Goal: Task Accomplishment & Management: Complete application form

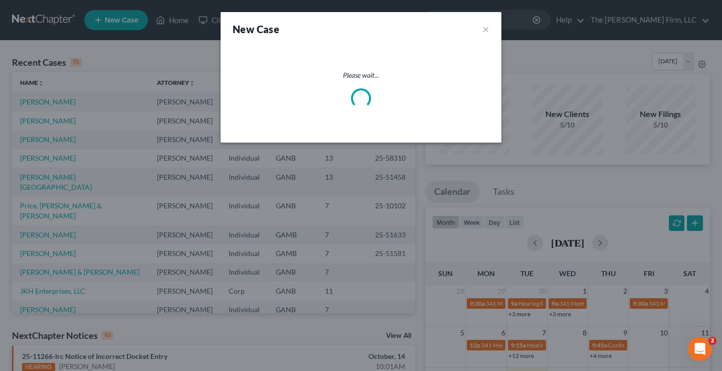
select select "19"
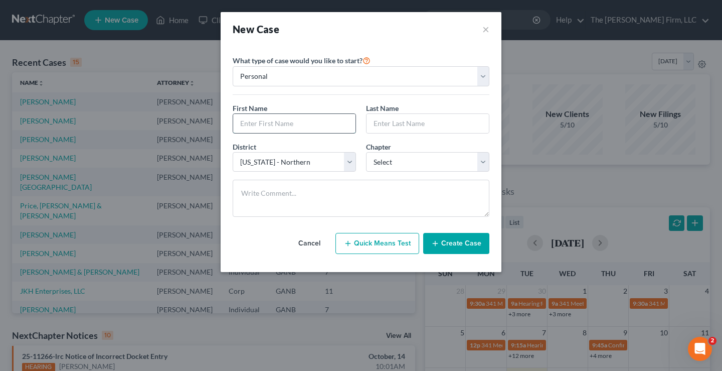
click at [250, 121] on input "text" at bounding box center [294, 123] width 122 height 19
type input "[PERSON_NAME]"
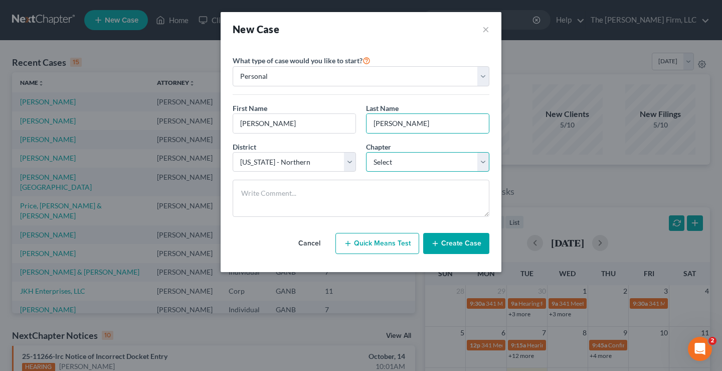
click at [426, 162] on select "Select 7 11 12 13" at bounding box center [427, 162] width 123 height 20
select select "3"
click at [366, 152] on select "Select 7 11 12 13" at bounding box center [427, 162] width 123 height 20
click at [458, 242] on button "Create Case" at bounding box center [456, 243] width 66 height 21
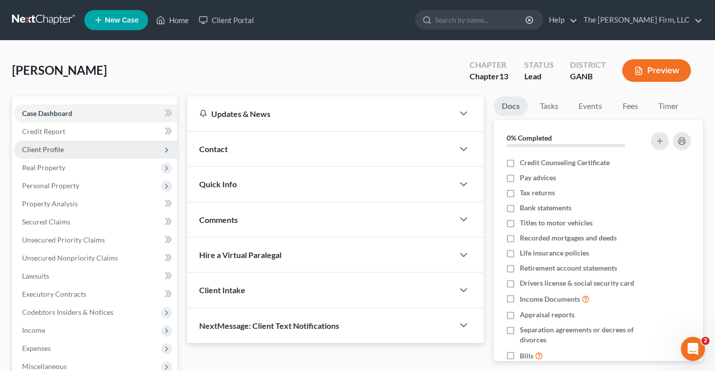
click at [54, 149] on span "Client Profile" at bounding box center [43, 149] width 42 height 9
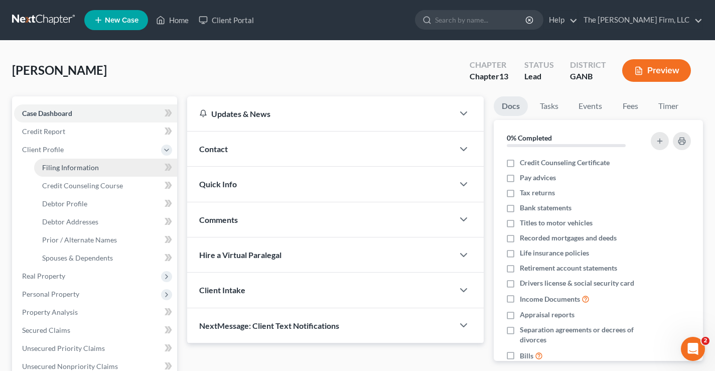
click at [85, 167] on span "Filing Information" at bounding box center [70, 167] width 57 height 9
select select "1"
select select "0"
select select "3"
select select "19"
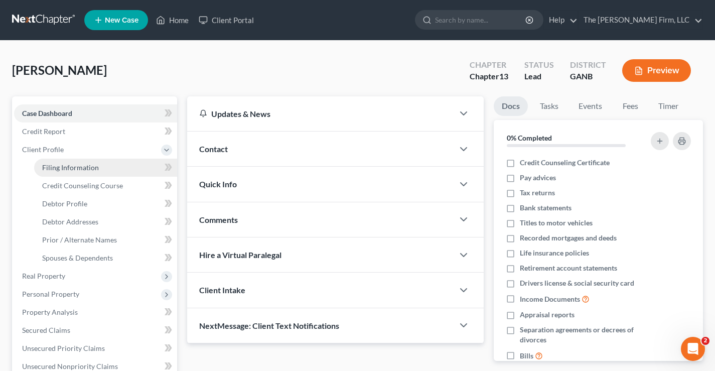
select select "10"
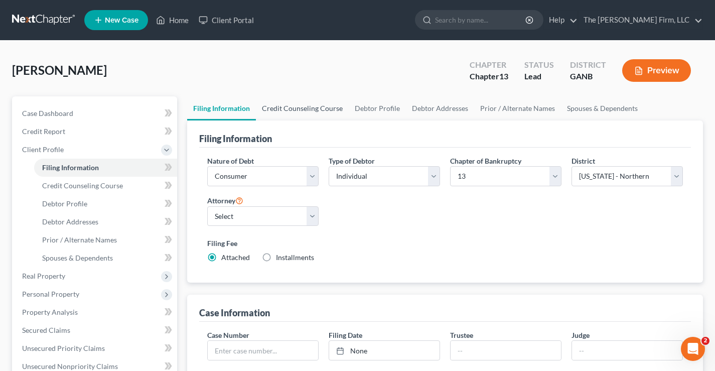
click at [302, 108] on link "Credit Counseling Course" at bounding box center [302, 108] width 93 height 24
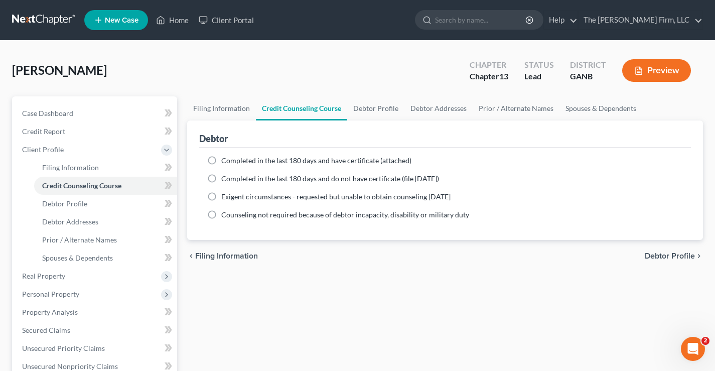
click at [221, 160] on label "Completed in the last 180 days and have certificate (attached)" at bounding box center [316, 160] width 190 height 10
click at [225, 160] on input "Completed in the last 180 days and have certificate (attached)" at bounding box center [228, 158] width 7 height 7
radio input "true"
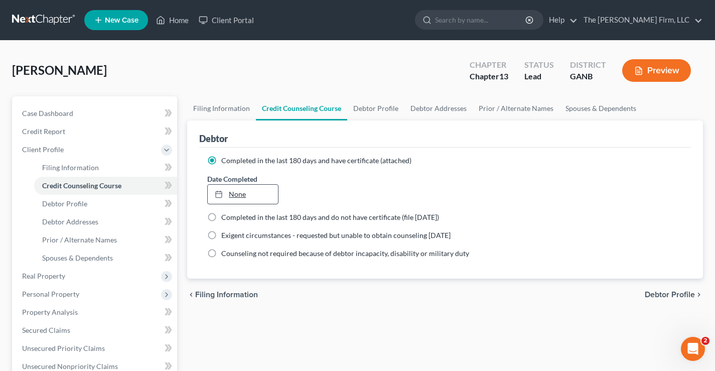
click at [242, 192] on link "None" at bounding box center [243, 194] width 70 height 19
type input "[DATE]"
click at [374, 112] on link "Debtor Profile" at bounding box center [375, 108] width 57 height 24
select select "0"
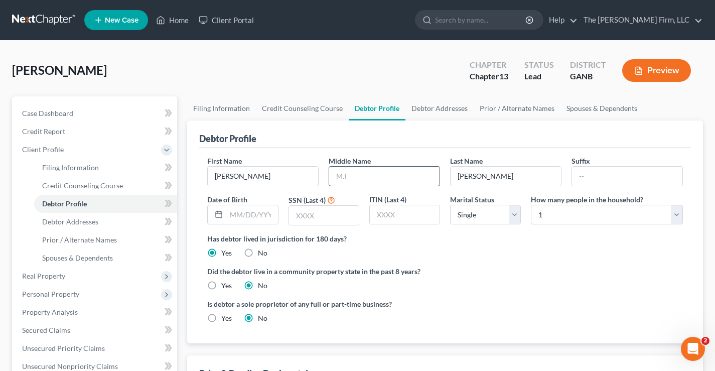
click at [353, 175] on input "text" at bounding box center [384, 175] width 110 height 19
type input "[PERSON_NAME]"
type input "[DATE]"
type input "5049"
click at [425, 107] on link "Debtor Addresses" at bounding box center [439, 108] width 68 height 24
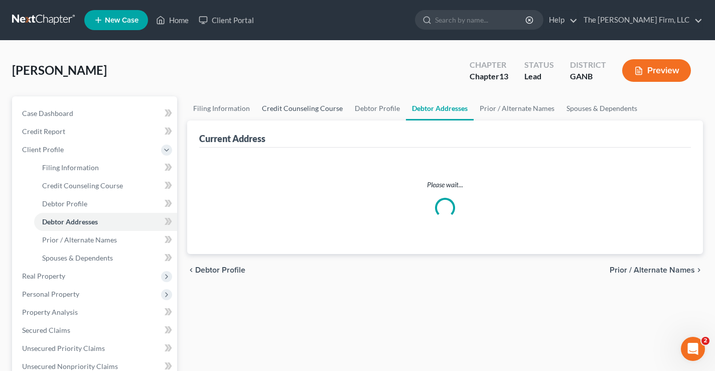
select select "0"
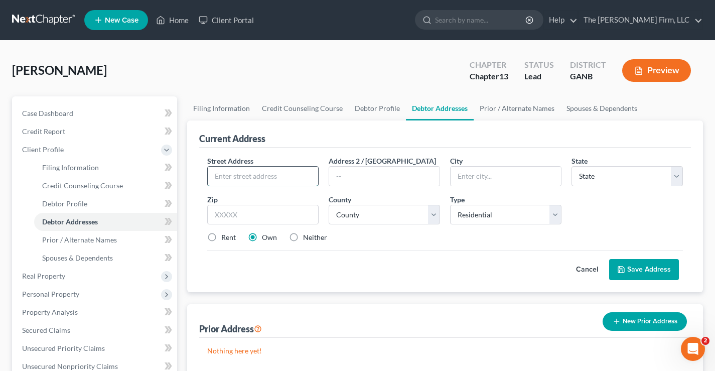
click at [232, 170] on input "text" at bounding box center [263, 175] width 110 height 19
click at [258, 177] on input "text" at bounding box center [263, 175] width 110 height 19
type input "[STREET_ADDRESS]"
type input "[GEOGRAPHIC_DATA]"
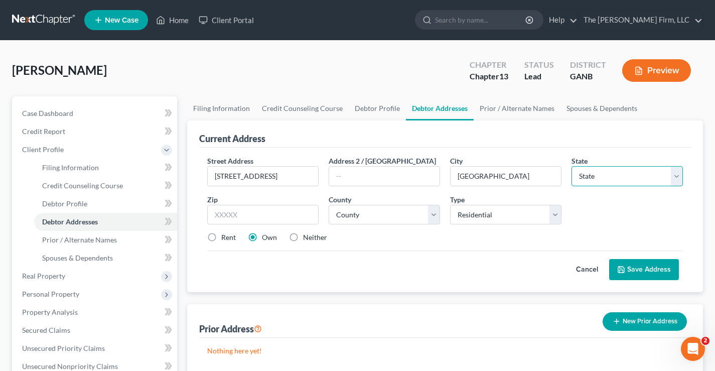
select select "10"
type input "30281"
click at [433, 214] on select "County [GEOGRAPHIC_DATA] [GEOGRAPHIC_DATA] [GEOGRAPHIC_DATA] [GEOGRAPHIC_DATA] …" at bounding box center [383, 215] width 111 height 20
select select "74"
click at [328, 205] on select "County [GEOGRAPHIC_DATA] [GEOGRAPHIC_DATA] [GEOGRAPHIC_DATA] [GEOGRAPHIC_DATA] …" at bounding box center [383, 215] width 111 height 20
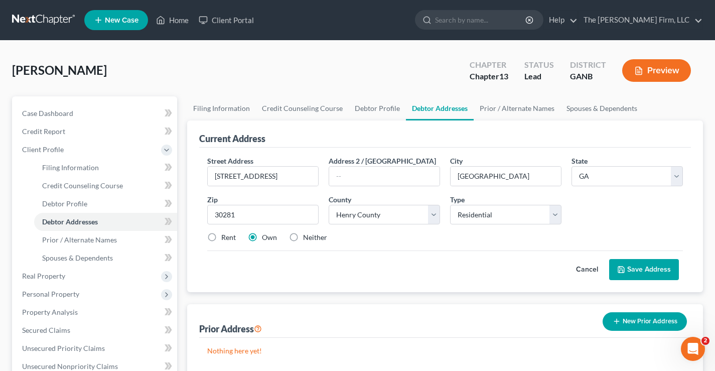
click at [484, 245] on div "Street Address * [STREET_ADDRESS] Address 2 / [GEOGRAPHIC_DATA] * [GEOGRAPHIC_D…" at bounding box center [444, 202] width 485 height 95
click at [490, 239] on div "Rent Own Neither" at bounding box center [444, 237] width 485 height 10
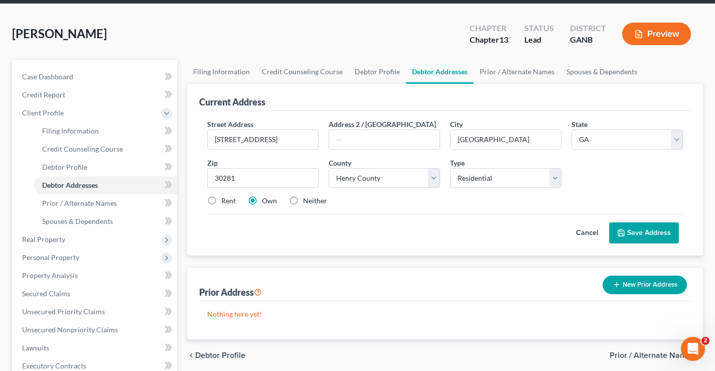
scroll to position [15, 0]
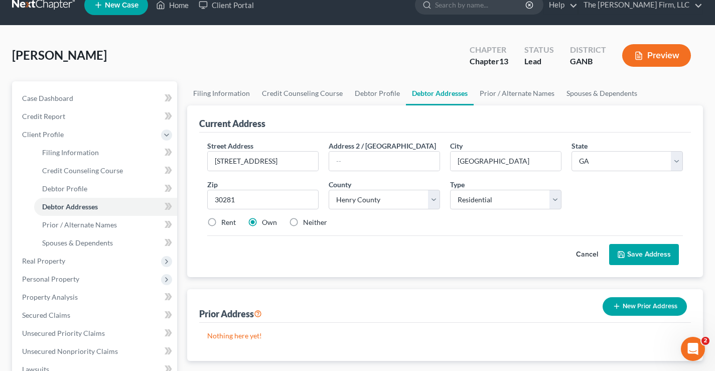
click at [504, 228] on div "Street Address * [STREET_ADDRESS] Address 2 / [GEOGRAPHIC_DATA] * [GEOGRAPHIC_D…" at bounding box center [444, 187] width 485 height 95
click at [659, 252] on button "Save Address" at bounding box center [644, 254] width 70 height 21
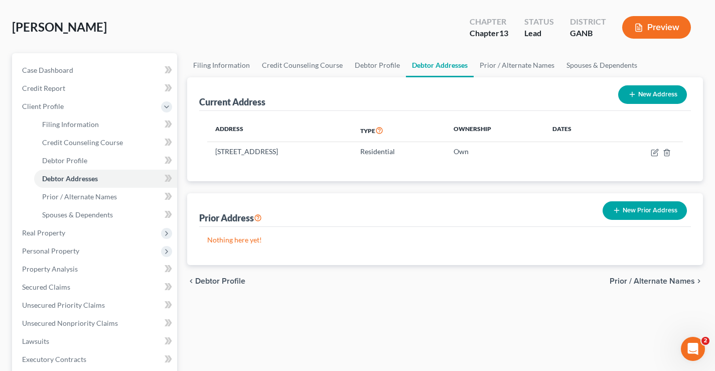
scroll to position [45, 0]
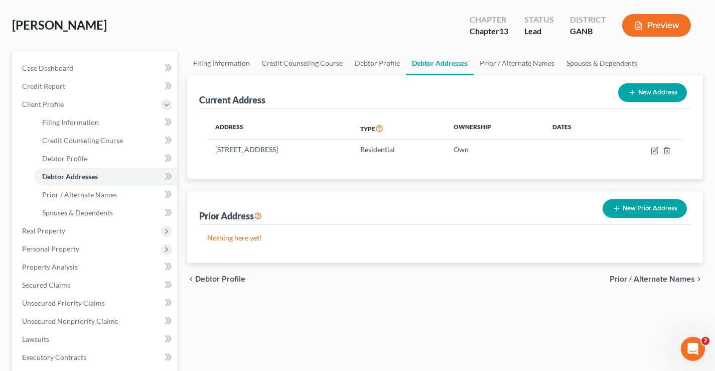
click at [377, 41] on div "[PERSON_NAME] Upgraded Chapter Chapter 13 Status Lead District GANB Preview" at bounding box center [357, 30] width 690 height 44
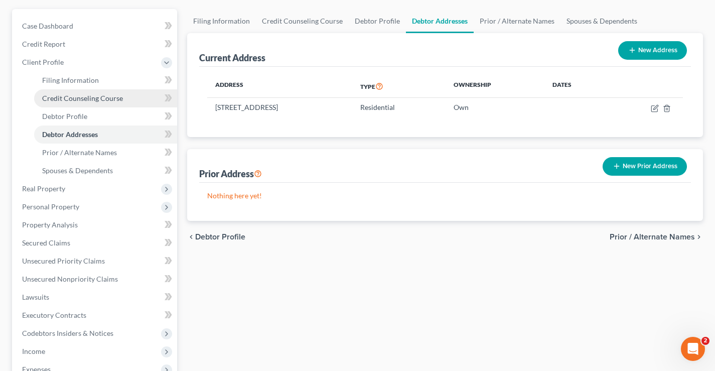
scroll to position [105, 0]
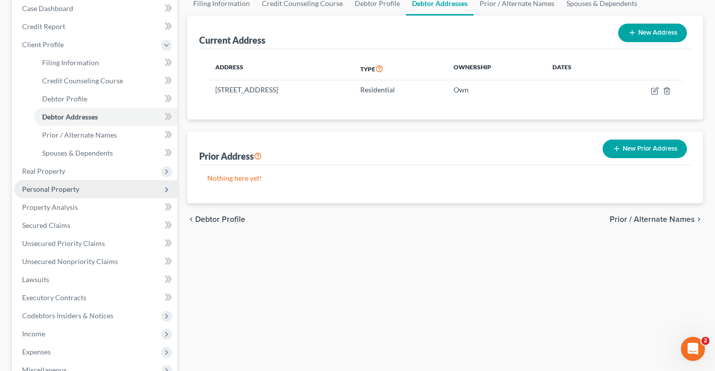
click at [63, 190] on span "Personal Property" at bounding box center [50, 189] width 57 height 9
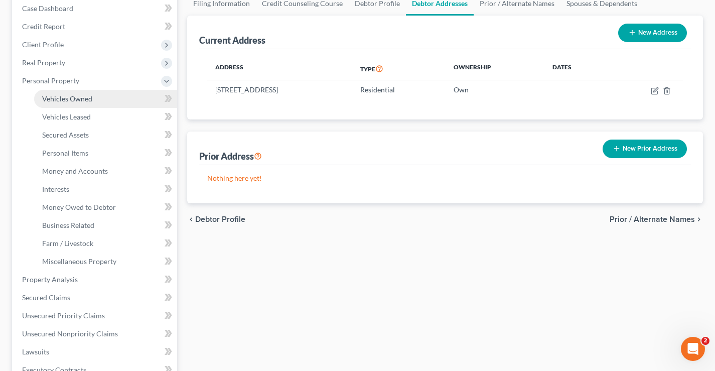
click at [89, 105] on link "Vehicles Owned" at bounding box center [105, 99] width 143 height 18
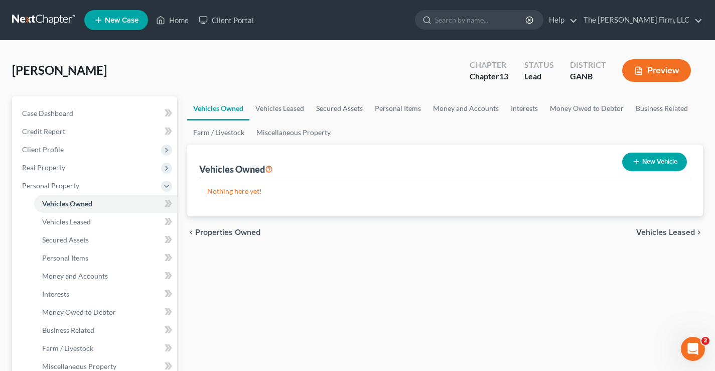
click at [657, 161] on button "New Vehicle" at bounding box center [654, 161] width 65 height 19
select select "0"
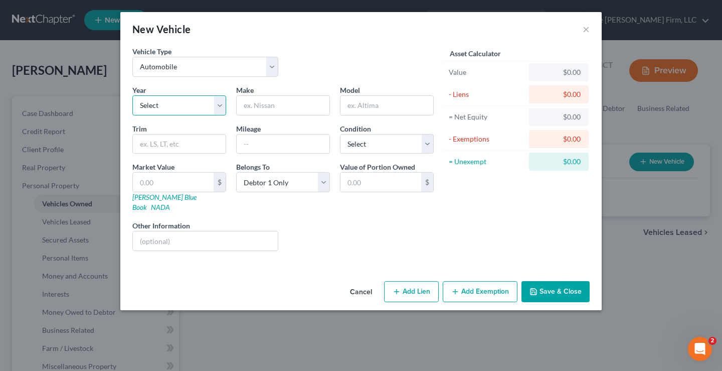
click at [168, 105] on select "Select 2026 2025 2024 2023 2022 2021 2020 2019 2018 2017 2016 2015 2014 2013 20…" at bounding box center [179, 105] width 94 height 20
select select "3"
click at [132, 95] on select "Select 2026 2025 2024 2023 2022 2021 2020 2019 2018 2017 2016 2015 2014 2013 20…" at bounding box center [179, 105] width 94 height 20
click at [264, 102] on input "text" at bounding box center [283, 105] width 93 height 19
type input "Honda"
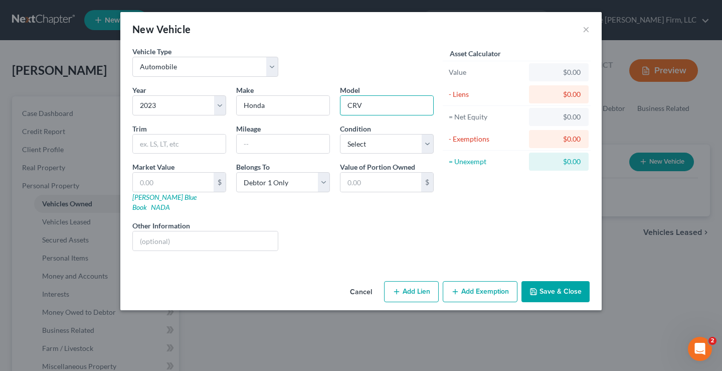
type input "CRV"
click at [169, 187] on input "text" at bounding box center [173, 181] width 81 height 19
type input "2"
type input "2.00"
type input "29"
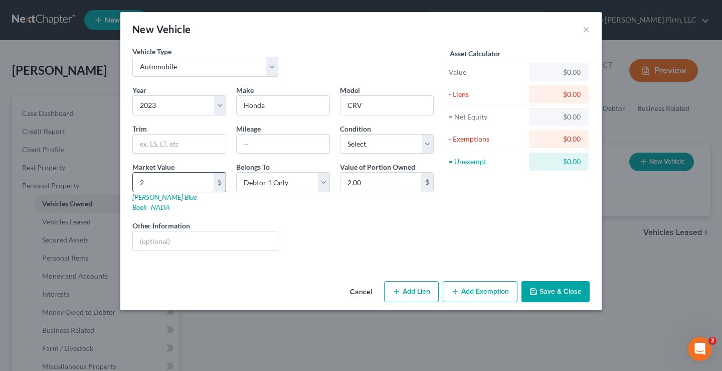
type input "29.00"
type input "290"
type input "290.00"
type input "2900"
type input "2,900.00"
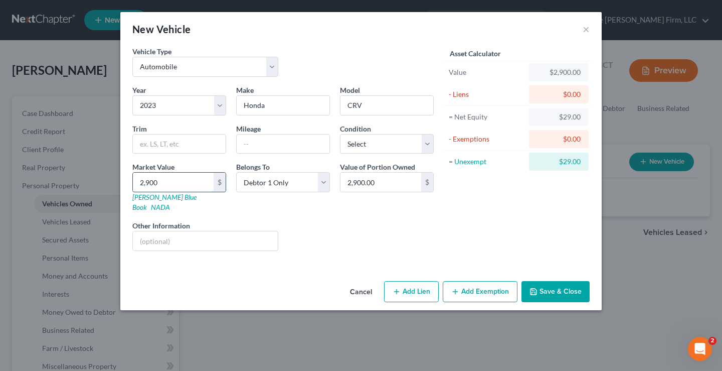
type input "2,9000"
type input "29,000.00"
type input "29,000"
click at [578, 283] on button "Save & Close" at bounding box center [555, 291] width 68 height 21
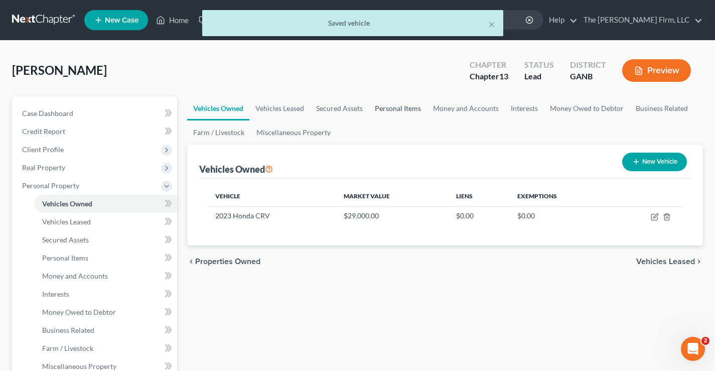
click at [392, 108] on link "Personal Items" at bounding box center [398, 108] width 58 height 24
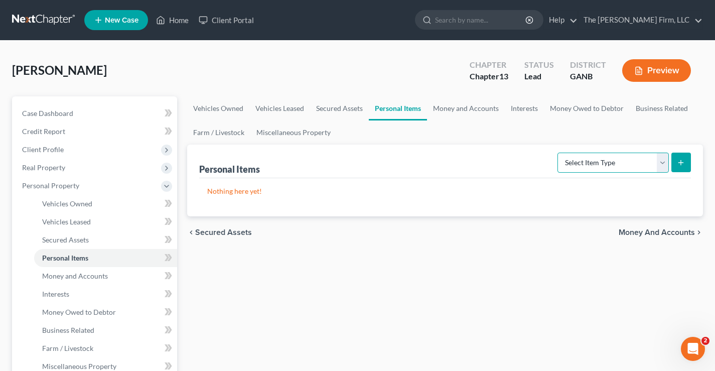
click at [607, 159] on select "Select Item Type Clothing Collectibles Of Value Electronics Firearms Household …" at bounding box center [612, 162] width 111 height 20
select select "clothing"
click at [558, 152] on select "Select Item Type Clothing Collectibles Of Value Electronics Firearms Household …" at bounding box center [612, 162] width 111 height 20
click at [685, 161] on button "submit" at bounding box center [681, 162] width 20 height 20
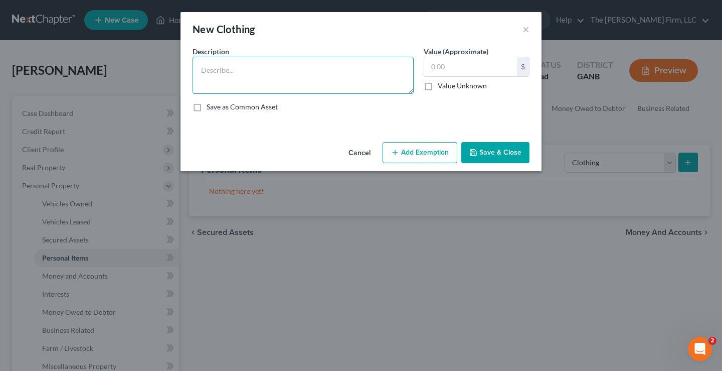
click at [263, 73] on textarea at bounding box center [303, 75] width 221 height 37
type textarea "Clothing"
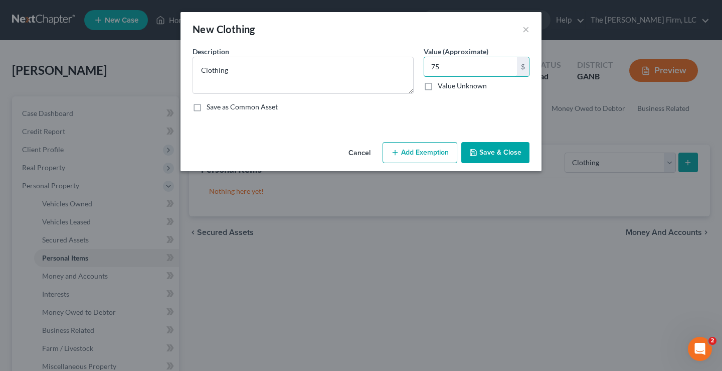
type input "75"
click at [413, 149] on button "Add Exemption" at bounding box center [420, 152] width 75 height 21
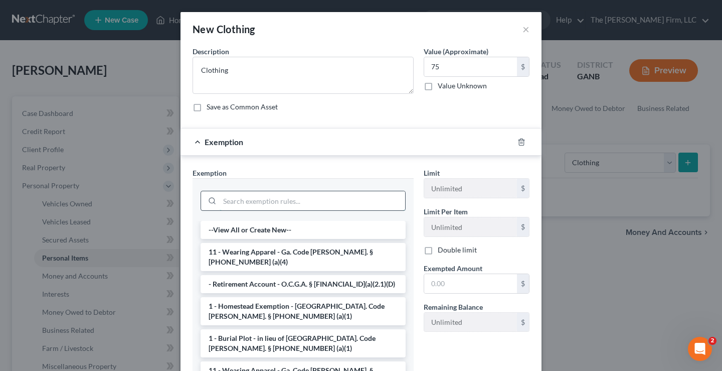
click at [267, 199] on input "search" at bounding box center [313, 200] width 186 height 19
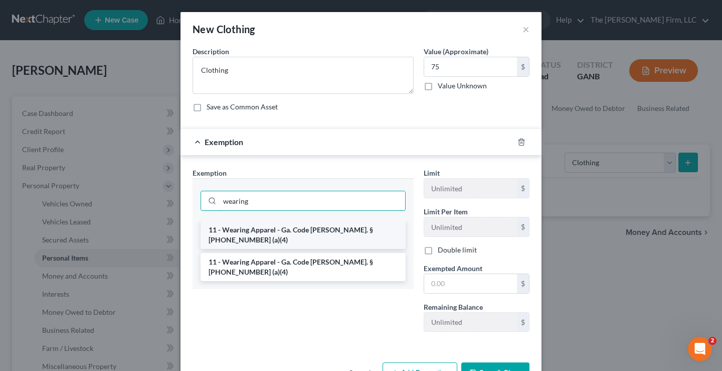
type input "wearing"
click at [335, 231] on li "11 - Wearing Apparel - Ga. Code [PERSON_NAME]. § [PHONE_NUMBER] (a)(4)" at bounding box center [303, 235] width 205 height 28
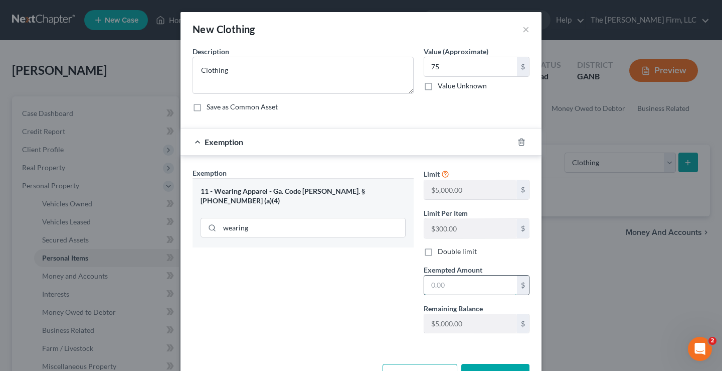
click at [458, 284] on input "text" at bounding box center [470, 284] width 93 height 19
type input "75"
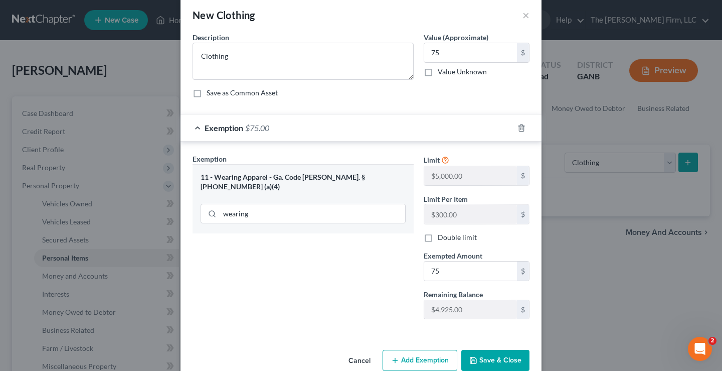
click at [498, 358] on button "Save & Close" at bounding box center [495, 359] width 68 height 21
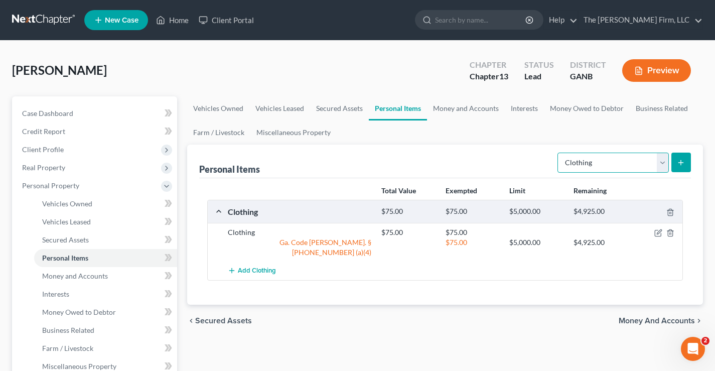
click at [633, 160] on select "Select Item Type Clothing Collectibles Of Value Electronics Firearms Household …" at bounding box center [612, 162] width 111 height 20
select select "electronics"
click at [558, 152] on select "Select Item Type Clothing Collectibles Of Value Electronics Firearms Household …" at bounding box center [612, 162] width 111 height 20
click at [679, 165] on icon "submit" at bounding box center [680, 162] width 8 height 8
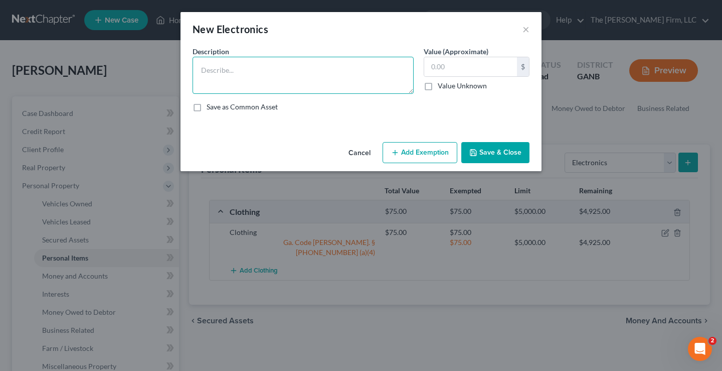
click at [275, 59] on textarea at bounding box center [303, 75] width 221 height 37
type textarea "Electronics"
type input "100"
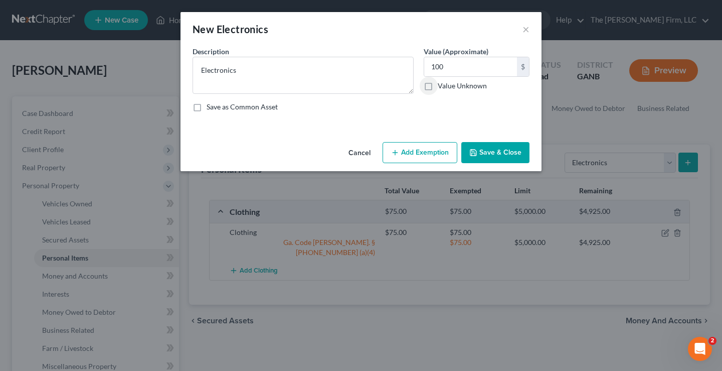
click at [436, 149] on button "Add Exemption" at bounding box center [420, 152] width 75 height 21
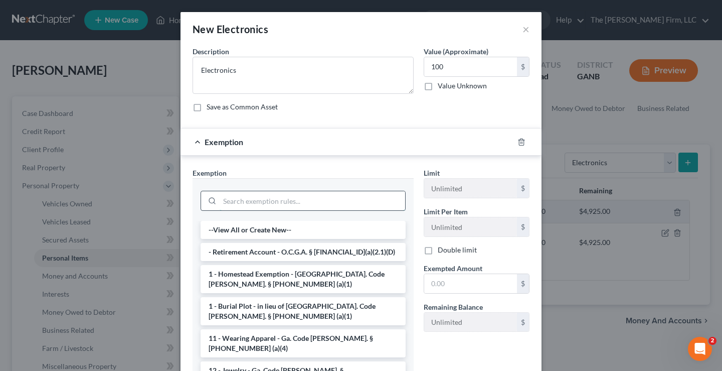
click at [235, 197] on input "search" at bounding box center [313, 200] width 186 height 19
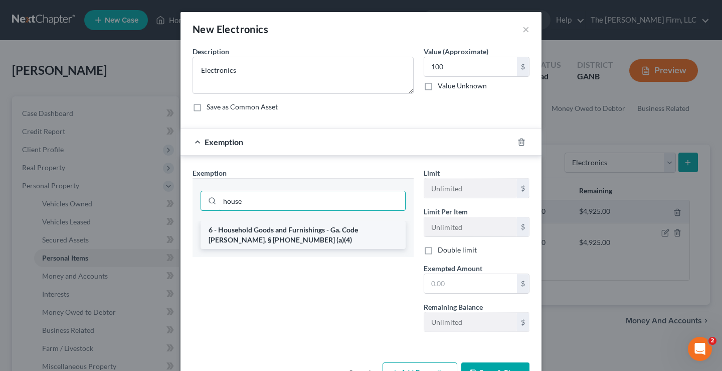
type input "house"
click at [299, 242] on li "6 - Household Goods and Furnishings - Ga. Code [PERSON_NAME]. § [PHONE_NUMBER] …" at bounding box center [303, 235] width 205 height 28
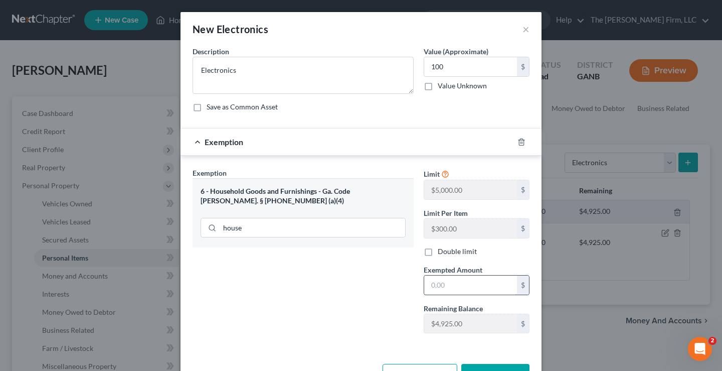
drag, startPoint x: 445, startPoint y: 285, endPoint x: 446, endPoint y: 277, distance: 8.1
click at [445, 283] on input "text" at bounding box center [470, 284] width 93 height 19
type input "100"
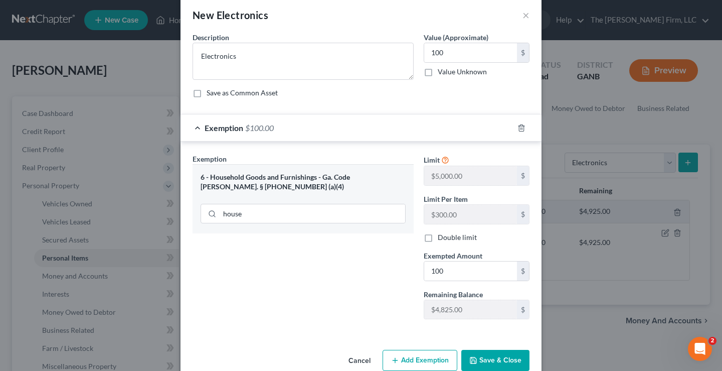
click at [500, 356] on button "Save & Close" at bounding box center [495, 359] width 68 height 21
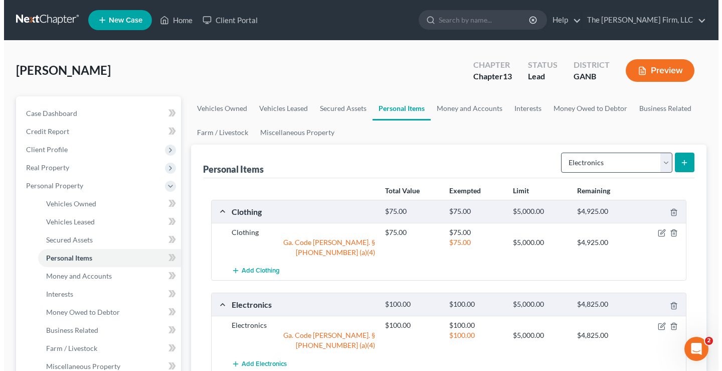
scroll to position [50, 0]
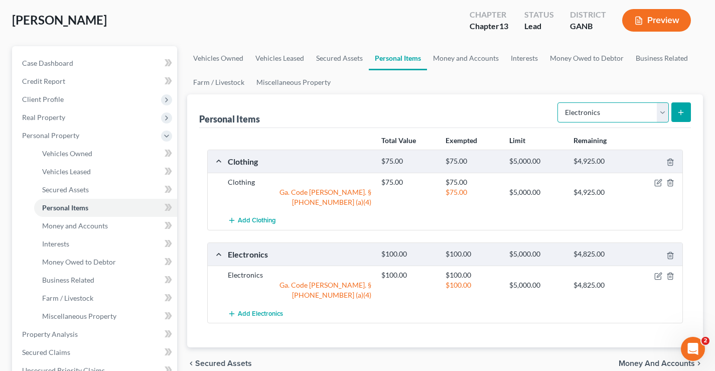
click at [609, 113] on select "Select Item Type Clothing Collectibles Of Value Electronics Firearms Household …" at bounding box center [612, 112] width 111 height 20
select select "firearms"
click at [558, 102] on select "Select Item Type Clothing Collectibles Of Value Electronics Firearms Household …" at bounding box center [612, 112] width 111 height 20
click at [678, 113] on icon "submit" at bounding box center [680, 112] width 8 height 8
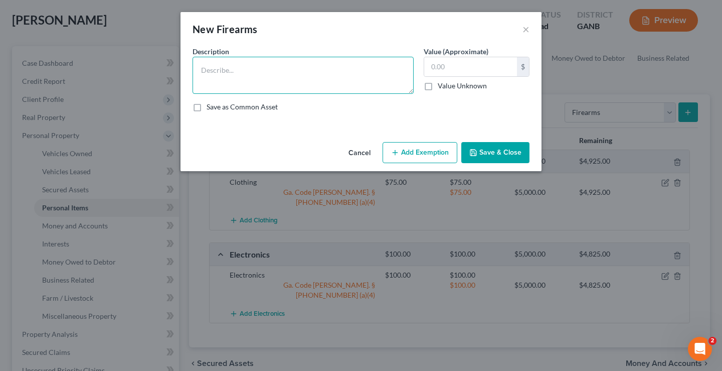
click at [263, 63] on textarea at bounding box center [303, 75] width 221 height 37
click at [214, 74] on textarea "Fiorearms" at bounding box center [303, 75] width 221 height 37
click at [211, 69] on textarea "Fiorearms" at bounding box center [303, 75] width 221 height 37
type textarea "Firearms"
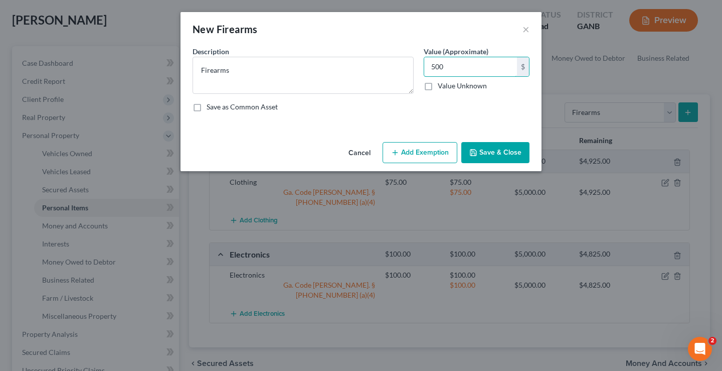
type input "500"
click at [432, 156] on button "Add Exemption" at bounding box center [420, 152] width 75 height 21
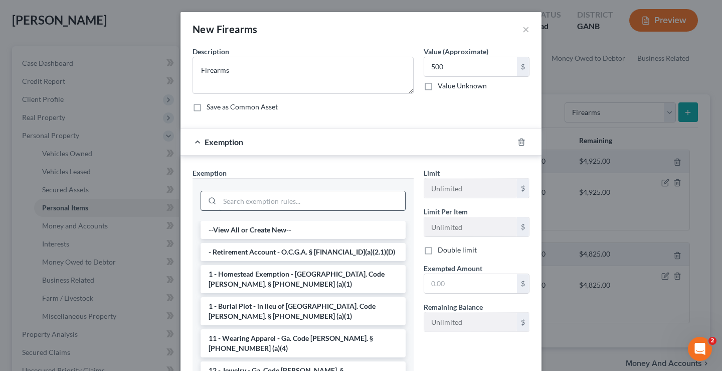
click at [266, 199] on input "search" at bounding box center [313, 200] width 186 height 19
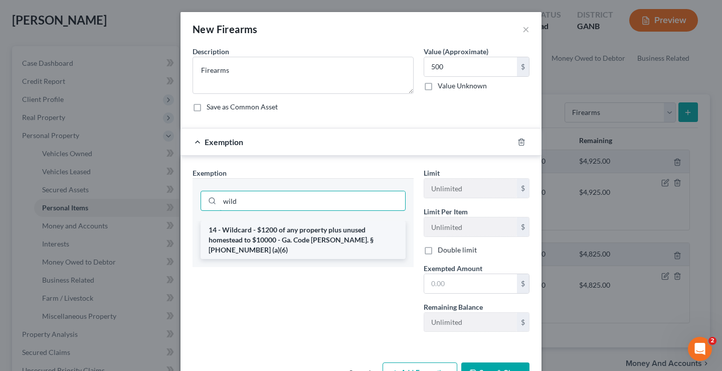
type input "wild"
click at [261, 241] on li "14 - Wildcard - $1200 of any property plus unused homestead to $10000 - Ga. Cod…" at bounding box center [303, 240] width 205 height 38
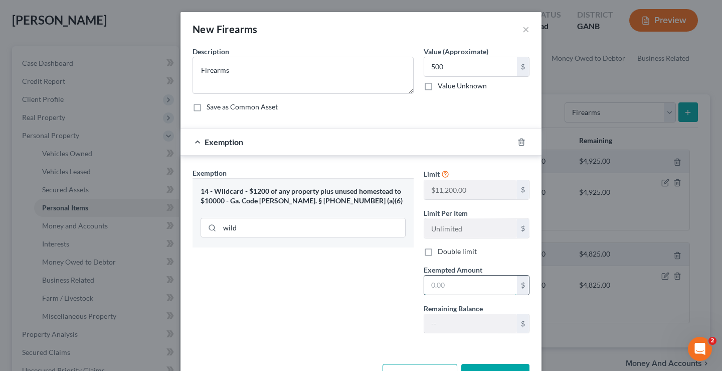
click at [454, 287] on input "text" at bounding box center [470, 284] width 93 height 19
type input "500"
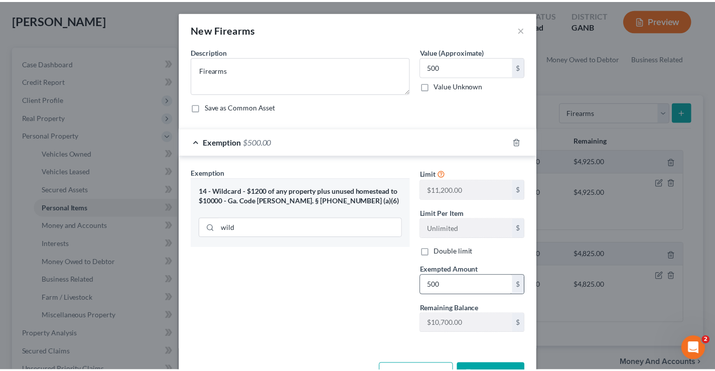
scroll to position [14, 0]
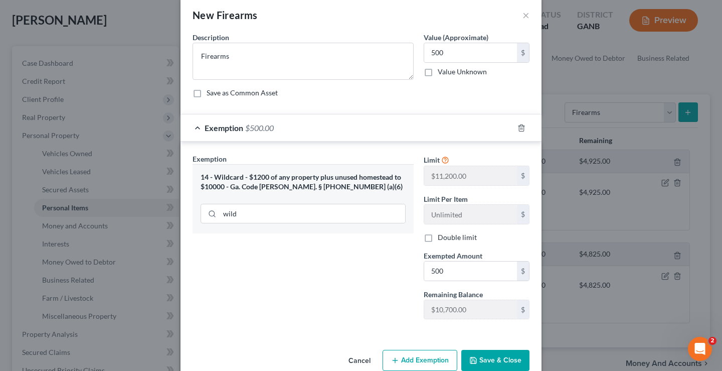
click at [488, 361] on button "Save & Close" at bounding box center [495, 359] width 68 height 21
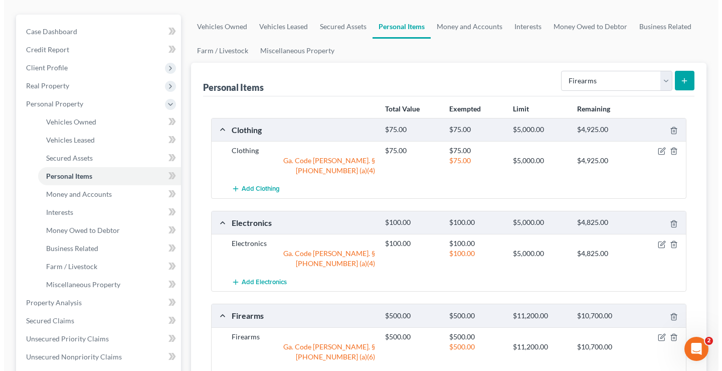
scroll to position [150, 0]
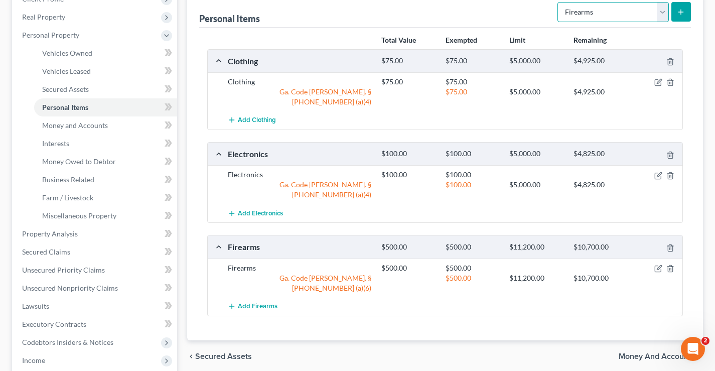
click at [661, 14] on select "Select Item Type Clothing Collectibles Of Value Electronics Firearms Household …" at bounding box center [612, 12] width 111 height 20
select select "household_goods"
click at [558, 2] on select "Select Item Type Clothing Collectibles Of Value Electronics Firearms Household …" at bounding box center [612, 12] width 111 height 20
click at [676, 12] on icon "submit" at bounding box center [680, 12] width 8 height 8
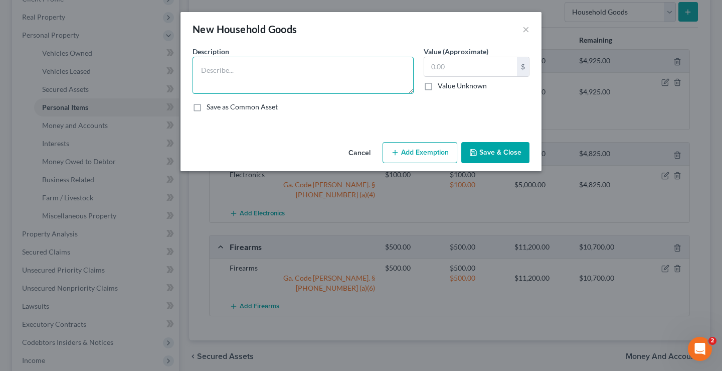
drag, startPoint x: 290, startPoint y: 64, endPoint x: 289, endPoint y: 58, distance: 6.1
click at [291, 64] on textarea at bounding box center [303, 75] width 221 height 37
type textarea "Household Goods"
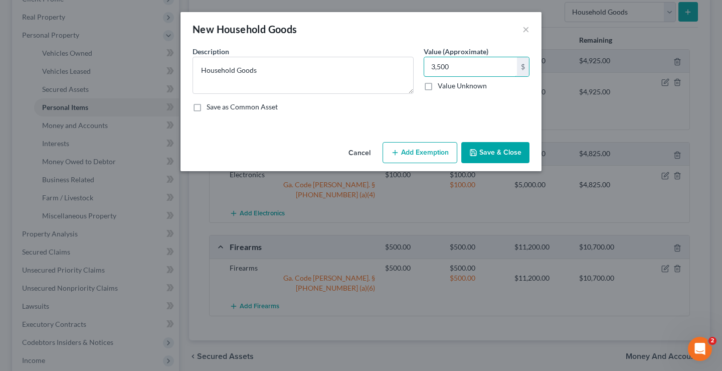
type input "3,500"
click at [419, 156] on button "Add Exemption" at bounding box center [420, 152] width 75 height 21
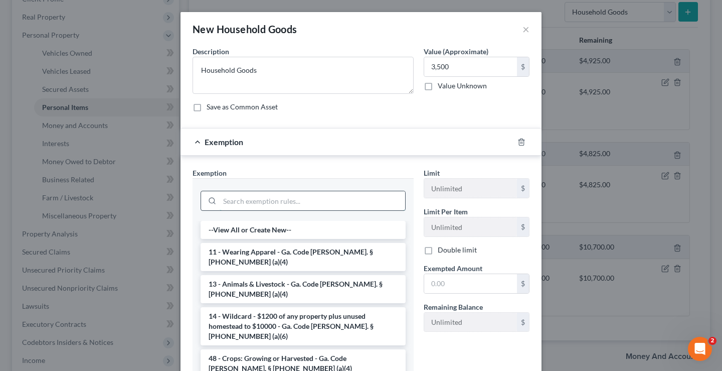
click at [274, 197] on input "search" at bounding box center [313, 200] width 186 height 19
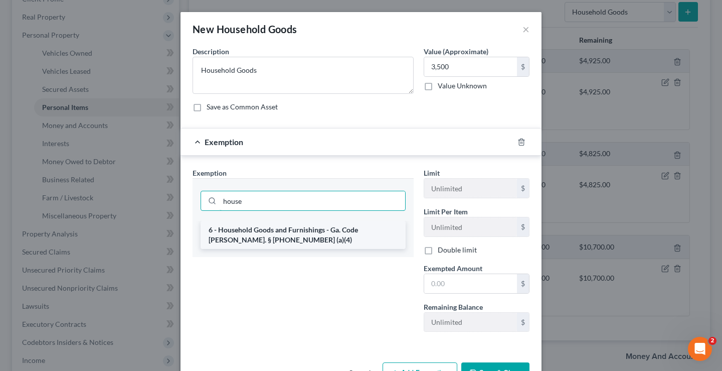
type input "house"
click at [306, 234] on li "6 - Household Goods and Furnishings - Ga. Code [PERSON_NAME]. § [PHONE_NUMBER] …" at bounding box center [303, 235] width 205 height 28
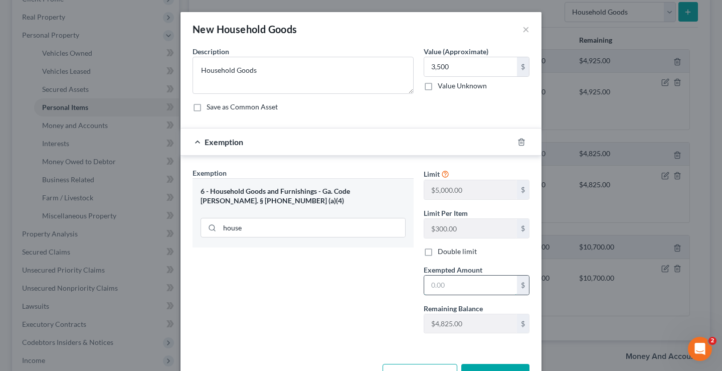
click at [443, 285] on input "text" at bounding box center [470, 284] width 93 height 19
type input "3,500"
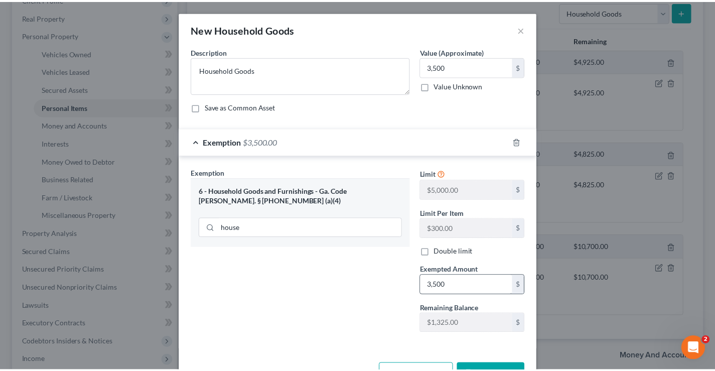
scroll to position [14, 0]
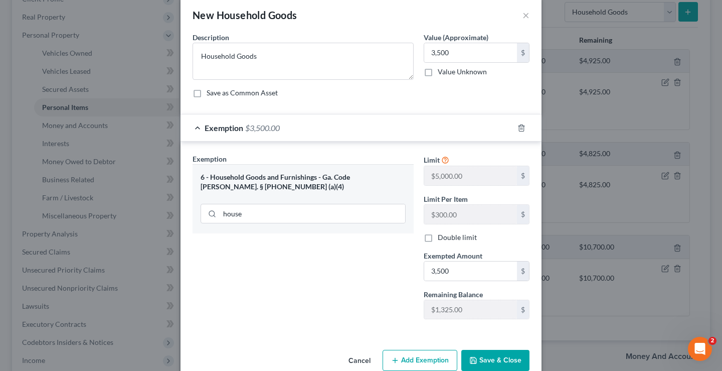
click at [496, 359] on button "Save & Close" at bounding box center [495, 359] width 68 height 21
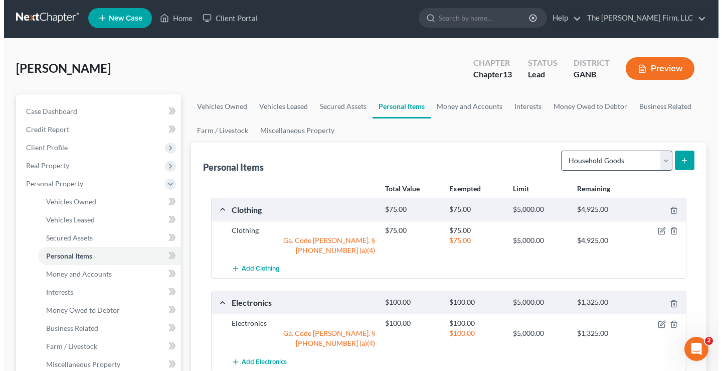
scroll to position [0, 0]
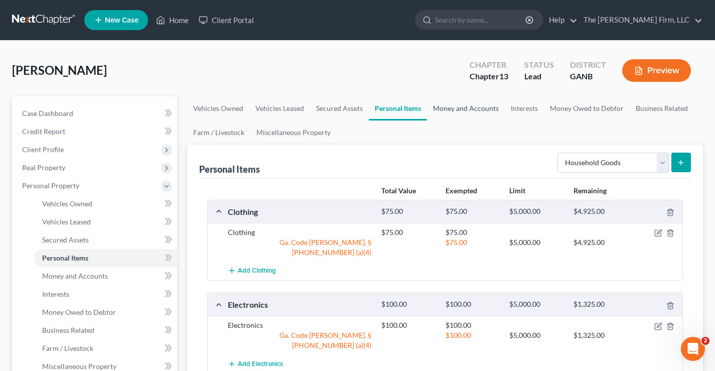
click at [468, 108] on link "Money and Accounts" at bounding box center [466, 108] width 78 height 24
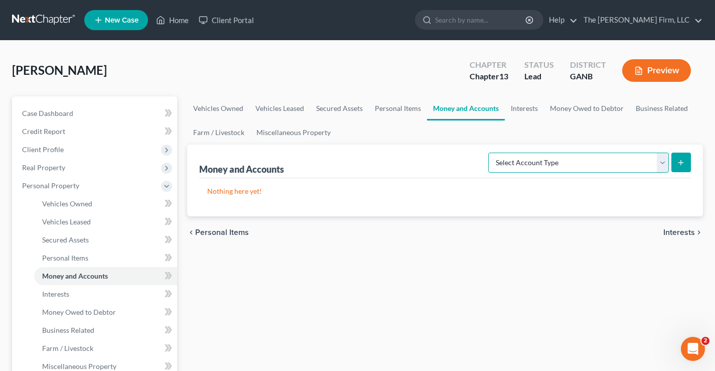
click at [567, 163] on select "Select Account Type Brokerage Cash on Hand Certificates of Deposit Checking Acc…" at bounding box center [578, 162] width 181 height 20
select select "checking"
click at [490, 152] on select "Select Account Type Brokerage Cash on Hand Certificates of Deposit Checking Acc…" at bounding box center [578, 162] width 181 height 20
click at [679, 165] on icon "submit" at bounding box center [680, 162] width 8 height 8
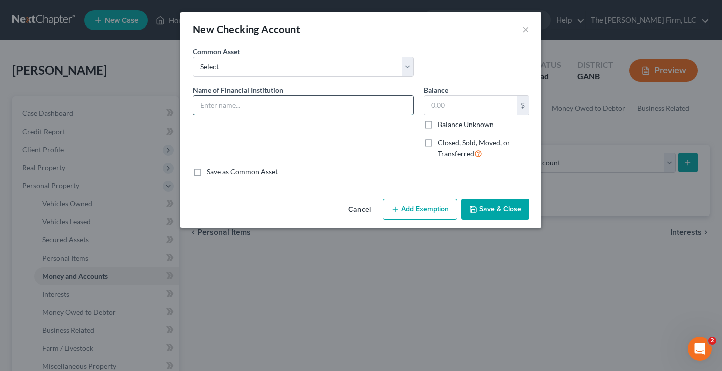
click at [221, 109] on input "text" at bounding box center [303, 105] width 220 height 19
type input "Navy Federal Credit Union"
click at [428, 104] on input "text" at bounding box center [470, 105] width 93 height 19
type input "790"
click at [423, 214] on button "Add Exemption" at bounding box center [420, 209] width 75 height 21
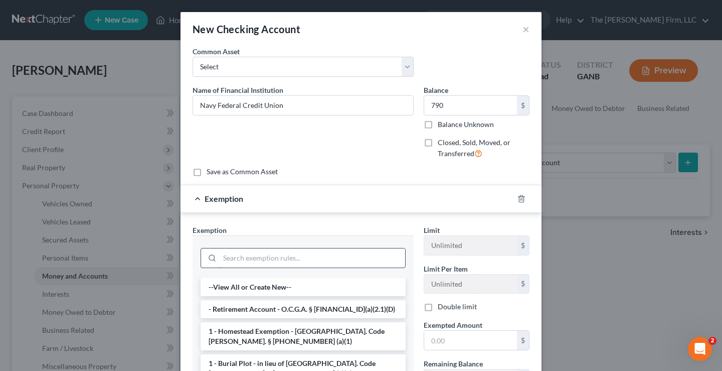
click at [239, 257] on input "search" at bounding box center [313, 257] width 186 height 19
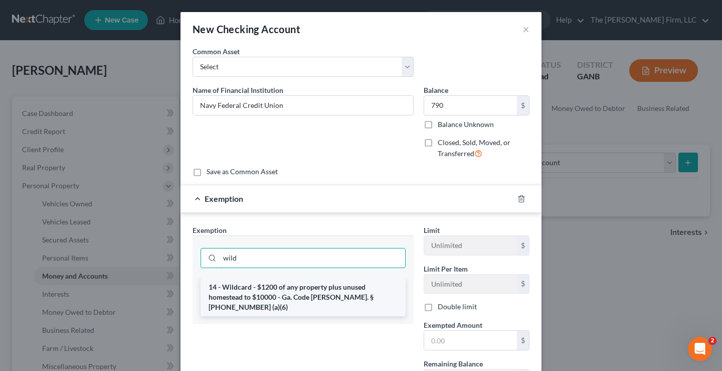
type input "wild"
click at [277, 290] on li "14 - Wildcard - $1200 of any property plus unused homestead to $10000 - Ga. Cod…" at bounding box center [303, 297] width 205 height 38
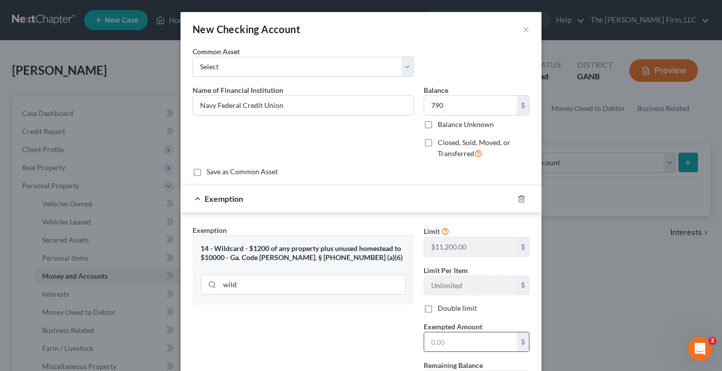
click at [449, 341] on input "text" at bounding box center [470, 341] width 93 height 19
type input "790"
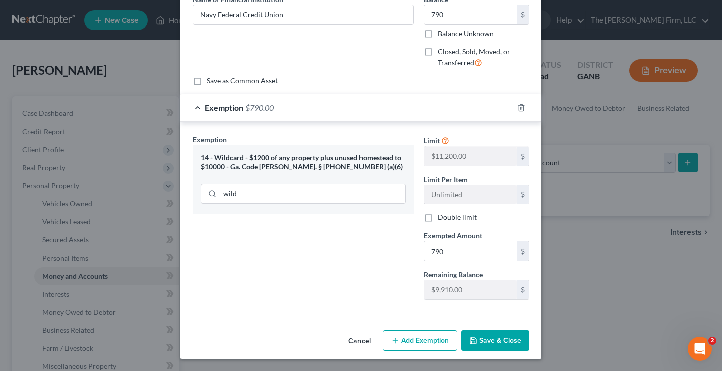
click at [489, 335] on button "Save & Close" at bounding box center [495, 340] width 68 height 21
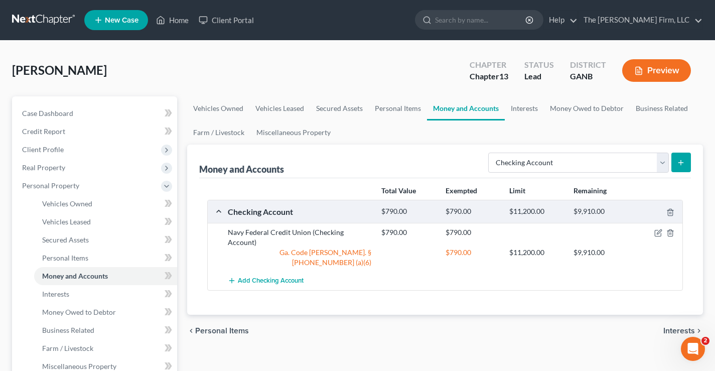
click at [678, 161] on icon "submit" at bounding box center [680, 162] width 8 height 8
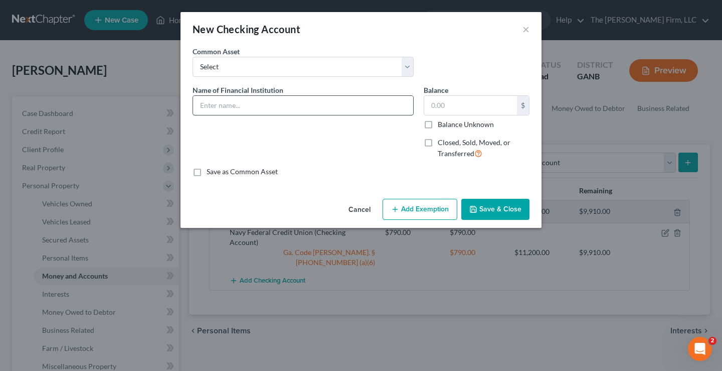
click at [241, 105] on input "text" at bounding box center [303, 105] width 220 height 19
type input "Chase Bank"
click at [451, 108] on input "text" at bounding box center [470, 105] width 93 height 19
type input "0"
click at [491, 211] on button "Save & Close" at bounding box center [495, 209] width 68 height 21
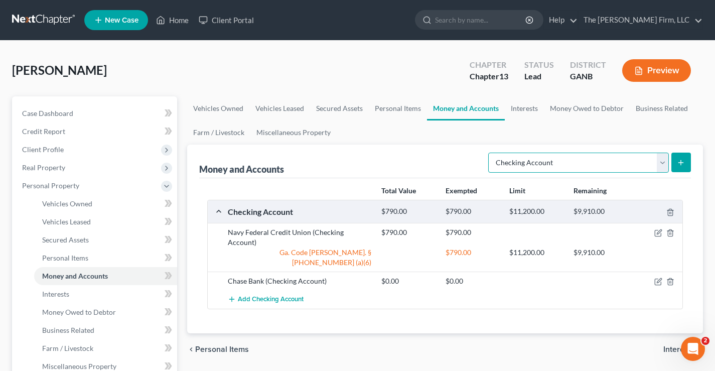
click at [658, 162] on select "Select Account Type Brokerage Cash on Hand Certificates of Deposit Checking Acc…" at bounding box center [578, 162] width 181 height 20
select select "savings"
click at [490, 152] on select "Select Account Type Brokerage Cash on Hand Certificates of Deposit Checking Acc…" at bounding box center [578, 162] width 181 height 20
click at [680, 160] on line "submit" at bounding box center [680, 162] width 0 height 5
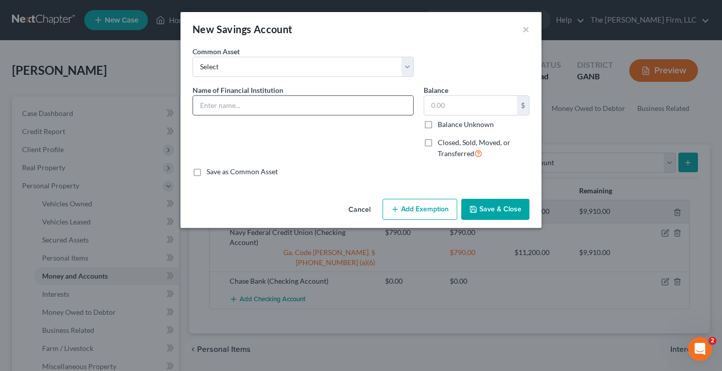
click at [217, 102] on input "text" at bounding box center [303, 105] width 220 height 19
type input "Navy Federal Credit Union"
click at [443, 102] on input "text" at bounding box center [470, 105] width 93 height 19
type input "2,000"
click at [415, 208] on button "Add Exemption" at bounding box center [420, 209] width 75 height 21
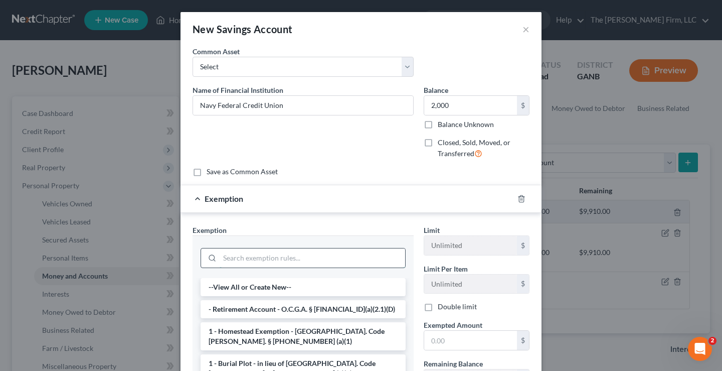
click at [227, 259] on input "search" at bounding box center [313, 257] width 186 height 19
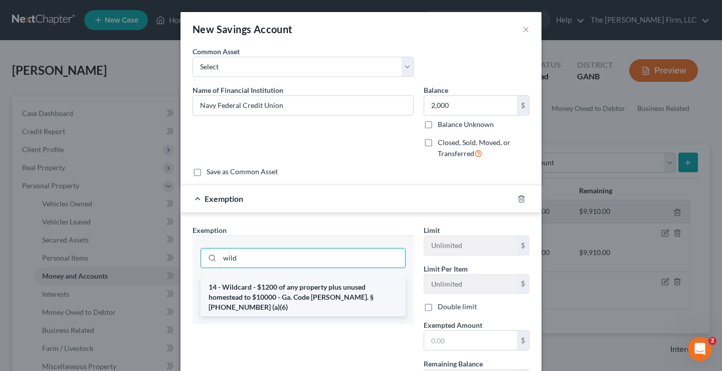
type input "wild"
click at [273, 291] on li "14 - Wildcard - $1200 of any property plus unused homestead to $10000 - Ga. Cod…" at bounding box center [303, 297] width 205 height 38
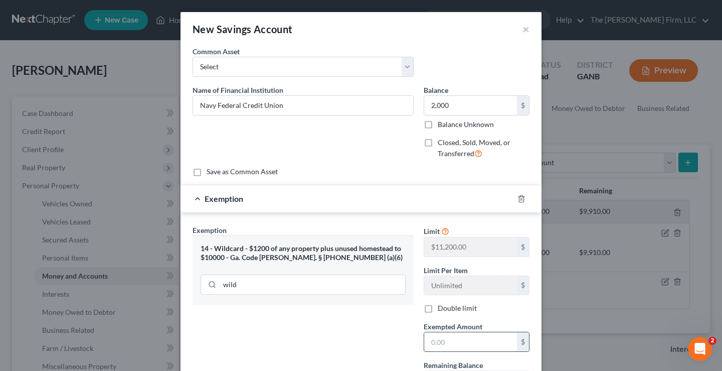
click at [449, 343] on input "text" at bounding box center [470, 341] width 93 height 19
type input "2,000"
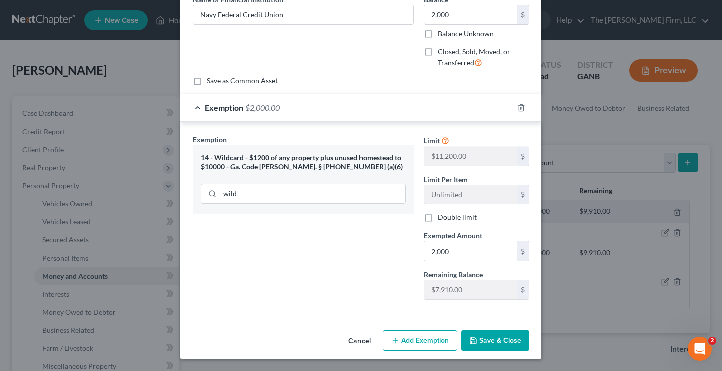
click at [494, 341] on button "Save & Close" at bounding box center [495, 340] width 68 height 21
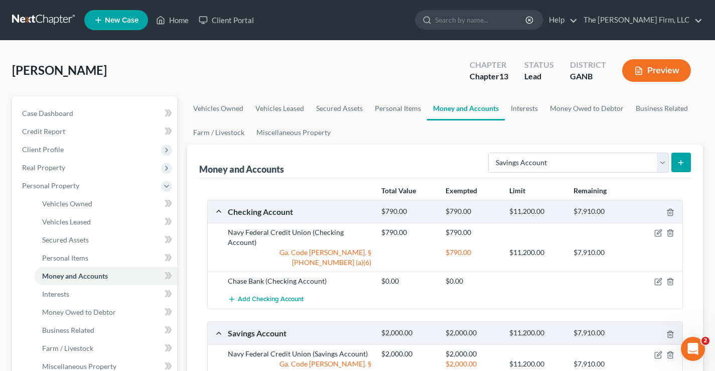
click at [319, 71] on div "[PERSON_NAME] Upgraded Chapter Chapter 13 Status Lead District GANB Preview" at bounding box center [357, 75] width 690 height 44
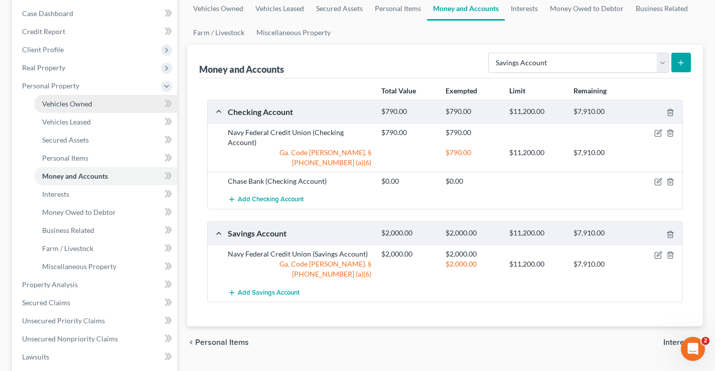
scroll to position [100, 0]
click at [78, 103] on span "Vehicles Owned" at bounding box center [67, 103] width 50 height 9
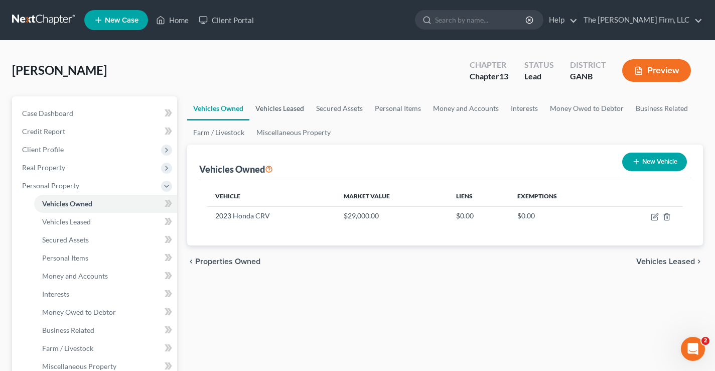
click at [280, 107] on link "Vehicles Leased" at bounding box center [279, 108] width 61 height 24
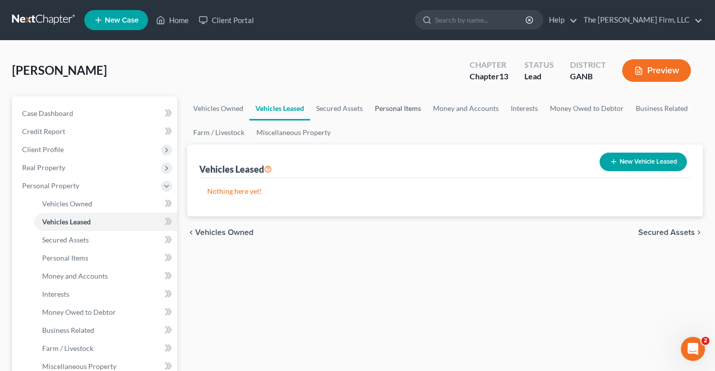
click at [399, 106] on link "Personal Items" at bounding box center [398, 108] width 58 height 24
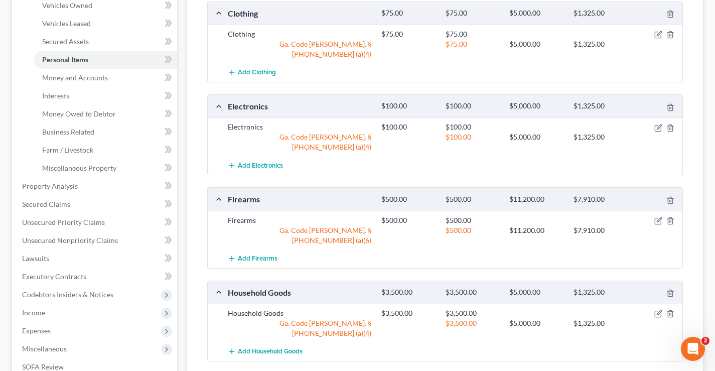
scroll to position [50, 0]
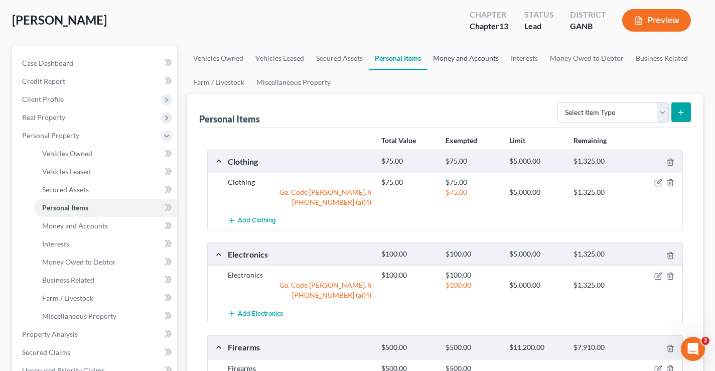
click at [473, 56] on link "Money and Accounts" at bounding box center [466, 58] width 78 height 24
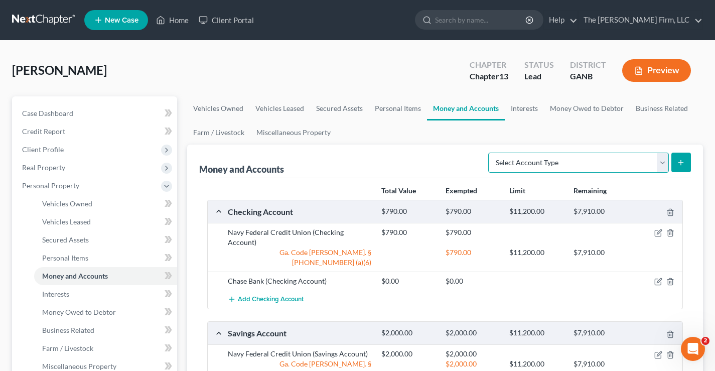
click at [607, 160] on select "Select Account Type Brokerage Cash on Hand Certificates of Deposit Checking Acc…" at bounding box center [578, 162] width 181 height 20
click at [530, 112] on link "Interests" at bounding box center [523, 108] width 39 height 24
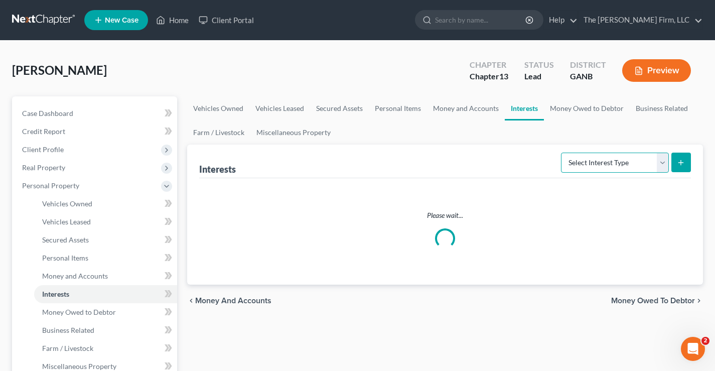
click at [599, 161] on select "Select Interest Type 401K Annuity Bond Education IRA Government Bond Government…" at bounding box center [615, 162] width 108 height 20
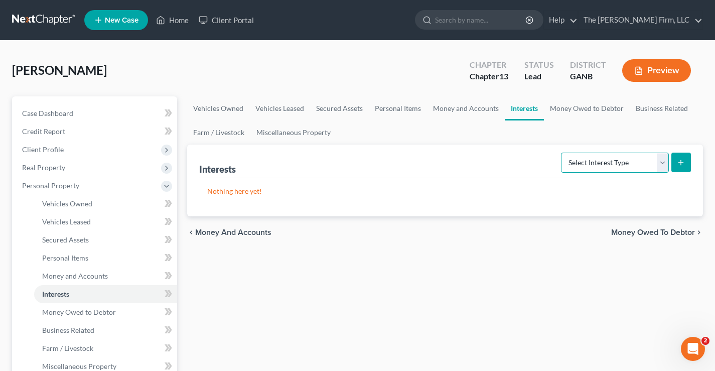
select select "401k"
click at [562, 152] on select "Select Interest Type 401K Annuity Bond Education IRA Government Bond Government…" at bounding box center [615, 162] width 108 height 20
click at [681, 161] on icon "submit" at bounding box center [680, 162] width 8 height 8
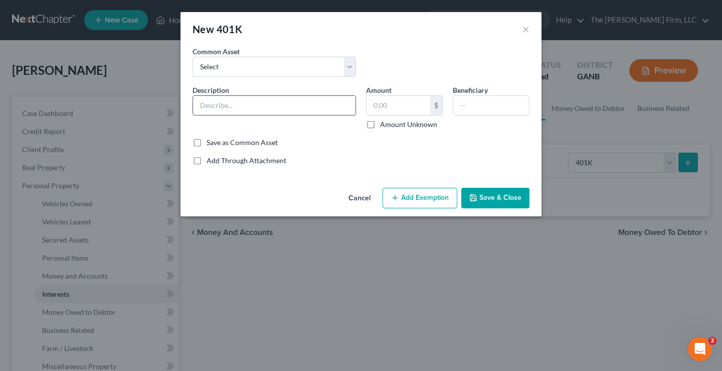
click at [211, 104] on input "text" at bounding box center [274, 105] width 162 height 19
type input "401k"
drag, startPoint x: 401, startPoint y: 106, endPoint x: 401, endPoint y: 91, distance: 15.0
click at [401, 106] on input "text" at bounding box center [399, 105] width 64 height 19
type input "4,000"
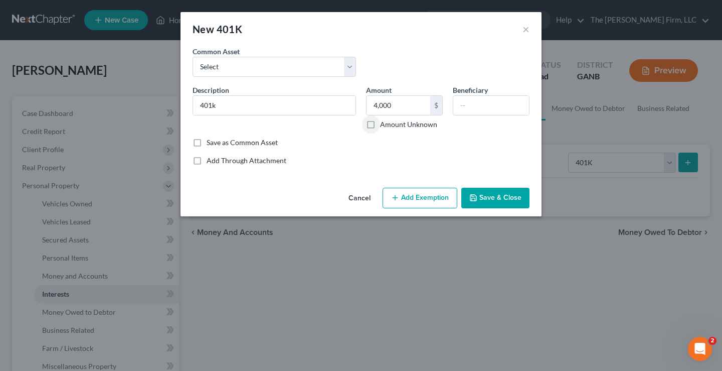
click at [444, 201] on button "Add Exemption" at bounding box center [420, 198] width 75 height 21
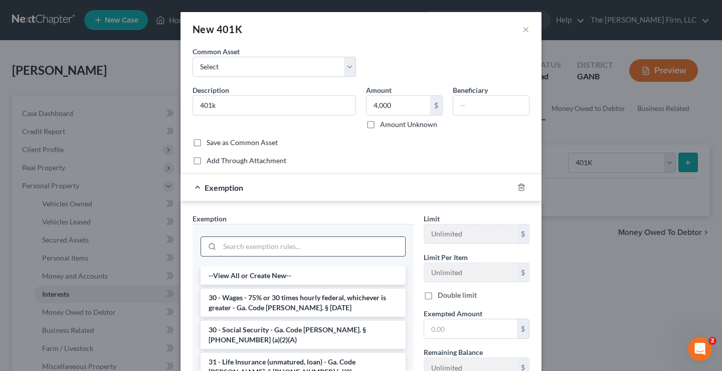
click at [254, 244] on input "search" at bounding box center [313, 246] width 186 height 19
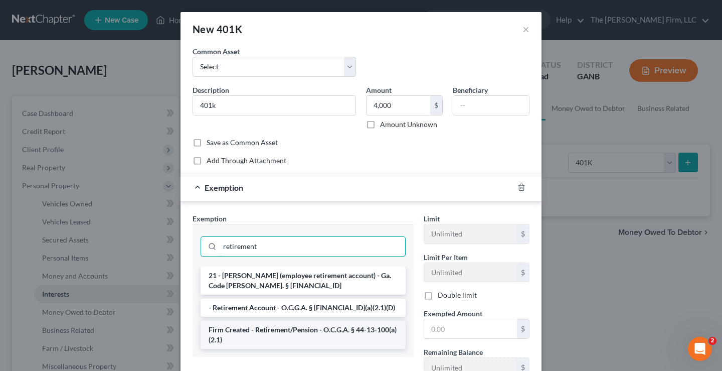
type input "retirement"
click at [297, 331] on li "Firm Created - Retirement/Pension - O.C.G.A. § 44-13-100(a)(2.1)" at bounding box center [303, 334] width 205 height 28
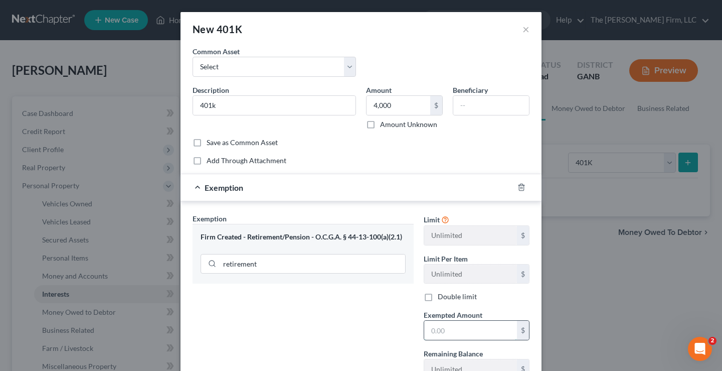
click at [447, 326] on input "text" at bounding box center [470, 329] width 93 height 19
type input "4,000"
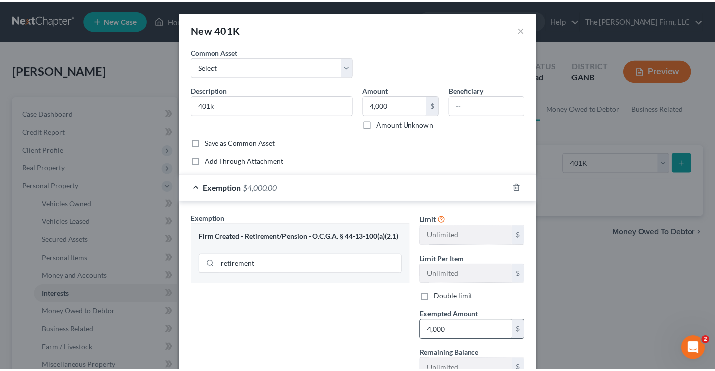
scroll to position [80, 0]
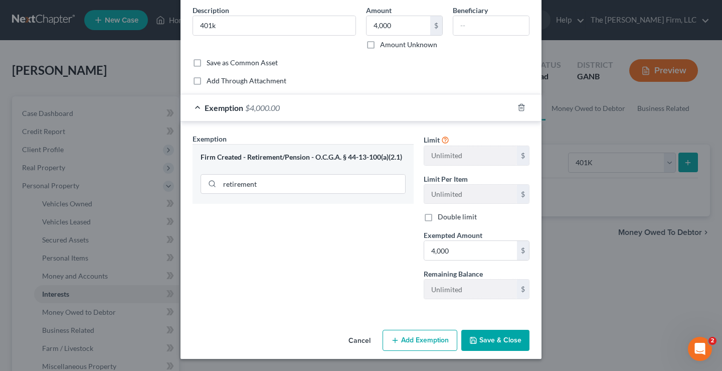
click at [498, 342] on button "Save & Close" at bounding box center [495, 339] width 68 height 21
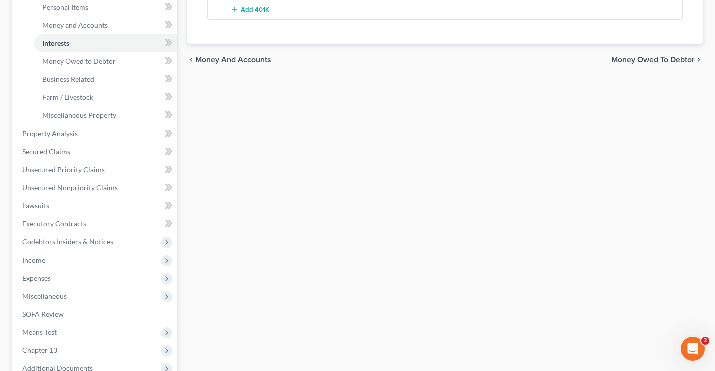
scroll to position [0, 0]
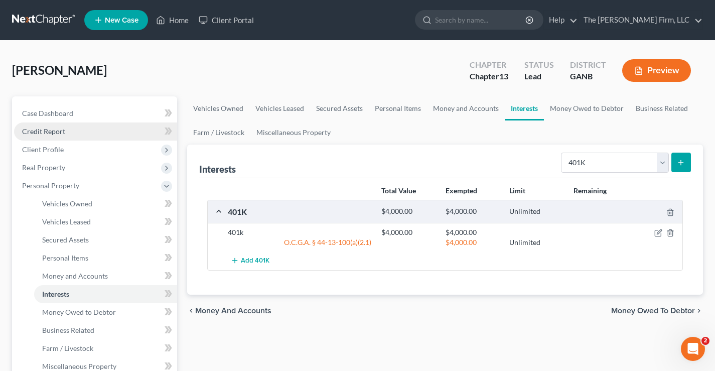
click at [35, 134] on span "Credit Report" at bounding box center [43, 131] width 43 height 9
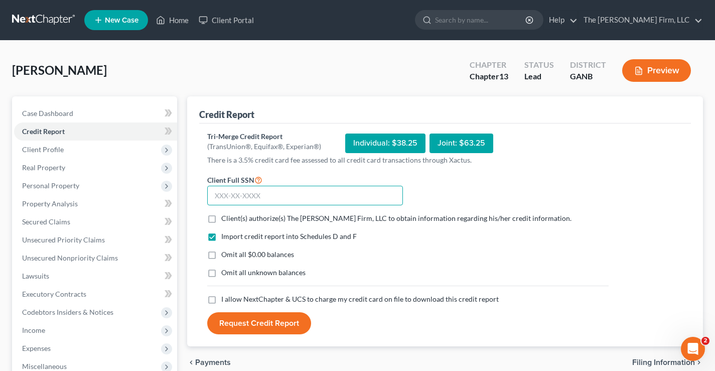
drag, startPoint x: 227, startPoint y: 195, endPoint x: 222, endPoint y: 181, distance: 14.3
click at [226, 195] on input "text" at bounding box center [305, 196] width 196 height 20
type input "416-39-5049"
click at [221, 220] on label "Client(s) authorize(s) The [PERSON_NAME] Firm, LLC to obtain information regard…" at bounding box center [396, 218] width 350 height 10
click at [225, 220] on input "Client(s) authorize(s) The [PERSON_NAME] Firm, LLC to obtain information regard…" at bounding box center [228, 216] width 7 height 7
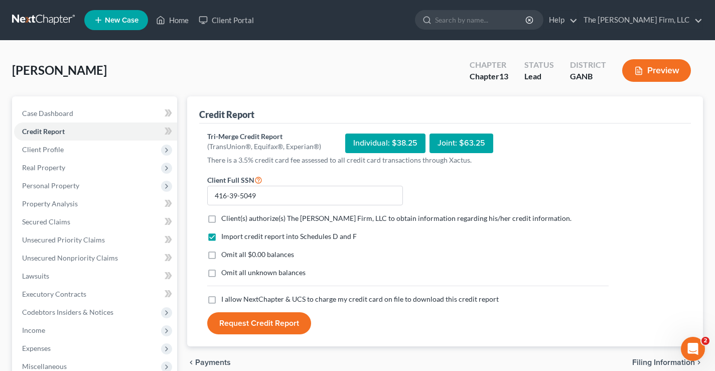
checkbox input "true"
click at [221, 250] on label "Omit all $0.00 balances" at bounding box center [257, 254] width 73 height 10
click at [225, 250] on input "Omit all $0.00 balances" at bounding box center [228, 252] width 7 height 7
checkbox input "true"
click at [221, 271] on label "Omit all unknown balances" at bounding box center [263, 272] width 84 height 10
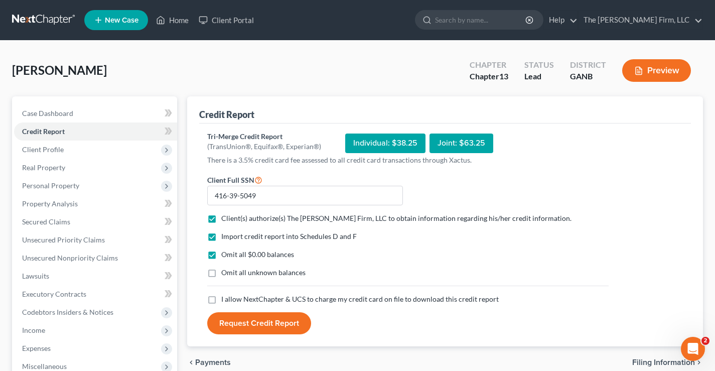
click at [225, 271] on input "Omit all unknown balances" at bounding box center [228, 270] width 7 height 7
checkbox input "true"
click at [221, 298] on label "I allow NextChapter & UCS to charge my credit card on file to download this cre…" at bounding box center [359, 299] width 277 height 10
click at [225, 298] on input "I allow NextChapter & UCS to charge my credit card on file to download this cre…" at bounding box center [228, 297] width 7 height 7
checkbox input "true"
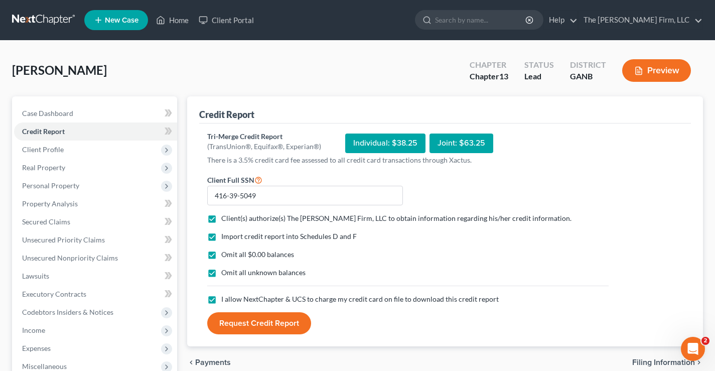
click at [263, 328] on button "Request Credit Report" at bounding box center [259, 323] width 104 height 22
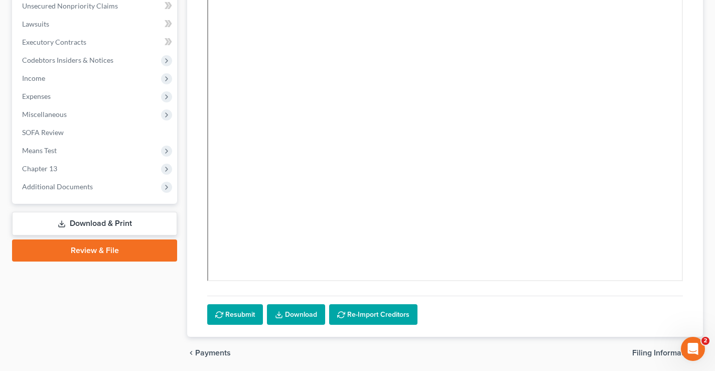
scroll to position [288, 0]
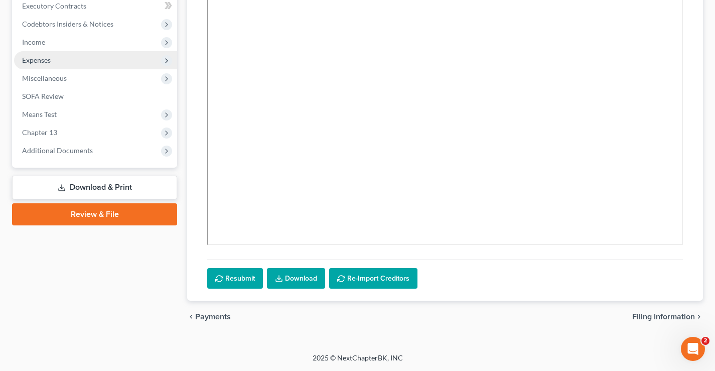
click at [47, 60] on span "Expenses" at bounding box center [36, 60] width 29 height 9
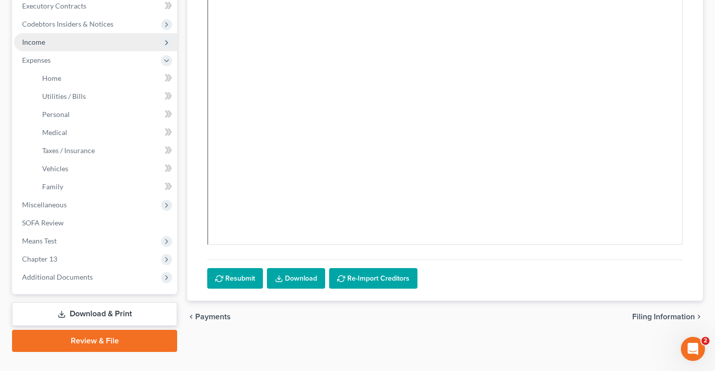
click at [54, 44] on span "Income" at bounding box center [95, 42] width 163 height 18
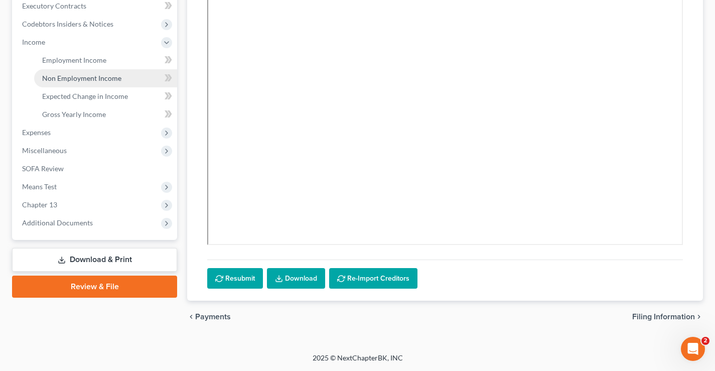
click at [76, 78] on span "Non Employment Income" at bounding box center [81, 78] width 79 height 9
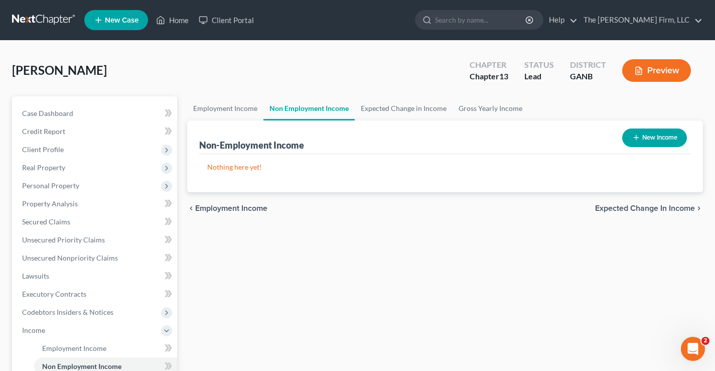
click at [649, 139] on button "New Income" at bounding box center [654, 137] width 65 height 19
select select "0"
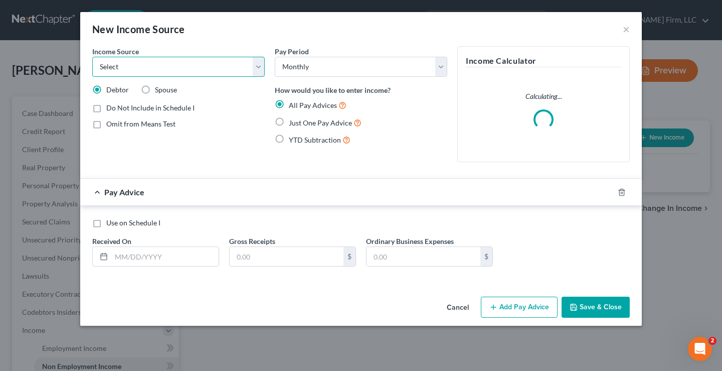
click at [253, 67] on select "Select Unemployment Disability (from employer) Pension Retirement Social Securi…" at bounding box center [178, 67] width 172 height 20
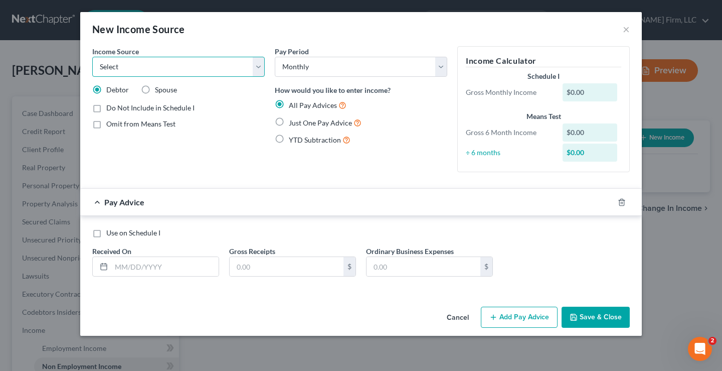
select select "12"
click at [92, 57] on select "Select Unemployment Disability (from employer) Pension Retirement Social Securi…" at bounding box center [178, 67] width 172 height 20
drag, startPoint x: 280, startPoint y: 125, endPoint x: 267, endPoint y: 135, distance: 16.1
click at [289, 125] on label "Just One Pay Advice" at bounding box center [325, 123] width 73 height 12
click at [293, 123] on input "Just One Pay Advice" at bounding box center [296, 120] width 7 height 7
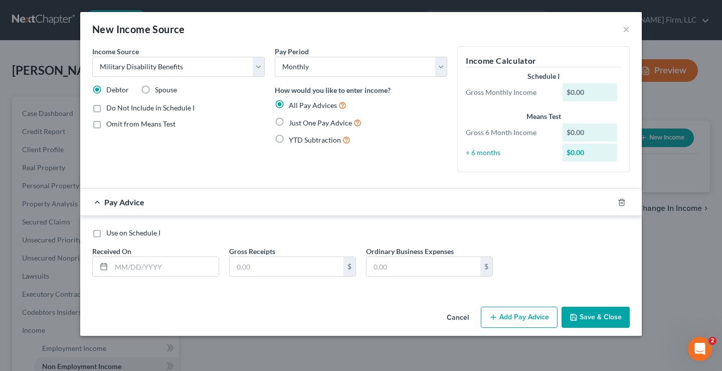
radio input "true"
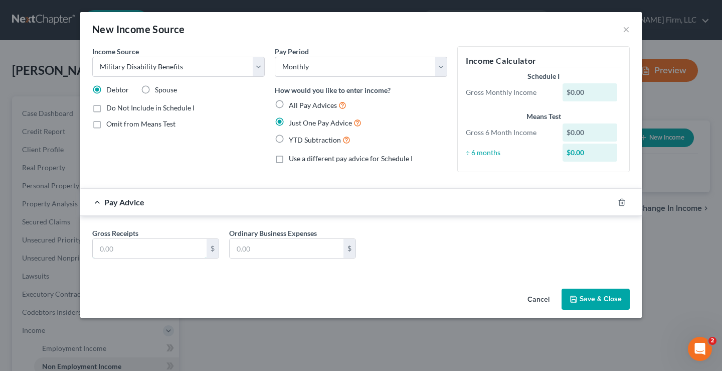
drag, startPoint x: 126, startPoint y: 240, endPoint x: 117, endPoint y: 222, distance: 20.0
click at [121, 240] on input "text" at bounding box center [150, 248] width 114 height 19
type input "3,800"
click at [599, 301] on button "Save & Close" at bounding box center [596, 298] width 68 height 21
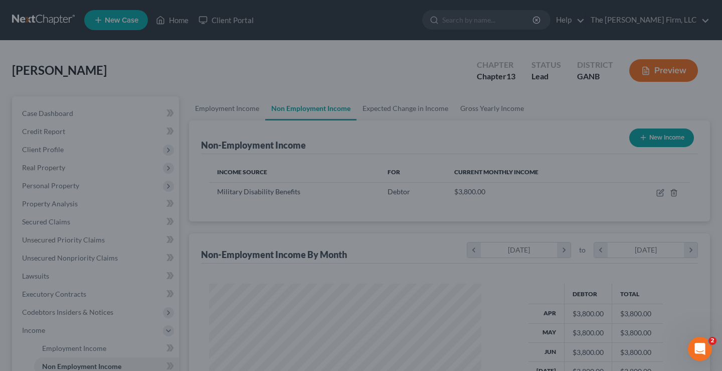
scroll to position [180, 289]
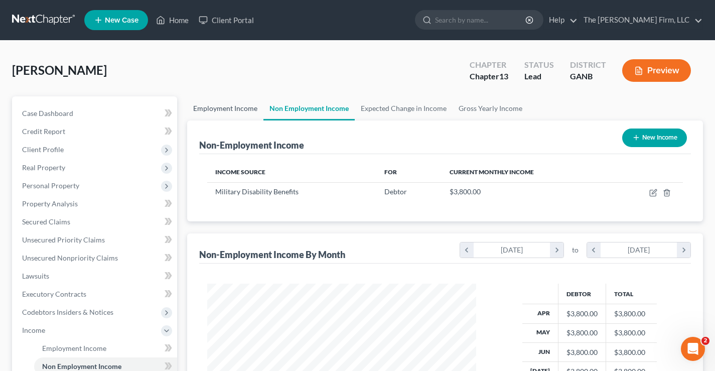
click at [226, 108] on link "Employment Income" at bounding box center [225, 108] width 76 height 24
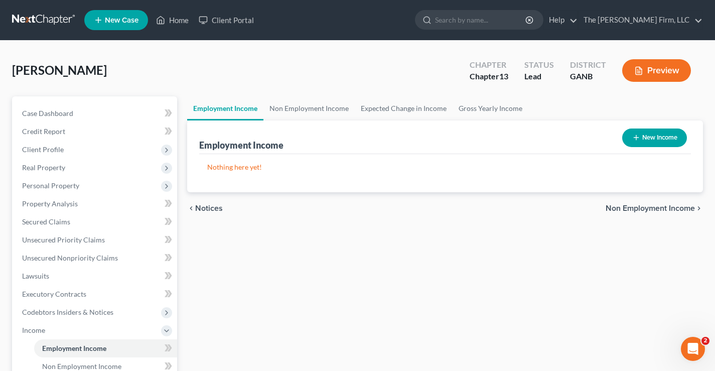
click at [662, 133] on button "New Income" at bounding box center [654, 137] width 65 height 19
select select "0"
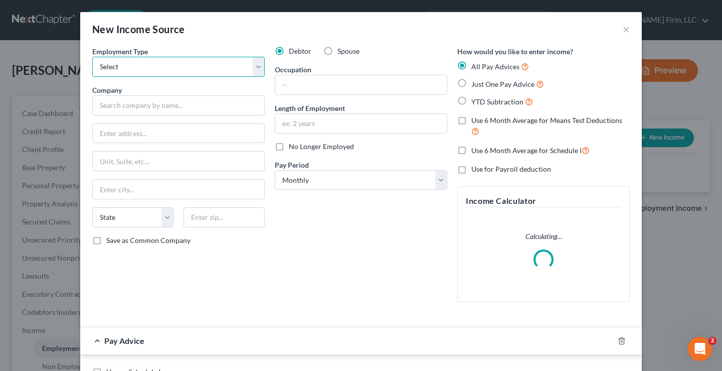
click at [135, 69] on select "Select Full or [DEMOGRAPHIC_DATA] Employment Self Employment" at bounding box center [178, 67] width 172 height 20
select select "0"
click at [92, 57] on select "Select Full or [DEMOGRAPHIC_DATA] Employment Self Employment" at bounding box center [178, 67] width 172 height 20
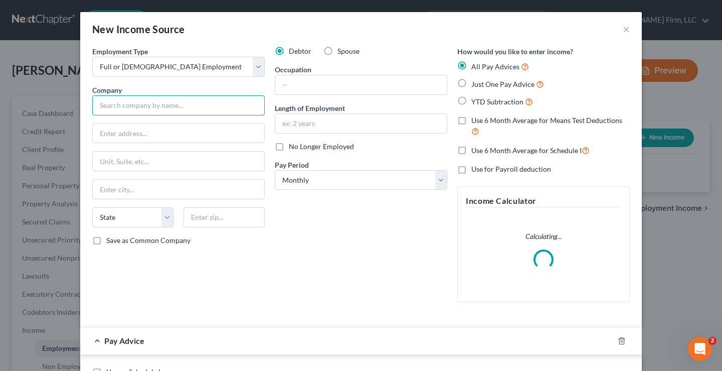
click at [116, 106] on input "text" at bounding box center [178, 105] width 172 height 20
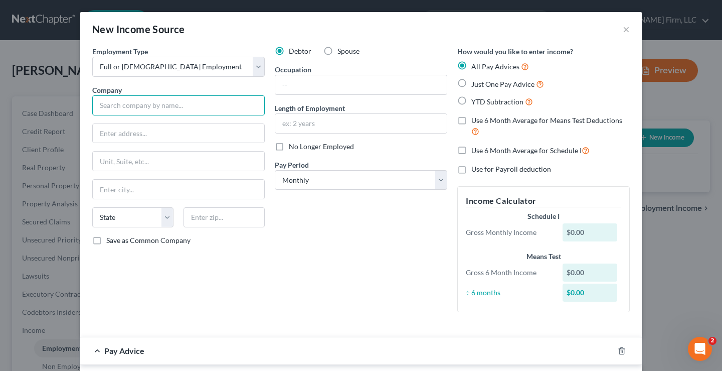
click at [133, 106] on input "text" at bounding box center [178, 105] width 172 height 20
click at [114, 107] on input "T Metics" at bounding box center [178, 105] width 172 height 20
type input "T Metrics"
click at [94, 134] on input "text" at bounding box center [178, 133] width 171 height 19
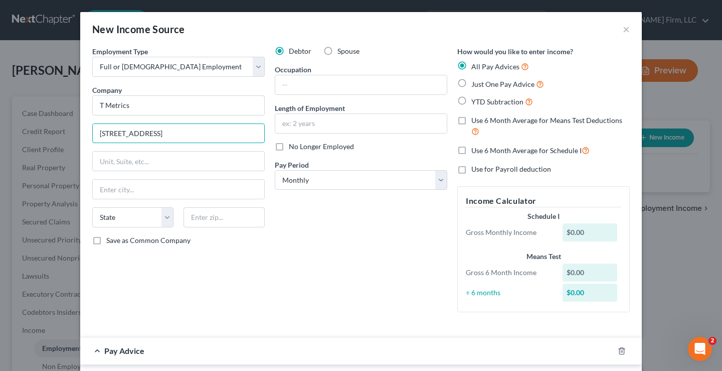
type input "[STREET_ADDRESS]"
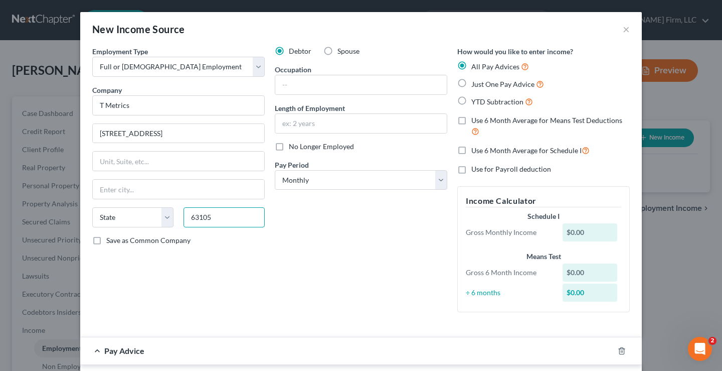
type input "63105"
type input "Saint Louis"
select select "26"
click at [328, 83] on input "text" at bounding box center [360, 84] width 171 height 19
type input "IT Specialist"
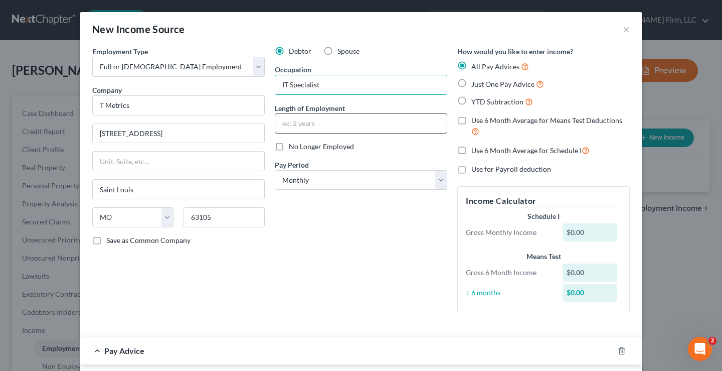
click at [290, 125] on input "text" at bounding box center [360, 123] width 171 height 19
type input "2 years"
drag, startPoint x: 336, startPoint y: 240, endPoint x: 353, endPoint y: 188, distance: 55.5
click at [336, 240] on div "Debtor Spouse Occupation IT Specialist Length of Employment 2 years No Longer E…" at bounding box center [361, 183] width 183 height 274
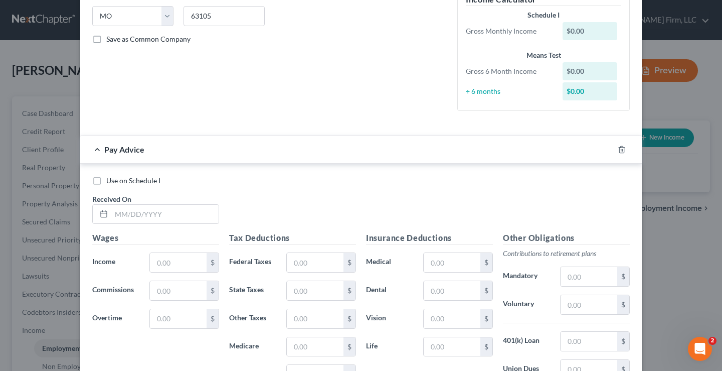
scroll to position [201, 0]
click at [172, 258] on input "text" at bounding box center [178, 262] width 57 height 19
type input "7,335"
click at [298, 210] on div "Use on Schedule I Received On *" at bounding box center [361, 204] width 548 height 57
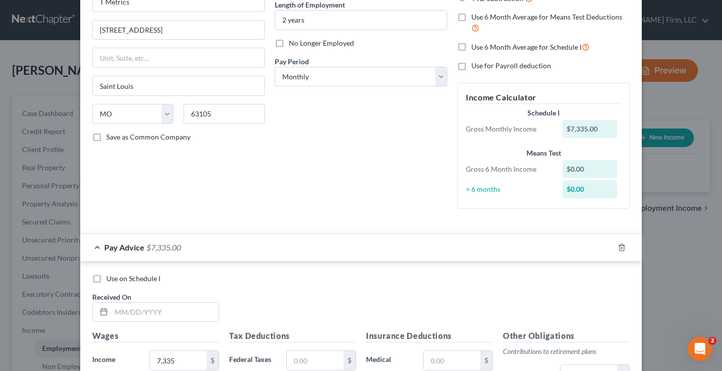
scroll to position [0, 0]
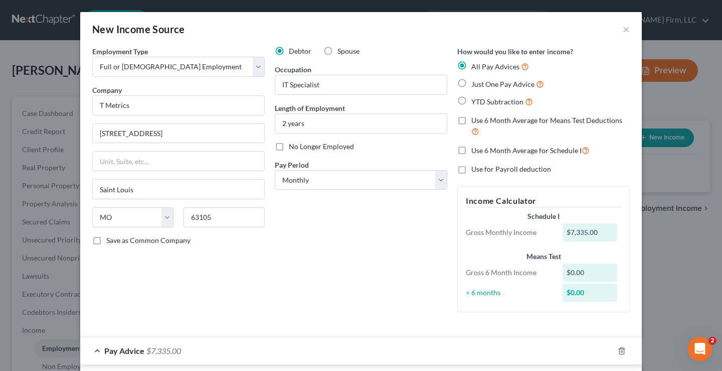
click at [471, 85] on label "Just One Pay Advice" at bounding box center [507, 84] width 73 height 12
click at [475, 85] on input "Just One Pay Advice" at bounding box center [478, 81] width 7 height 7
radio input "true"
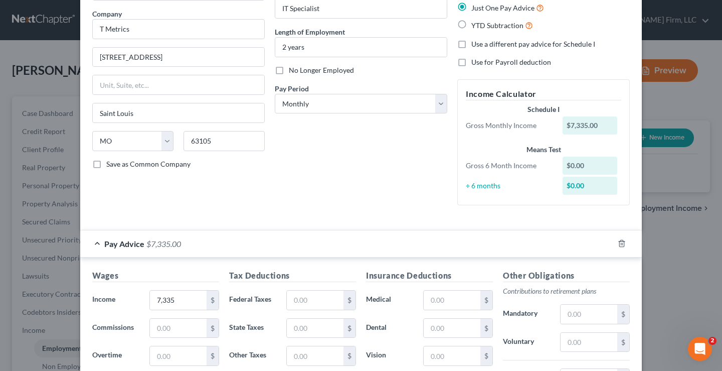
scroll to position [150, 0]
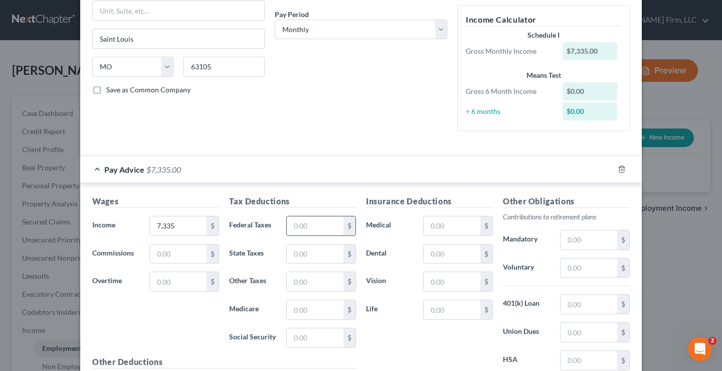
click at [293, 229] on input "text" at bounding box center [315, 225] width 57 height 19
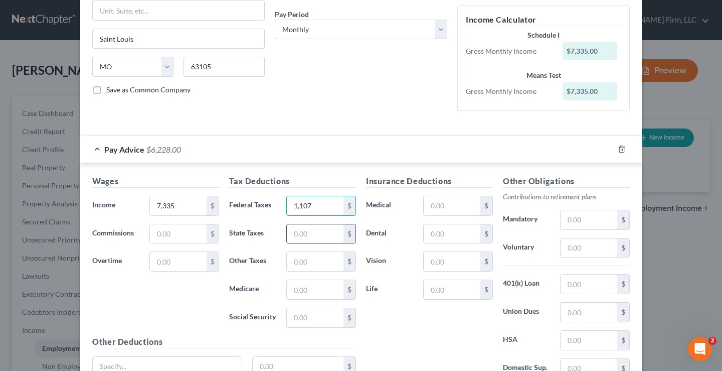
type input "1,107"
click at [318, 236] on input "text" at bounding box center [315, 233] width 57 height 19
type input "289"
drag, startPoint x: 287, startPoint y: 292, endPoint x: 292, endPoint y: 287, distance: 6.7
click at [287, 292] on input "text" at bounding box center [315, 289] width 57 height 19
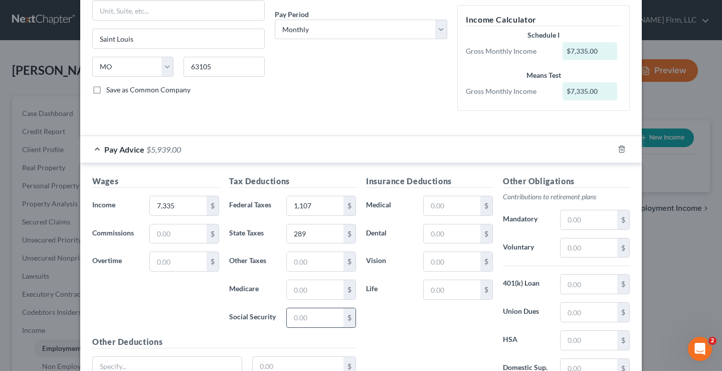
click at [299, 316] on input "text" at bounding box center [315, 317] width 57 height 19
type input "455"
click at [298, 289] on input "text" at bounding box center [315, 289] width 57 height 19
type input "106"
click at [388, 328] on div "Insurance Deductions Medical $ Dental $ Vision $ Life $" at bounding box center [429, 280] width 137 height 211
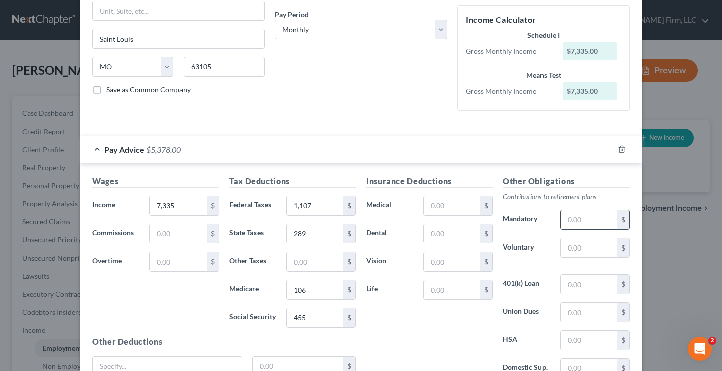
click at [569, 220] on input "text" at bounding box center [589, 219] width 57 height 19
click at [565, 243] on input "text" at bounding box center [589, 247] width 57 height 19
type input "322"
click at [183, 297] on div "Wages Income * 7,335 $ Commissions $ Overtime $" at bounding box center [155, 255] width 137 height 160
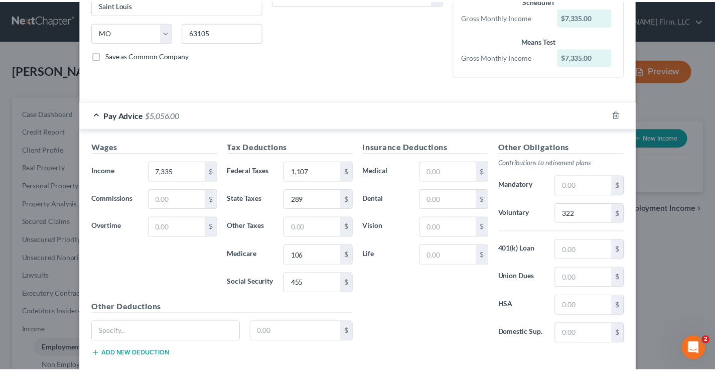
scroll to position [243, 0]
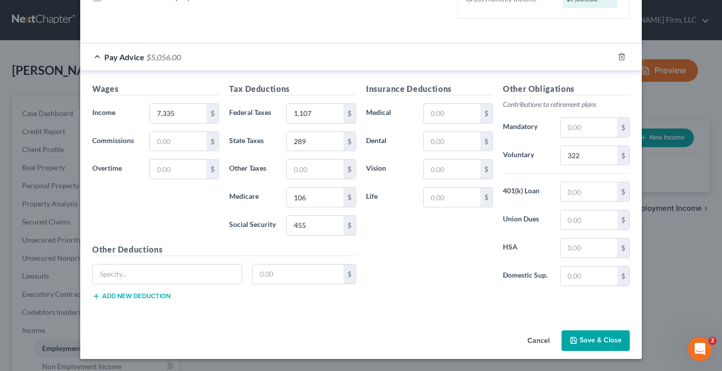
click at [585, 343] on button "Save & Close" at bounding box center [596, 340] width 68 height 21
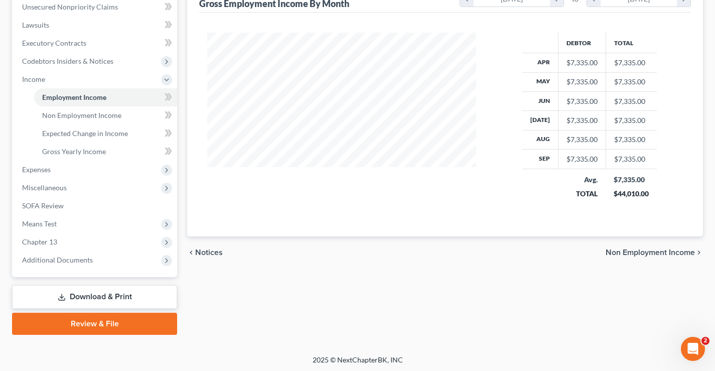
scroll to position [253, 0]
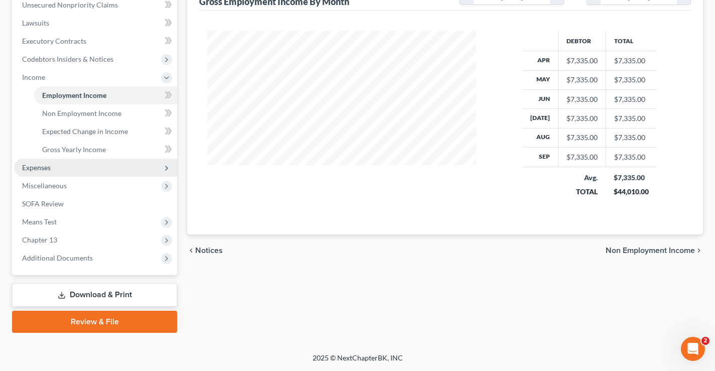
click at [40, 171] on span "Expenses" at bounding box center [36, 167] width 29 height 9
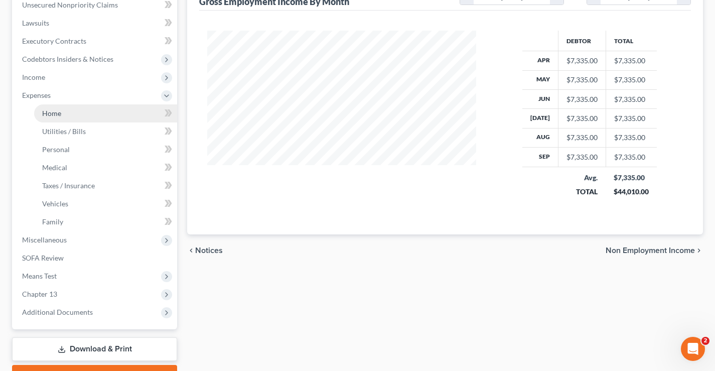
click at [59, 115] on span "Home" at bounding box center [51, 113] width 19 height 9
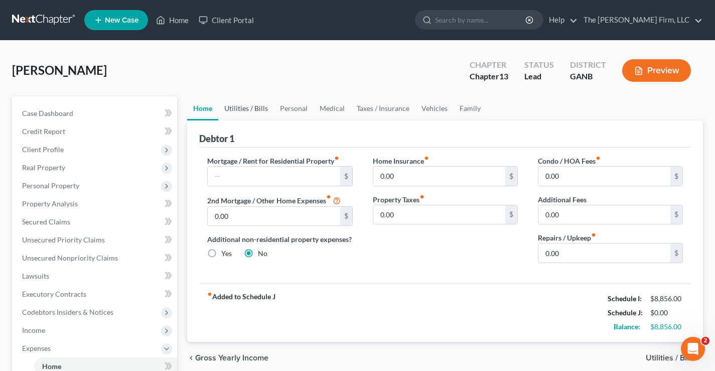
click at [234, 109] on link "Utilities / Bills" at bounding box center [246, 108] width 56 height 24
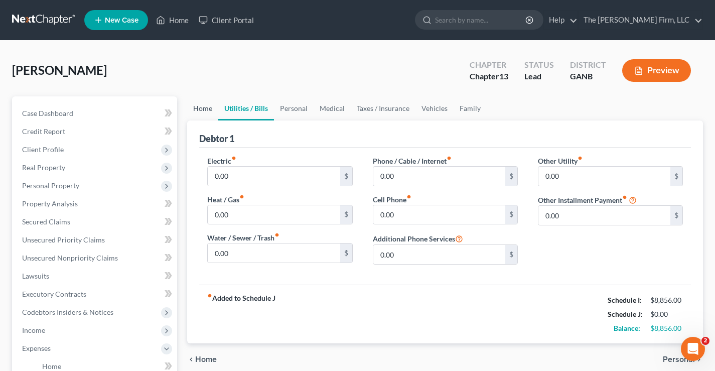
click at [206, 107] on link "Home" at bounding box center [202, 108] width 31 height 24
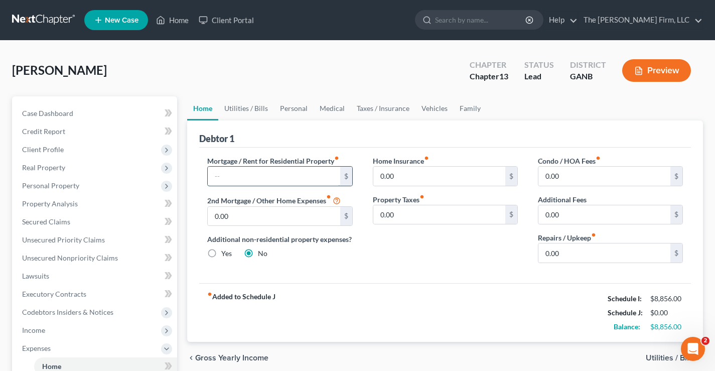
click at [243, 172] on input "text" at bounding box center [274, 175] width 132 height 19
click at [220, 174] on input "text" at bounding box center [274, 175] width 132 height 19
type input "1,750"
click at [234, 107] on link "Utilities / Bills" at bounding box center [246, 108] width 56 height 24
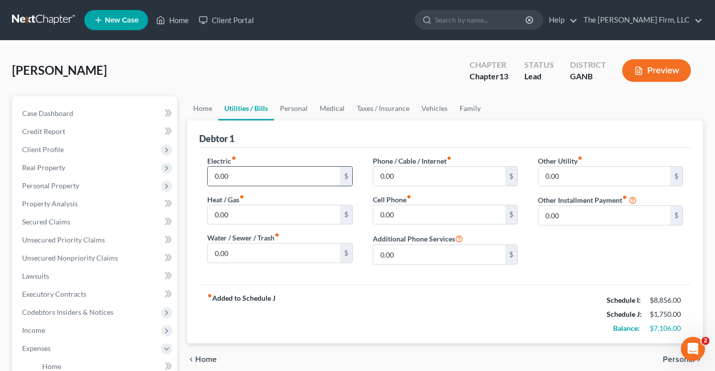
drag, startPoint x: 255, startPoint y: 175, endPoint x: 247, endPoint y: 130, distance: 45.8
click at [255, 175] on input "0.00" at bounding box center [274, 175] width 132 height 19
type input "290"
type input "165"
type input "110"
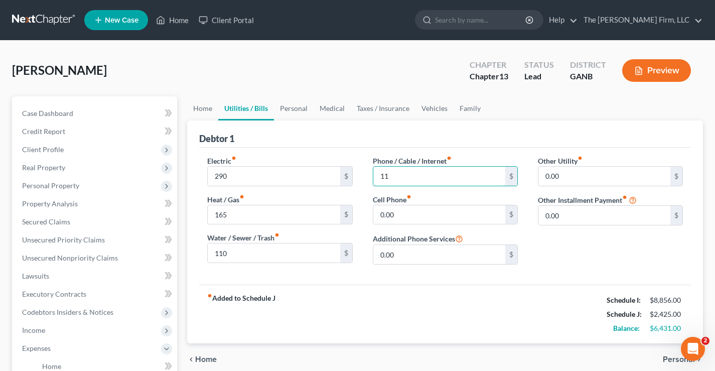
type input "1"
type input "85"
type input "115"
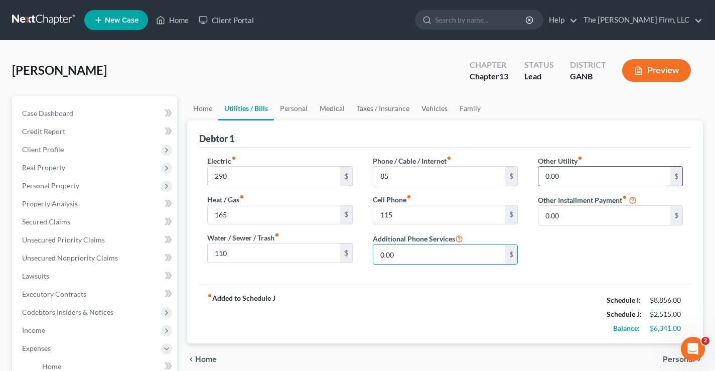
click at [583, 174] on input "0.00" at bounding box center [604, 175] width 132 height 19
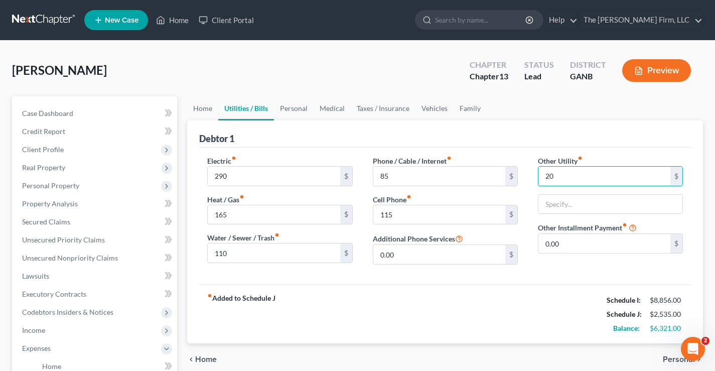
type input "20"
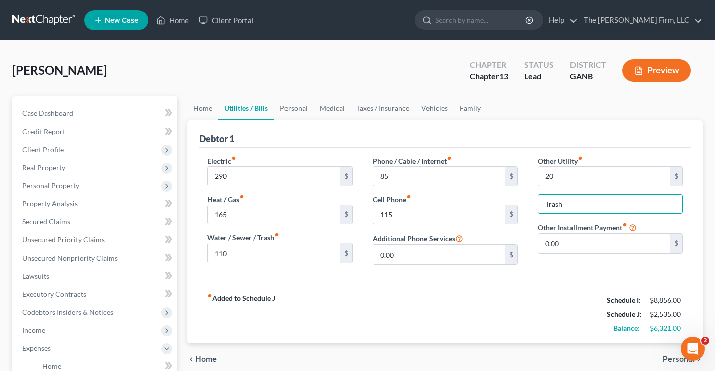
type input "Trash"
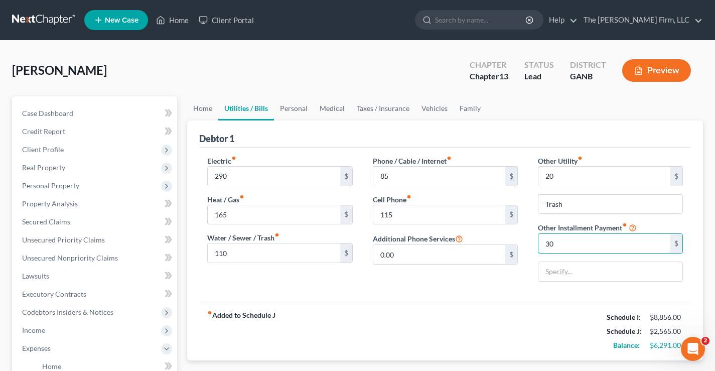
type input "30"
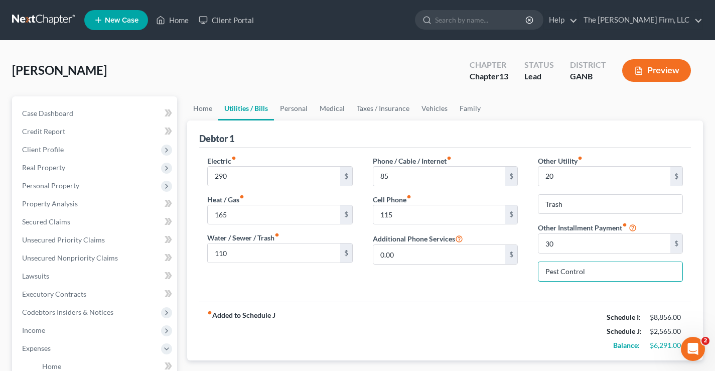
type input "Pest Control"
click at [294, 107] on link "Personal" at bounding box center [294, 108] width 40 height 24
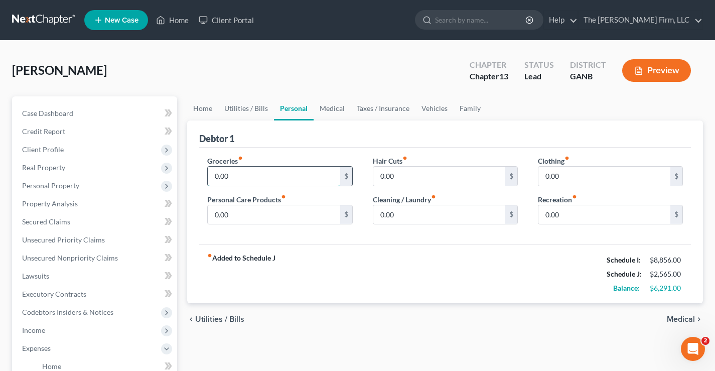
click at [246, 173] on input "0.00" at bounding box center [274, 175] width 132 height 19
type input "1,000"
type input "150"
type input "75"
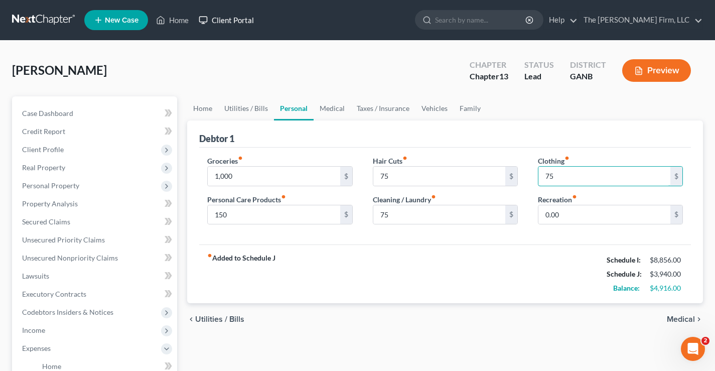
type input "75"
click at [333, 102] on link "Medical" at bounding box center [331, 108] width 37 height 24
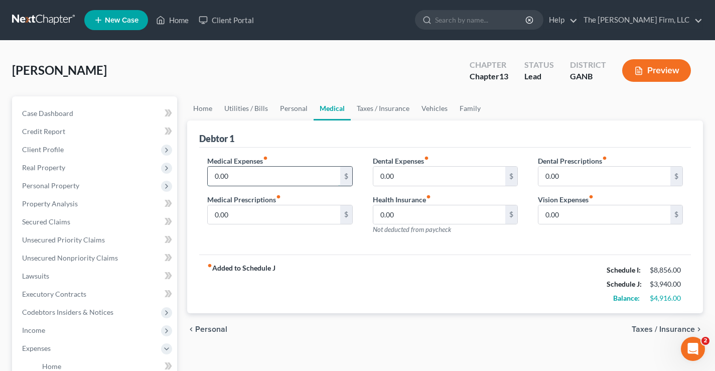
click at [240, 175] on input "0.00" at bounding box center [274, 175] width 132 height 19
type input "100"
click at [383, 110] on link "Taxes / Insurance" at bounding box center [382, 108] width 65 height 24
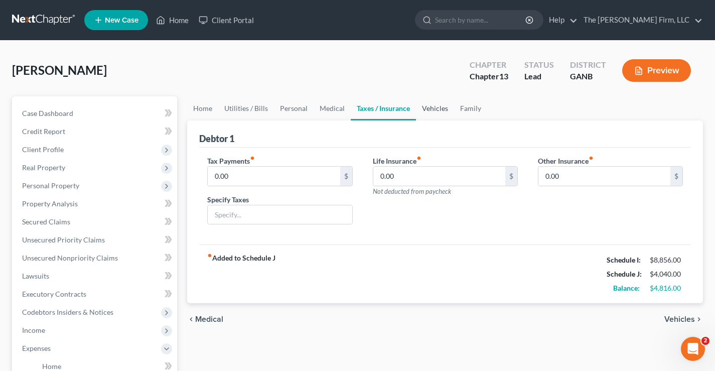
click at [434, 111] on link "Vehicles" at bounding box center [435, 108] width 38 height 24
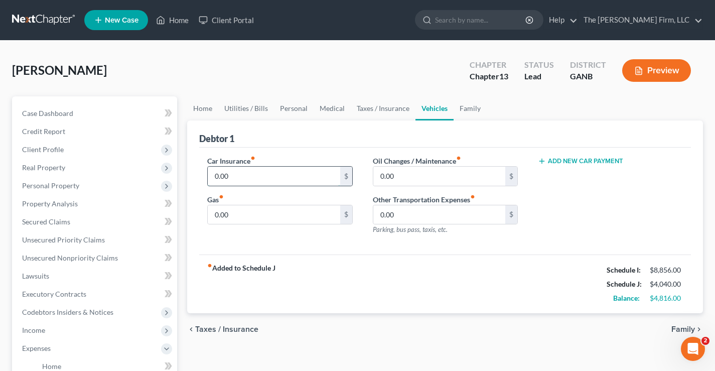
click at [248, 176] on input "0.00" at bounding box center [274, 175] width 132 height 19
click at [262, 147] on div "Car Insurance fiber_manual_record 0.00 $ Gas fiber_manual_record 0.00 $ Oil Cha…" at bounding box center [444, 200] width 491 height 107
click at [237, 175] on input "0.00" at bounding box center [274, 175] width 132 height 19
type input "223"
type input "460"
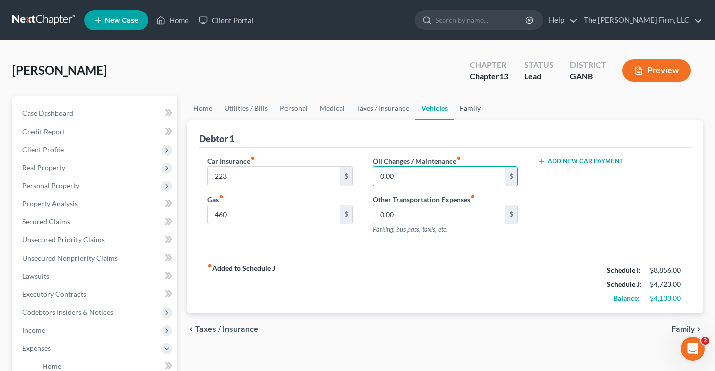
click at [467, 108] on link "Family" at bounding box center [469, 108] width 33 height 24
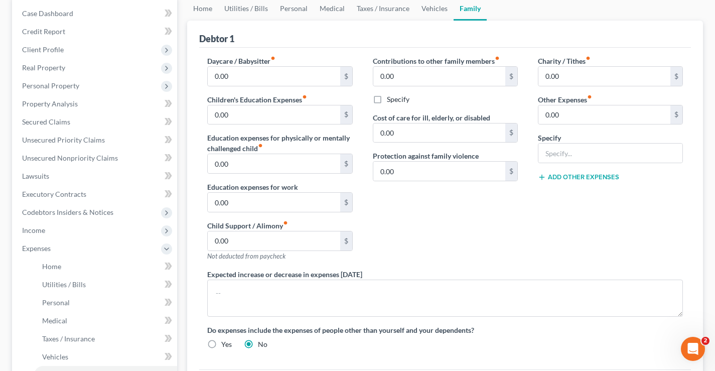
scroll to position [100, 0]
click at [236, 240] on input "0.00" at bounding box center [274, 240] width 132 height 19
type input "2,500"
click at [408, 242] on div "Contributions to other family members fiber_manual_record 0.00 $ Specify Cost o…" at bounding box center [445, 161] width 165 height 213
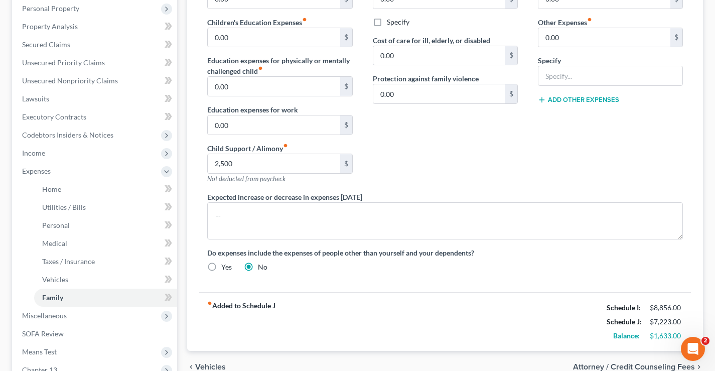
scroll to position [50, 0]
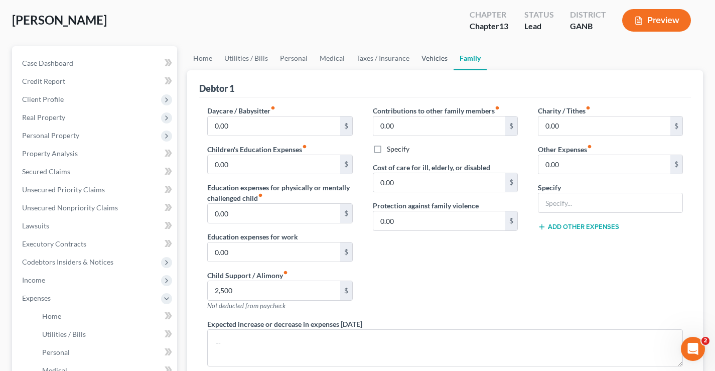
click at [424, 56] on link "Vehicles" at bounding box center [434, 58] width 38 height 24
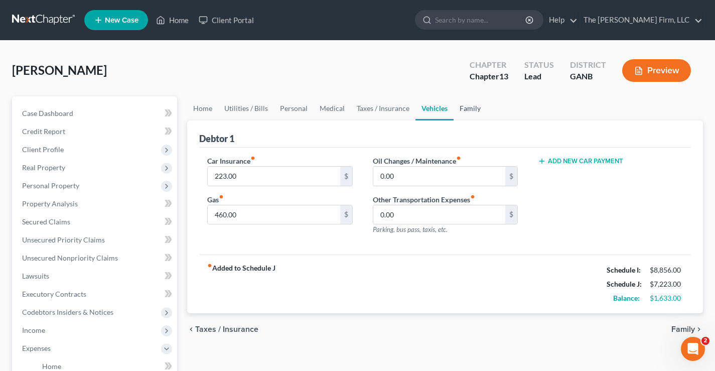
scroll to position [50, 0]
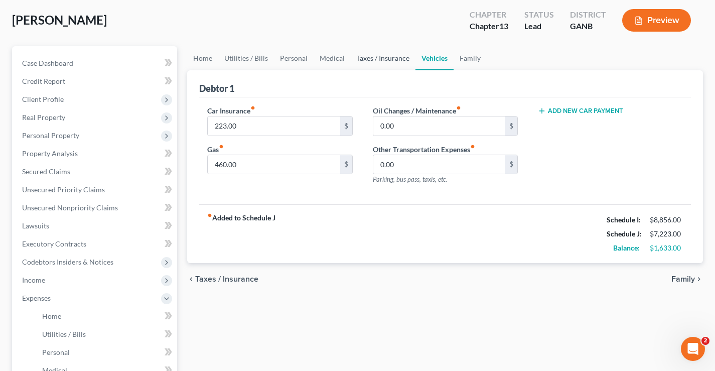
click at [377, 61] on link "Taxes / Insurance" at bounding box center [382, 58] width 65 height 24
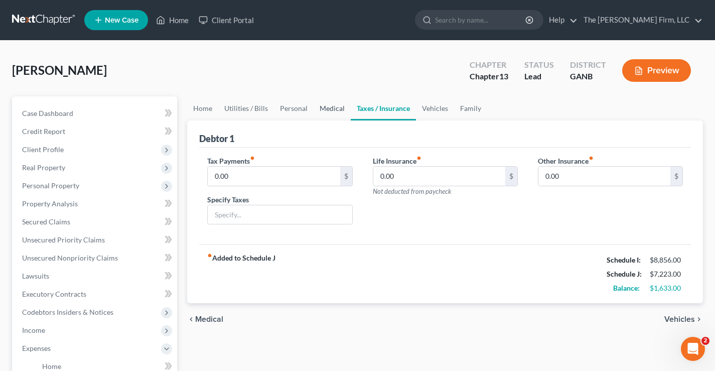
click at [327, 105] on link "Medical" at bounding box center [331, 108] width 37 height 24
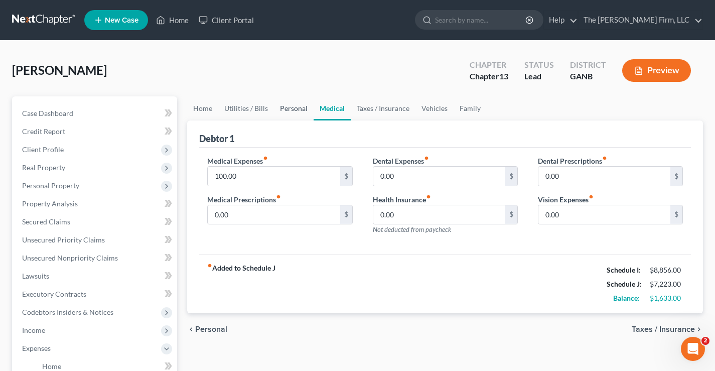
click at [298, 107] on link "Personal" at bounding box center [294, 108] width 40 height 24
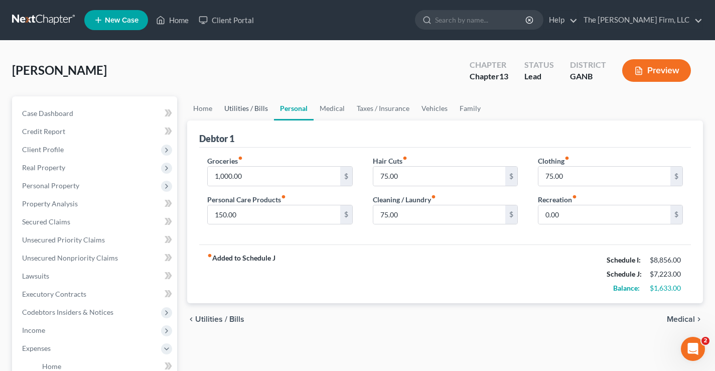
click at [252, 104] on link "Utilities / Bills" at bounding box center [246, 108] width 56 height 24
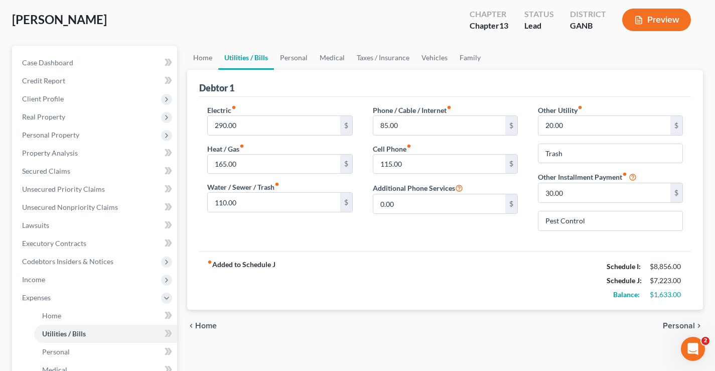
scroll to position [50, 0]
click at [196, 57] on link "Home" at bounding box center [202, 58] width 31 height 24
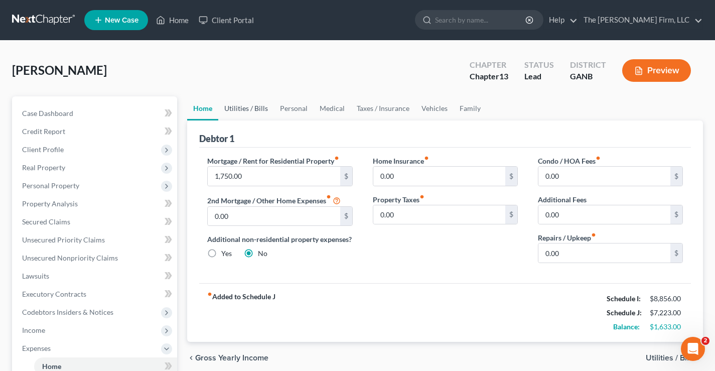
click at [240, 109] on link "Utilities / Bills" at bounding box center [246, 108] width 56 height 24
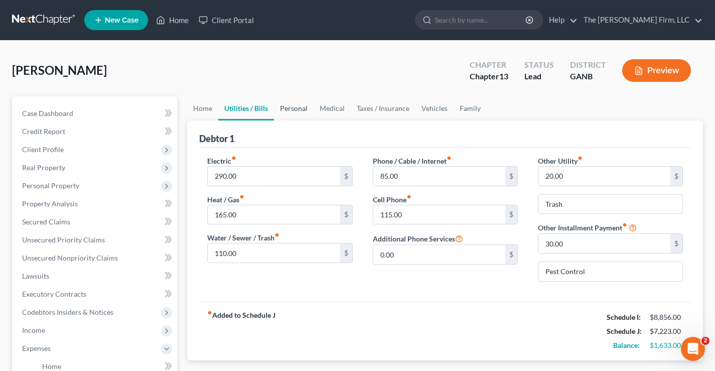
click at [294, 109] on link "Personal" at bounding box center [294, 108] width 40 height 24
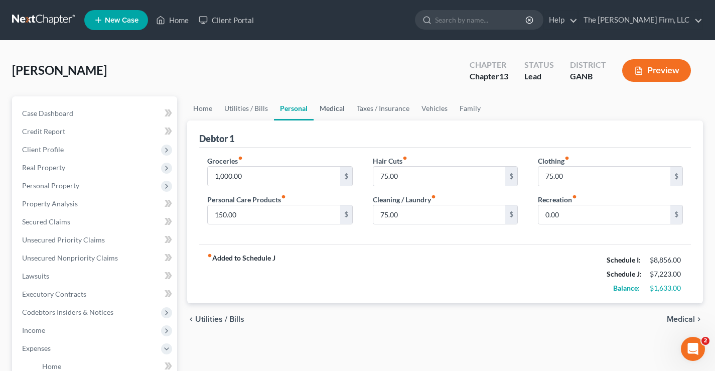
click at [338, 107] on link "Medical" at bounding box center [331, 108] width 37 height 24
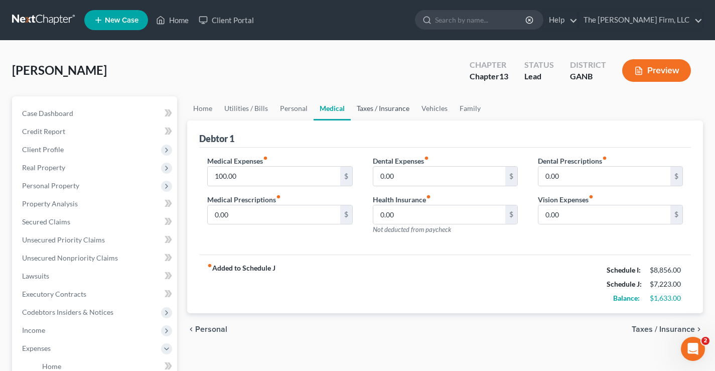
click at [380, 110] on link "Taxes / Insurance" at bounding box center [382, 108] width 65 height 24
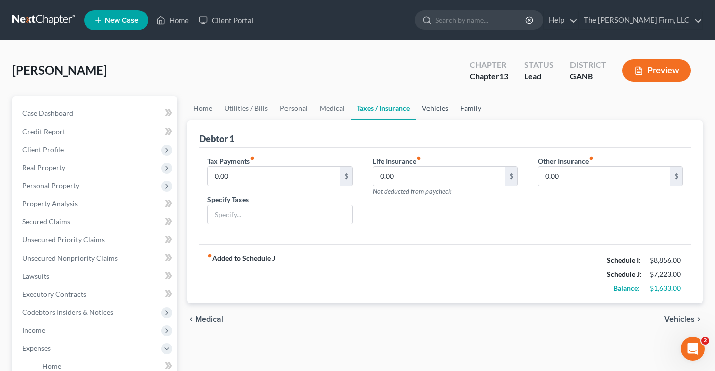
drag, startPoint x: 432, startPoint y: 110, endPoint x: 465, endPoint y: 110, distance: 33.1
click at [433, 110] on link "Vehicles" at bounding box center [435, 108] width 38 height 24
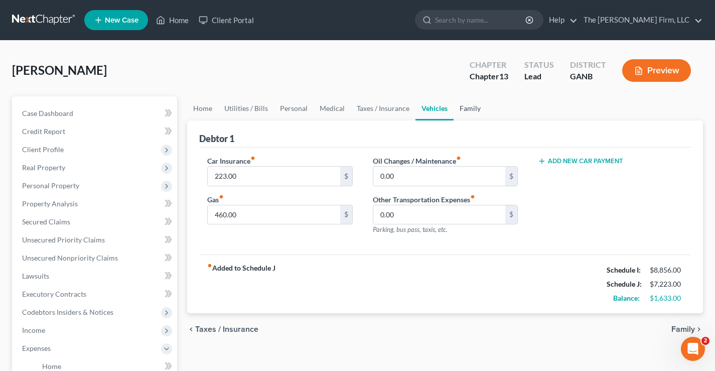
click at [466, 110] on link "Family" at bounding box center [469, 108] width 33 height 24
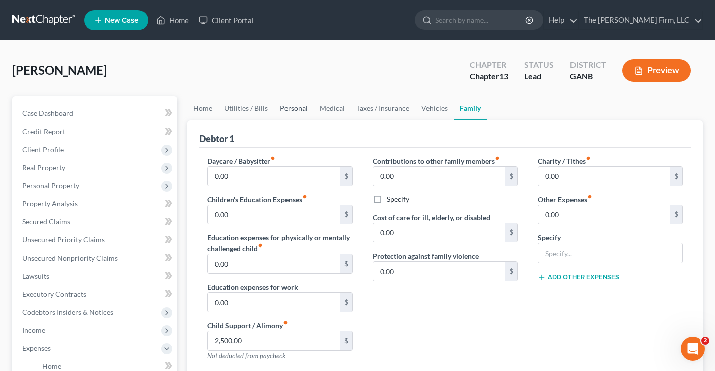
click at [285, 107] on link "Personal" at bounding box center [294, 108] width 40 height 24
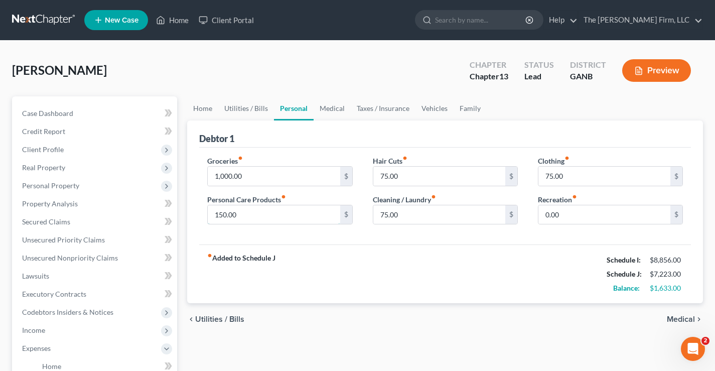
drag, startPoint x: 242, startPoint y: 213, endPoint x: 241, endPoint y: 203, distance: 10.5
click at [242, 213] on input "150.00" at bounding box center [274, 214] width 132 height 19
type input "200"
click at [327, 81] on div "[PERSON_NAME] Upgraded Chapter Chapter 13 Status Lead District GANB Preview" at bounding box center [357, 75] width 690 height 44
click at [252, 176] on input "1,000.00" at bounding box center [274, 175] width 132 height 19
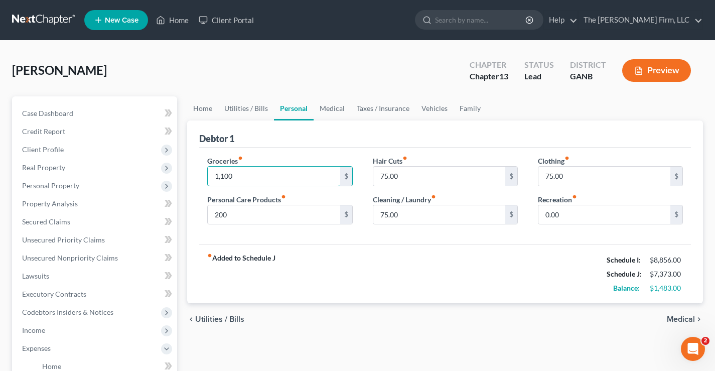
type input "1,100"
click at [341, 80] on div "[PERSON_NAME] Upgraded Chapter Chapter 13 Status Lead District GANB Preview" at bounding box center [357, 75] width 690 height 44
click at [565, 174] on input "75.00" at bounding box center [604, 175] width 132 height 19
type input "100"
click at [414, 63] on div "[PERSON_NAME] Upgraded Chapter Chapter 13 Status Lead District GANB Preview" at bounding box center [357, 75] width 690 height 44
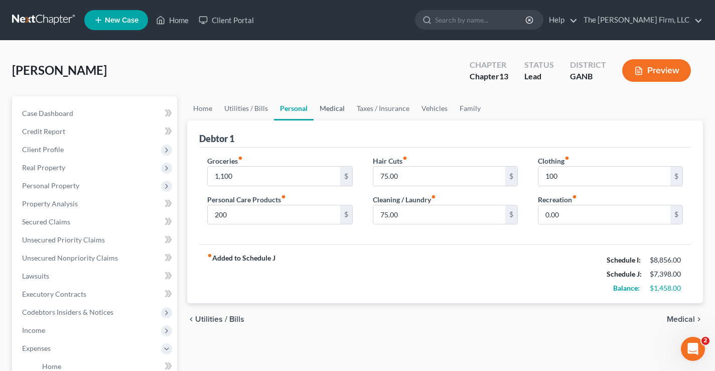
click at [334, 109] on link "Medical" at bounding box center [331, 108] width 37 height 24
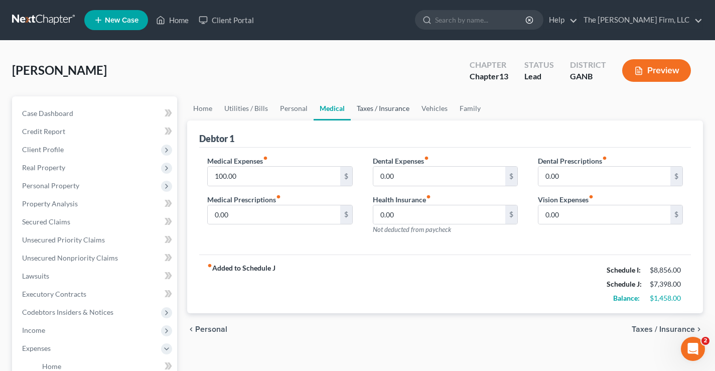
click at [374, 111] on link "Taxes / Insurance" at bounding box center [382, 108] width 65 height 24
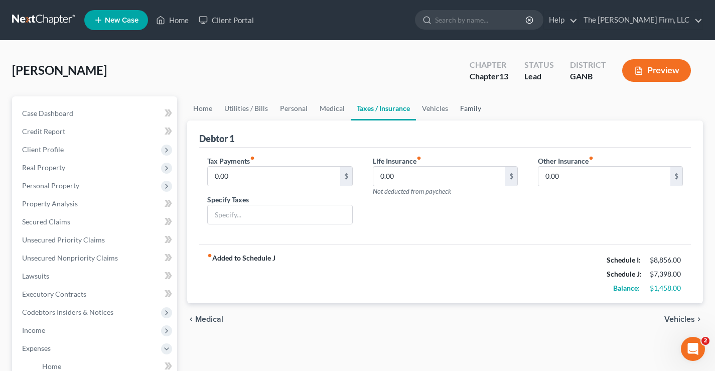
click at [463, 109] on link "Family" at bounding box center [470, 108] width 33 height 24
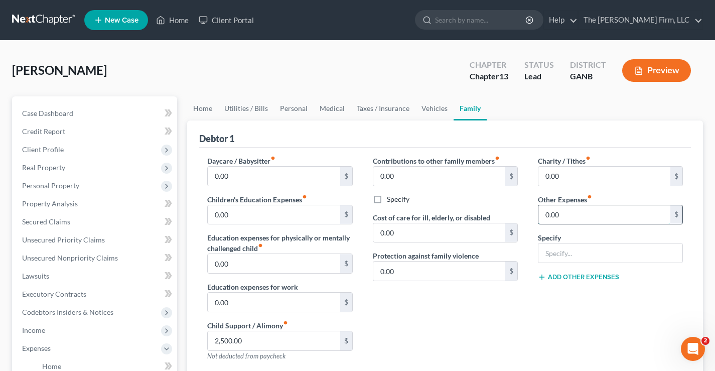
click at [577, 217] on input "0.00" at bounding box center [604, 214] width 132 height 19
type input "100"
type input "Pet Expenses"
click at [545, 316] on div "Charity / Tithes fiber_manual_record 0.00 $ Other Expenses fiber_manual_record …" at bounding box center [609, 261] width 165 height 213
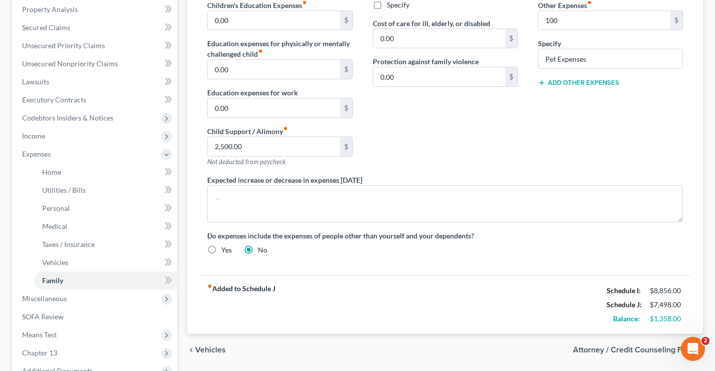
scroll to position [50, 0]
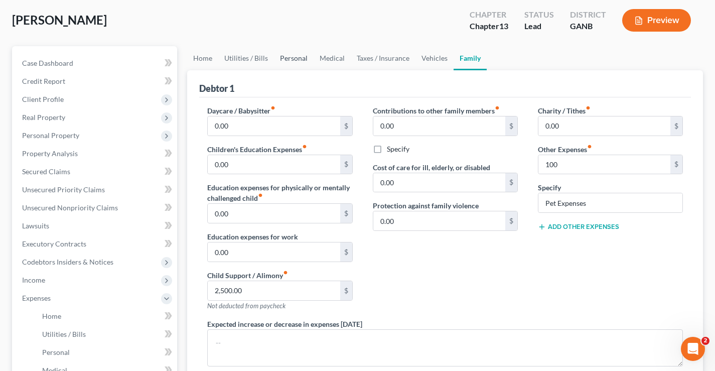
click at [291, 61] on link "Personal" at bounding box center [294, 58] width 40 height 24
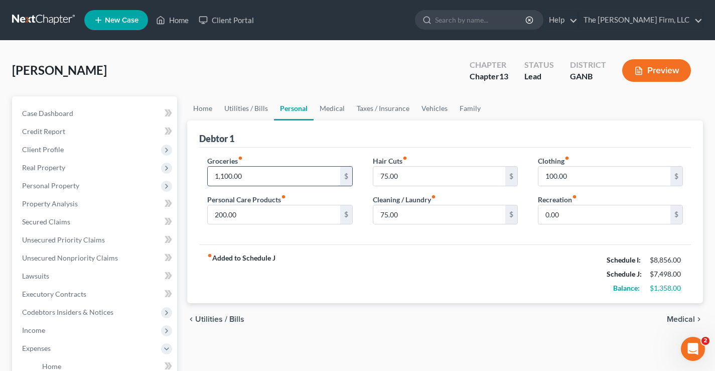
click at [251, 174] on input "1,100.00" at bounding box center [274, 175] width 132 height 19
click at [246, 216] on input "200.00" at bounding box center [274, 214] width 132 height 19
click at [282, 223] on input "200.00" at bounding box center [274, 214] width 132 height 19
click at [245, 207] on input "200.00" at bounding box center [274, 214] width 132 height 19
drag, startPoint x: 257, startPoint y: 177, endPoint x: 279, endPoint y: 175, distance: 22.7
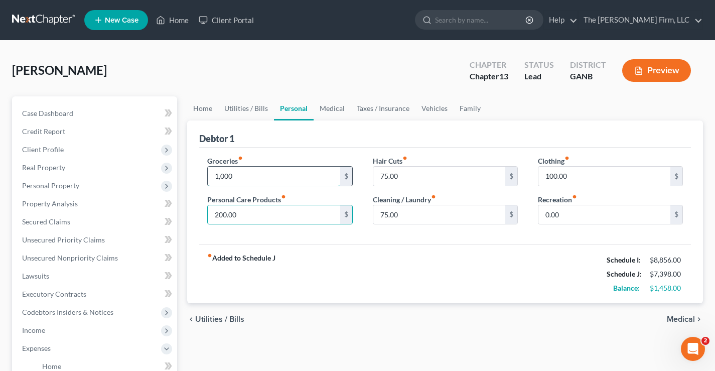
click at [257, 177] on input "1,000" at bounding box center [274, 175] width 132 height 19
click at [299, 82] on div "[PERSON_NAME] Upgraded Chapter Chapter 13 Status Lead District GANB Preview" at bounding box center [357, 75] width 690 height 44
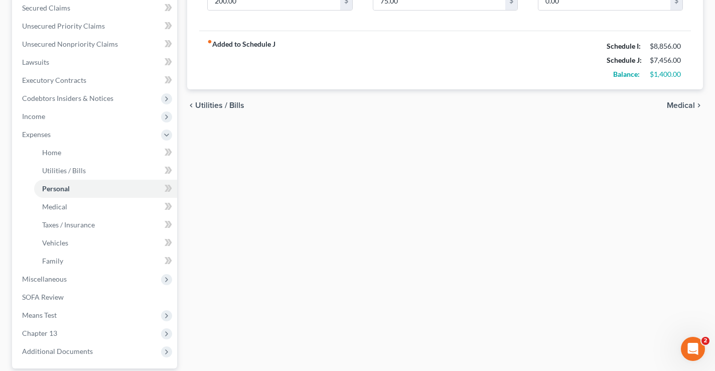
scroll to position [301, 0]
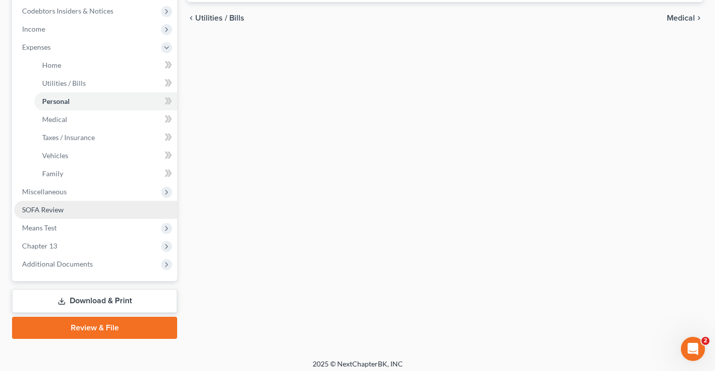
click at [46, 211] on span "SOFA Review" at bounding box center [43, 209] width 42 height 9
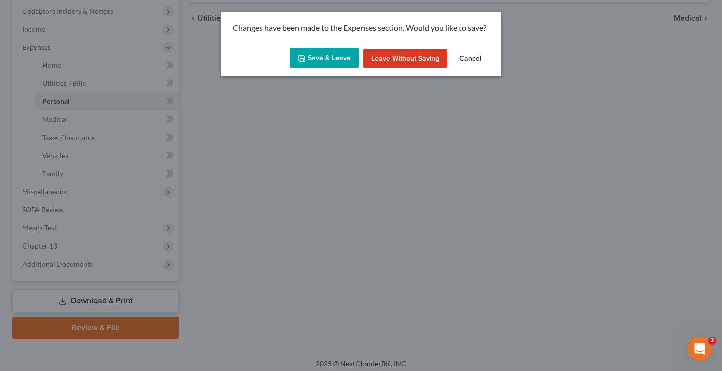
click at [331, 59] on button "Save & Leave" at bounding box center [324, 58] width 69 height 21
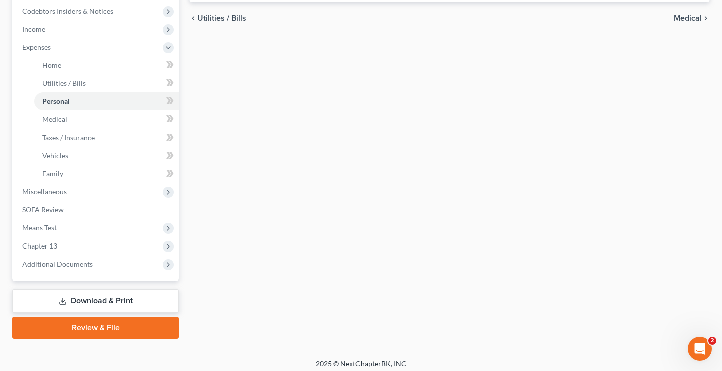
type input "1,058.00"
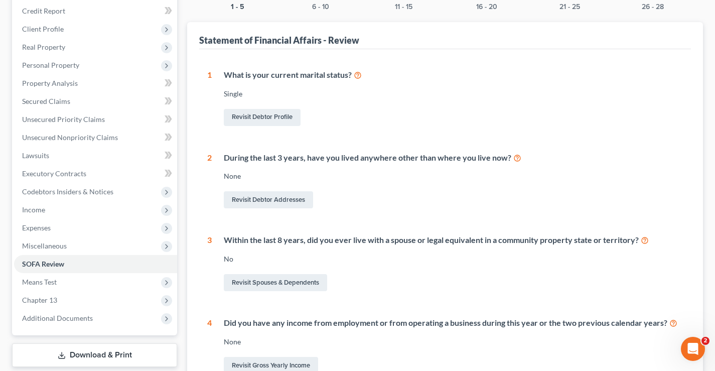
scroll to position [201, 0]
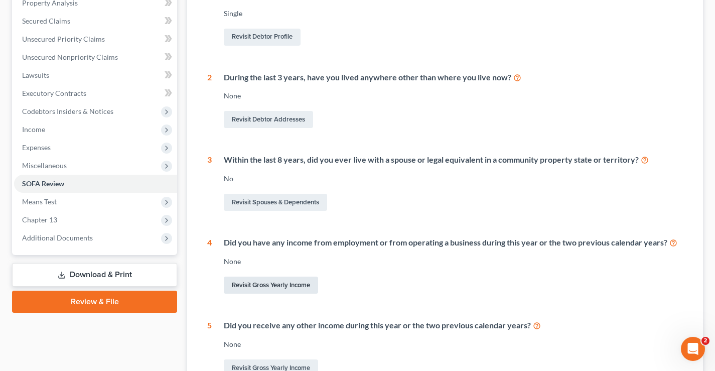
click at [259, 287] on link "Revisit Gross Yearly Income" at bounding box center [271, 284] width 94 height 17
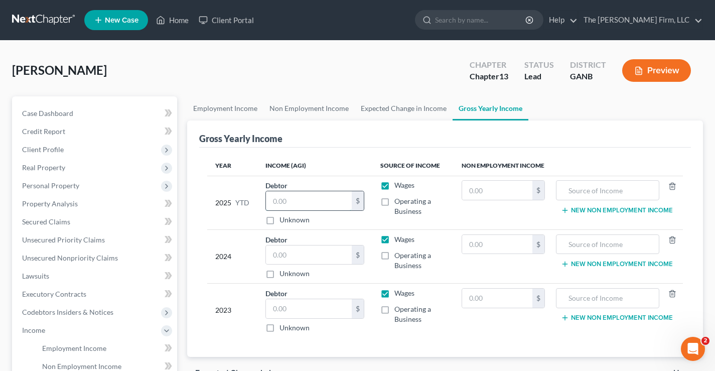
click at [302, 204] on input "text" at bounding box center [309, 200] width 86 height 19
type input "74,000"
click at [283, 257] on input "text" at bounding box center [309, 254] width 86 height 19
type input "74,000"
click at [289, 309] on input "text" at bounding box center [309, 308] width 86 height 19
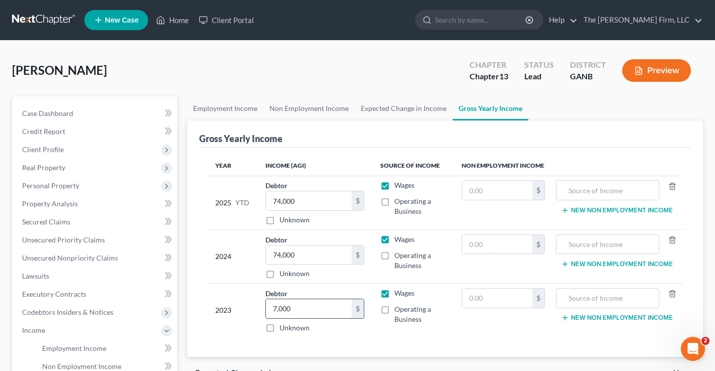
type input "7,000"
click at [480, 139] on div "Gross Yearly Income" at bounding box center [444, 133] width 491 height 27
click at [492, 191] on input "text" at bounding box center [497, 190] width 70 height 19
drag, startPoint x: 317, startPoint y: 110, endPoint x: 314, endPoint y: 114, distance: 5.4
click at [318, 110] on link "Non Employment Income" at bounding box center [308, 108] width 91 height 24
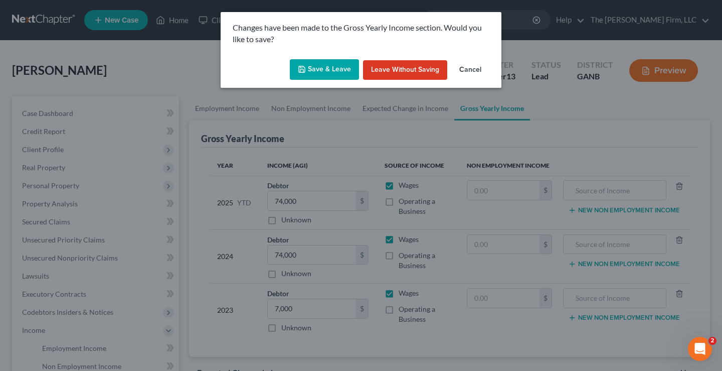
click at [316, 65] on button "Save & Leave" at bounding box center [324, 69] width 69 height 21
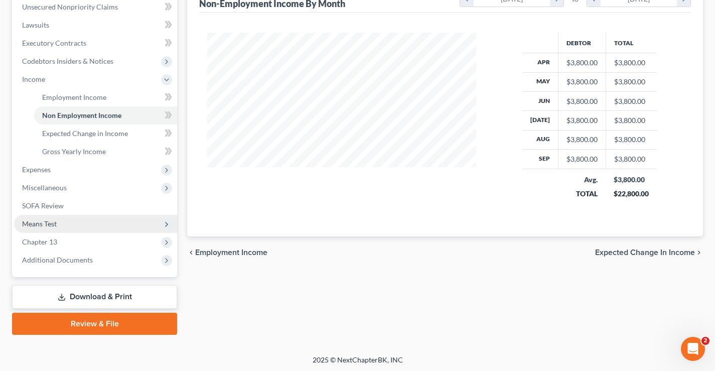
scroll to position [253, 0]
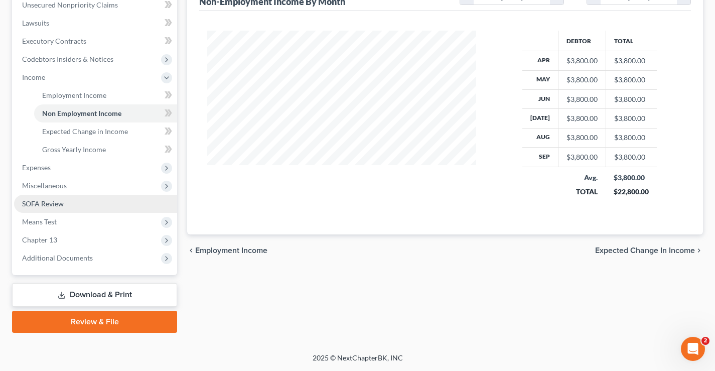
click at [48, 204] on span "SOFA Review" at bounding box center [43, 203] width 42 height 9
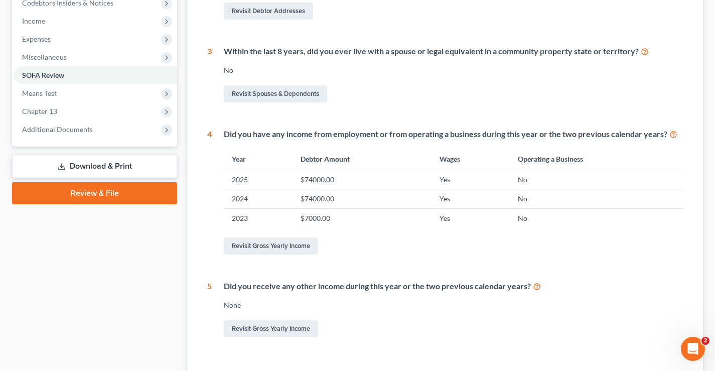
scroll to position [384, 0]
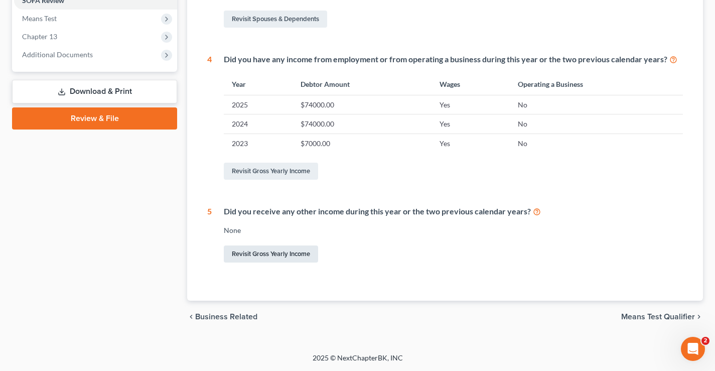
drag, startPoint x: 280, startPoint y: 254, endPoint x: 334, endPoint y: 233, distance: 57.9
click at [280, 254] on link "Revisit Gross Yearly Income" at bounding box center [271, 253] width 94 height 17
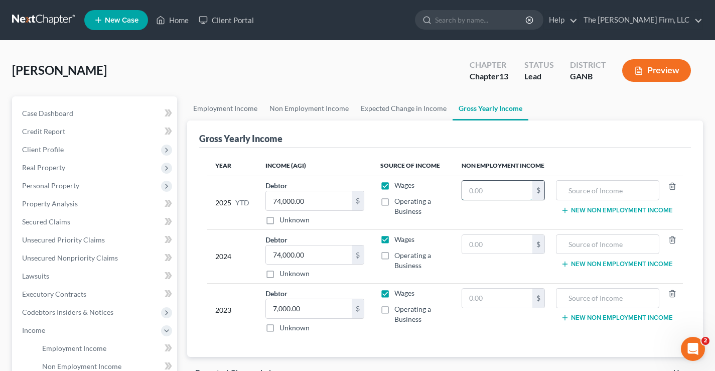
click at [498, 193] on input "text" at bounding box center [497, 190] width 70 height 19
type input "38,000"
click at [583, 195] on input "text" at bounding box center [607, 190] width 92 height 19
drag, startPoint x: 611, startPoint y: 191, endPoint x: 575, endPoint y: 190, distance: 36.1
click at [481, 191] on tr "2025 YTD Debtor 74,000.00 $ Unknown Balance Undetermined 74,000.00 $ Unknown Wa…" at bounding box center [444, 202] width 475 height 54
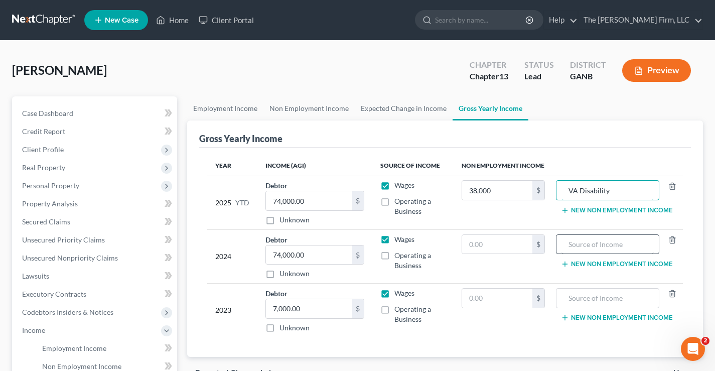
type input "VA Disability"
click at [570, 242] on input "text" at bounding box center [607, 244] width 92 height 19
paste input "VA Disability"
type input "VA Disability"
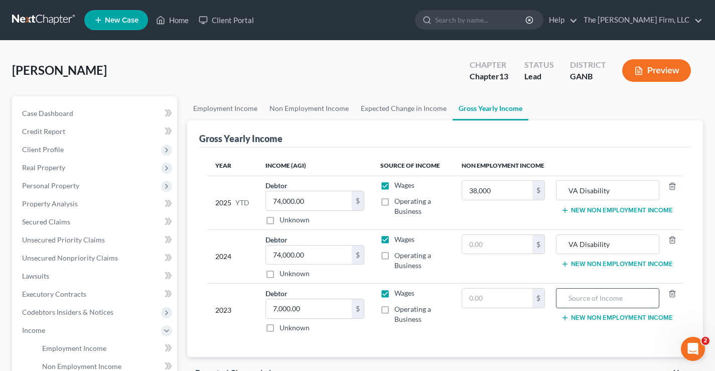
click at [580, 300] on input "text" at bounding box center [607, 297] width 92 height 19
paste input "VA Disability"
type input "VA Disability"
click at [487, 245] on input "text" at bounding box center [497, 244] width 70 height 19
type input "45,600"
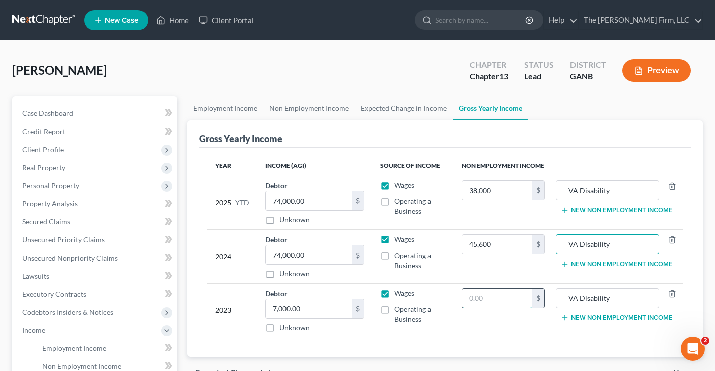
click at [483, 300] on input "text" at bounding box center [497, 297] width 70 height 19
type input "45,600"
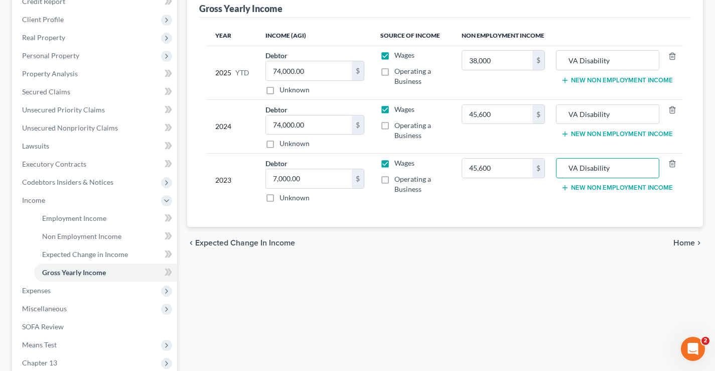
scroll to position [251, 0]
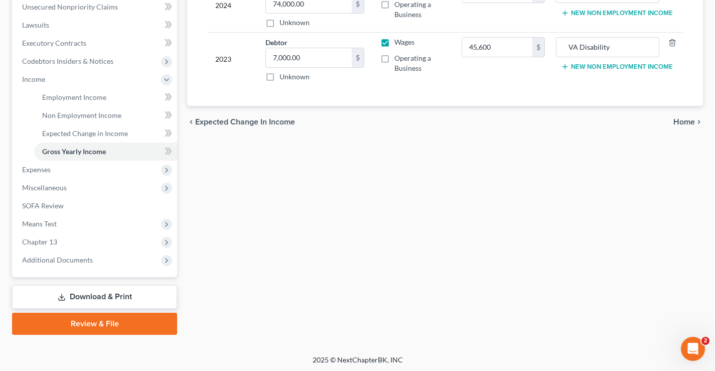
click at [681, 122] on span "Home" at bounding box center [684, 122] width 22 height 8
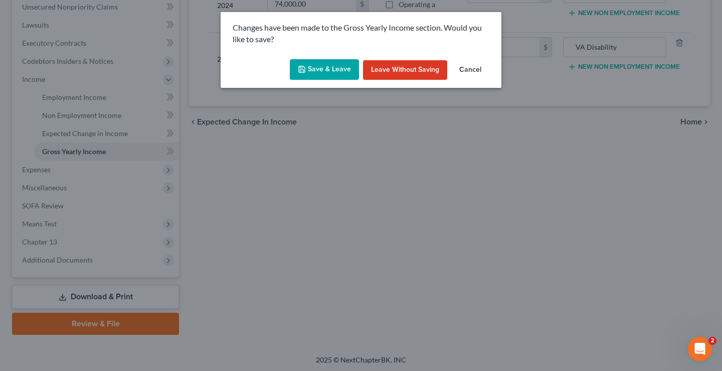
click at [323, 68] on button "Save & Leave" at bounding box center [324, 69] width 69 height 21
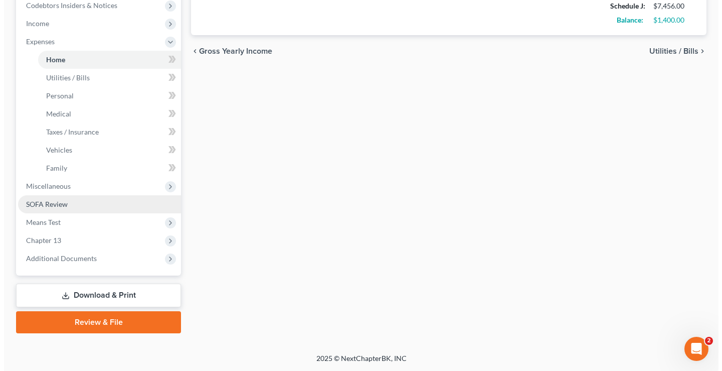
scroll to position [307, 0]
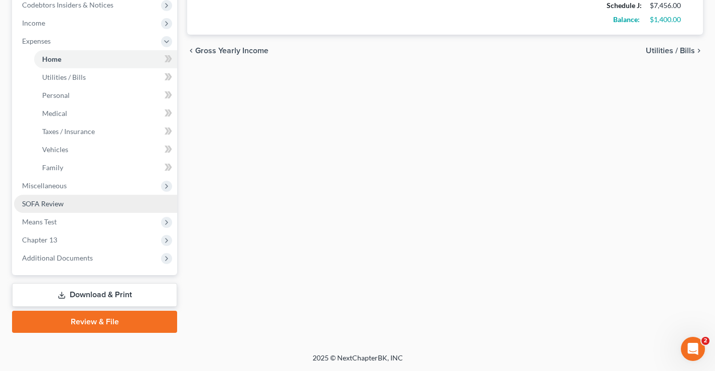
click at [42, 202] on span "SOFA Review" at bounding box center [43, 203] width 42 height 9
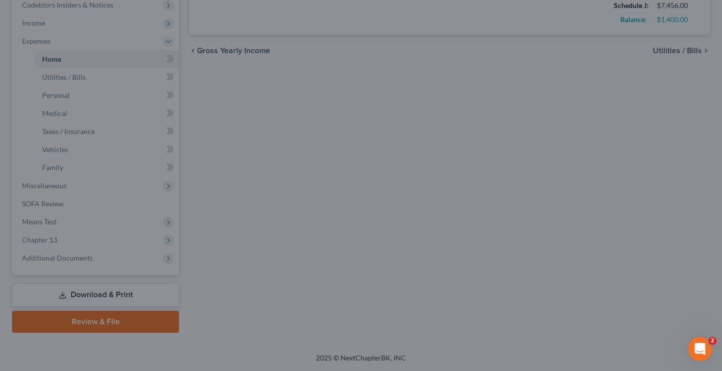
drag, startPoint x: 403, startPoint y: 156, endPoint x: 273, endPoint y: 185, distance: 132.9
click at [403, 153] on div at bounding box center [361, 185] width 722 height 371
click at [348, 263] on div at bounding box center [361, 185] width 722 height 371
drag, startPoint x: 695, startPoint y: 344, endPoint x: 1354, endPoint y: 667, distance: 733.9
click at [694, 343] on icon "Open Intercom Messenger" at bounding box center [698, 347] width 17 height 17
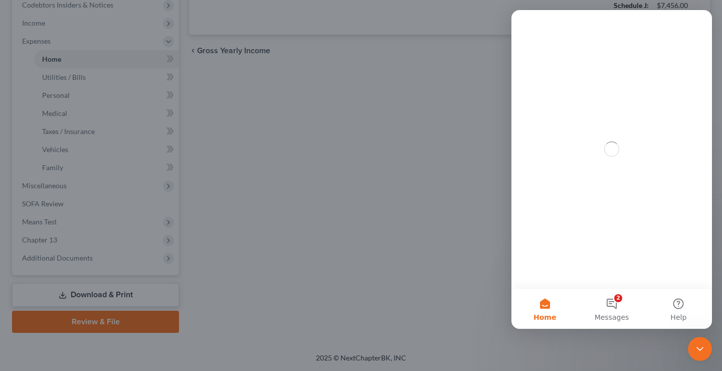
scroll to position [0, 0]
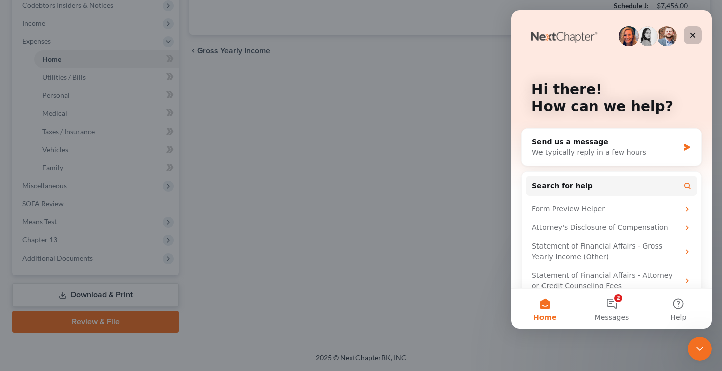
click at [690, 35] on icon "Close" at bounding box center [693, 35] width 8 height 8
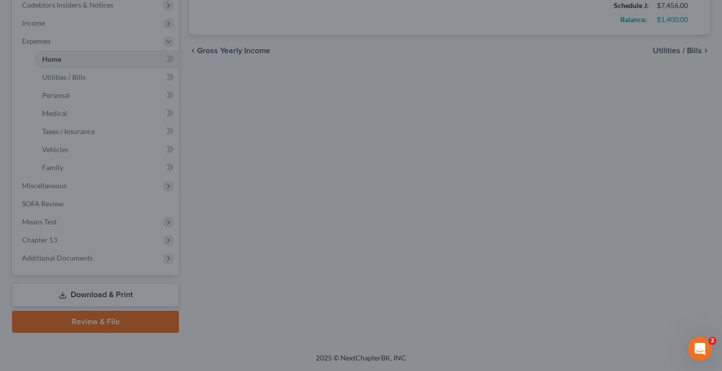
click at [364, 136] on div at bounding box center [361, 185] width 722 height 371
click at [340, 152] on div at bounding box center [361, 185] width 722 height 371
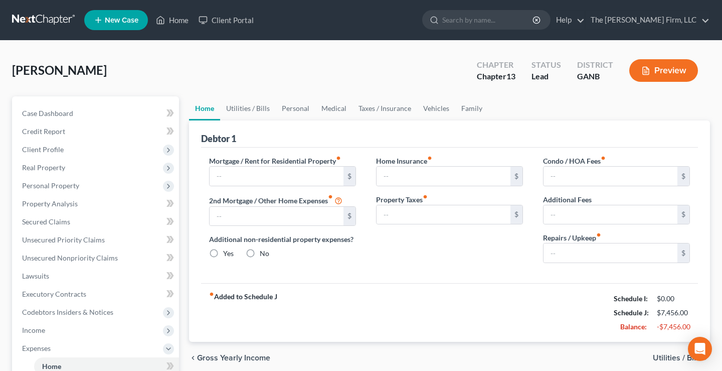
type input "1,750.00"
type input "0.00"
radio input "true"
type input "0.00"
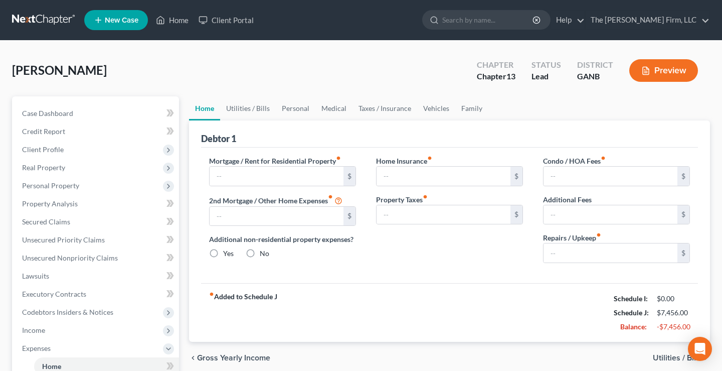
type input "0.00"
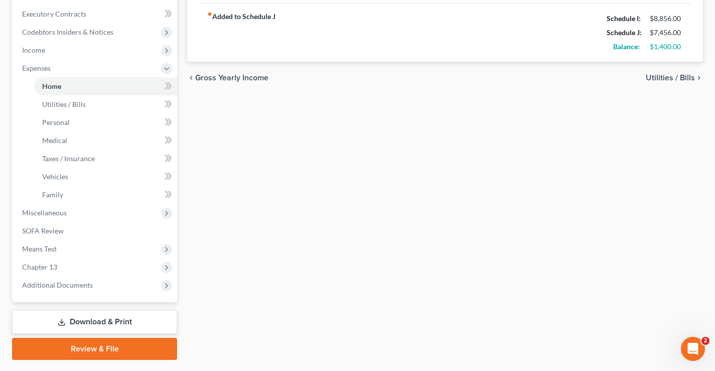
scroll to position [307, 0]
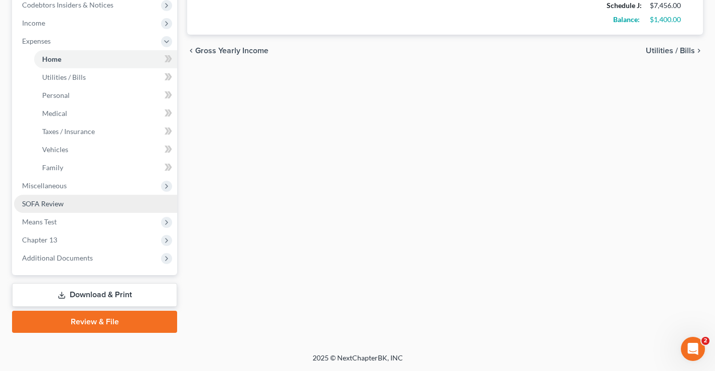
click at [55, 202] on span "SOFA Review" at bounding box center [43, 203] width 42 height 9
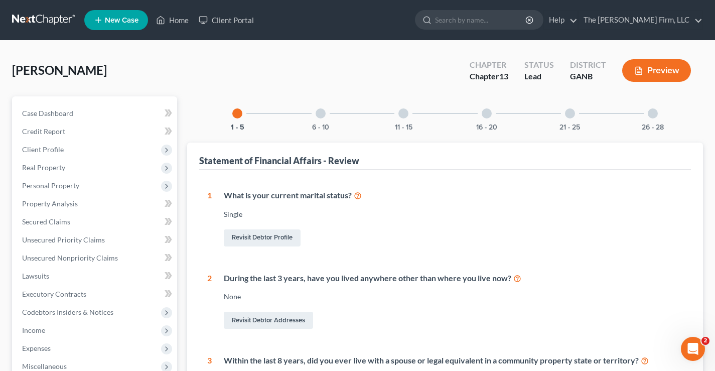
click at [485, 115] on div at bounding box center [486, 113] width 10 height 10
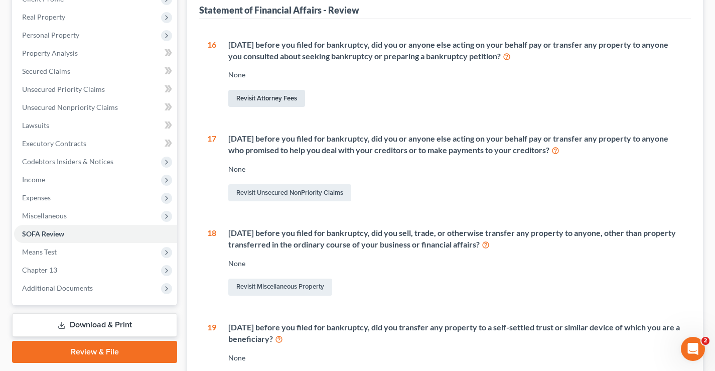
click at [287, 103] on link "Revisit Attorney Fees" at bounding box center [266, 98] width 77 height 17
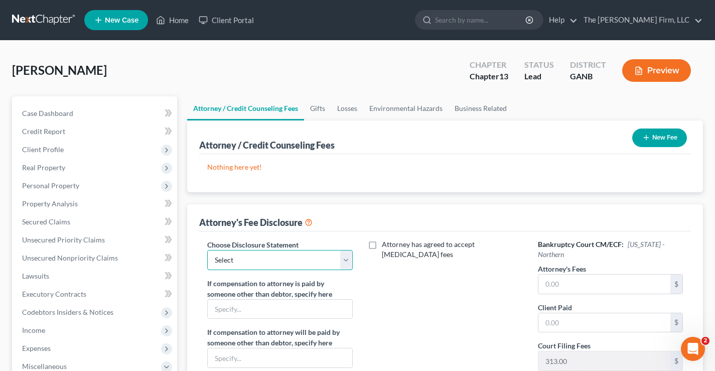
click at [273, 258] on select "Select Chapter 13" at bounding box center [279, 260] width 145 height 20
select select "0"
click at [207, 250] on select "Select Chapter 13" at bounding box center [279, 260] width 145 height 20
click at [573, 279] on input "text" at bounding box center [604, 283] width 132 height 19
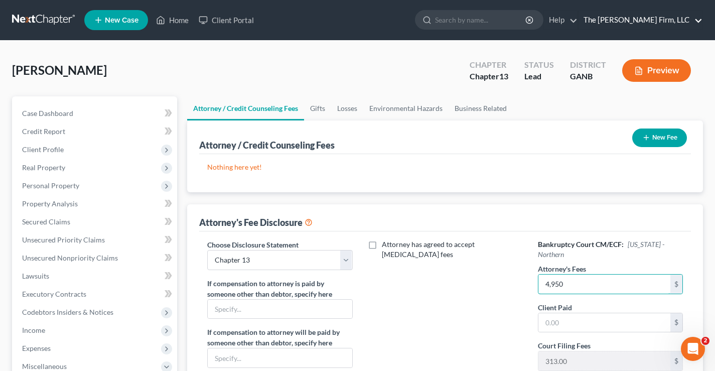
type input "4,950"
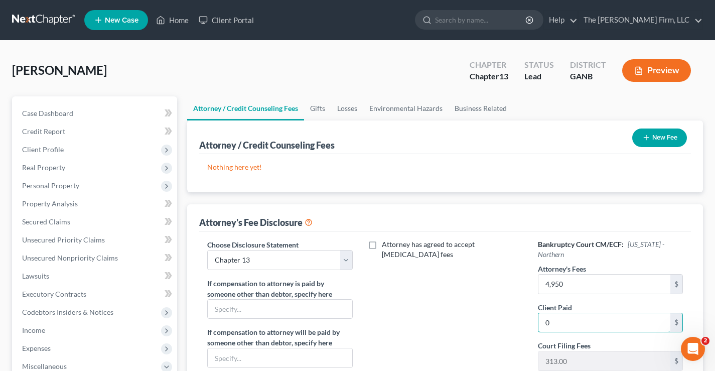
type input "0"
click at [668, 138] on button "New Fee" at bounding box center [659, 137] width 55 height 19
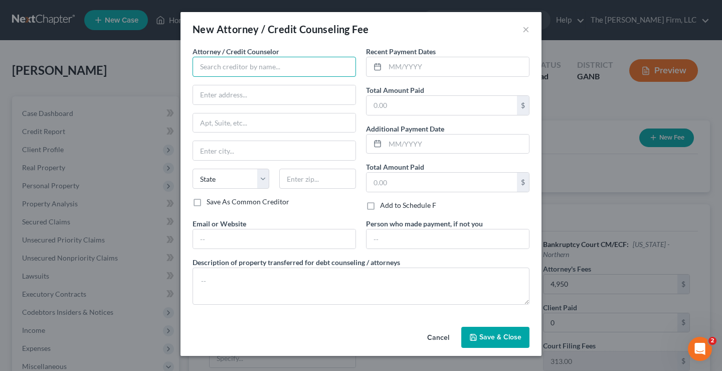
click at [214, 68] on input "text" at bounding box center [274, 67] width 163 height 20
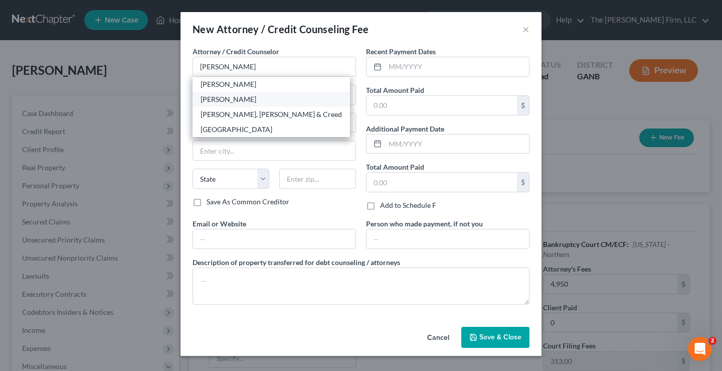
click at [245, 100] on div "Joseph Chad Brannen" at bounding box center [271, 99] width 141 height 10
type input "Joseph Chad Brannen"
type input "7147 Jonesboro Rd. Suite G"
type input "Morrow"
select select "10"
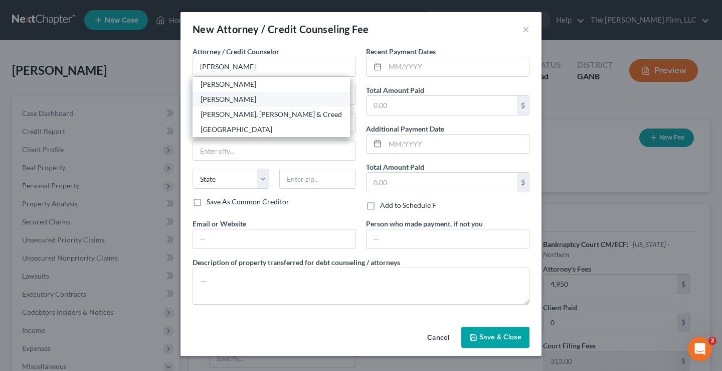
type input "30260"
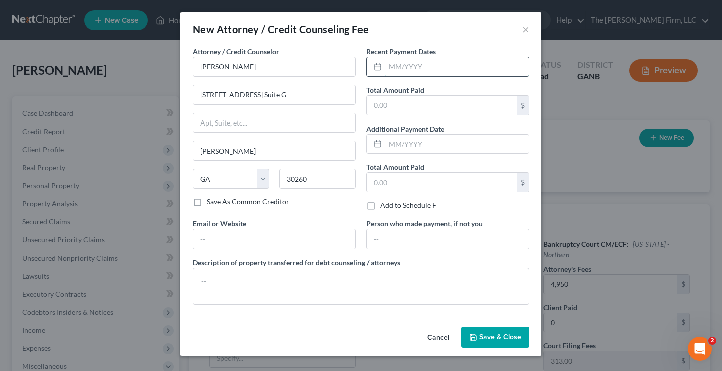
click at [424, 65] on input "text" at bounding box center [457, 66] width 144 height 19
type input "[DATE]"
type input "0"
type input "313"
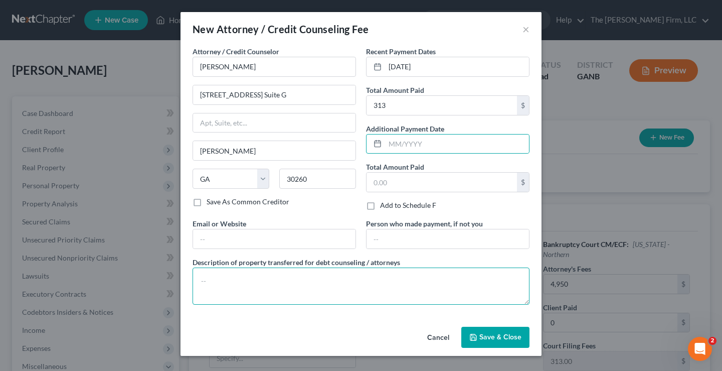
click at [296, 284] on textarea at bounding box center [361, 285] width 337 height 37
type textarea "$313 FF"
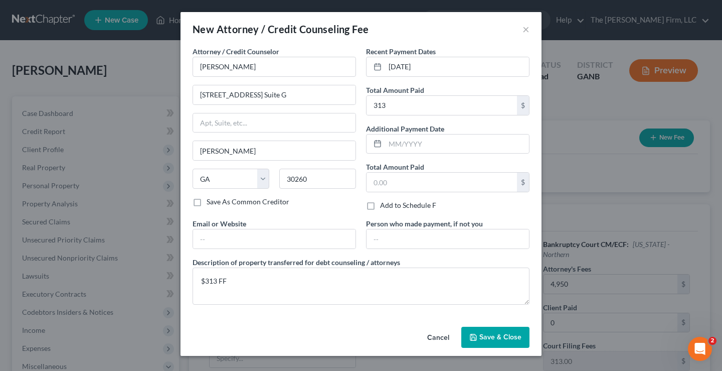
click at [503, 340] on button "Save & Close" at bounding box center [495, 336] width 68 height 21
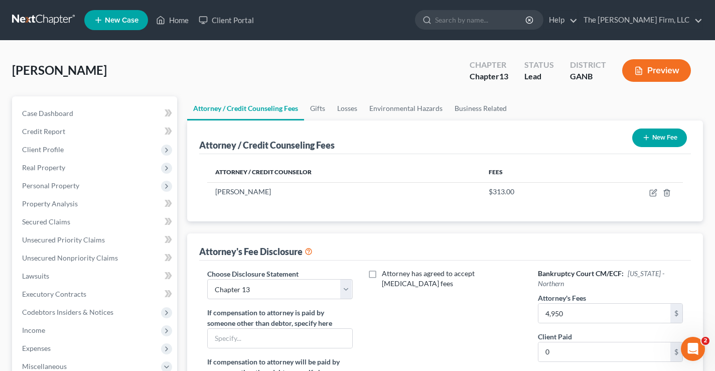
click at [666, 136] on button "New Fee" at bounding box center [659, 137] width 55 height 19
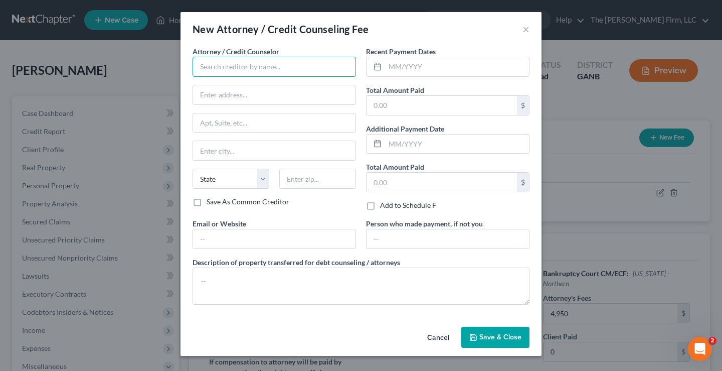
click at [258, 67] on input "text" at bounding box center [274, 67] width 163 height 20
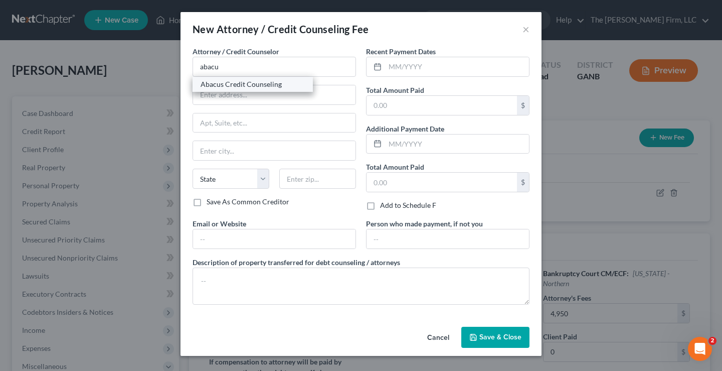
click at [242, 85] on div "Abacus Credit Counseling" at bounding box center [253, 84] width 104 height 10
type input "Abacus Credit Counseling"
type input "17337 Ventura Blvd"
type input "Encino"
select select "4"
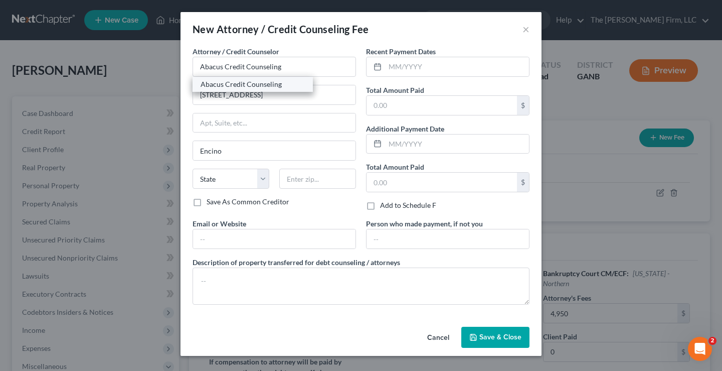
type input "91316"
click at [421, 63] on input "text" at bounding box center [457, 66] width 144 height 19
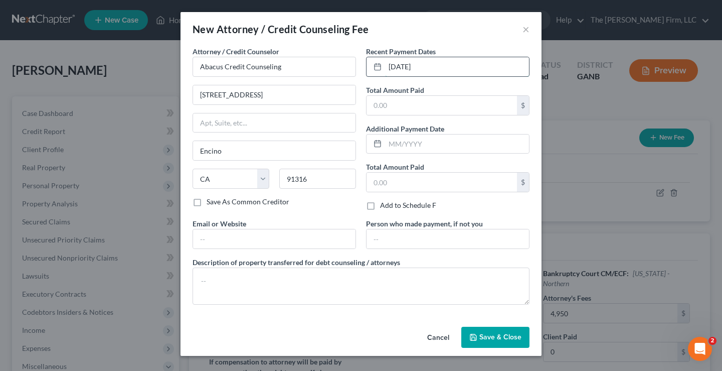
type input "[DATE]"
type input "25"
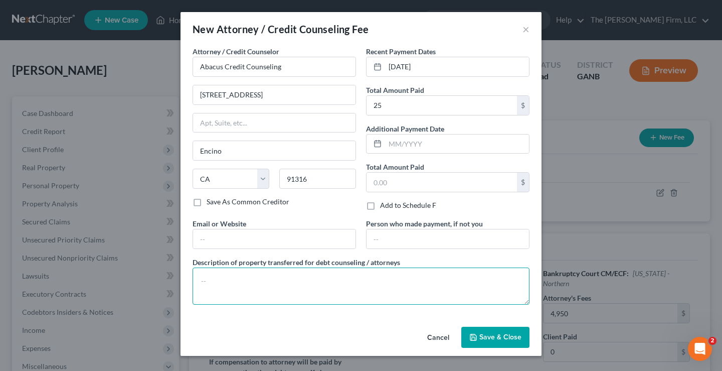
drag, startPoint x: 257, startPoint y: 282, endPoint x: 235, endPoint y: 277, distance: 22.3
click at [256, 282] on textarea at bounding box center [361, 285] width 337 height 37
type textarea "$25 CCC"
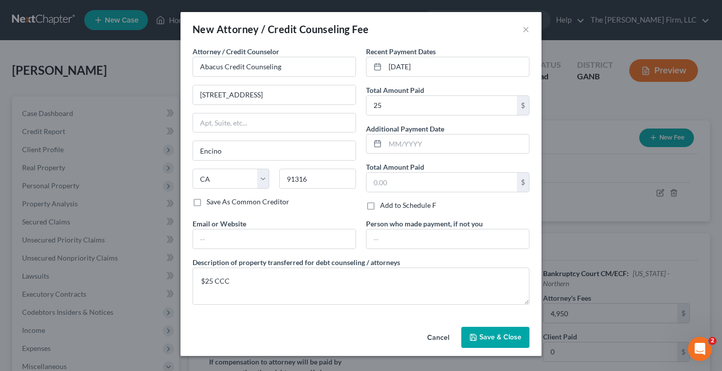
click at [493, 335] on span "Save & Close" at bounding box center [500, 336] width 42 height 9
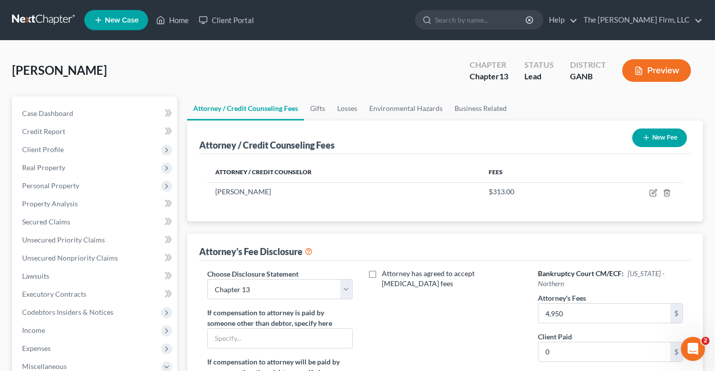
click at [659, 137] on button "New Fee" at bounding box center [659, 137] width 55 height 19
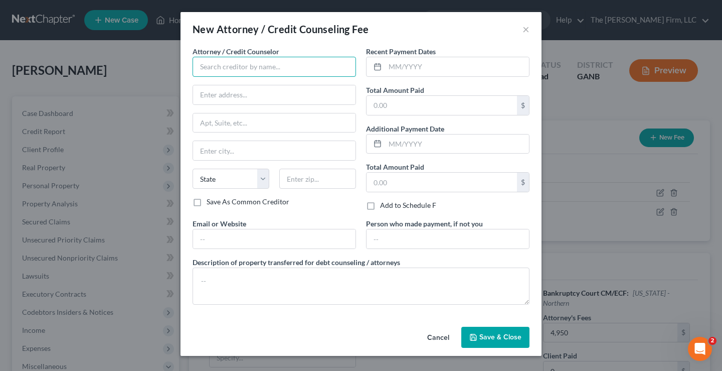
click at [256, 67] on input "text" at bounding box center [274, 67] width 163 height 20
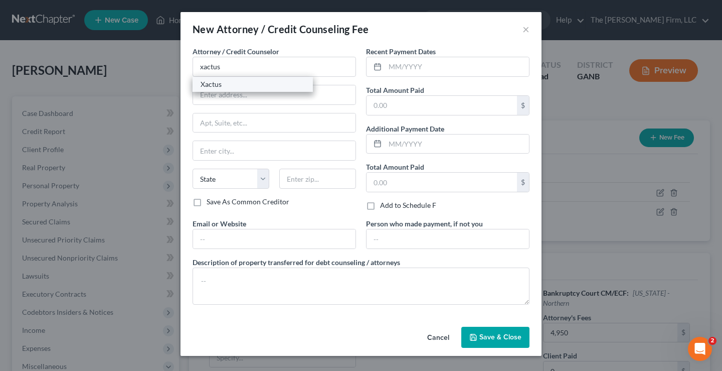
click at [257, 85] on div "Xactus" at bounding box center [253, 84] width 104 height 10
type input "Xactus"
type input "370 Reed Rd Ste 100"
type input "Broomall"
select select "39"
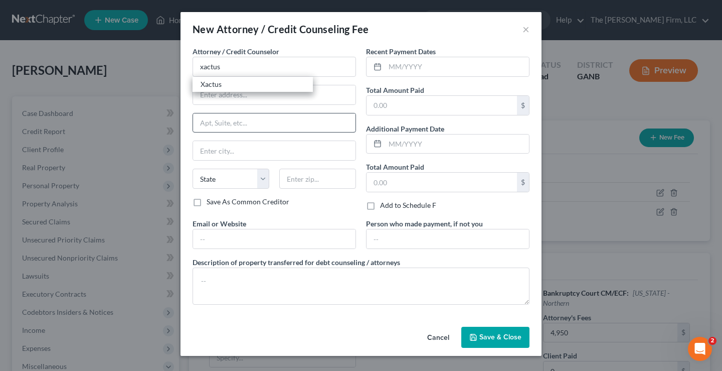
type input "19008"
click at [455, 67] on input "text" at bounding box center [457, 66] width 144 height 19
type input "[DATE]"
type input "37"
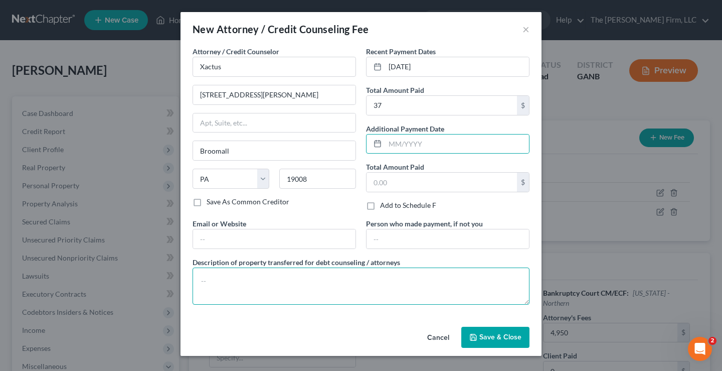
click at [274, 277] on textarea at bounding box center [361, 285] width 337 height 37
click at [233, 278] on textarea "$37 credirt report" at bounding box center [361, 285] width 337 height 37
type textarea "$37 credit report"
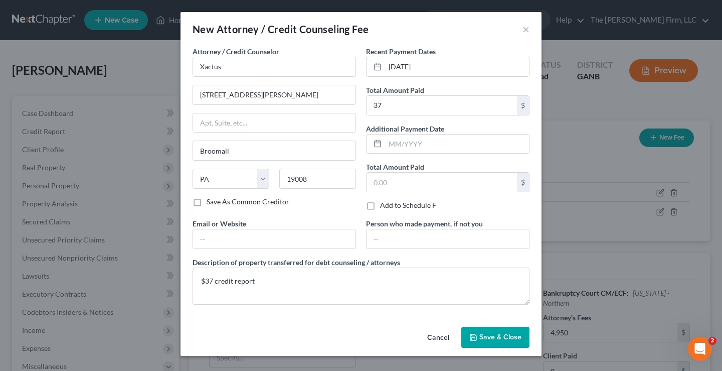
click at [494, 336] on span "Save & Close" at bounding box center [500, 336] width 42 height 9
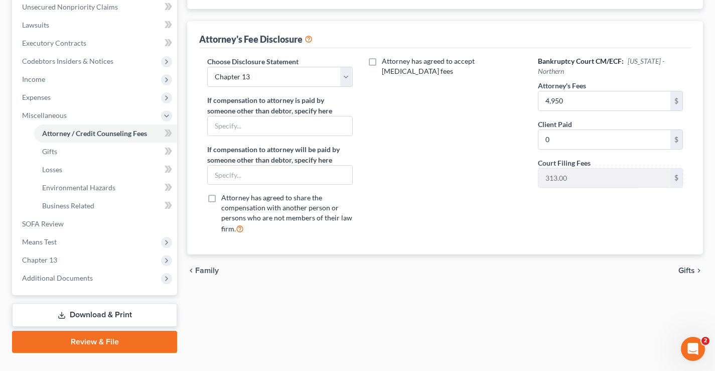
scroll to position [271, 0]
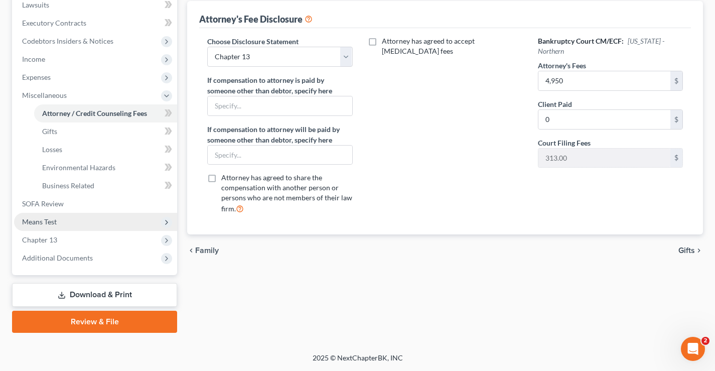
click at [46, 220] on span "Means Test" at bounding box center [39, 221] width 35 height 9
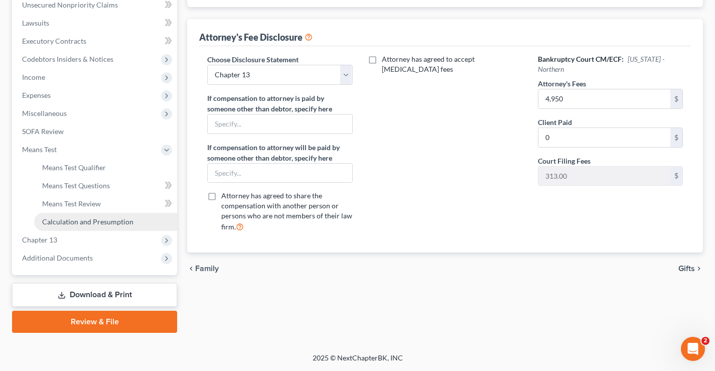
scroll to position [253, 0]
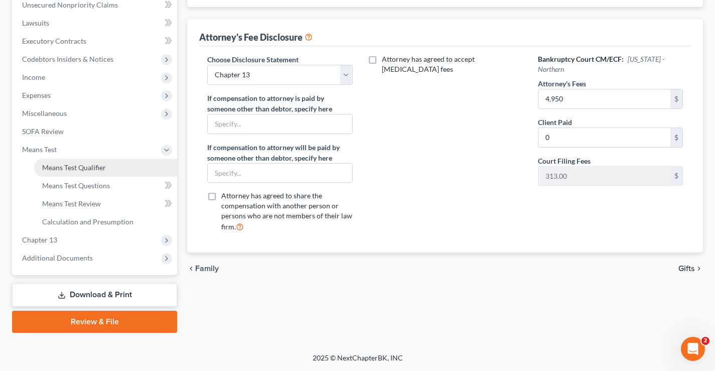
click at [65, 167] on span "Means Test Qualifier" at bounding box center [74, 167] width 64 height 9
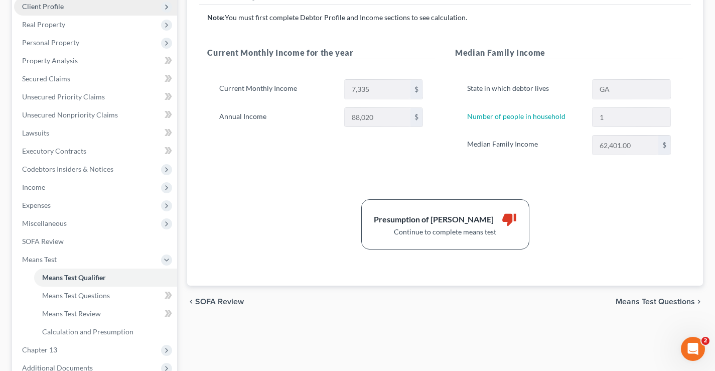
scroll to position [2, 0]
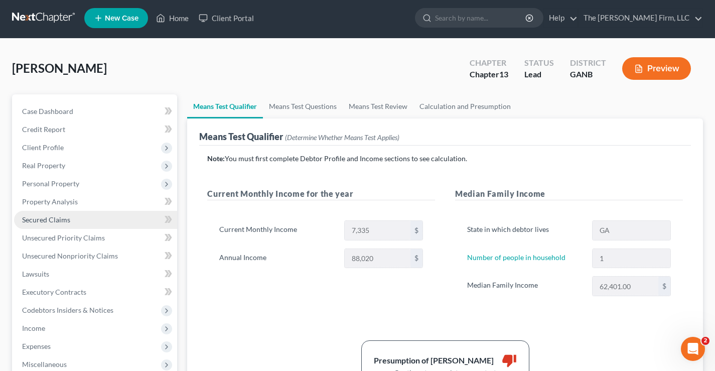
click at [48, 219] on span "Secured Claims" at bounding box center [46, 219] width 48 height 9
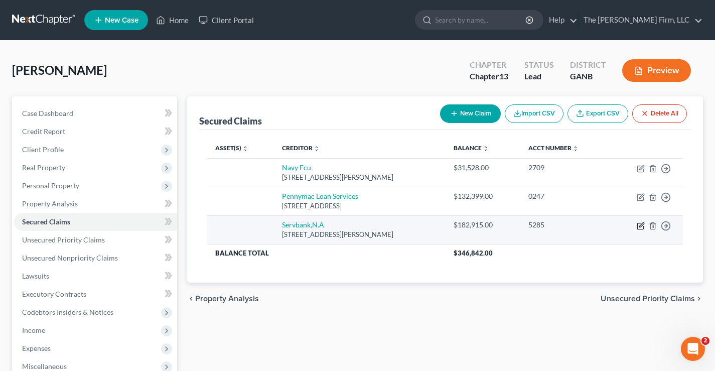
click at [640, 226] on icon "button" at bounding box center [640, 226] width 8 height 8
select select "3"
select select "0"
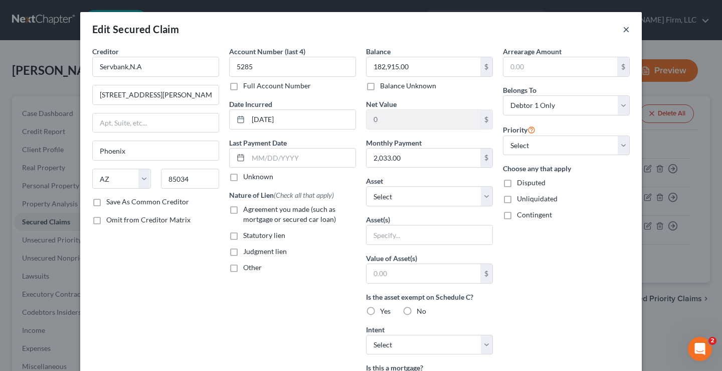
click at [623, 29] on button "×" at bounding box center [626, 29] width 7 height 12
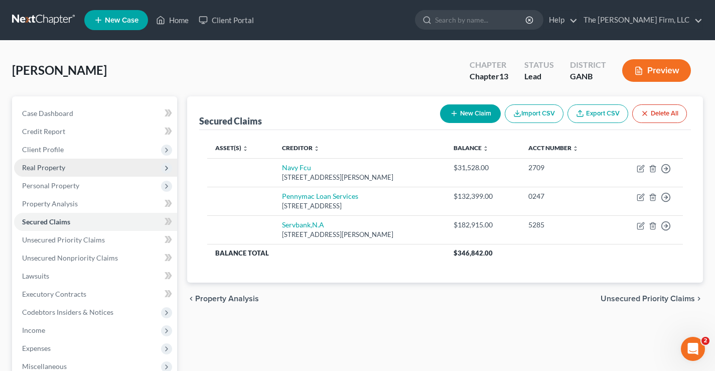
click at [55, 166] on span "Real Property" at bounding box center [43, 167] width 43 height 9
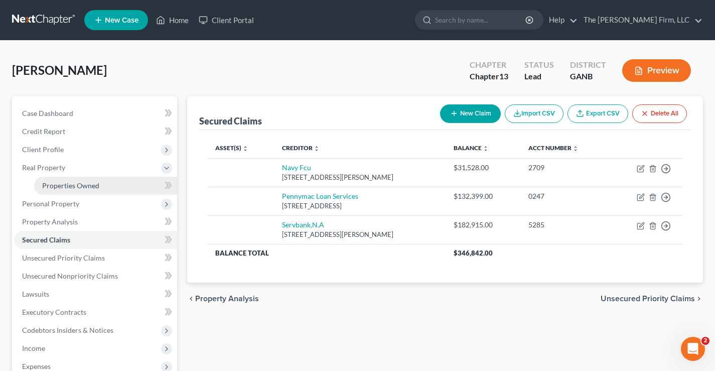
click at [61, 180] on link "Properties Owned" at bounding box center [105, 185] width 143 height 18
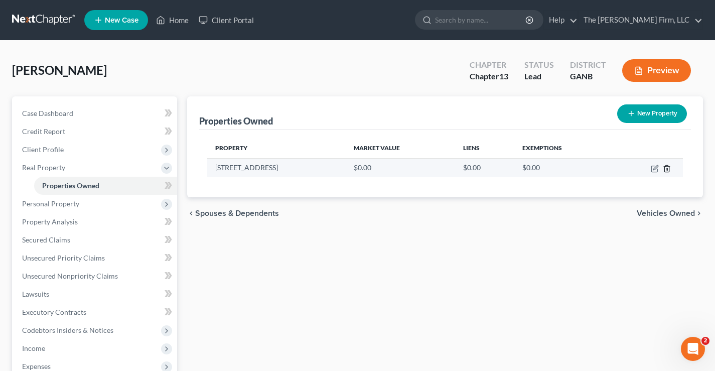
click at [667, 169] on line "button" at bounding box center [667, 169] width 0 height 2
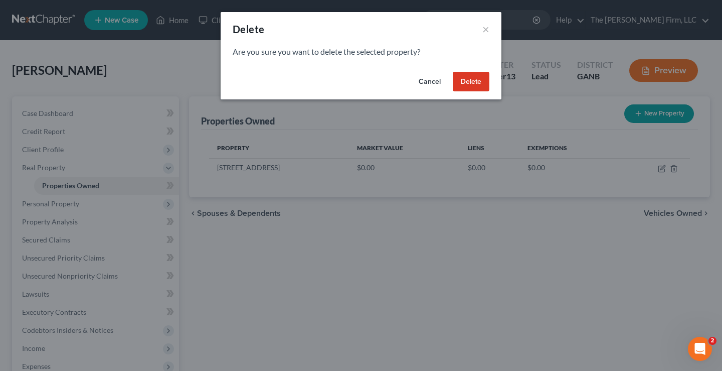
click at [462, 79] on button "Delete" at bounding box center [471, 82] width 37 height 20
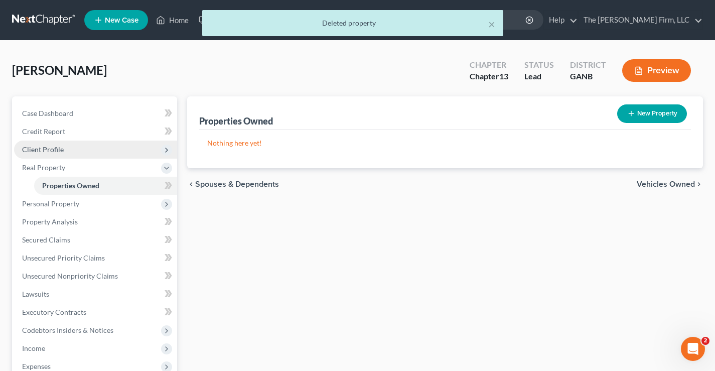
click at [30, 147] on span "Client Profile" at bounding box center [43, 149] width 42 height 9
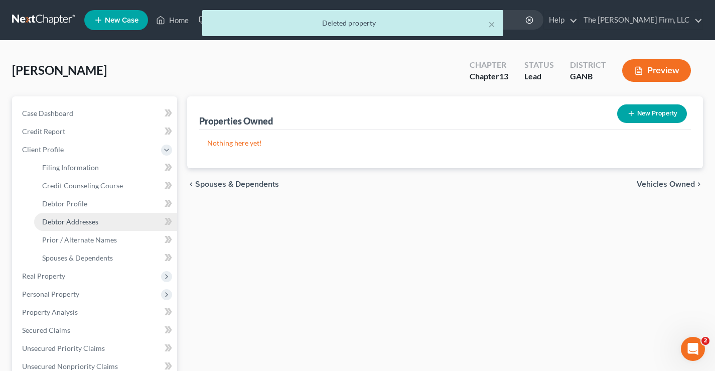
click at [59, 224] on span "Debtor Addresses" at bounding box center [70, 221] width 56 height 9
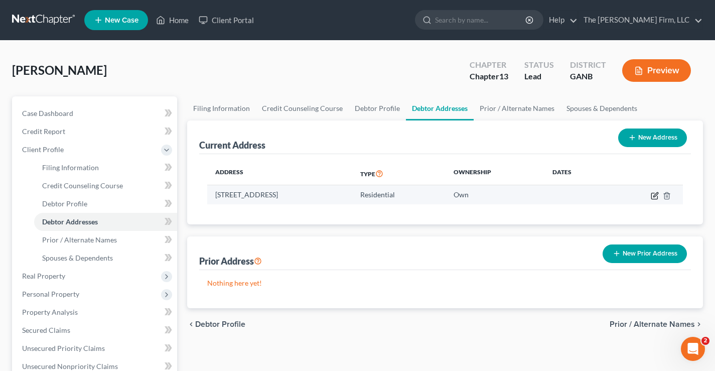
click at [652, 195] on icon "button" at bounding box center [654, 196] width 8 height 8
select select "10"
select select "0"
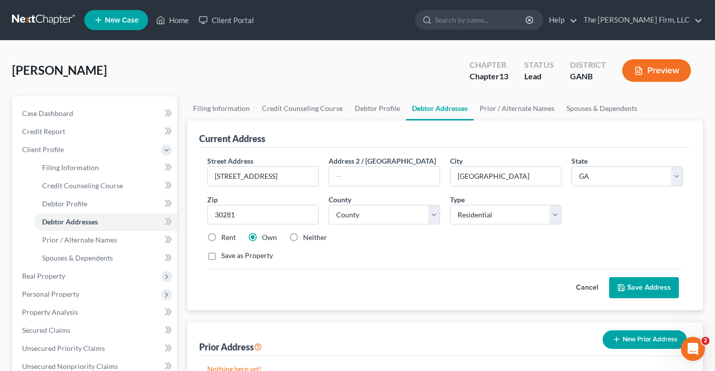
click at [221, 236] on label "Rent" at bounding box center [228, 237] width 15 height 10
click at [225, 236] on input "Rent" at bounding box center [228, 235] width 7 height 7
radio input "true"
click at [641, 284] on button "Save Address" at bounding box center [644, 287] width 70 height 21
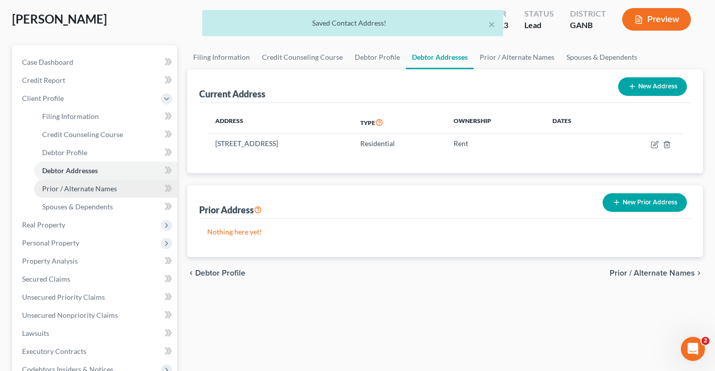
scroll to position [100, 0]
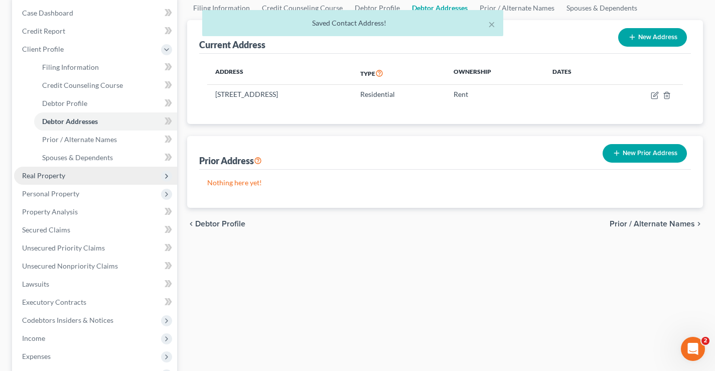
click at [27, 175] on span "Real Property" at bounding box center [43, 175] width 43 height 9
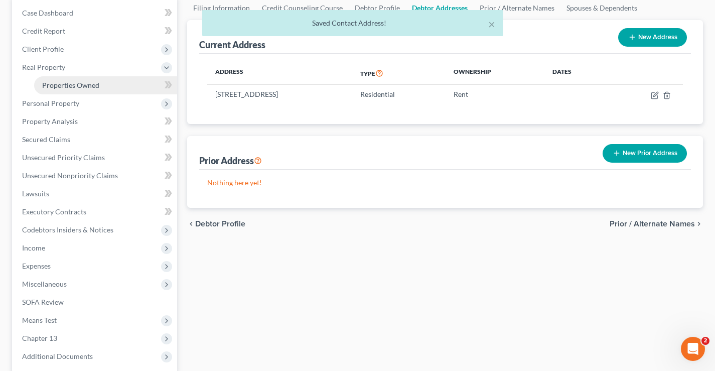
click at [68, 85] on span "Properties Owned" at bounding box center [70, 85] width 57 height 9
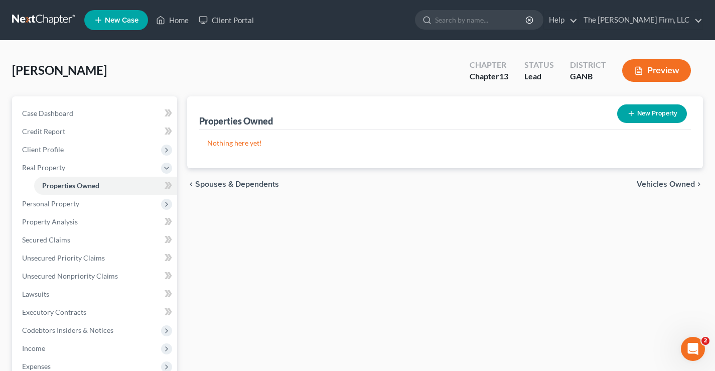
click at [648, 115] on button "New Property" at bounding box center [652, 113] width 70 height 19
select select "10"
select select "74"
select select "0"
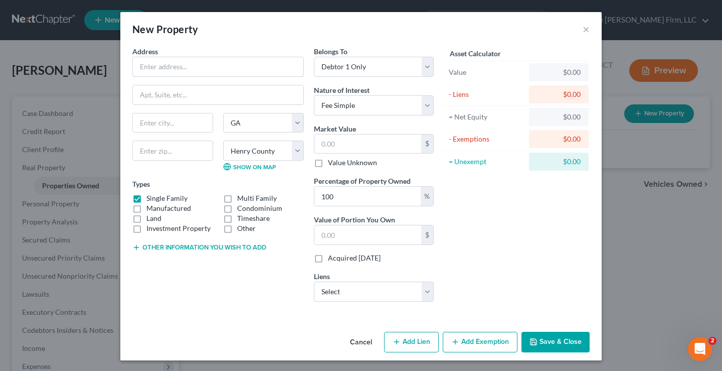
drag, startPoint x: 154, startPoint y: 65, endPoint x: 146, endPoint y: 55, distance: 12.5
click at [154, 65] on input "text" at bounding box center [218, 66] width 170 height 19
click at [196, 70] on input "2902 Bachelor Burron Blvd" at bounding box center [218, 66] width 170 height 19
type input "2902 Bachelor Button Blvd"
click at [142, 152] on input "text" at bounding box center [172, 150] width 81 height 20
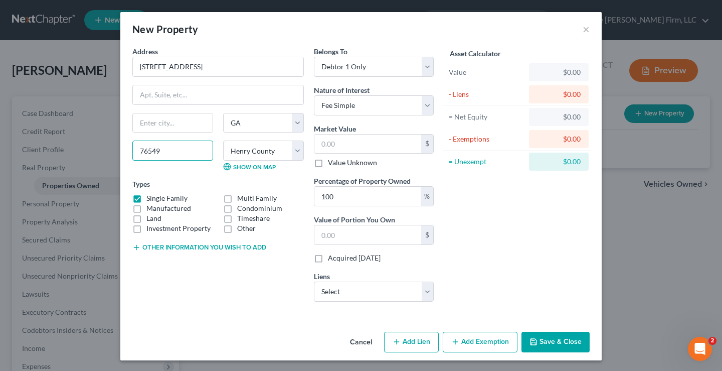
type input "76549"
type input "Killeen"
select select "45"
click at [288, 150] on select "County Anderson County Andrews County Angelina County Aransas County Archer Cou…" at bounding box center [263, 150] width 81 height 20
click at [251, 155] on select "County Anderson County Andrews County Angelina County Aransas County Archer Cou…" at bounding box center [263, 150] width 81 height 20
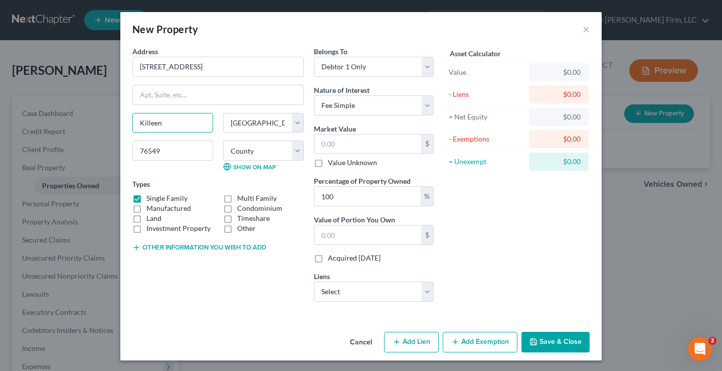
click at [111, 122] on div "New Property × Address * 2902 Bachelor Button Blvd Killeen State AL AK AR AZ CA…" at bounding box center [361, 185] width 722 height 371
click at [266, 148] on select "County Anderson County Andrews County Angelina County Aransas County Archer Cou…" at bounding box center [263, 150] width 81 height 20
select select "13"
click at [223, 140] on select "County Anderson County Andrews County Angelina County Aransas County Archer Cou…" at bounding box center [263, 150] width 81 height 20
click at [200, 300] on div "Address * 2902 Bachelor Button Blvd Killeen State AL AK AR AZ CA CO CT DE DC FL…" at bounding box center [218, 177] width 182 height 263
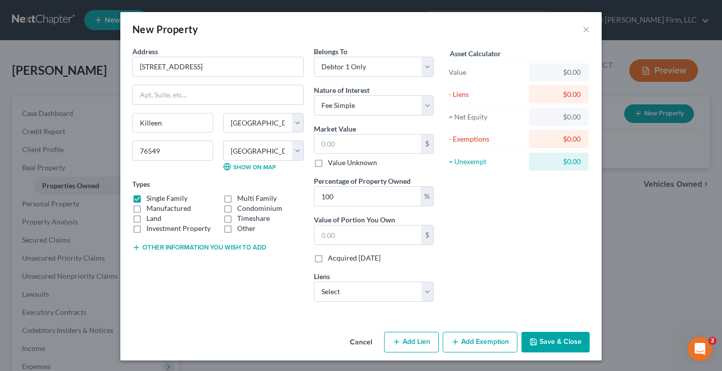
drag, startPoint x: 477, startPoint y: 233, endPoint x: 469, endPoint y: 174, distance: 59.2
click at [478, 233] on div "Asset Calculator Value $0.00 - Liens $0.00 = Net Equity $0.00 - Exemptions $0.0…" at bounding box center [517, 177] width 156 height 263
click at [425, 294] on select "Select Servbank,N.A - $182,915.00 Pennymac Loan Services - $132,399.00 Navy Fcu…" at bounding box center [374, 291] width 120 height 20
select select "0"
click at [314, 281] on select "Select Servbank,N.A - $182,915.00 Pennymac Loan Services - $132,399.00 Navy Fcu…" at bounding box center [374, 291] width 120 height 20
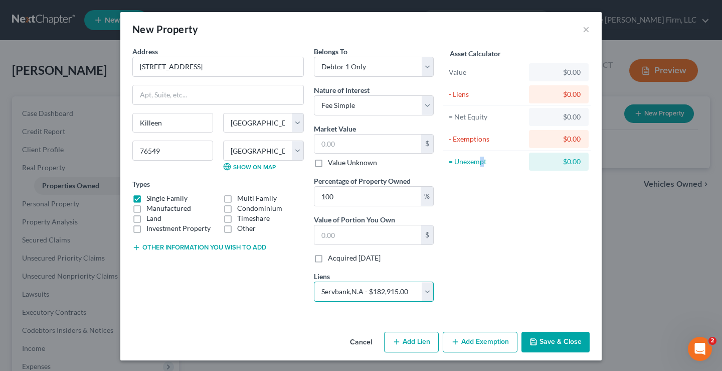
select select
select select "3"
select select "0"
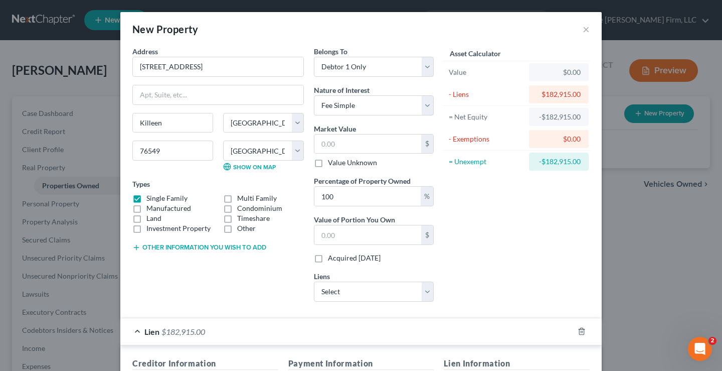
click at [492, 258] on div "Asset Calculator Value $0.00 - Liens $182,915.00 = Net Equity -$182,915.00 - Ex…" at bounding box center [517, 177] width 156 height 263
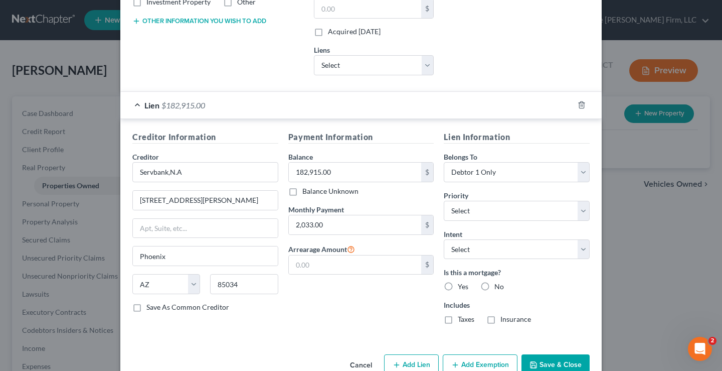
scroll to position [251, 0]
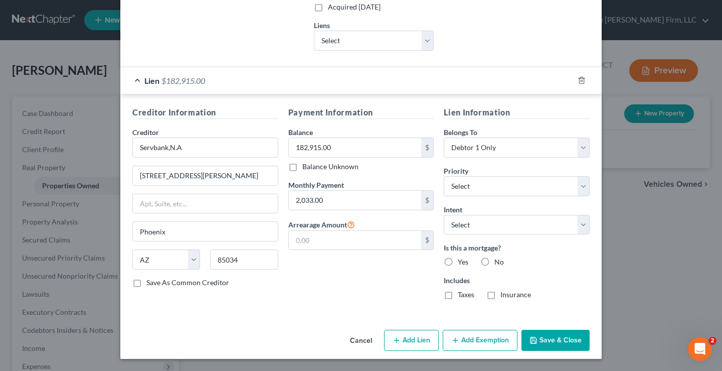
click at [458, 261] on label "Yes" at bounding box center [463, 262] width 11 height 10
click at [462, 261] on input "Yes" at bounding box center [465, 260] width 7 height 7
radio input "true"
click at [458, 294] on label "Taxes" at bounding box center [466, 294] width 17 height 10
click at [462, 294] on input "Taxes" at bounding box center [465, 292] width 7 height 7
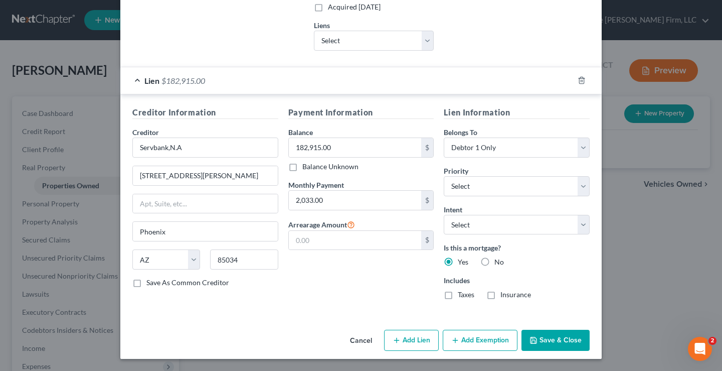
checkbox input "true"
click at [500, 294] on label "Insurance" at bounding box center [515, 294] width 31 height 10
click at [504, 294] on input "Insurance" at bounding box center [507, 292] width 7 height 7
checkbox input "true"
click at [556, 338] on button "Save & Close" at bounding box center [555, 339] width 68 height 21
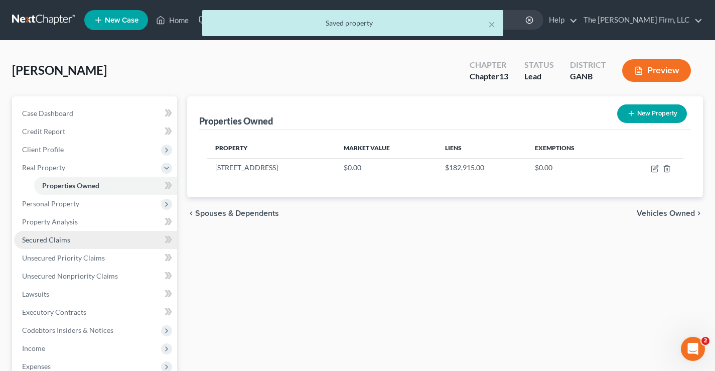
click at [34, 240] on span "Secured Claims" at bounding box center [46, 239] width 48 height 9
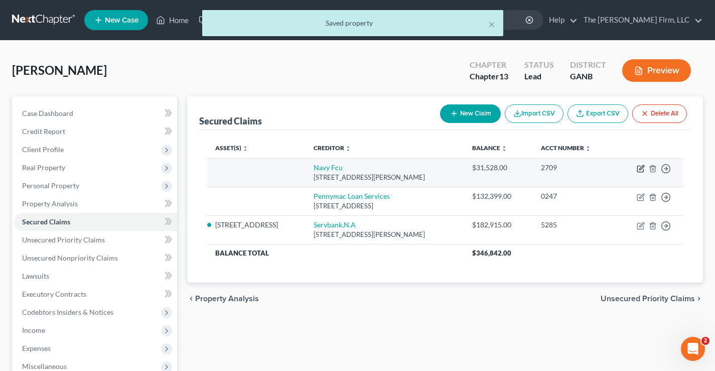
click at [640, 168] on icon "button" at bounding box center [640, 168] width 8 height 8
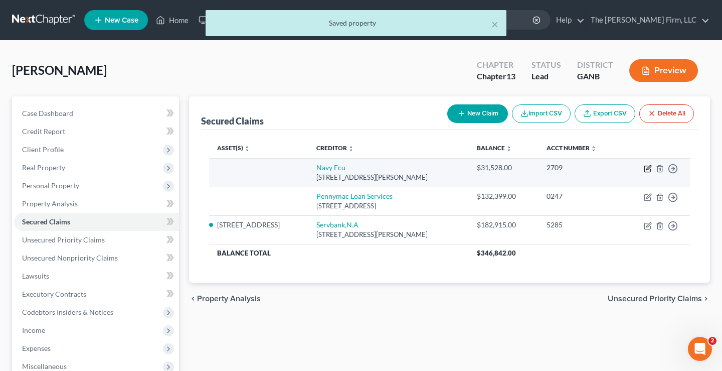
select select "48"
select select "0"
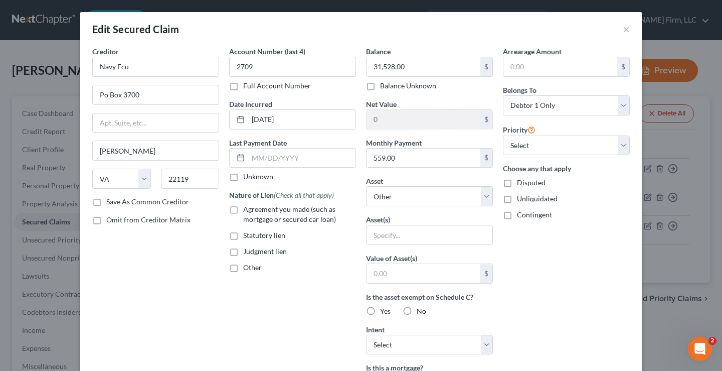
click at [243, 210] on label "Agreement you made (such as mortgage or secured car loan)" at bounding box center [299, 214] width 113 height 20
click at [247, 210] on input "Agreement you made (such as mortgage or secured car loan)" at bounding box center [250, 207] width 7 height 7
checkbox input "true"
click at [402, 197] on select "Select Other Multiple Assets Navy Federal Credit Union (Savings Account) - $200…" at bounding box center [429, 196] width 127 height 20
select select "3"
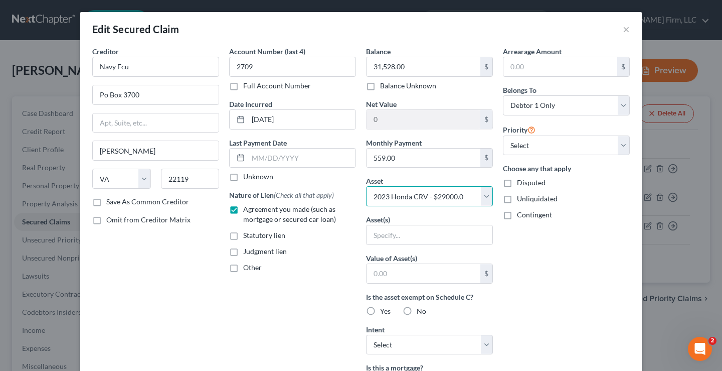
click at [366, 186] on select "Select Other Multiple Assets Navy Federal Credit Union (Savings Account) - $200…" at bounding box center [429, 196] width 127 height 20
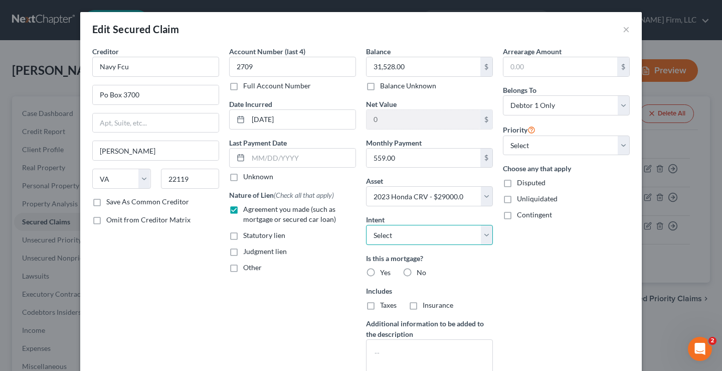
click at [409, 234] on select "Select Surrender Redeem Reaffirm Avoid Other" at bounding box center [429, 235] width 127 height 20
click at [408, 234] on select "Select Surrender Redeem Reaffirm Avoid Other" at bounding box center [429, 235] width 127 height 20
click at [417, 272] on label "No" at bounding box center [422, 272] width 10 height 10
click at [421, 272] on input "No" at bounding box center [424, 270] width 7 height 7
radio input "true"
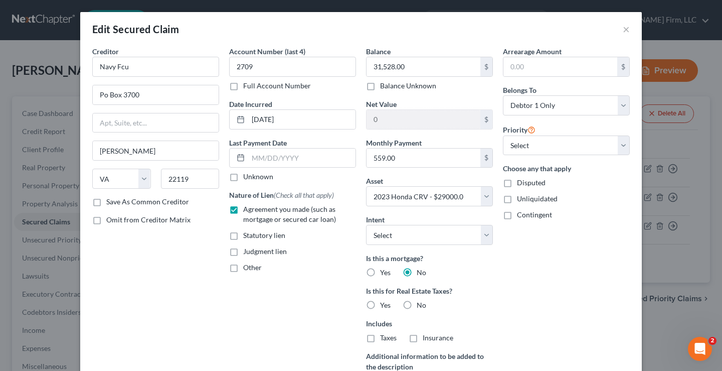
click at [577, 287] on div "Arrearage Amount $ Belongs To * Select Debtor 1 Only Debtor 2 Only Debtor 1 And…" at bounding box center [566, 231] width 137 height 371
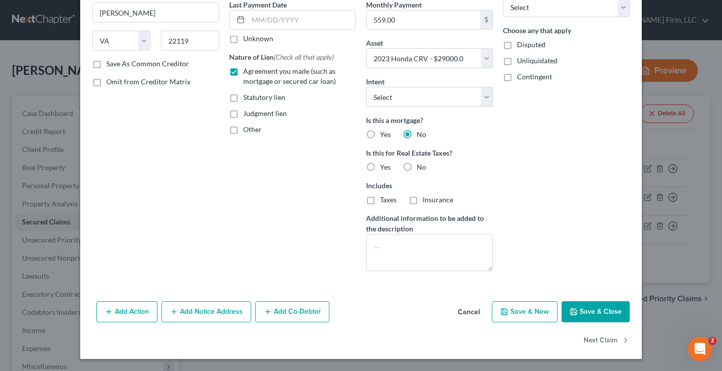
click at [596, 311] on button "Save & Close" at bounding box center [596, 311] width 68 height 21
select select
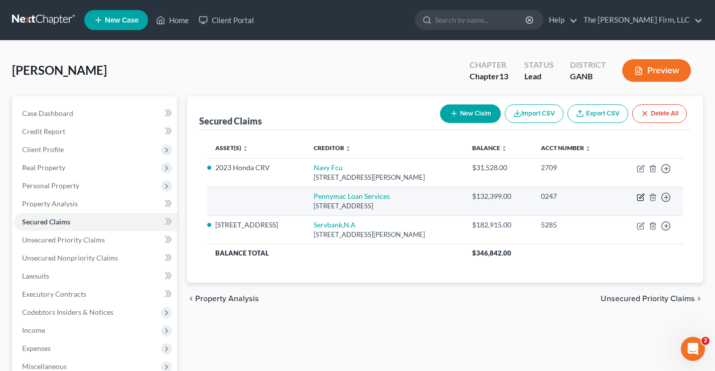
click at [641, 197] on icon "button" at bounding box center [641, 196] width 5 height 5
select select "4"
select select "0"
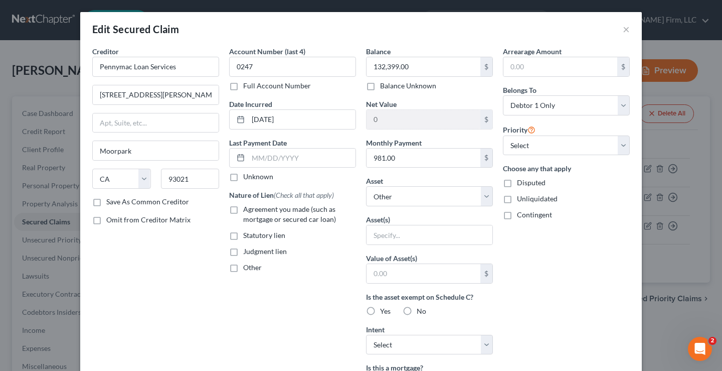
click at [243, 210] on label "Agreement you made (such as mortgage or secured car loan)" at bounding box center [299, 214] width 113 height 20
click at [247, 210] on input "Agreement you made (such as mortgage or secured car loan)" at bounding box center [250, 207] width 7 height 7
checkbox input "true"
click at [179, 258] on div "Creditor * Pennymac Loan Services 6101 Condor Dr Ste 200 Moorpark State AL AK A…" at bounding box center [155, 269] width 137 height 447
click at [563, 256] on div "Arrearage Amount $ Belongs To * Select Debtor 1 Only Debtor 2 Only Debtor 1 And…" at bounding box center [566, 269] width 137 height 447
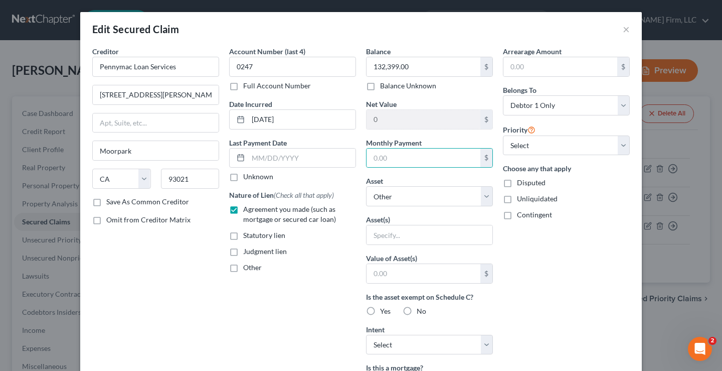
click at [552, 262] on div "Arrearage Amount $ Belongs To * Select Debtor 1 Only Debtor 2 Only Debtor 1 And…" at bounding box center [566, 269] width 137 height 447
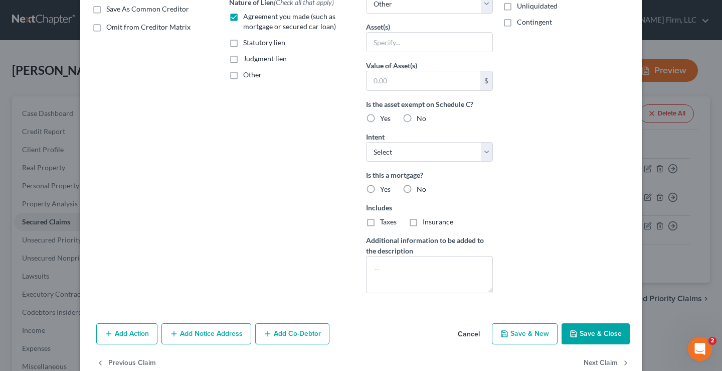
scroll to position [201, 0]
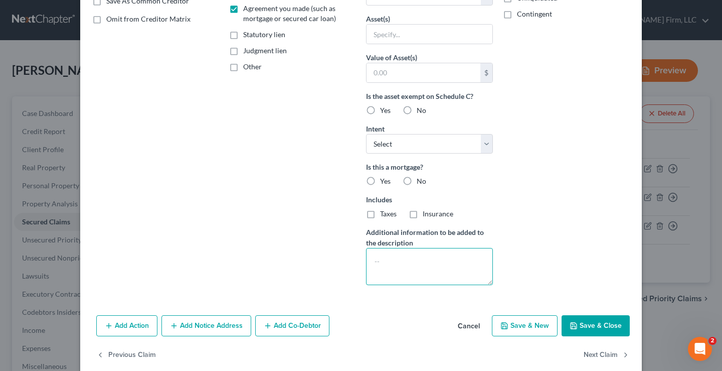
click at [374, 260] on textarea at bounding box center [429, 266] width 127 height 37
click at [478, 261] on textarea "Quit Claimed Deed to Ex-Wife 10/" at bounding box center [429, 266] width 127 height 37
type textarea "Quit Claimed Deed to Ex-Wife 10/10/2025"
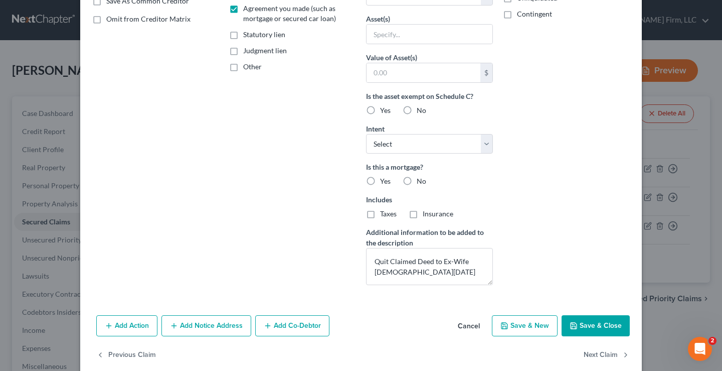
click at [594, 326] on button "Save & Close" at bounding box center [596, 325] width 68 height 21
select select
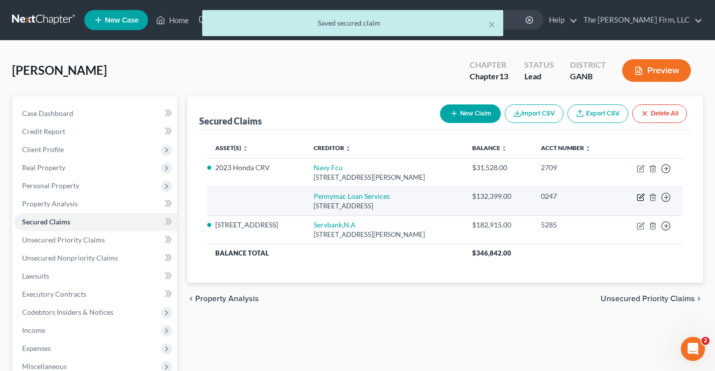
click at [640, 198] on icon "button" at bounding box center [640, 197] width 8 height 8
select select "4"
select select "0"
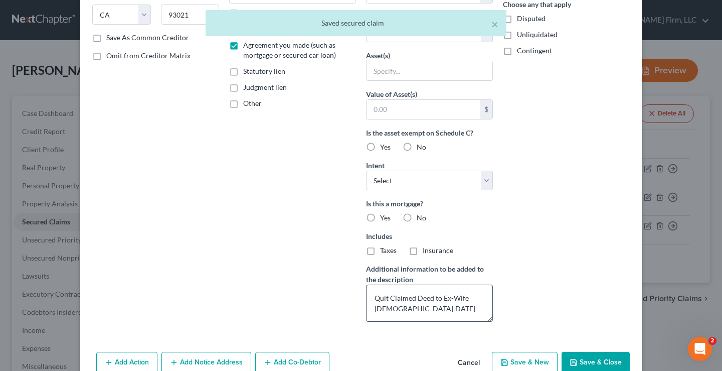
scroll to position [201, 0]
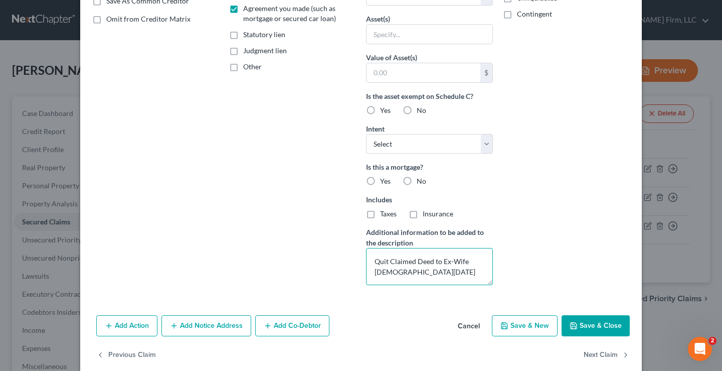
click at [412, 271] on textarea "Quit Claimed Deed to Ex-Wife 10/10/2025" at bounding box center [429, 266] width 127 height 37
click at [383, 282] on textarea "Quit Claimed Deed to Ex-Wife 10/10/2025 303 Camden Court Himesville, GA 31313" at bounding box center [429, 266] width 127 height 37
drag, startPoint x: 439, startPoint y: 279, endPoint x: 369, endPoint y: 265, distance: 71.5
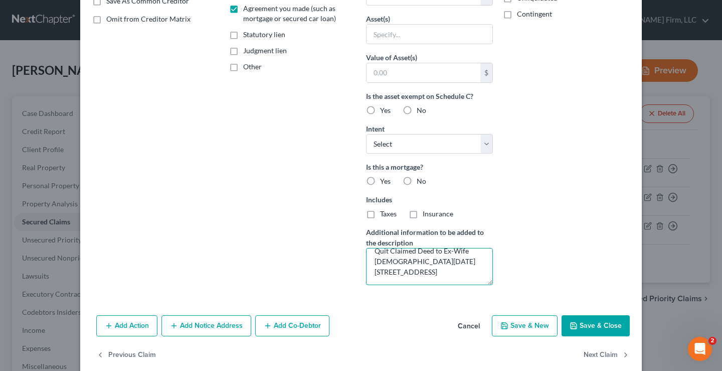
click at [369, 265] on textarea "Quit Claimed Deed to Ex-Wife 10/10/2025 303 Camden Court Hinesville, GA 31313" at bounding box center [429, 266] width 127 height 37
click at [457, 270] on textarea "Quit Claimed Deed to Ex-Wife 10/10/2025 303 Camden Court Hinesville, GA 31313" at bounding box center [429, 266] width 127 height 37
type textarea "Quit Claimed Deed to Ex-Wife 10/10/2025 303 Camden Court Hinesville, GA 31313"
click at [582, 327] on button "Save & Close" at bounding box center [596, 325] width 68 height 21
select select
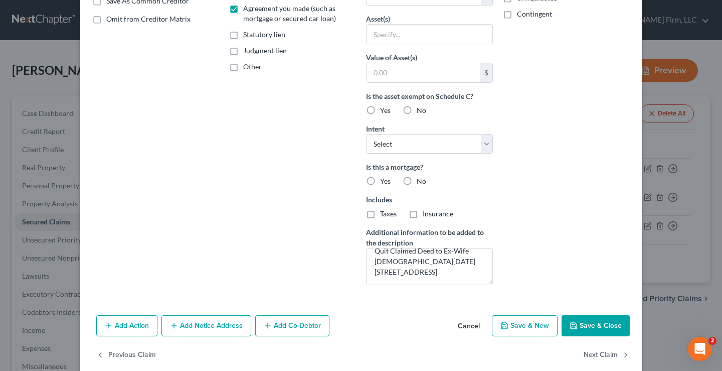
scroll to position [105, 0]
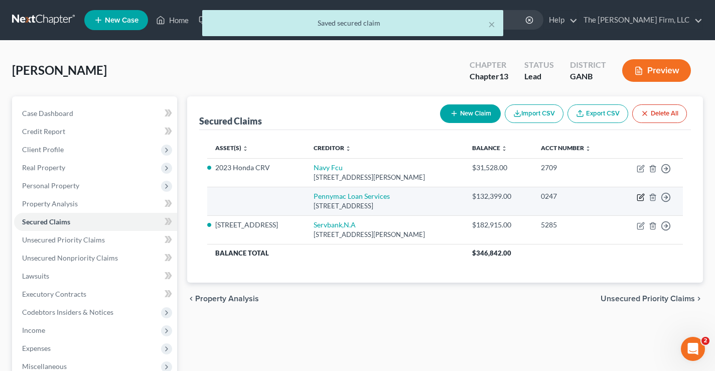
click at [639, 198] on icon "button" at bounding box center [640, 197] width 8 height 8
select select "4"
select select "0"
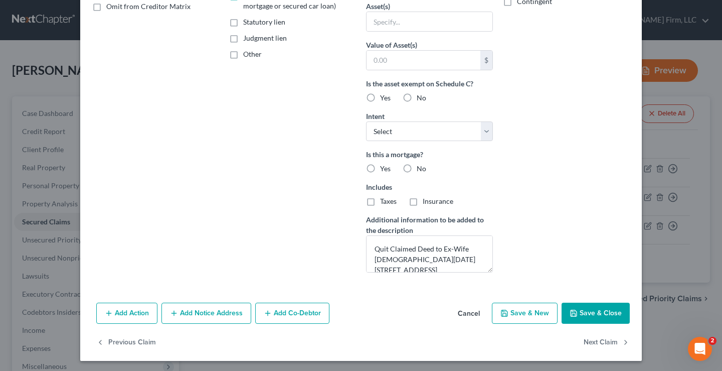
scroll to position [215, 0]
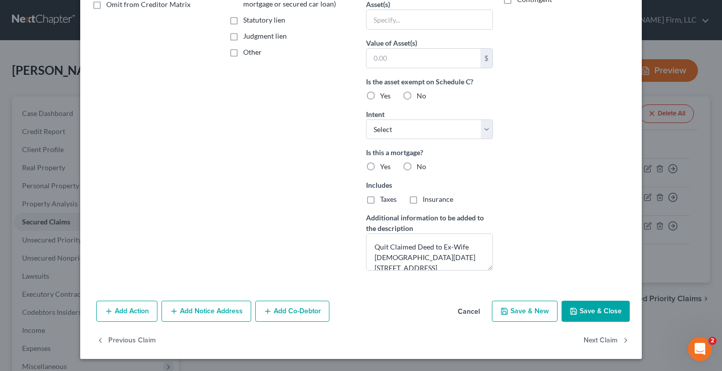
click at [380, 166] on label "Yes" at bounding box center [385, 166] width 11 height 10
click at [384, 166] on input "Yes" at bounding box center [387, 164] width 7 height 7
radio input "true"
click at [598, 310] on button "Save & Close" at bounding box center [596, 310] width 68 height 21
select select
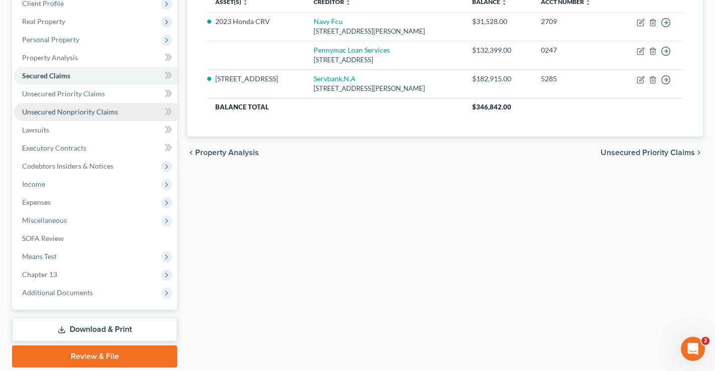
scroll to position [181, 0]
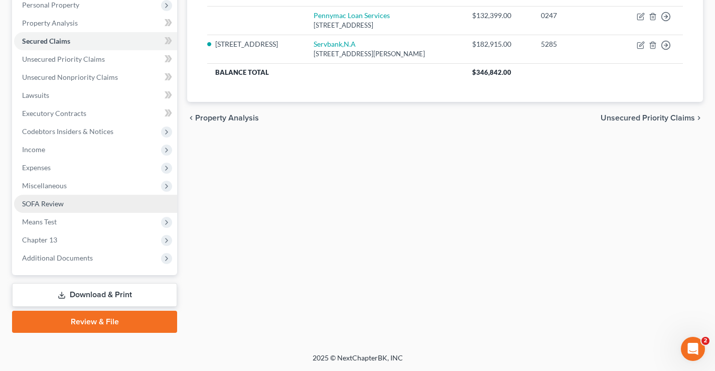
click at [31, 205] on span "SOFA Review" at bounding box center [43, 203] width 42 height 9
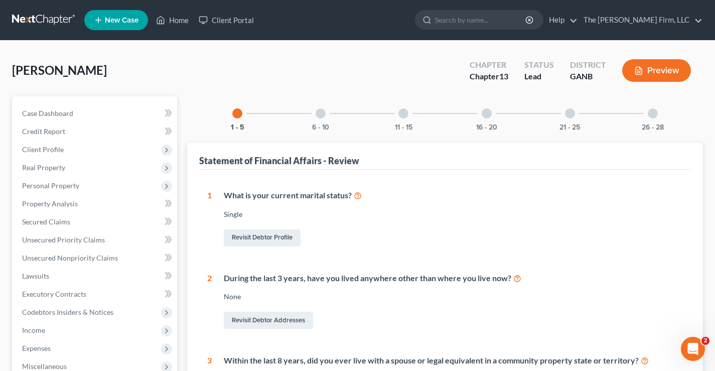
click at [486, 114] on div at bounding box center [486, 113] width 10 height 10
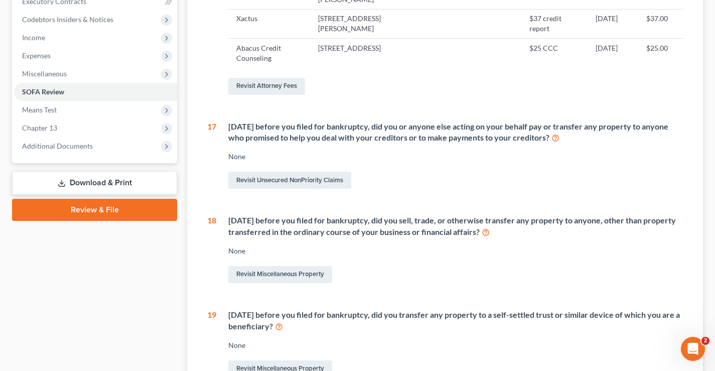
scroll to position [301, 0]
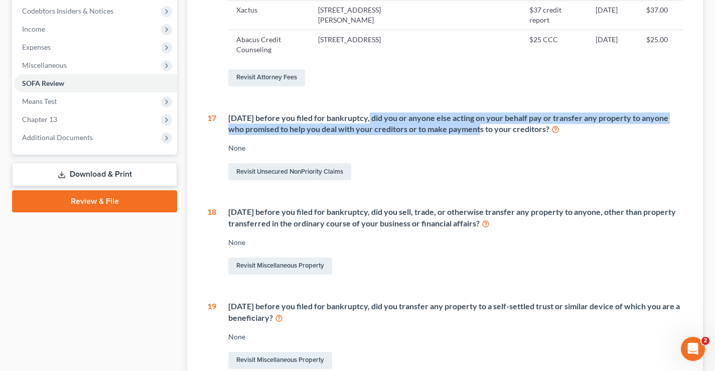
drag, startPoint x: 498, startPoint y: 104, endPoint x: 471, endPoint y: 121, distance: 32.4
click at [476, 115] on div "[DATE] before you filed for bankruptcy, did you or anyone else acting on your b…" at bounding box center [455, 123] width 454 height 23
drag, startPoint x: 391, startPoint y: 197, endPoint x: 510, endPoint y: 210, distance: 120.6
click at [510, 210] on div "[DATE] before you filed for bankruptcy, did you sell, trade, or otherwise trans…" at bounding box center [455, 217] width 454 height 23
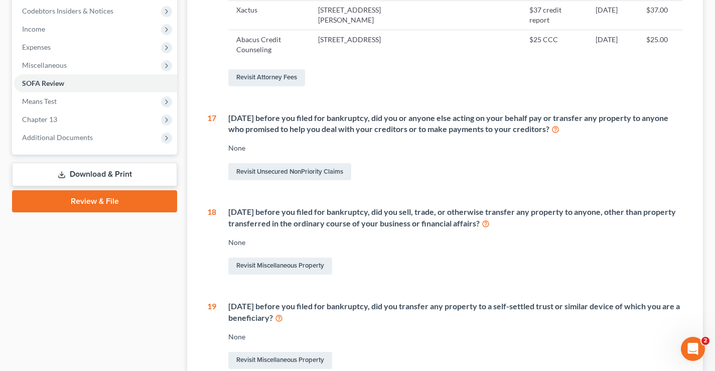
click at [292, 206] on div "[DATE] before you filed for bankruptcy, did you sell, trade, or otherwise trans…" at bounding box center [455, 217] width 454 height 23
click at [309, 257] on link "Revisit Miscellaneous Property" at bounding box center [280, 265] width 104 height 17
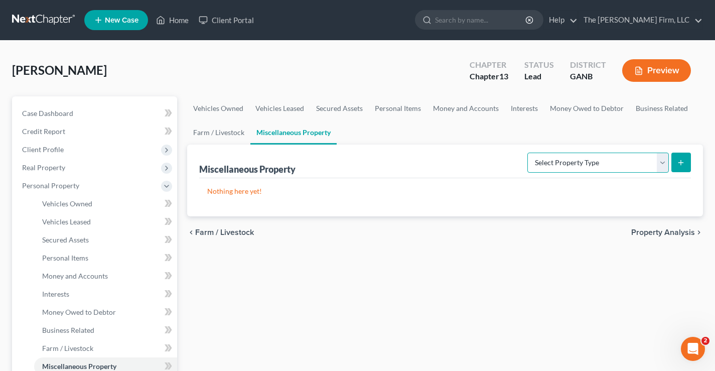
click at [572, 166] on select "Select Property Type Assigned for Creditor Benefit Within 1 Year Holding for An…" at bounding box center [597, 162] width 141 height 20
select select "transferred"
click at [527, 152] on select "Select Property Type Assigned for Creditor Benefit Within 1 Year Holding for An…" at bounding box center [597, 162] width 141 height 20
click at [678, 165] on icon "submit" at bounding box center [680, 162] width 8 height 8
select select "Ordinary (within 2 years)"
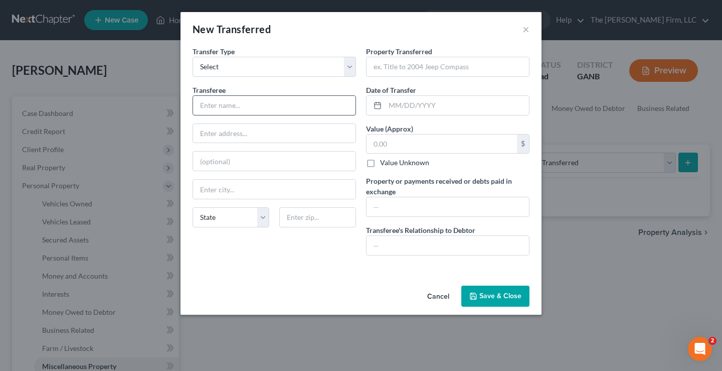
click at [201, 103] on input "text" at bounding box center [274, 105] width 162 height 19
click at [385, 63] on input "text" at bounding box center [448, 66] width 162 height 19
paste input "303 Camden Court Hinesville, GA 31313"
drag, startPoint x: 421, startPoint y: 65, endPoint x: 359, endPoint y: 65, distance: 62.2
click at [359, 65] on div "Transfer Type * Select Ordinary (within 2 years) Within 10 Years Transferee * S…" at bounding box center [361, 154] width 347 height 217
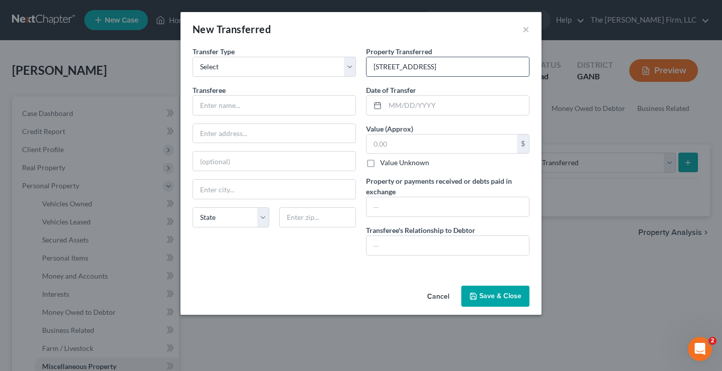
click at [380, 65] on input "303 Camden Court Hinesville, GA 31313" at bounding box center [448, 66] width 162 height 19
type input "303 Camden Court Hinesville, GA 31313"
drag, startPoint x: 391, startPoint y: 103, endPoint x: 470, endPoint y: 38, distance: 102.6
click at [391, 103] on input "text" at bounding box center [457, 105] width 144 height 19
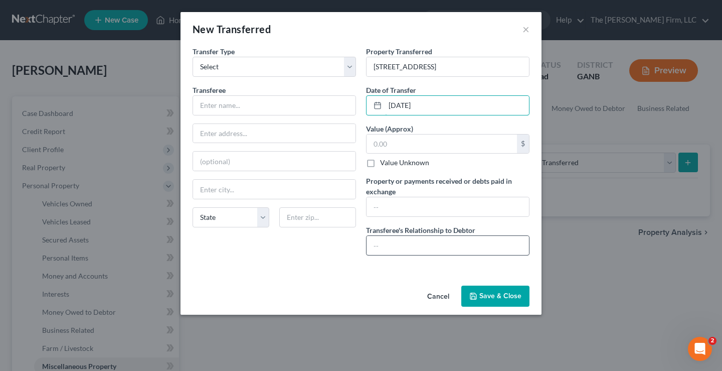
type input "10/10/2025"
click at [387, 246] on input "text" at bounding box center [448, 245] width 162 height 19
type input "Ex-Wife"
drag, startPoint x: 208, startPoint y: 108, endPoint x: 212, endPoint y: 103, distance: 6.0
click at [208, 108] on input "text" at bounding box center [274, 105] width 162 height 19
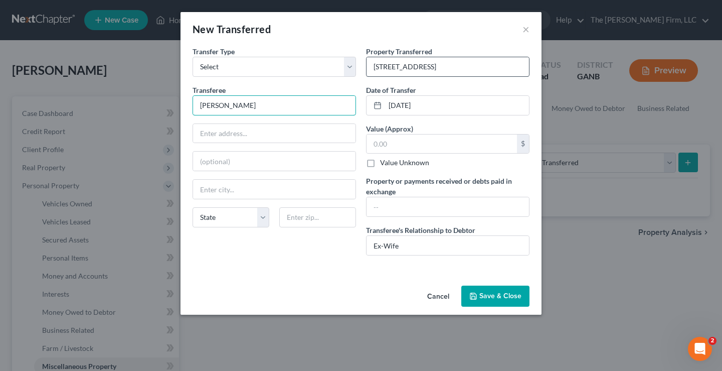
type input "Akasha Widges"
drag, startPoint x: 432, startPoint y: 68, endPoint x: 358, endPoint y: 63, distance: 74.9
click at [343, 67] on div "Transfer Type * Select Ordinary (within 2 years) Within 10 Years Transferee * A…" at bounding box center [361, 154] width 347 height 217
click at [208, 128] on input "text" at bounding box center [274, 133] width 162 height 19
paste input "303 Camden Court"
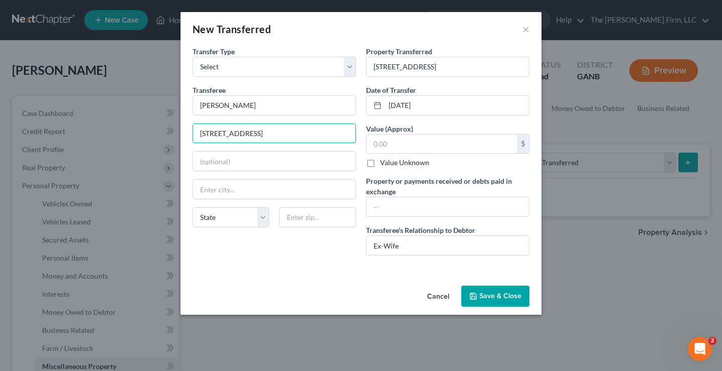
type input "303 Camden Court"
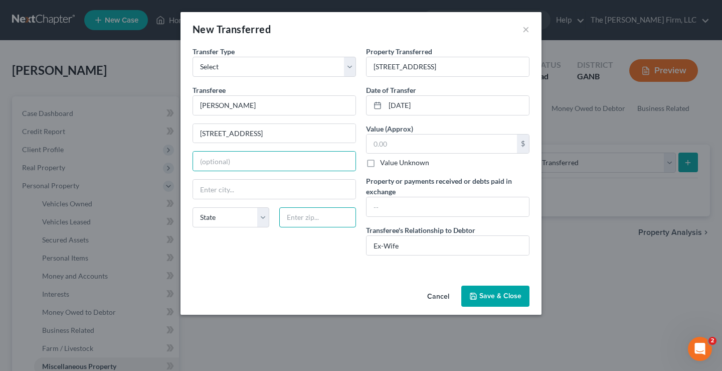
click at [319, 218] on input "text" at bounding box center [317, 217] width 77 height 20
type input "31313"
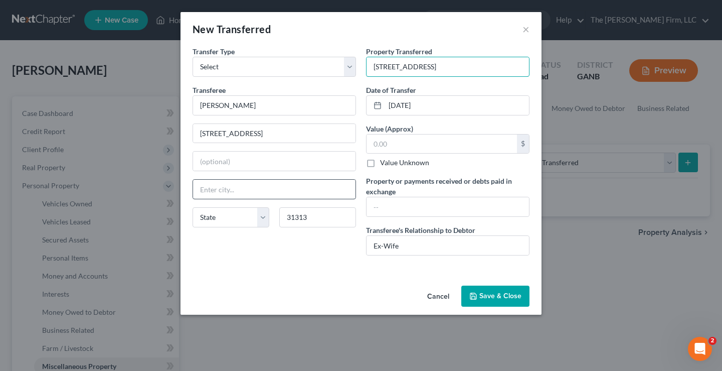
type input "Hinesville"
click at [265, 261] on div "Transfer Type * Select Ordinary (within 2 years) Within 10 Years Transferee * A…" at bounding box center [274, 154] width 173 height 217
click at [264, 217] on select "State [US_STATE] AK AR AZ CA CO CT DE DC [GEOGRAPHIC_DATA] [GEOGRAPHIC_DATA] GU…" at bounding box center [231, 217] width 77 height 20
select select "10"
click at [258, 221] on select "State [US_STATE] AK AR AZ CA CO CT DE DC [GEOGRAPHIC_DATA] [GEOGRAPHIC_DATA] GU…" at bounding box center [231, 217] width 77 height 20
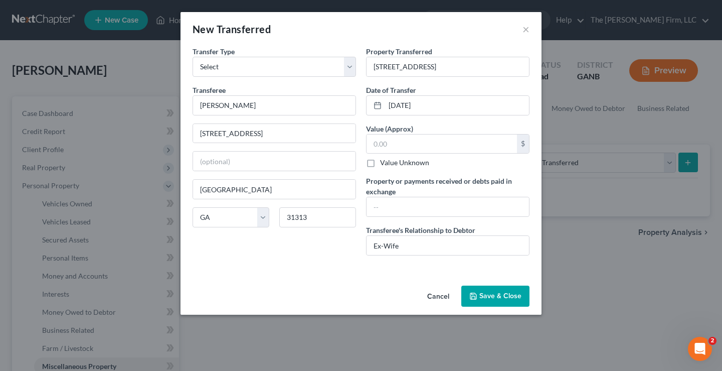
click at [321, 274] on div "An exemption set must first be selected from the Filing Information section. Tr…" at bounding box center [361, 163] width 361 height 235
click at [375, 205] on input "text" at bounding box center [448, 206] width 162 height 19
type input "$0.00"
click at [396, 143] on input "text" at bounding box center [442, 143] width 150 height 19
drag, startPoint x: 263, startPoint y: 133, endPoint x: 186, endPoint y: 128, distance: 77.9
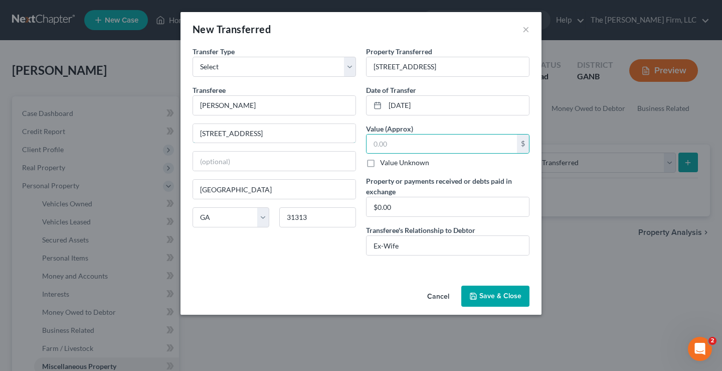
click at [135, 125] on div "New Transferred × An exemption set must first be selected from the Filing Infor…" at bounding box center [361, 185] width 722 height 371
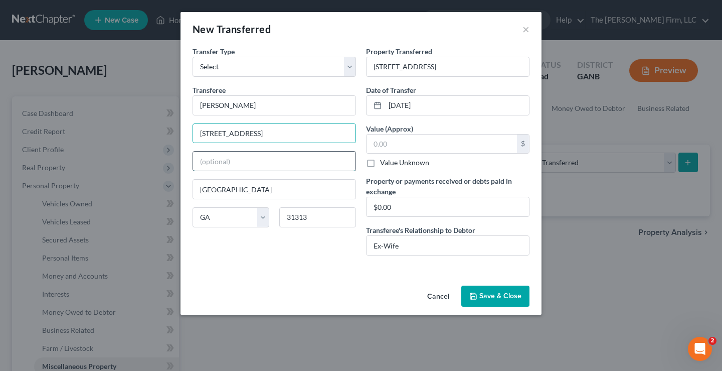
click at [215, 160] on input "text" at bounding box center [274, 160] width 162 height 19
drag, startPoint x: 422, startPoint y: 148, endPoint x: 428, endPoint y: 147, distance: 6.6
click at [423, 147] on input "text" at bounding box center [442, 143] width 150 height 19
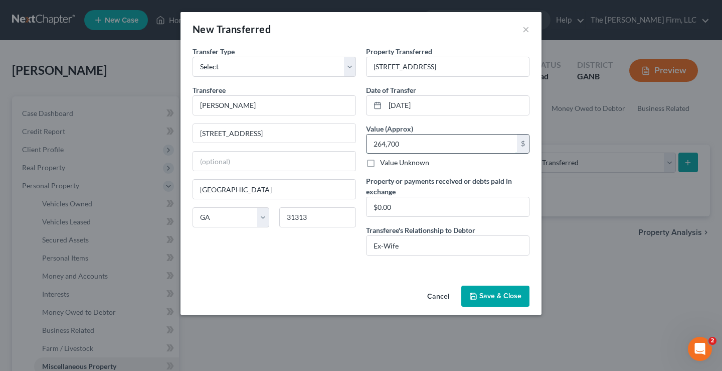
type input "264,700"
drag, startPoint x: 334, startPoint y: 279, endPoint x: 332, endPoint y: 267, distance: 12.7
click at [334, 277] on div "An exemption set must first be selected from the Filing Information section. Tr…" at bounding box center [361, 163] width 361 height 235
click at [498, 297] on button "Save & Close" at bounding box center [495, 295] width 68 height 21
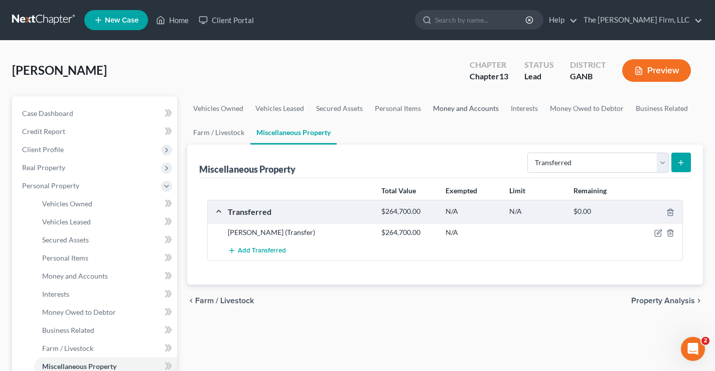
click at [478, 109] on link "Money and Accounts" at bounding box center [466, 108] width 78 height 24
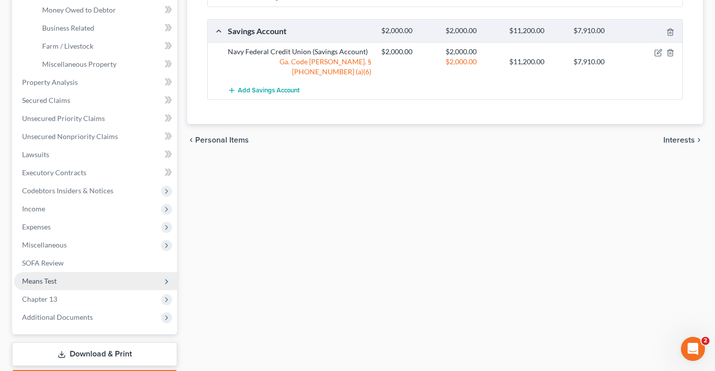
scroll to position [361, 0]
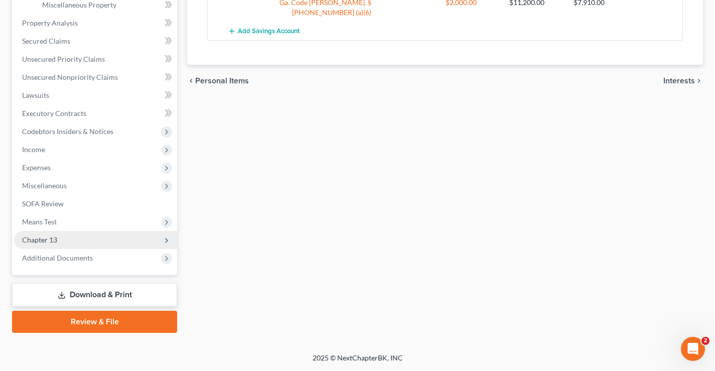
click at [55, 240] on span "Chapter 13" at bounding box center [39, 239] width 35 height 9
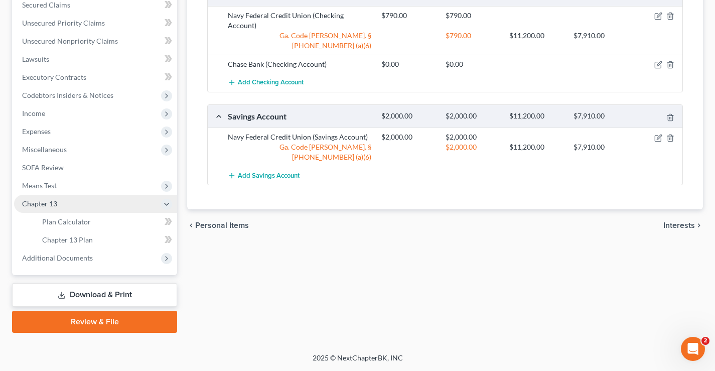
scroll to position [217, 0]
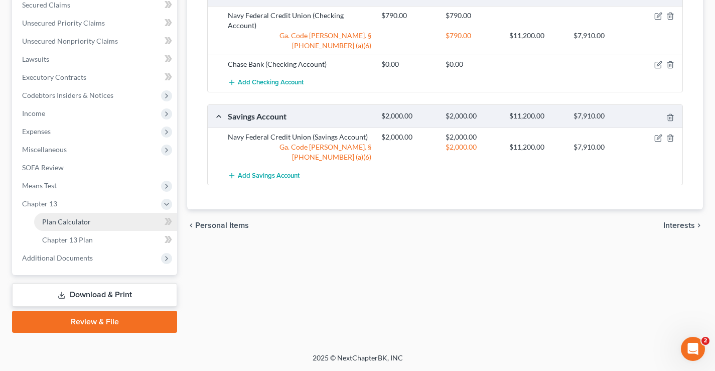
click at [76, 222] on span "Plan Calculator" at bounding box center [66, 221] width 49 height 9
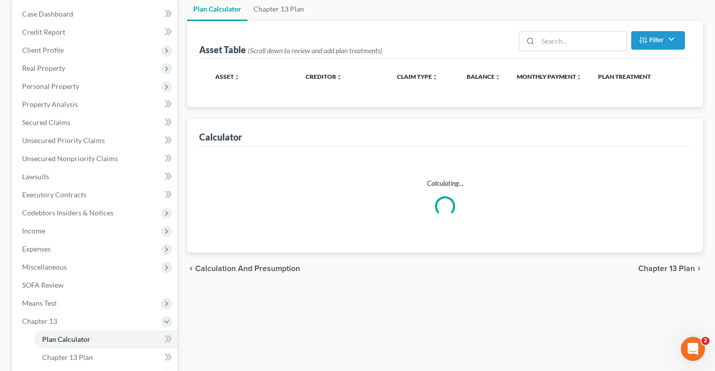
scroll to position [100, 0]
select select "59"
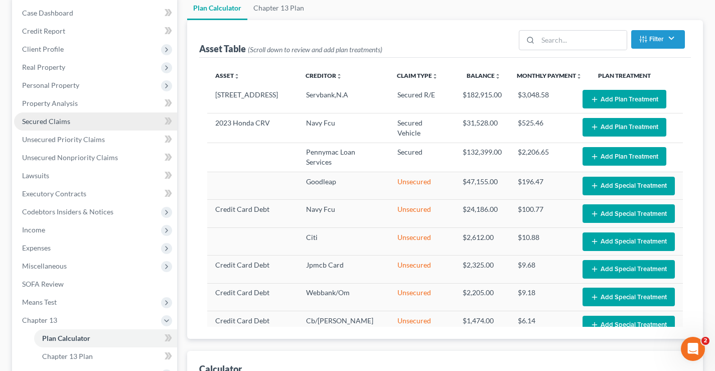
click at [52, 122] on span "Secured Claims" at bounding box center [46, 121] width 48 height 9
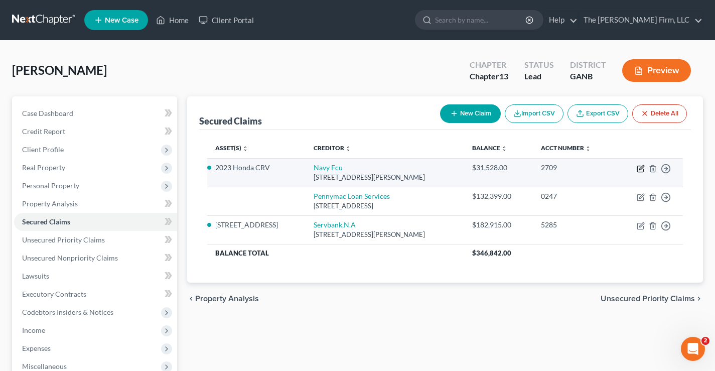
click at [641, 169] on icon "button" at bounding box center [640, 168] width 8 height 8
select select "48"
select select "0"
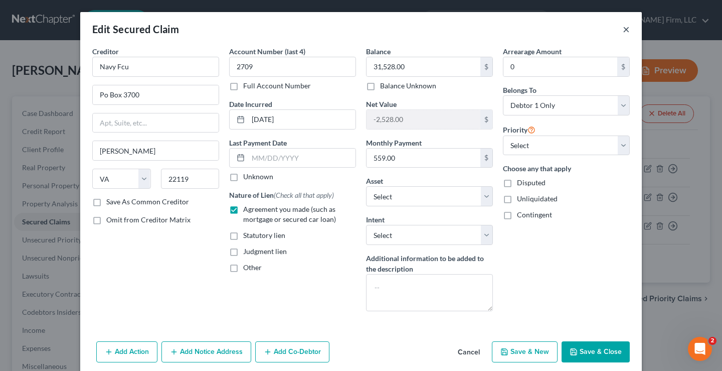
click at [623, 29] on button "×" at bounding box center [626, 29] width 7 height 12
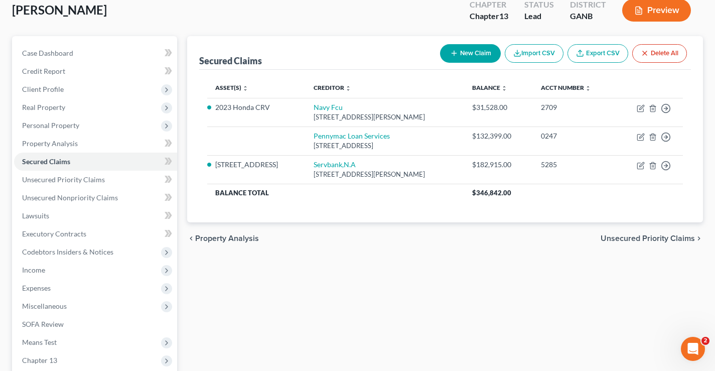
scroll to position [181, 0]
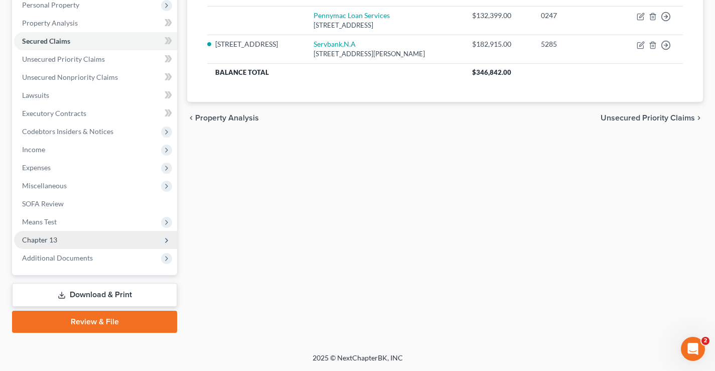
click at [33, 238] on span "Chapter 13" at bounding box center [39, 239] width 35 height 9
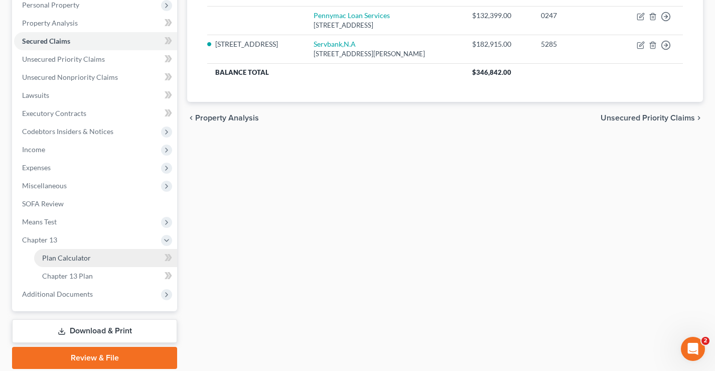
click at [88, 261] on span "Plan Calculator" at bounding box center [66, 257] width 49 height 9
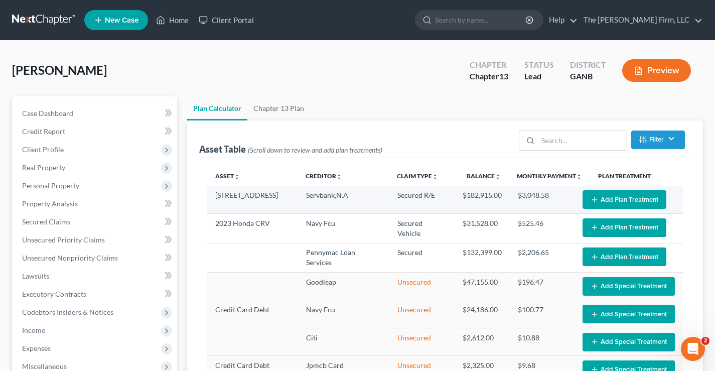
select select "59"
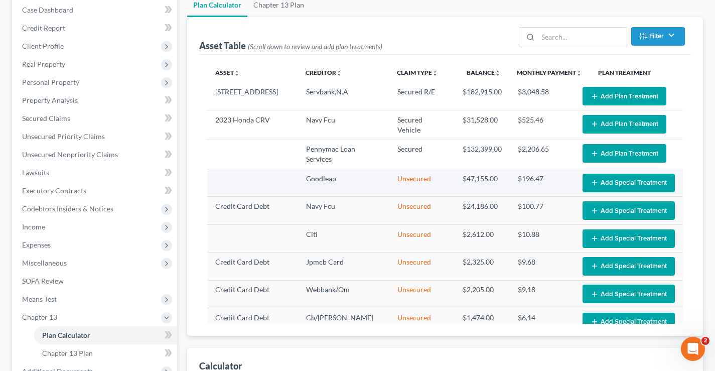
scroll to position [86, 0]
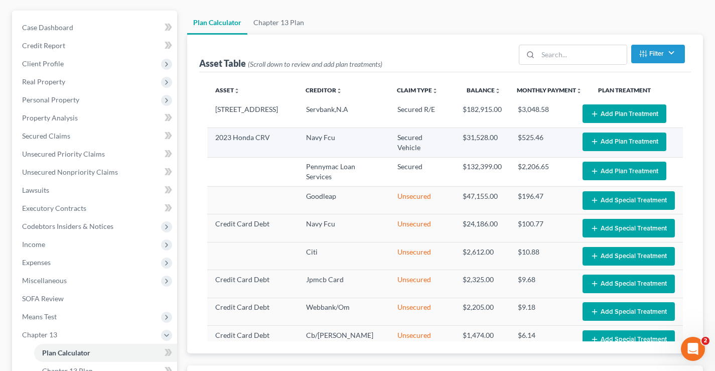
click at [626, 144] on button "Add Plan Treatment" at bounding box center [624, 141] width 84 height 19
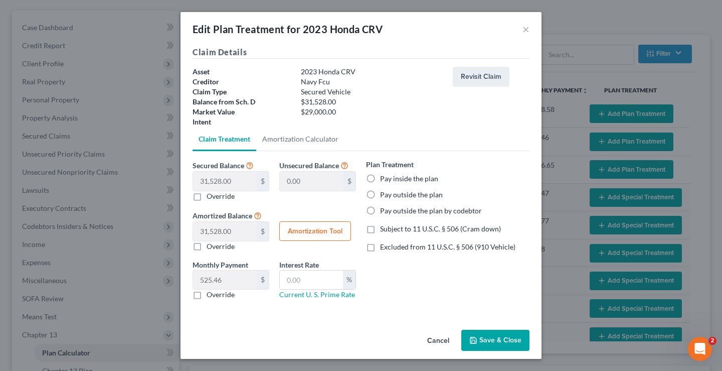
click at [380, 180] on label "Pay inside the plan" at bounding box center [409, 178] width 58 height 10
click at [384, 180] on input "Pay inside the plan" at bounding box center [387, 176] width 7 height 7
radio input "true"
click at [380, 245] on label "Excluded from 11 U.S.C. § 506 (910 Vehicle)" at bounding box center [447, 247] width 135 height 10
click at [384, 245] on input "Excluded from 11 U.S.C. § 506 (910 Vehicle)" at bounding box center [387, 245] width 7 height 7
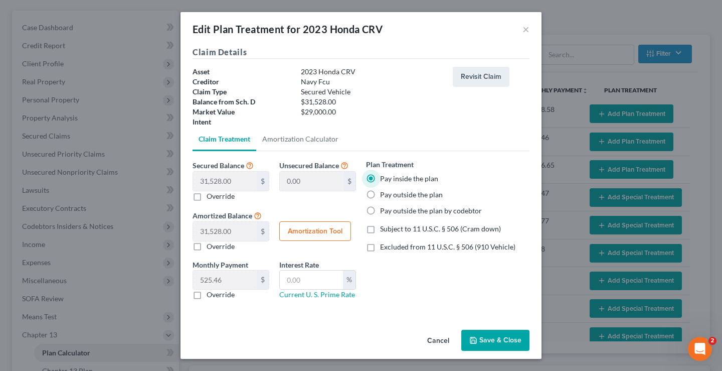
checkbox input "true"
click at [495, 337] on button "Save & Close" at bounding box center [495, 339] width 68 height 21
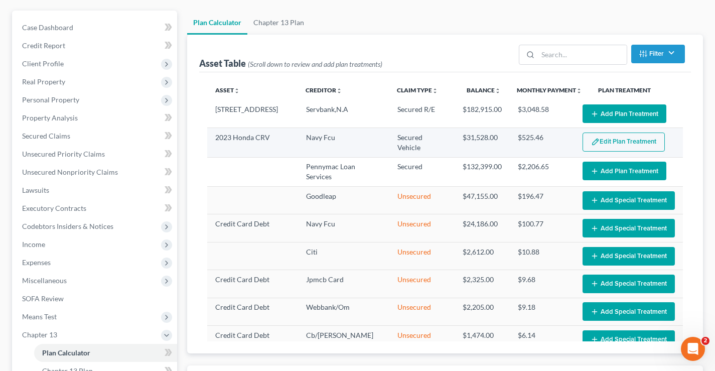
select select "59"
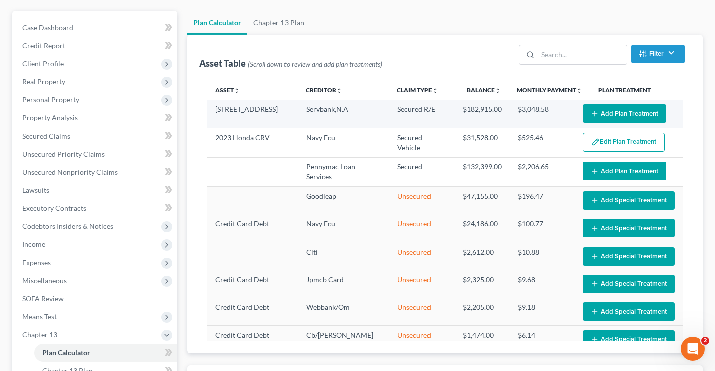
click at [599, 113] on button "Add Plan Treatment" at bounding box center [624, 113] width 84 height 19
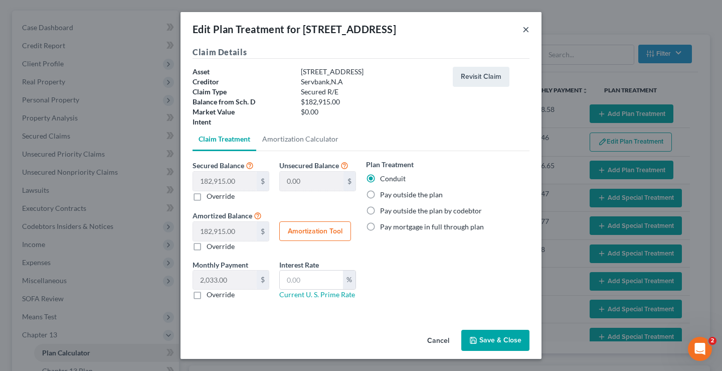
click at [526, 28] on button "×" at bounding box center [525, 29] width 7 height 12
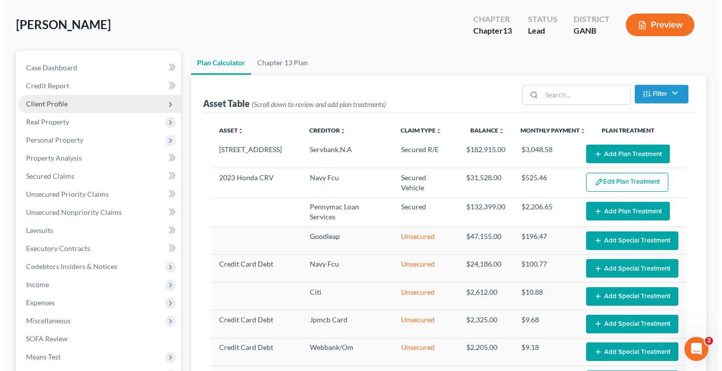
scroll to position [0, 0]
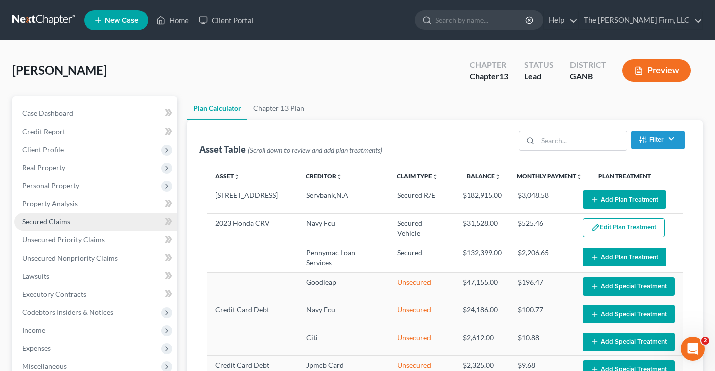
click at [37, 223] on span "Secured Claims" at bounding box center [46, 221] width 48 height 9
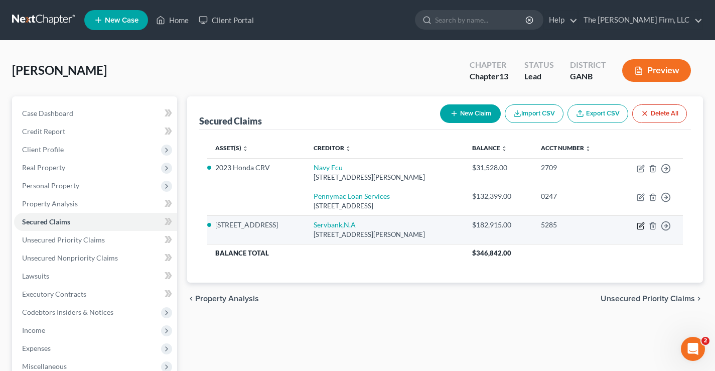
click at [640, 226] on icon "button" at bounding box center [641, 224] width 5 height 5
select select "3"
select select "12"
select select "0"
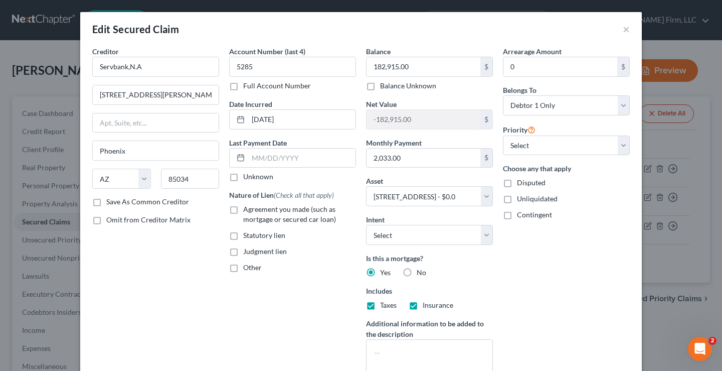
click at [243, 208] on label "Agreement you made (such as mortgage or secured car loan)" at bounding box center [299, 214] width 113 height 20
click at [247, 208] on input "Agreement you made (such as mortgage or secured car loan)" at bounding box center [250, 207] width 7 height 7
checkbox input "true"
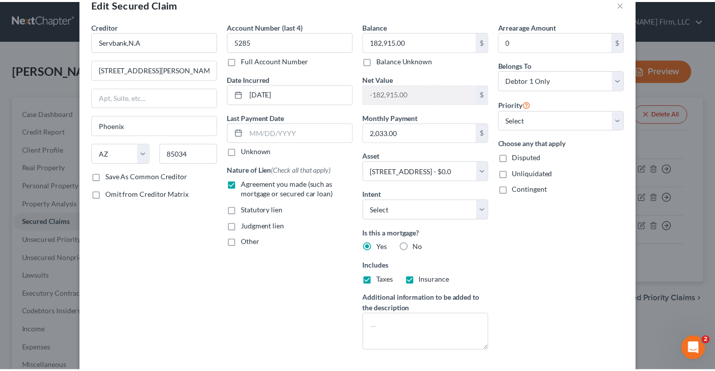
scroll to position [50, 0]
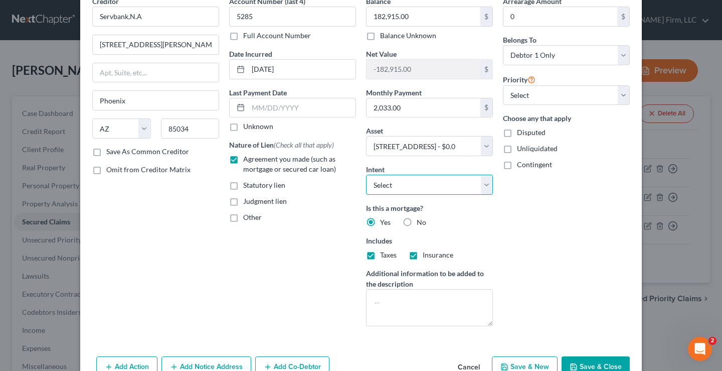
click at [448, 186] on select "Select Surrender Redeem Reaffirm Avoid Other" at bounding box center [429, 184] width 127 height 20
select select "0"
click at [366, 174] on select "Select Surrender Redeem Reaffirm Avoid Other" at bounding box center [429, 184] width 127 height 20
click at [403, 105] on input "2,033.00" at bounding box center [424, 107] width 114 height 19
click at [542, 259] on div "Arrearage Amount 0 $ Belongs To * Select Debtor 1 Only Debtor 2 Only Debtor 1 A…" at bounding box center [566, 165] width 137 height 338
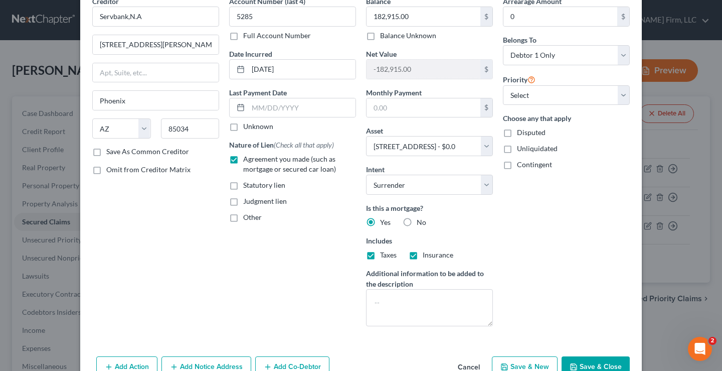
click at [588, 360] on button "Save & Close" at bounding box center [596, 366] width 68 height 21
select select
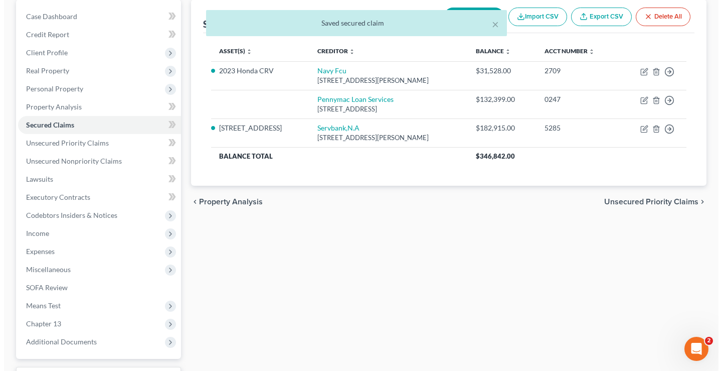
scroll to position [100, 0]
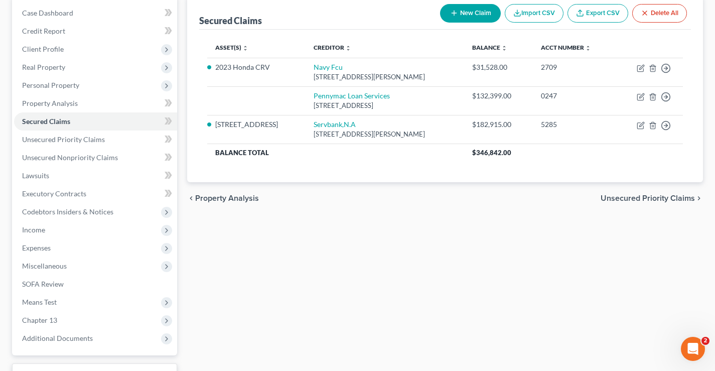
click at [477, 12] on button "New Claim" at bounding box center [470, 13] width 61 height 19
select select "0"
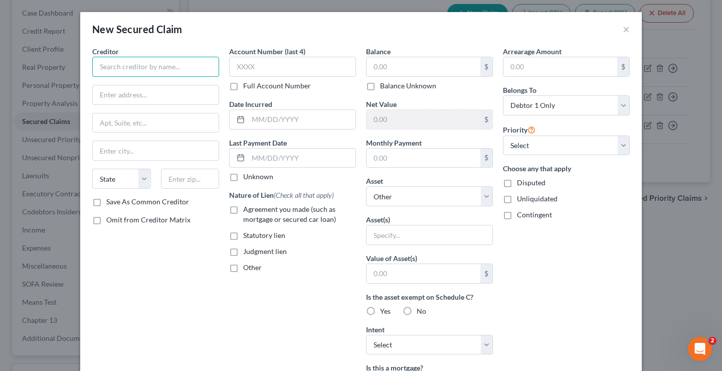
click at [112, 63] on input "text" at bounding box center [155, 67] width 127 height 20
drag, startPoint x: 110, startPoint y: 68, endPoint x: 68, endPoint y: 68, distance: 42.1
click at [44, 68] on div "New Secured Claim × Creditor * Good Leap State AL AK AR AZ CA CO CT DE DC FL GA…" at bounding box center [361, 185] width 722 height 371
type input "Good Leap"
click at [113, 98] on input "text" at bounding box center [156, 94] width 126 height 19
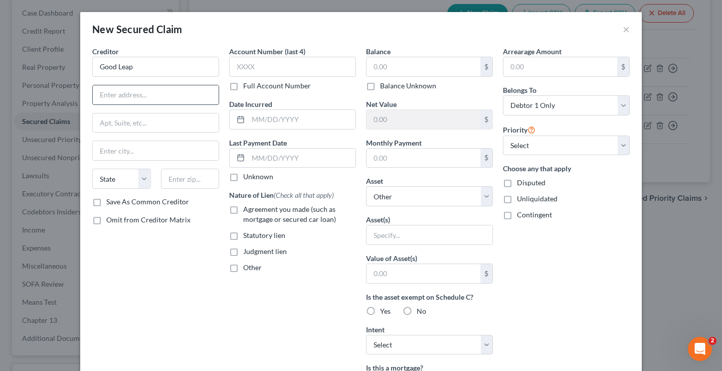
paste input "8781 Sierra College Blvd"
type input "8781 Sierra College Blvd"
drag, startPoint x: 175, startPoint y: 177, endPoint x: 175, endPoint y: 158, distance: 18.6
click at [176, 177] on input "text" at bounding box center [190, 178] width 59 height 20
type input "95661"
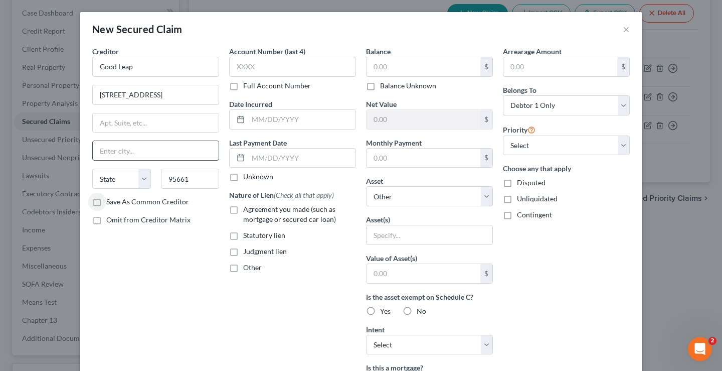
type input "Roseville"
select select "4"
click at [106, 203] on label "Save As Common Creditor" at bounding box center [147, 202] width 83 height 10
click at [110, 203] on input "Save As Common Creditor" at bounding box center [113, 200] width 7 height 7
checkbox input "true"
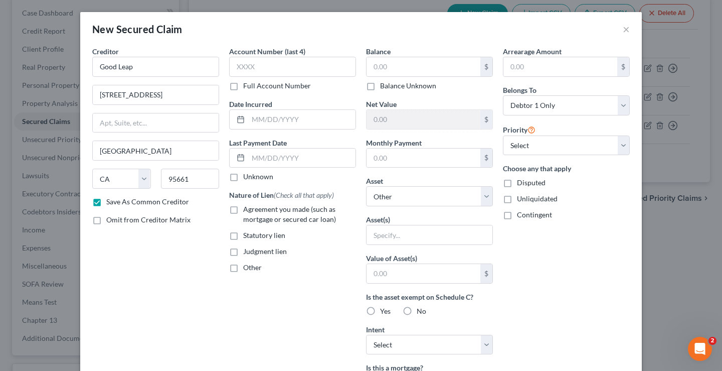
click at [243, 208] on label "Agreement you made (such as mortgage or secured car loan)" at bounding box center [299, 214] width 113 height 20
click at [247, 208] on input "Agreement you made (such as mortgage or secured car loan)" at bounding box center [250, 207] width 7 height 7
checkbox input "true"
drag, startPoint x: 315, startPoint y: 299, endPoint x: 447, endPoint y: 184, distance: 175.9
click at [342, 290] on div "Account Number (last 4) Full Account Number Date Incurred Last Payment Date Unk…" at bounding box center [292, 269] width 137 height 447
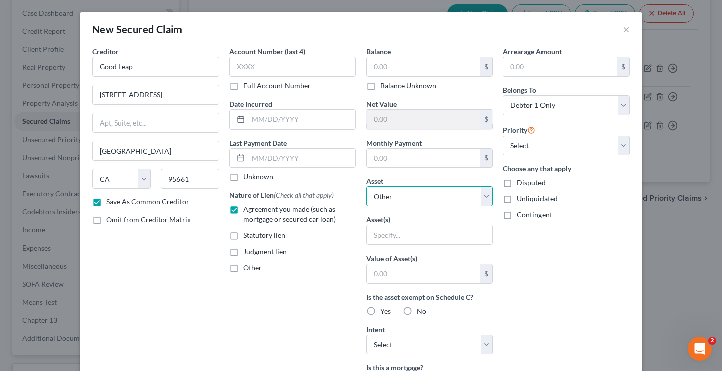
click at [483, 196] on select "Select Other Multiple Assets Navy Federal Credit Union (Savings Account) - $200…" at bounding box center [429, 196] width 127 height 20
click at [486, 193] on select "Select Other Multiple Assets Navy Federal Credit Union (Savings Account) - $200…" at bounding box center [429, 196] width 127 height 20
click at [150, 283] on div "Creditor * Good Leap 8781 Sierra College Blvd Roseville State AL AK AR AZ CA CO…" at bounding box center [155, 269] width 137 height 447
drag, startPoint x: 380, startPoint y: 233, endPoint x: 357, endPoint y: 207, distance: 34.5
click at [377, 231] on input "text" at bounding box center [430, 234] width 126 height 19
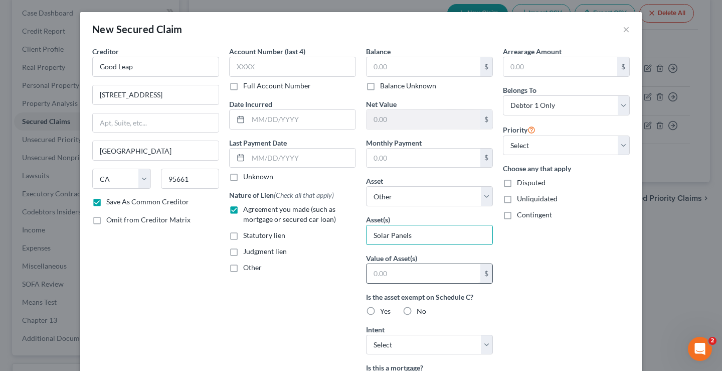
type input "Solar Panels"
drag, startPoint x: 376, startPoint y: 275, endPoint x: 377, endPoint y: 252, distance: 23.1
click at [376, 275] on input "text" at bounding box center [424, 273] width 114 height 19
type input "40,000"
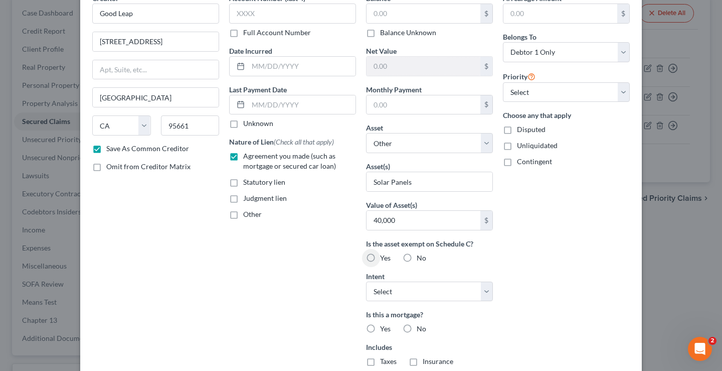
scroll to position [186, 0]
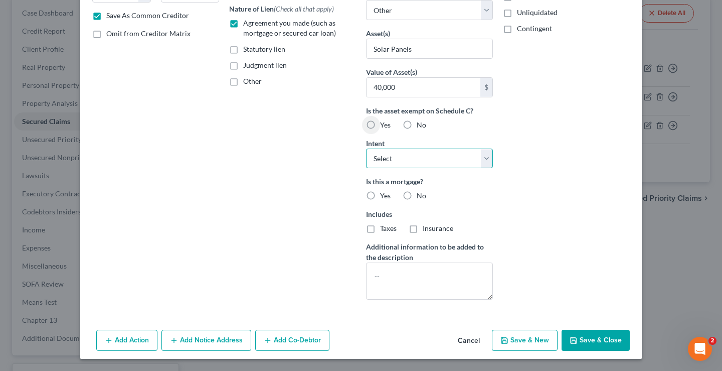
click at [388, 156] on select "Select Surrender Redeem Reaffirm Avoid Other" at bounding box center [429, 158] width 127 height 20
select select "0"
click at [366, 148] on select "Select Surrender Redeem Reaffirm Avoid Other" at bounding box center [429, 158] width 127 height 20
click at [254, 179] on div "Account Number (last 4) Full Account Number Date Incurred Last Payment Date Unk…" at bounding box center [292, 83] width 137 height 447
click at [417, 194] on label "No" at bounding box center [422, 196] width 10 height 10
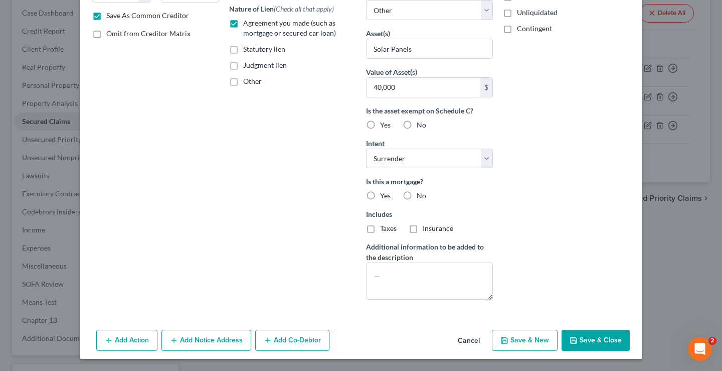
click at [421, 194] on input "No" at bounding box center [424, 194] width 7 height 7
radio input "true"
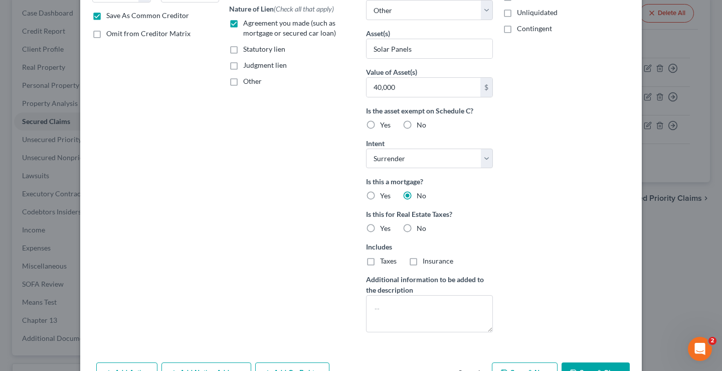
click at [530, 233] on div "Arrearage Amount $ Belongs To * Select Debtor 1 Only Debtor 2 Only Debtor 1 And…" at bounding box center [566, 100] width 137 height 480
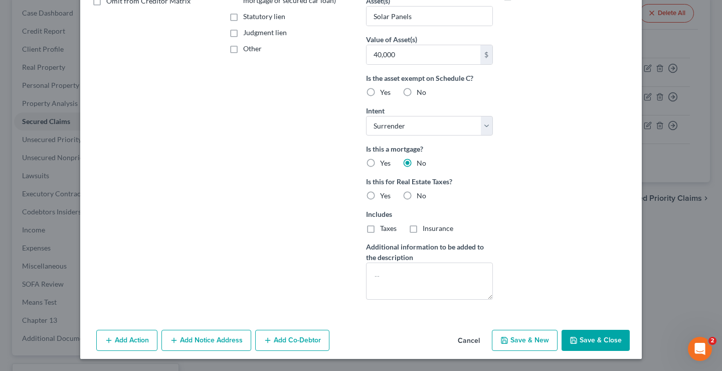
click at [607, 340] on button "Save & Close" at bounding box center [596, 339] width 68 height 21
checkbox input "false"
select select
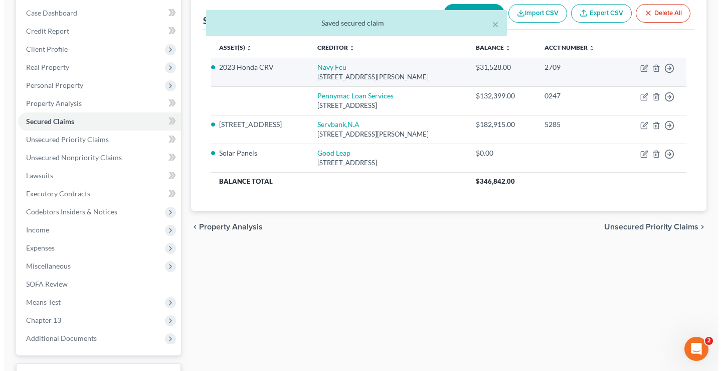
scroll to position [0, 0]
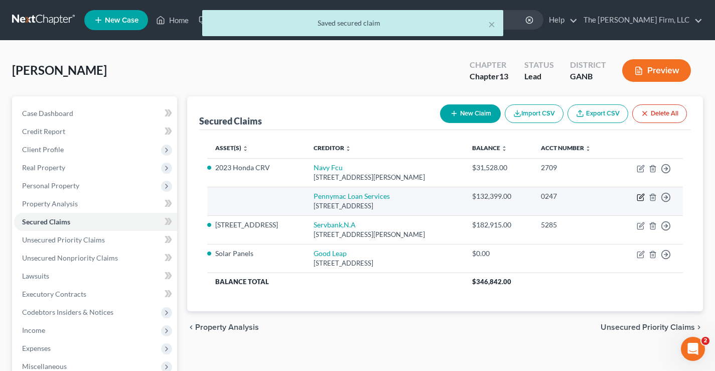
click at [641, 198] on icon "button" at bounding box center [641, 196] width 5 height 5
select select "4"
select select "0"
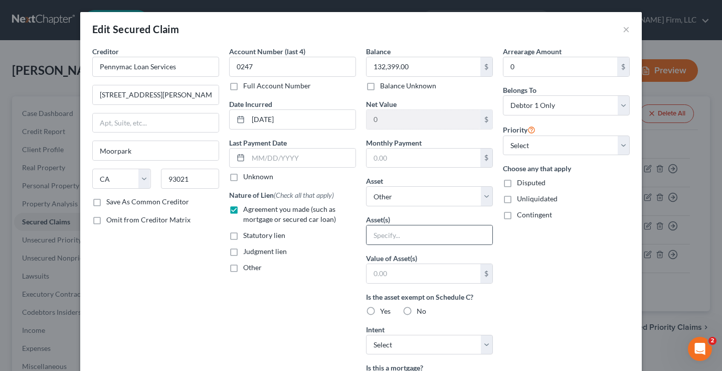
scroll to position [150, 0]
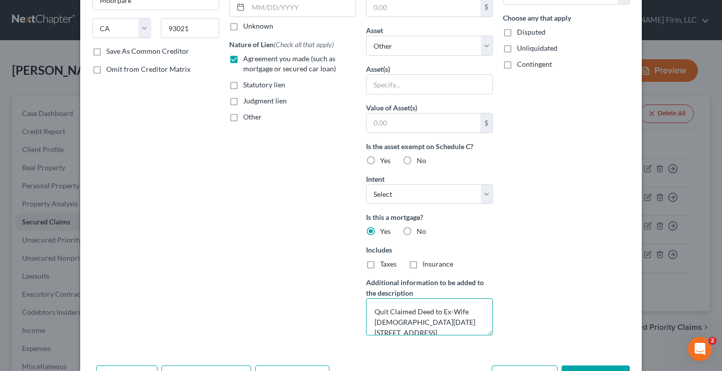
click at [377, 306] on textarea "Quit Claimed Deed to Ex-Wife 10/10/2025 303 Camden Court Hinesville, GA 31313" at bounding box center [429, 316] width 127 height 37
click at [371, 309] on textarea "Quit Claimed Deed to Ex-Wife 10/10/2025 303 Camden Court Hinesville, GA 31313" at bounding box center [429, 316] width 127 height 37
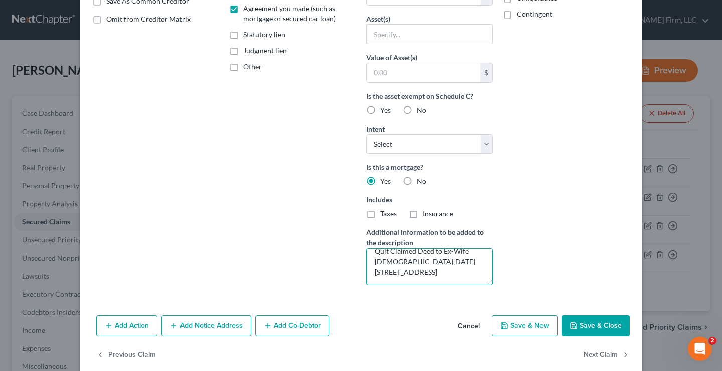
scroll to position [21, 0]
drag, startPoint x: 371, startPoint y: 262, endPoint x: 436, endPoint y: 275, distance: 66.6
click at [436, 275] on textarea "Quit Claimed Deed to Ex-Wife 10/10/2025 303 Camden Court Hinesville, GA 31313" at bounding box center [429, 266] width 127 height 37
click at [283, 169] on div "Account Number (last 4) 0247 Full Account Number Date Incurred 07-03-2018 Last …" at bounding box center [292, 69] width 137 height 447
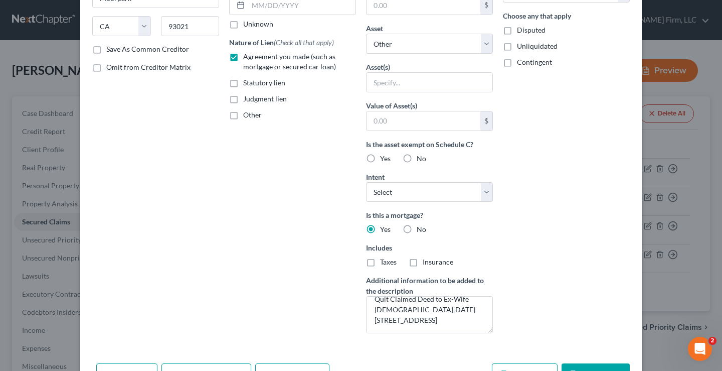
scroll to position [100, 0]
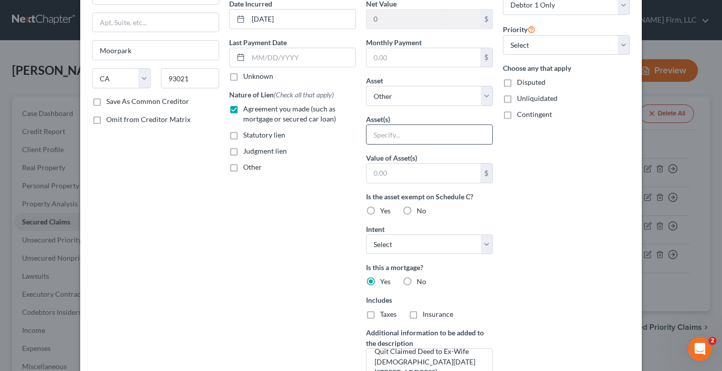
click at [376, 131] on input "text" at bounding box center [430, 134] width 126 height 19
paste input "303 Camden Court Hinesville, GA 31313"
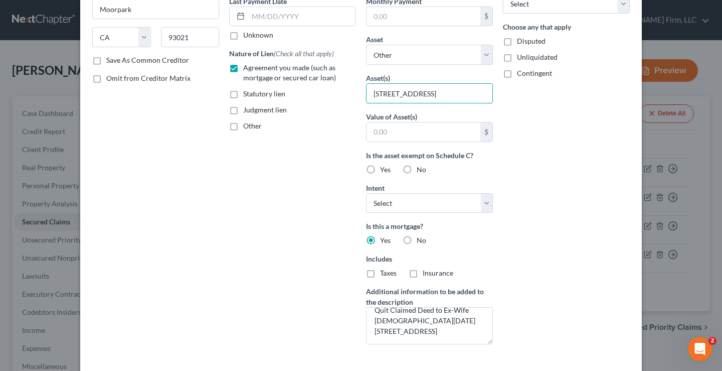
scroll to position [215, 0]
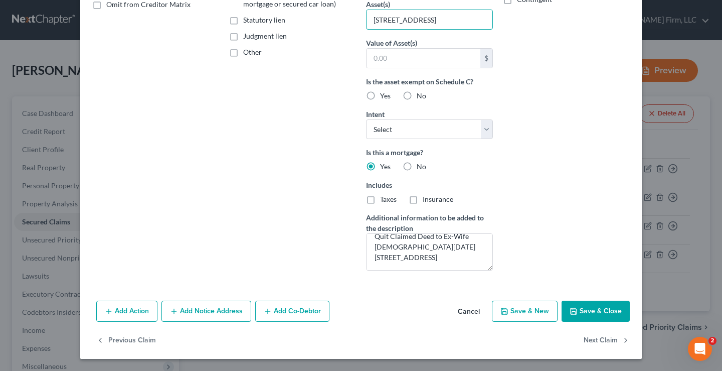
type input "303 Camden Court Hinesville, GA 31313"
click at [603, 309] on button "Save & Close" at bounding box center [596, 310] width 68 height 21
select select
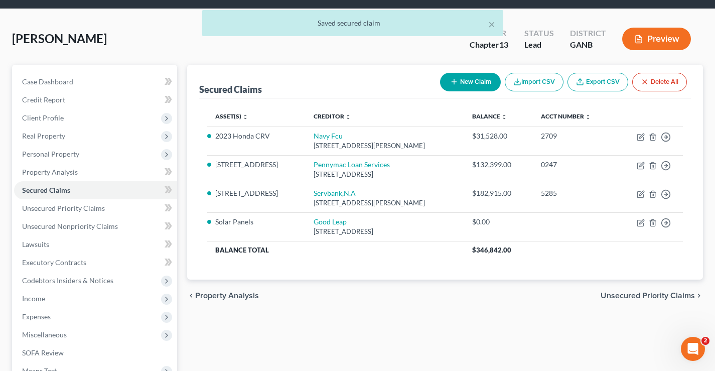
scroll to position [150, 0]
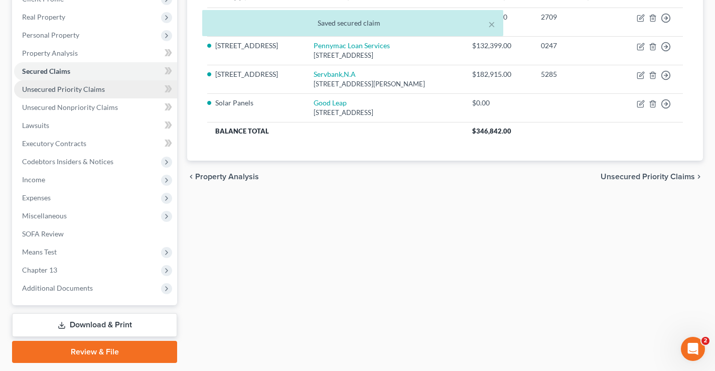
click at [53, 89] on span "Unsecured Priority Claims" at bounding box center [63, 89] width 83 height 9
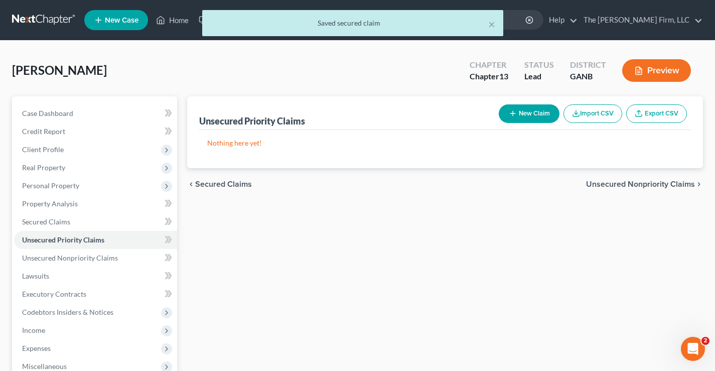
click at [522, 117] on button "New Claim" at bounding box center [528, 113] width 61 height 19
select select "0"
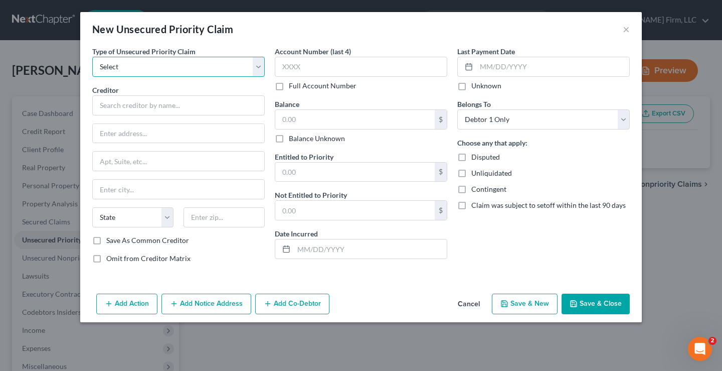
click at [177, 68] on select "Select Taxes & Other Government Units Domestic Support Obligations Extensions o…" at bounding box center [178, 67] width 172 height 20
select select "0"
click at [92, 57] on select "Select Taxes & Other Government Units Domestic Support Obligations Extensions o…" at bounding box center [178, 67] width 172 height 20
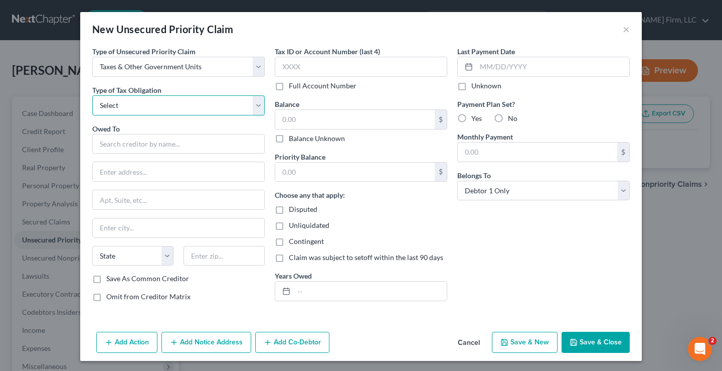
click at [111, 104] on select "Select Federal City State Franchise Tax Board Other" at bounding box center [178, 105] width 172 height 20
select select "0"
click at [92, 95] on select "Select Federal City State Franchise Tax Board Other" at bounding box center [178, 105] width 172 height 20
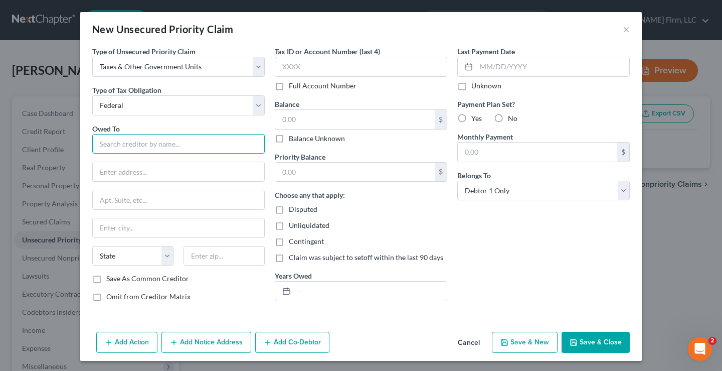
click at [111, 136] on input "text" at bounding box center [178, 144] width 172 height 20
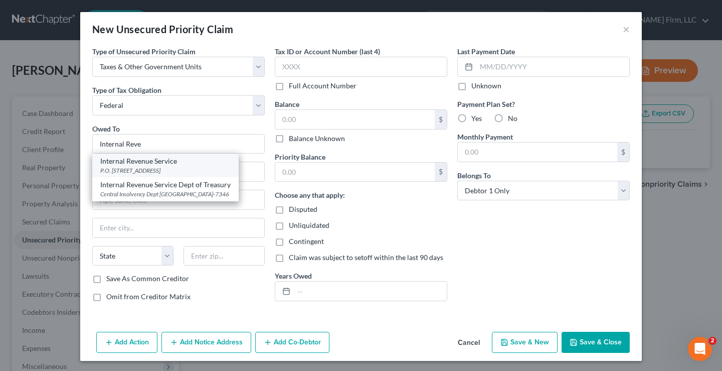
click at [148, 169] on div "P.O. Box 7317, Philadelphia, PA 19101" at bounding box center [165, 170] width 130 height 9
type input "Internal Revenue Service"
type input "P.O. Box 7317"
type input "Philadelphia"
select select "39"
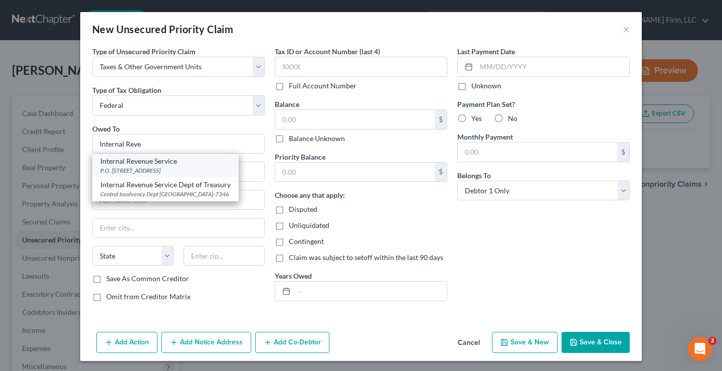
type input "19101"
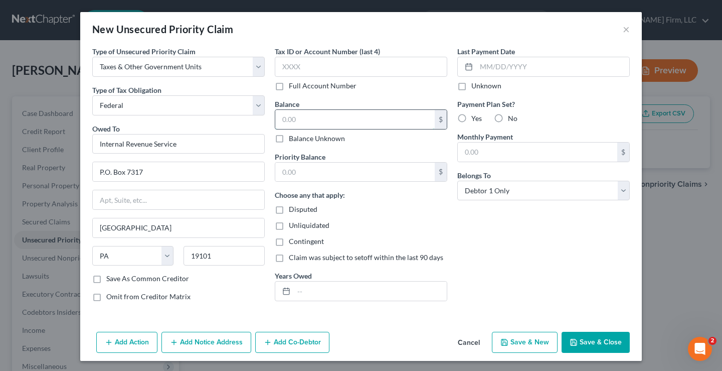
click at [296, 123] on input "text" at bounding box center [354, 119] width 159 height 19
type input "0"
click at [599, 343] on button "Save & Close" at bounding box center [596, 341] width 68 height 21
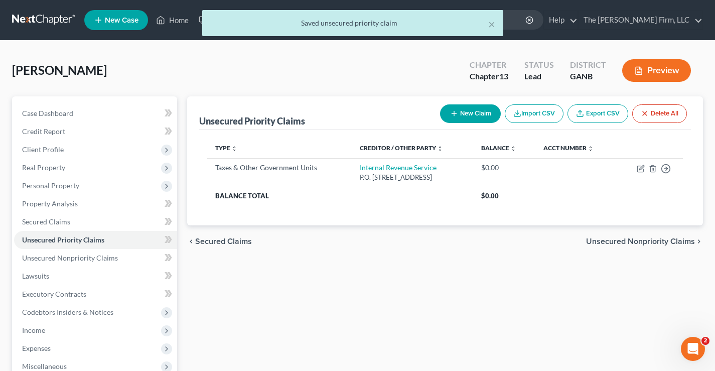
click at [479, 118] on button "New Claim" at bounding box center [470, 113] width 61 height 19
select select "0"
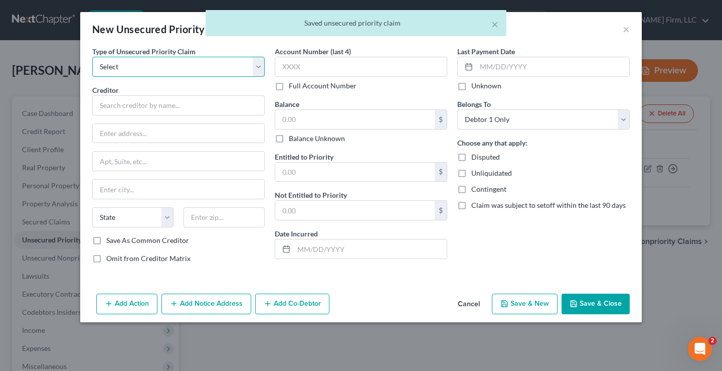
click at [124, 67] on select "Select Taxes & Other Government Units Domestic Support Obligations Extensions o…" at bounding box center [178, 67] width 172 height 20
select select "0"
click at [92, 57] on select "Select Taxes & Other Government Units Domestic Support Obligations Extensions o…" at bounding box center [178, 67] width 172 height 20
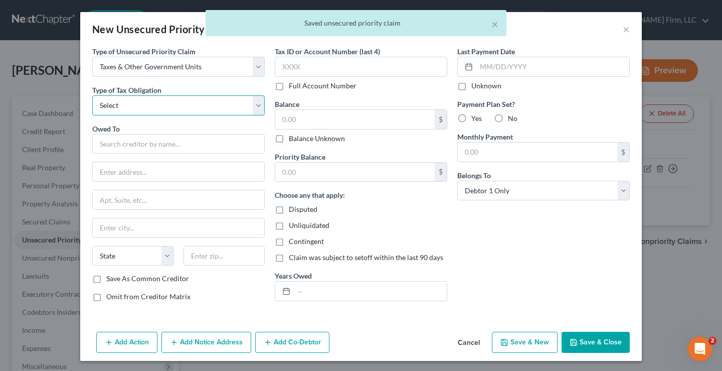
click at [124, 107] on select "Select Federal City State Franchise Tax Board Other" at bounding box center [178, 105] width 172 height 20
select select "2"
click at [92, 95] on select "Select Federal City State Franchise Tax Board Other" at bounding box center [178, 105] width 172 height 20
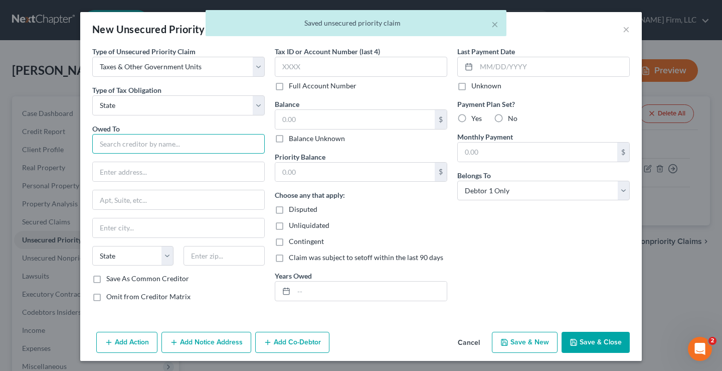
click at [102, 140] on input "text" at bounding box center [178, 144] width 172 height 20
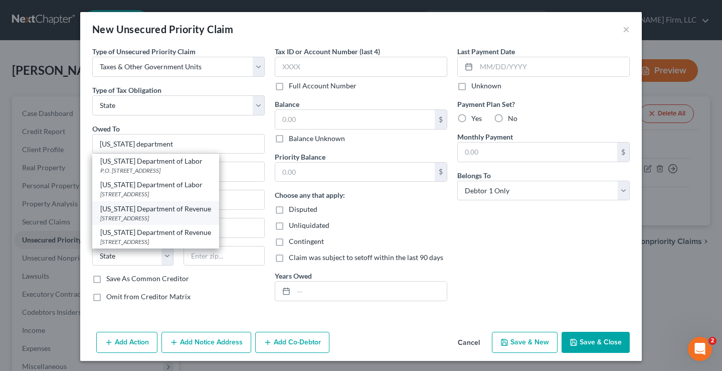
click at [154, 212] on div "Georgia Department of Revenue" at bounding box center [155, 209] width 111 height 10
type input "Georgia Department of Revenue"
type input "2595 Century Parkway NE"
type input "Suite 339"
type input "Atlanta"
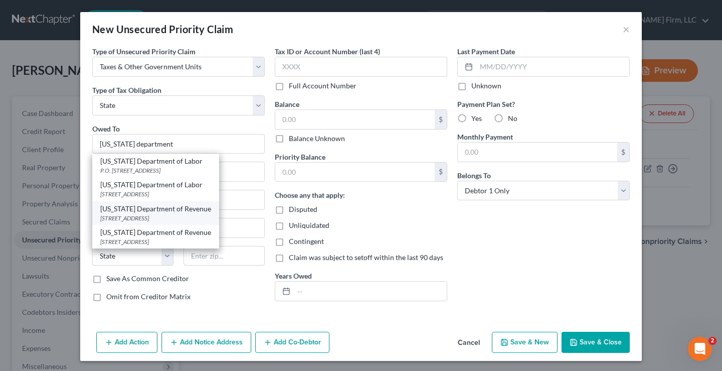
select select "10"
type input "30345"
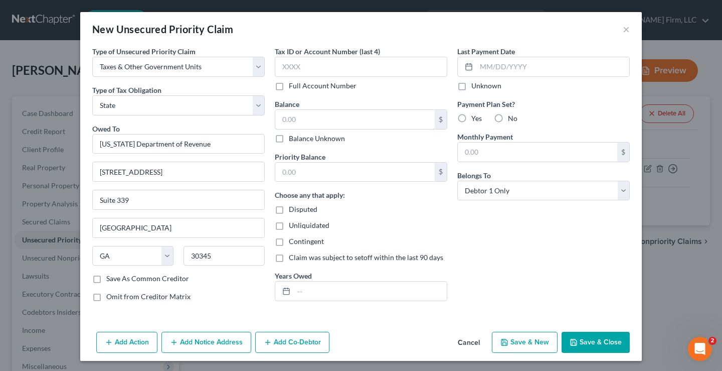
click at [292, 118] on input "text" at bounding box center [354, 119] width 159 height 19
type input "0"
click at [602, 344] on button "Save & Close" at bounding box center [596, 341] width 68 height 21
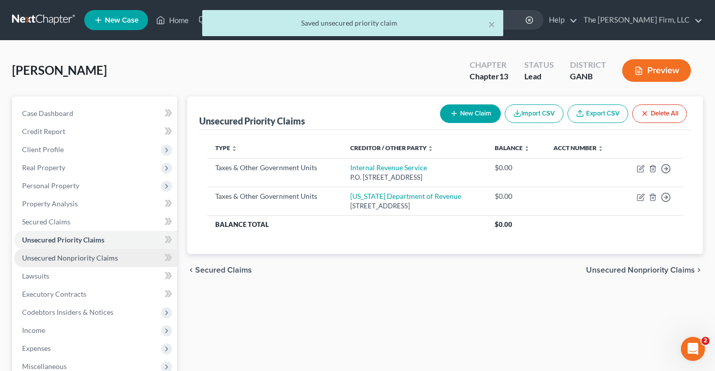
click at [75, 260] on span "Unsecured Nonpriority Claims" at bounding box center [70, 257] width 96 height 9
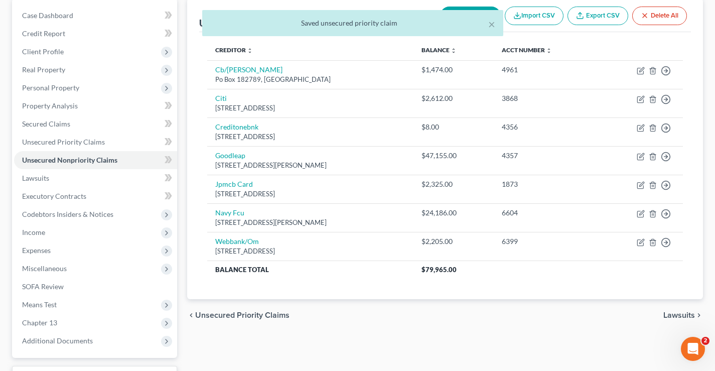
scroll to position [181, 0]
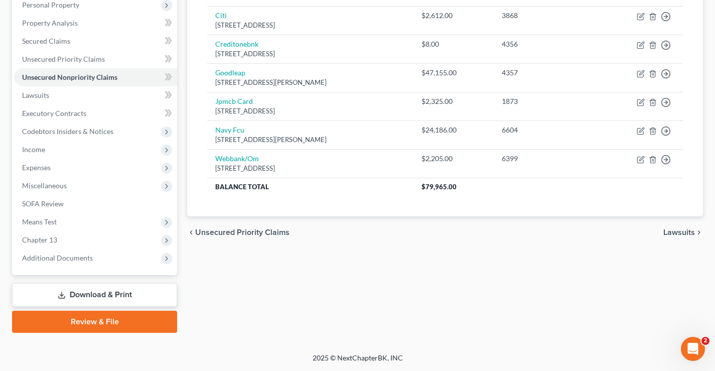
click at [286, 312] on div "Unsecured Nonpriority Claims New Claim Import CSV Export CSV Delete All Credito…" at bounding box center [444, 124] width 525 height 417
click at [47, 241] on span "Chapter 13" at bounding box center [39, 239] width 35 height 9
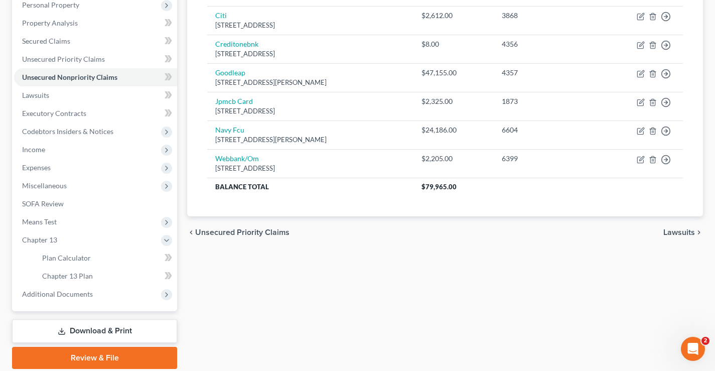
click at [261, 277] on div "Unsecured Nonpriority Claims New Claim Import CSV Export CSV Delete All Credito…" at bounding box center [444, 142] width 525 height 453
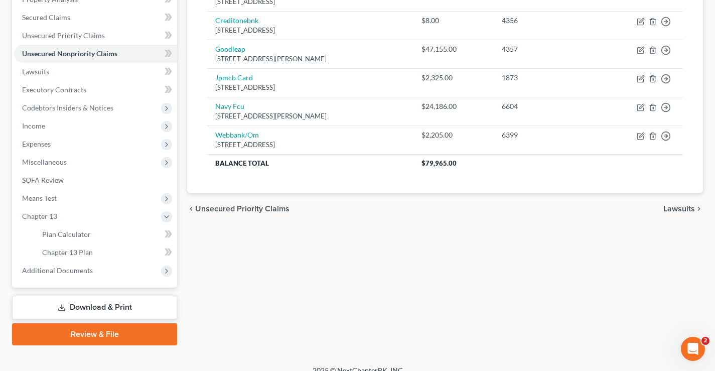
scroll to position [217, 0]
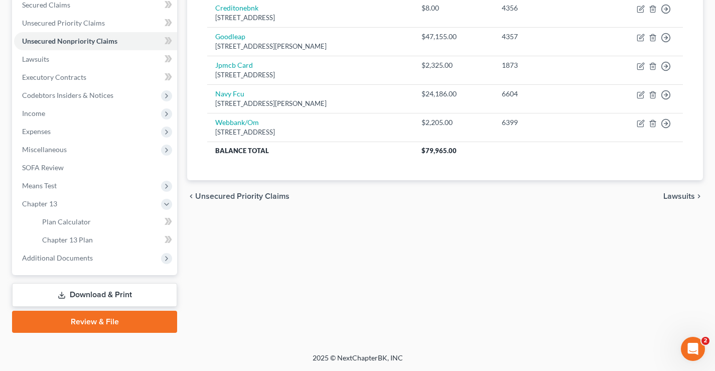
click at [130, 296] on link "Download & Print" at bounding box center [94, 295] width 165 height 24
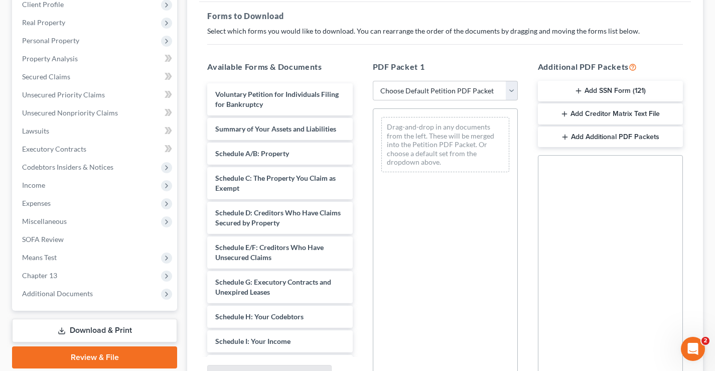
scroll to position [150, 0]
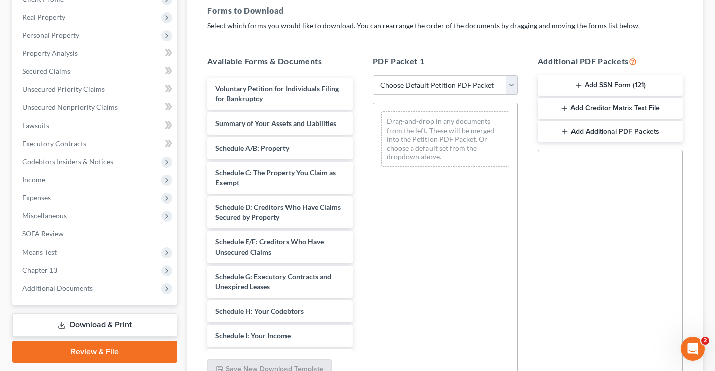
click at [513, 83] on select "Choose Default Petition PDF Packet Complete Bankruptcy Petition (all forms and …" at bounding box center [445, 85] width 145 height 20
select select "0"
click at [373, 75] on select "Choose Default Petition PDF Packet Complete Bankruptcy Petition (all forms and …" at bounding box center [445, 85] width 145 height 20
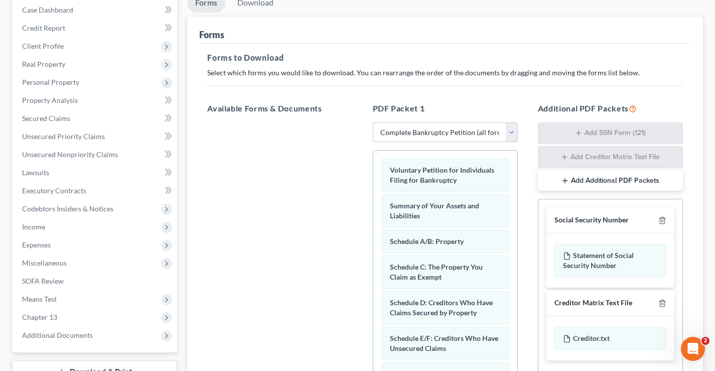
scroll to position [0, 0]
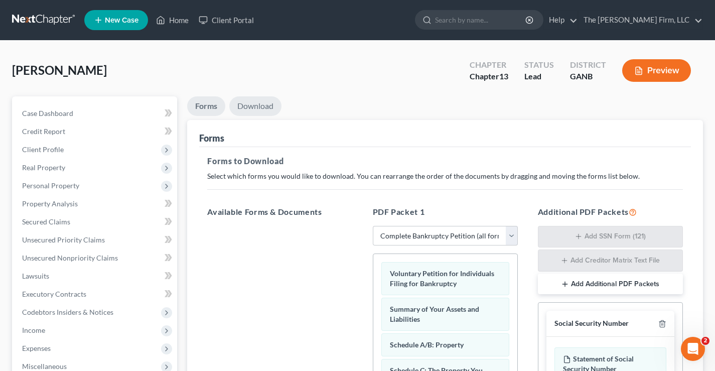
click at [256, 104] on link "Download" at bounding box center [255, 106] width 52 height 20
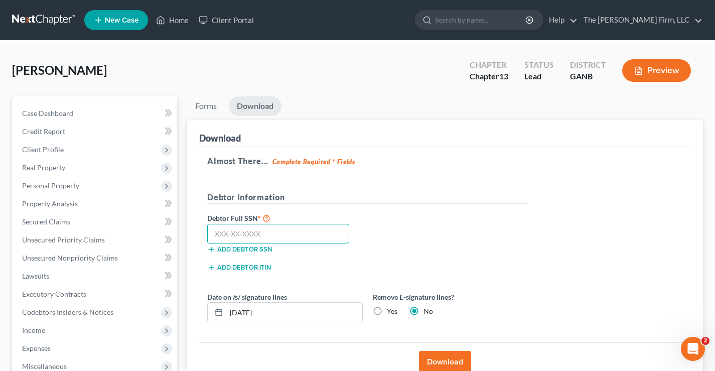
click at [221, 234] on input "text" at bounding box center [278, 234] width 142 height 20
click at [74, 259] on span "Unsecured Nonpriority Claims" at bounding box center [70, 257] width 96 height 9
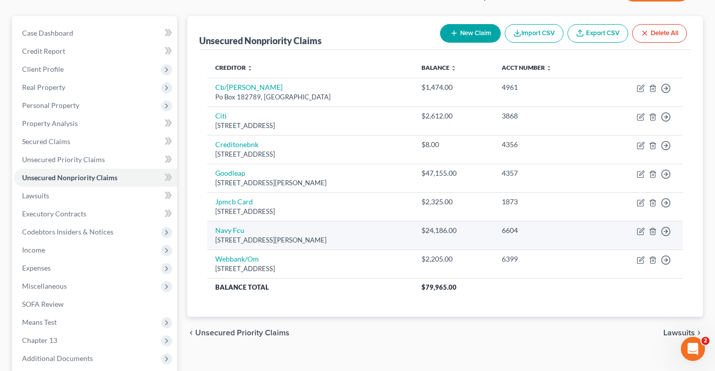
scroll to position [30, 0]
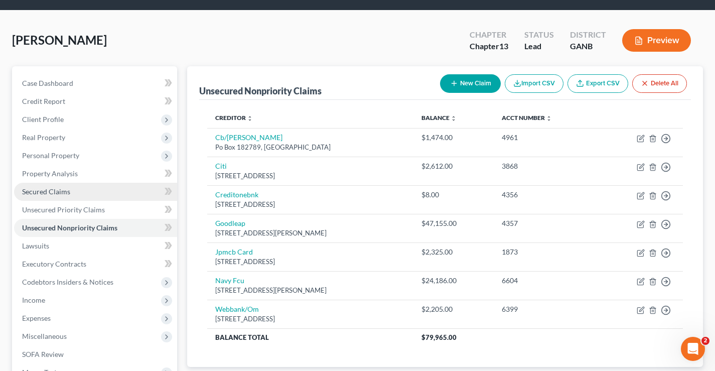
click at [49, 191] on span "Secured Claims" at bounding box center [46, 191] width 48 height 9
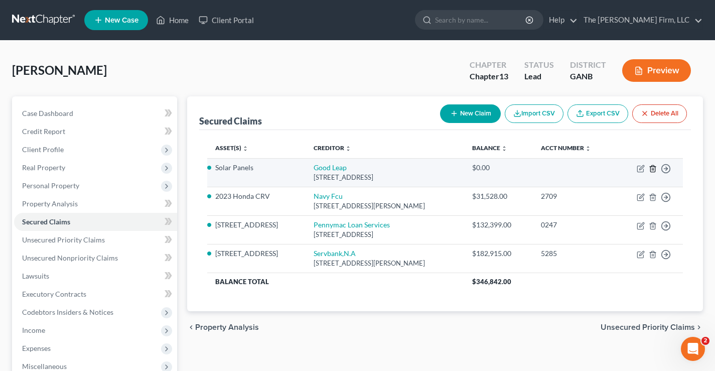
click at [650, 170] on icon "button" at bounding box center [652, 168] width 5 height 7
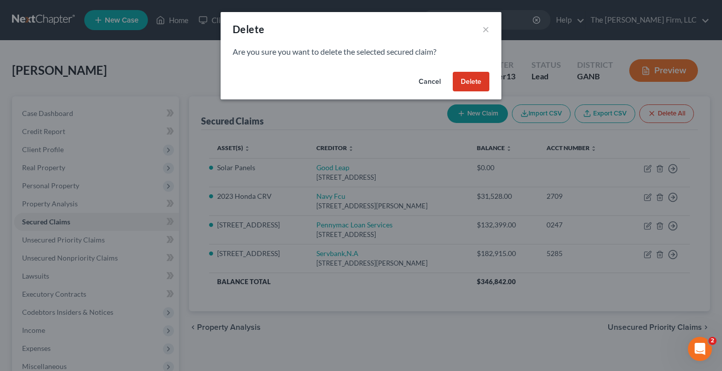
click at [472, 83] on button "Delete" at bounding box center [471, 82] width 37 height 20
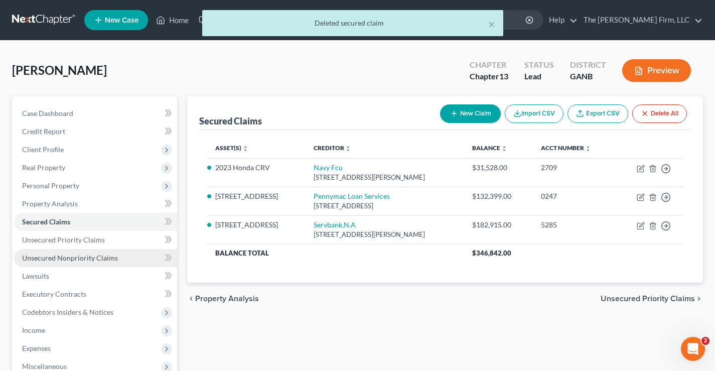
click at [46, 258] on span "Unsecured Nonpriority Claims" at bounding box center [70, 257] width 96 height 9
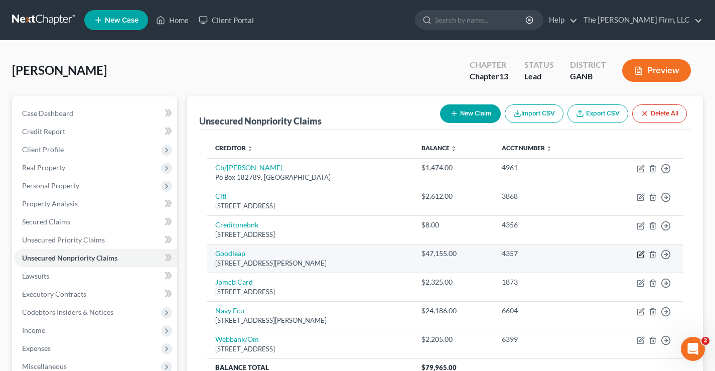
click at [641, 254] on icon "button" at bounding box center [641, 253] width 5 height 5
select select "38"
select select "0"
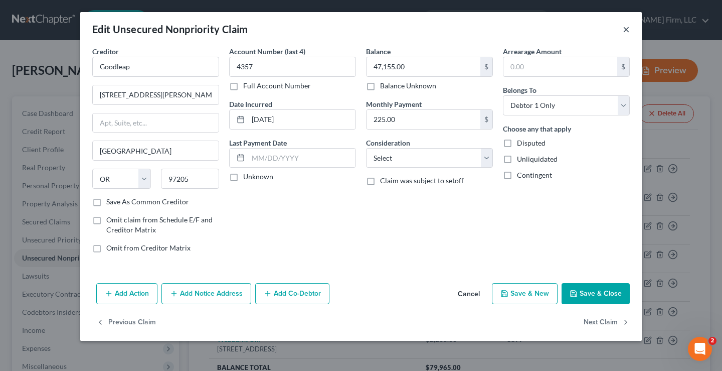
click at [625, 32] on button "×" at bounding box center [626, 29] width 7 height 12
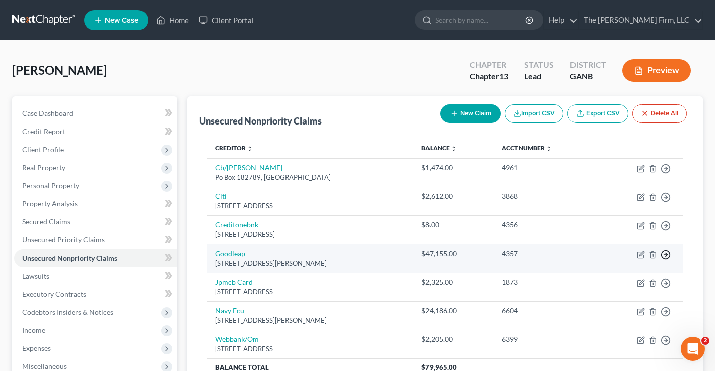
click at [667, 257] on icon "button" at bounding box center [665, 254] width 10 height 10
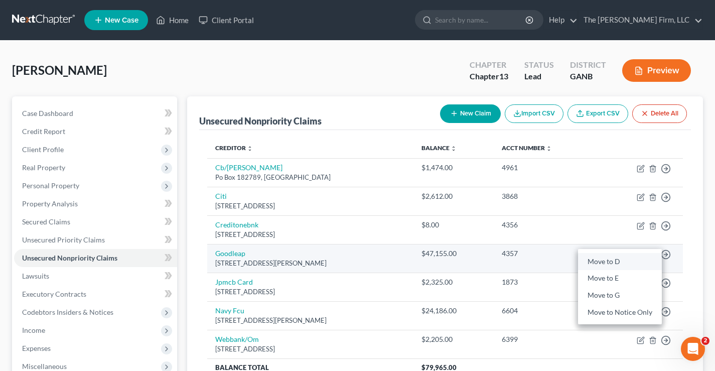
click at [612, 260] on link "Move to D" at bounding box center [620, 261] width 84 height 17
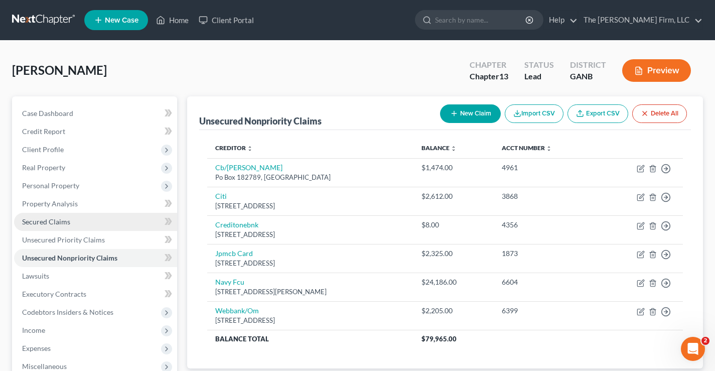
click at [46, 224] on span "Secured Claims" at bounding box center [46, 221] width 48 height 9
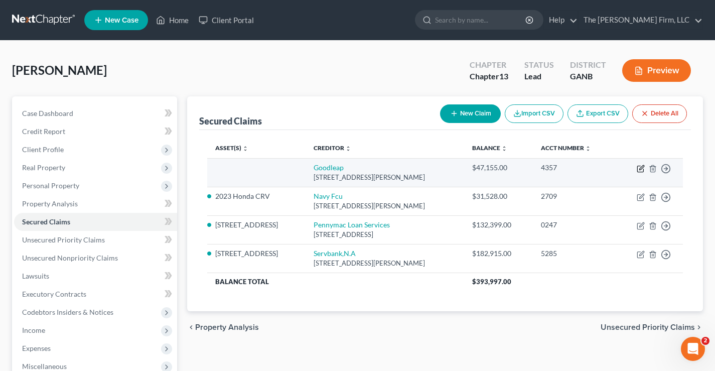
click at [639, 168] on icon "button" at bounding box center [640, 168] width 8 height 8
select select "38"
select select "0"
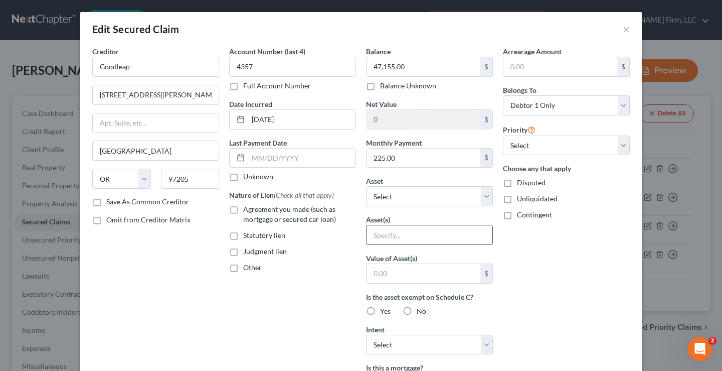
click at [381, 234] on input "text" at bounding box center [430, 234] width 126 height 19
type input "Solar Panels"
click at [531, 285] on div "Arrearage Amount $ Belongs To * Select Debtor 1 Only Debtor 2 Only Debtor 1 And…" at bounding box center [566, 269] width 137 height 447
click at [243, 210] on label "Agreement you made (such as mortgage or secured car loan)" at bounding box center [299, 214] width 113 height 20
click at [247, 210] on input "Agreement you made (such as mortgage or secured car loan)" at bounding box center [250, 207] width 7 height 7
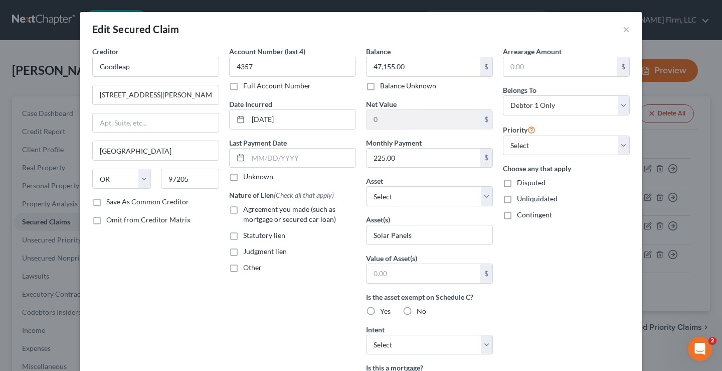
checkbox input "true"
click at [601, 288] on div "Arrearage Amount $ Belongs To * Select Debtor 1 Only Debtor 2 Only Debtor 1 And…" at bounding box center [566, 269] width 137 height 447
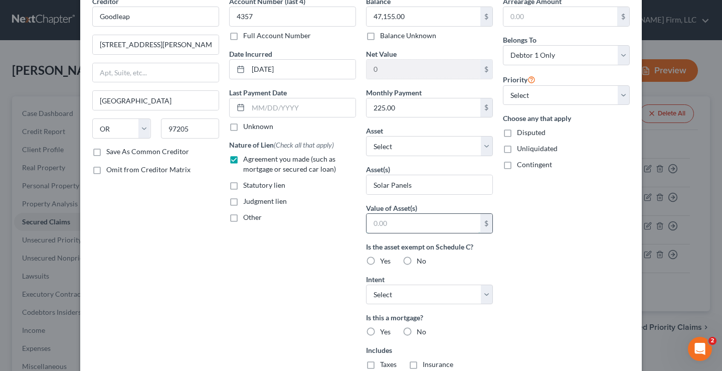
click at [374, 223] on input "text" at bounding box center [424, 223] width 114 height 19
type input "40,000"
click at [581, 251] on div "Arrearage Amount $ Belongs To * Select Debtor 1 Only Debtor 2 Only Debtor 1 And…" at bounding box center [566, 219] width 137 height 447
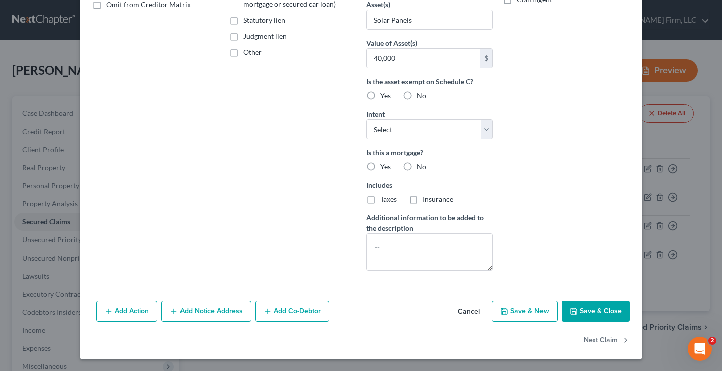
click at [417, 166] on label "No" at bounding box center [422, 166] width 10 height 10
click at [421, 166] on input "No" at bounding box center [424, 164] width 7 height 7
radio input "true"
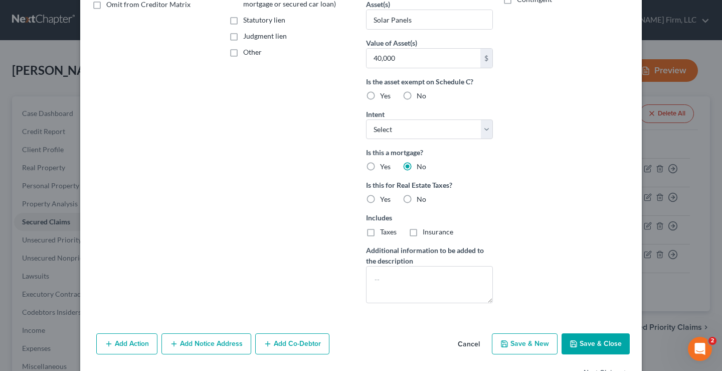
click at [559, 198] on div "Arrearage Amount $ Belongs To * Select Debtor 1 Only Debtor 2 Only Debtor 1 And…" at bounding box center [566, 71] width 137 height 480
click at [588, 342] on button "Save & Close" at bounding box center [596, 343] width 68 height 21
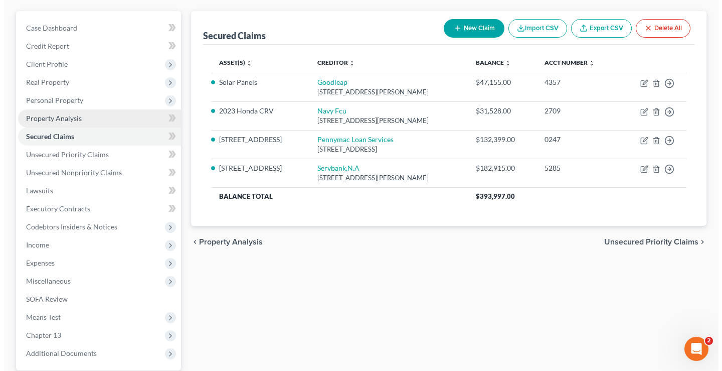
scroll to position [0, 0]
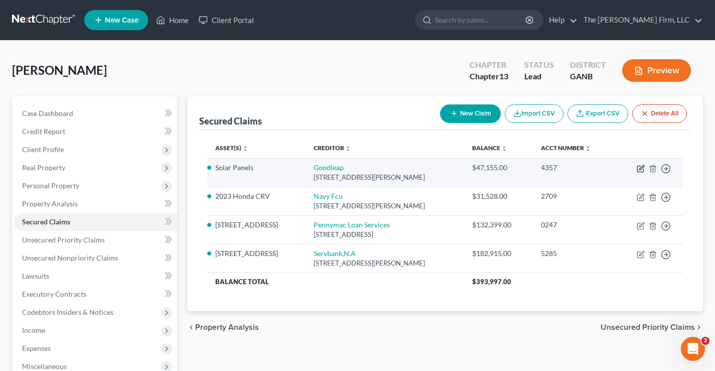
click at [639, 169] on icon "button" at bounding box center [641, 167] width 5 height 5
select select "38"
select select "0"
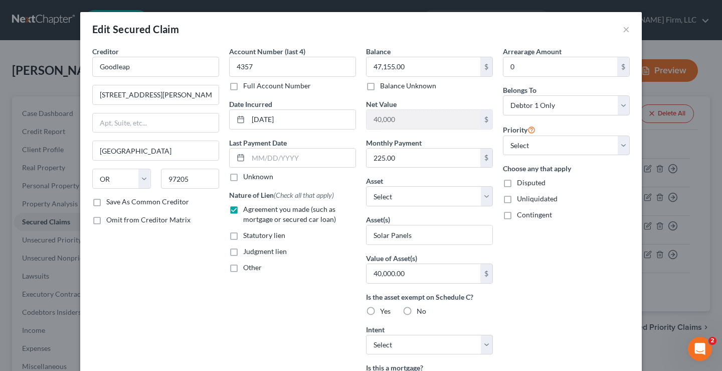
click at [137, 276] on div "Creditor * Goodleap 1410 Sw Morrison St Portland State AL AK AR AZ CA CO CT DE …" at bounding box center [155, 286] width 137 height 480
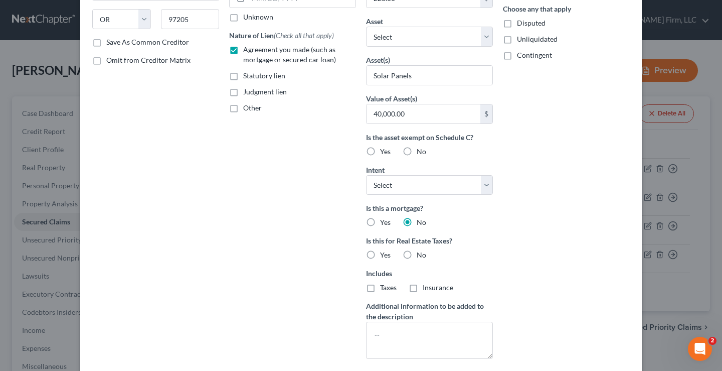
scroll to position [201, 0]
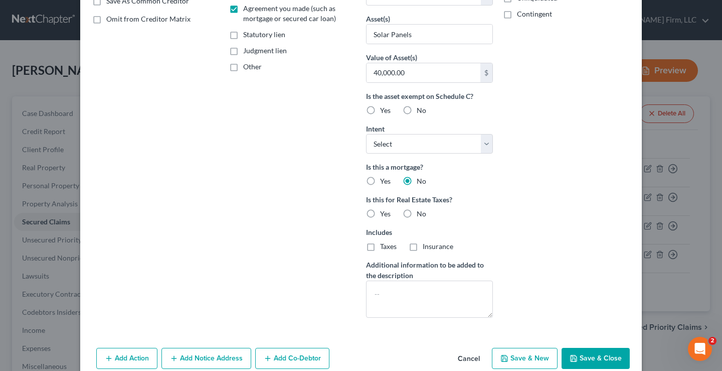
click at [607, 358] on button "Save & Close" at bounding box center [596, 357] width 68 height 21
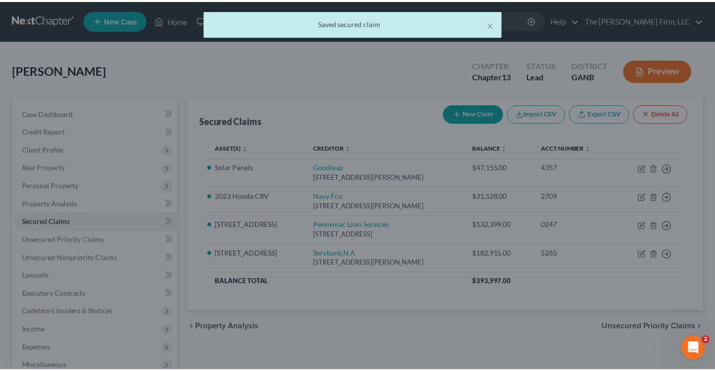
scroll to position [138, 0]
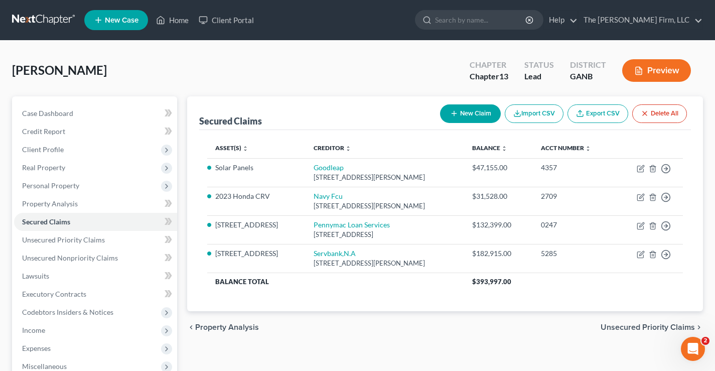
click at [328, 71] on div "[PERSON_NAME] Upgraded Chapter Chapter 13 Status Lead District GANB Preview" at bounding box center [357, 75] width 690 height 44
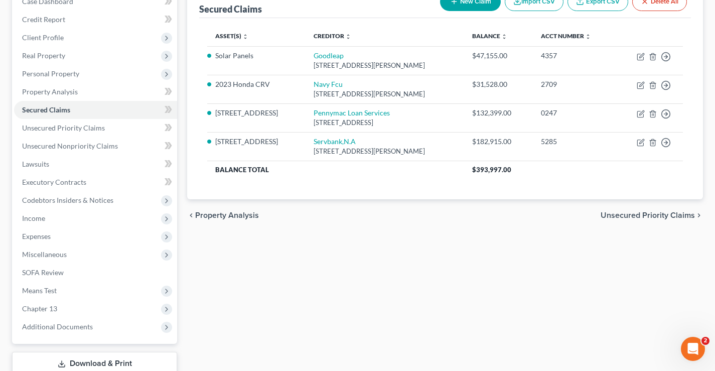
scroll to position [181, 0]
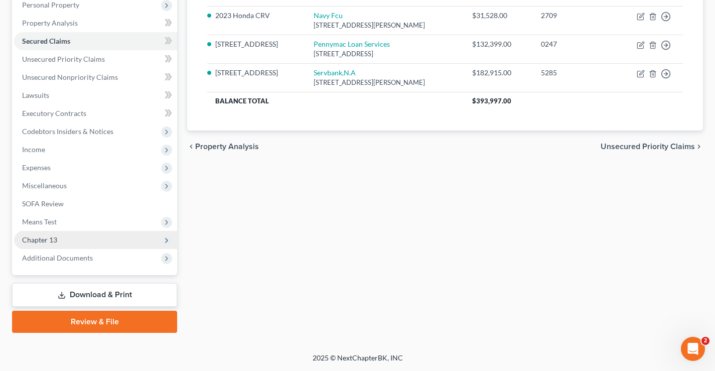
click at [40, 237] on span "Chapter 13" at bounding box center [39, 239] width 35 height 9
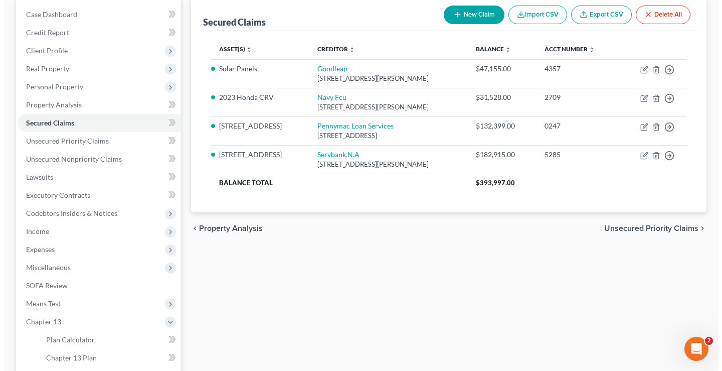
scroll to position [30, 0]
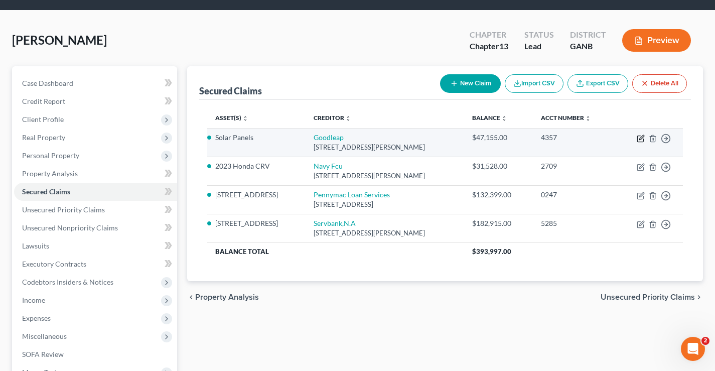
click at [640, 138] on icon "button" at bounding box center [640, 138] width 8 height 8
select select "38"
select select "0"
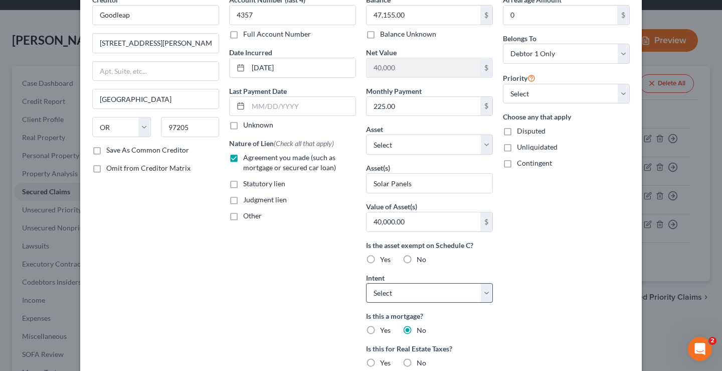
scroll to position [150, 0]
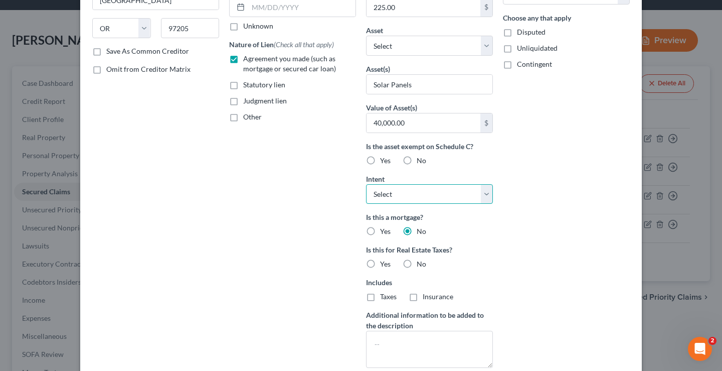
click at [394, 192] on select "Select Surrender Redeem Reaffirm Avoid Other" at bounding box center [429, 194] width 127 height 20
select select "0"
click at [366, 184] on select "Select Surrender Redeem Reaffirm Avoid Other" at bounding box center [429, 194] width 127 height 20
click at [519, 225] on div "Arrearage Amount 0 $ Belongs To * Select Debtor 1 Only Debtor 2 Only Debtor 1 A…" at bounding box center [566, 136] width 137 height 480
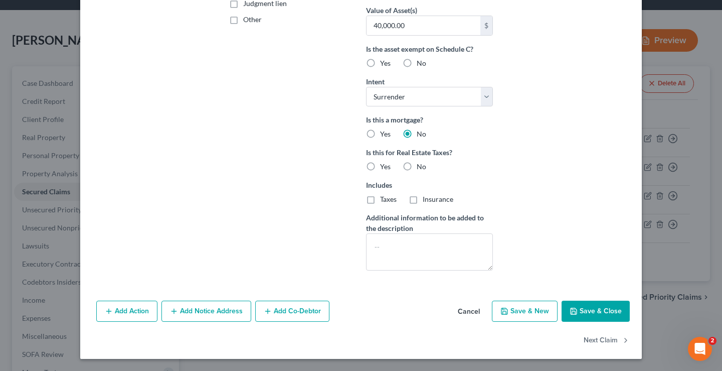
click at [586, 307] on button "Save & Close" at bounding box center [596, 310] width 68 height 21
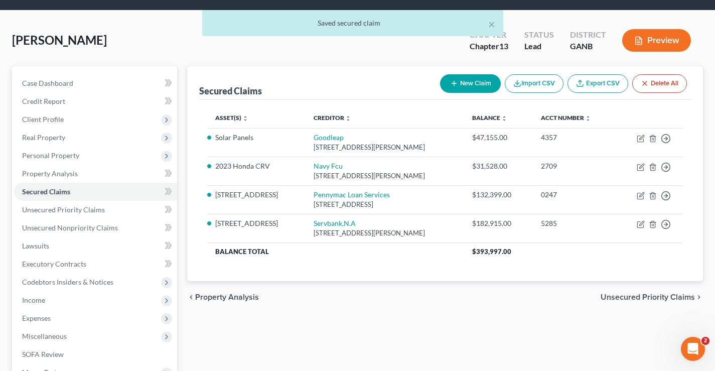
scroll to position [217, 0]
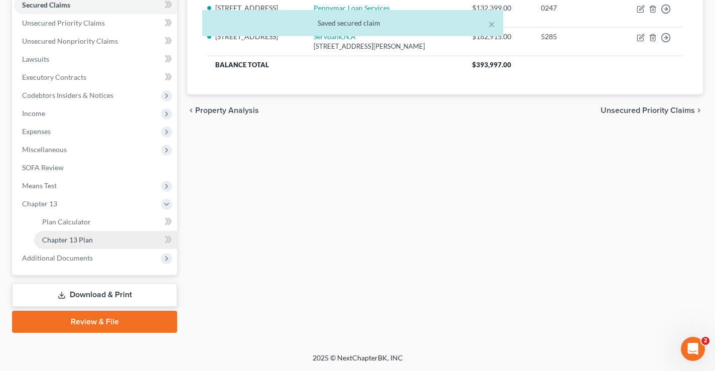
click at [62, 238] on span "Chapter 13 Plan" at bounding box center [67, 239] width 51 height 9
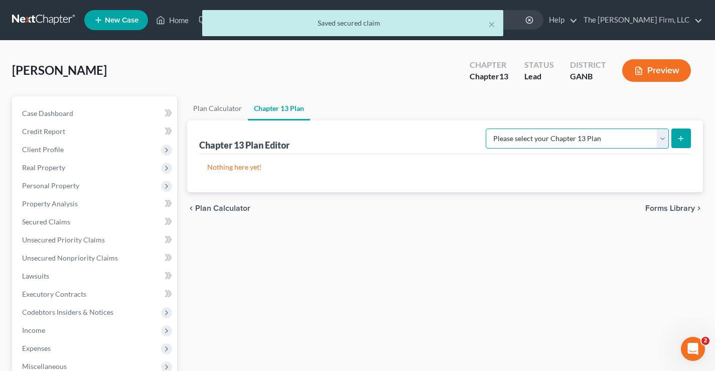
click at [592, 139] on select "Please select your Chapter 13 Plan National Form Plan - Official Form 113 North…" at bounding box center [576, 138] width 183 height 20
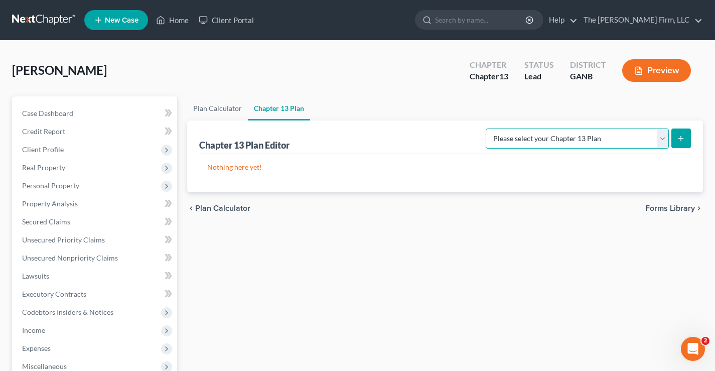
select select "2"
click at [486, 128] on select "Please select your Chapter 13 Plan National Form Plan - Official Form 113 North…" at bounding box center [576, 138] width 183 height 20
click at [680, 135] on icon "submit" at bounding box center [680, 138] width 8 height 8
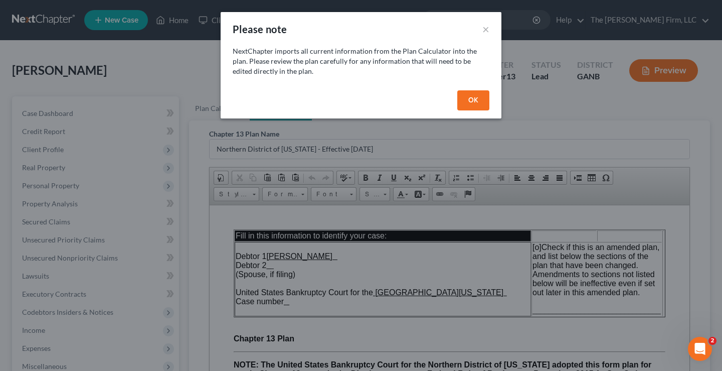
click at [483, 102] on button "OK" at bounding box center [473, 100] width 32 height 20
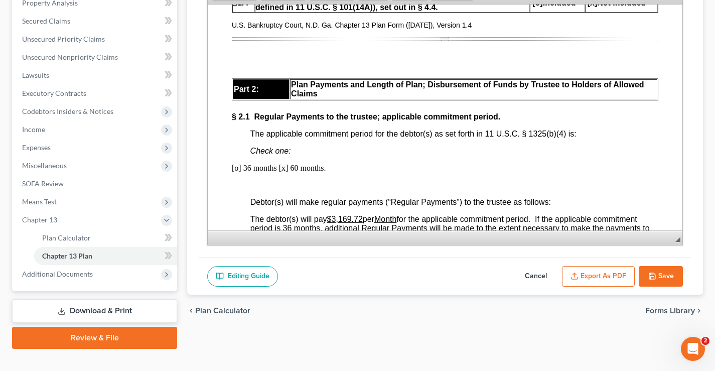
scroll to position [702, 0]
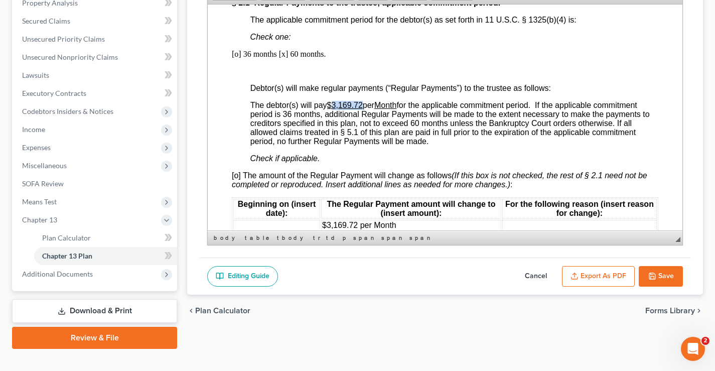
drag, startPoint x: 332, startPoint y: 113, endPoint x: 363, endPoint y: 113, distance: 31.1
click at [363, 109] on u "$3,169.72" at bounding box center [345, 104] width 36 height 9
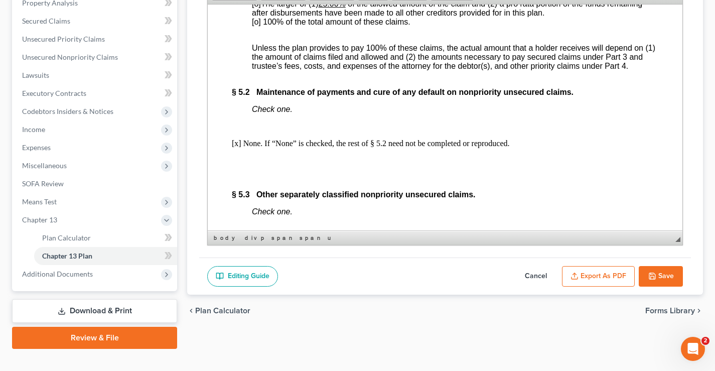
scroll to position [3008, 0]
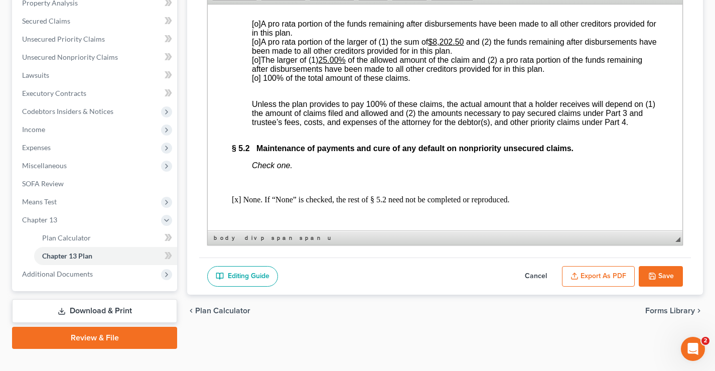
click at [256, 82] on span "[o] 100% of the total amount of these claims." at bounding box center [331, 77] width 158 height 9
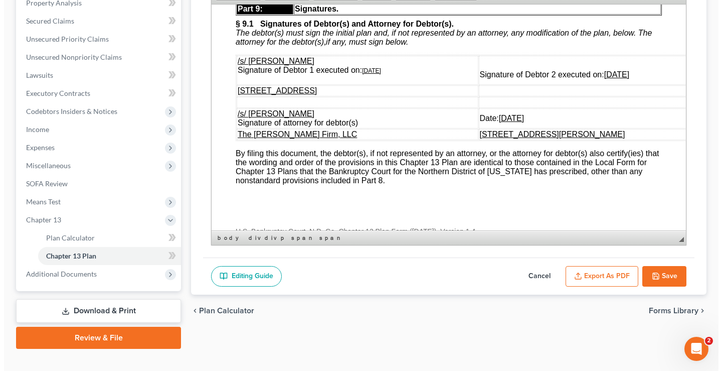
scroll to position [3710, 0]
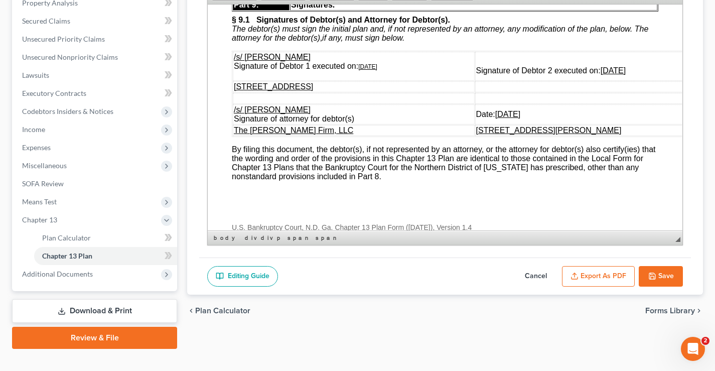
click at [607, 275] on button "Export as PDF" at bounding box center [598, 276] width 73 height 21
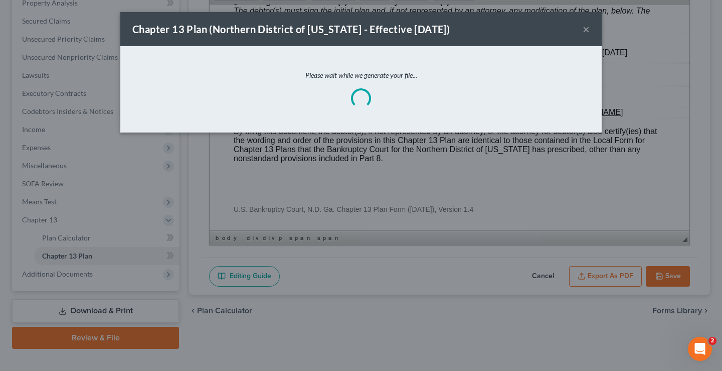
scroll to position [3701, 0]
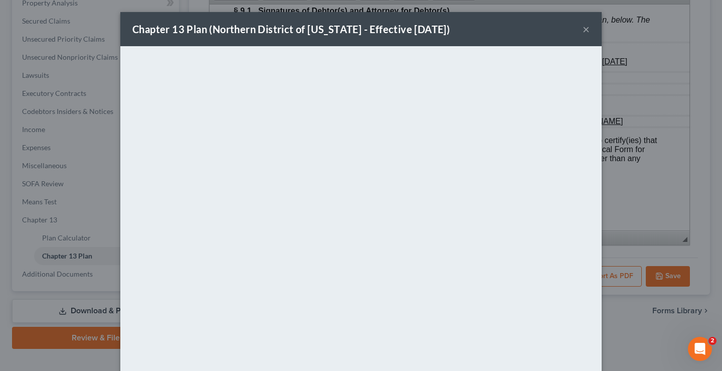
click at [583, 30] on button "×" at bounding box center [586, 29] width 7 height 12
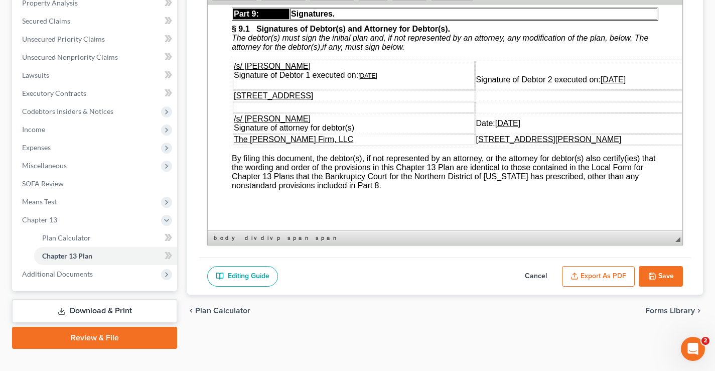
scroll to position [3710, 0]
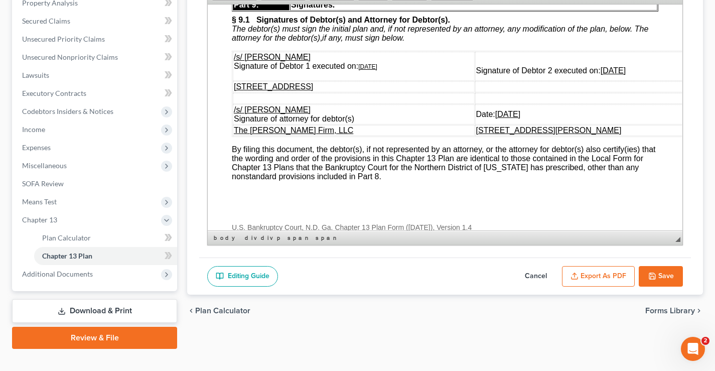
click at [660, 277] on button "Save" at bounding box center [660, 276] width 44 height 21
select select "2"
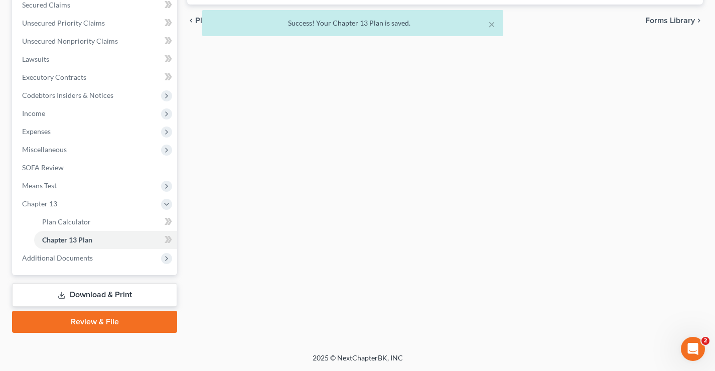
click at [90, 293] on link "Download & Print" at bounding box center [94, 295] width 165 height 24
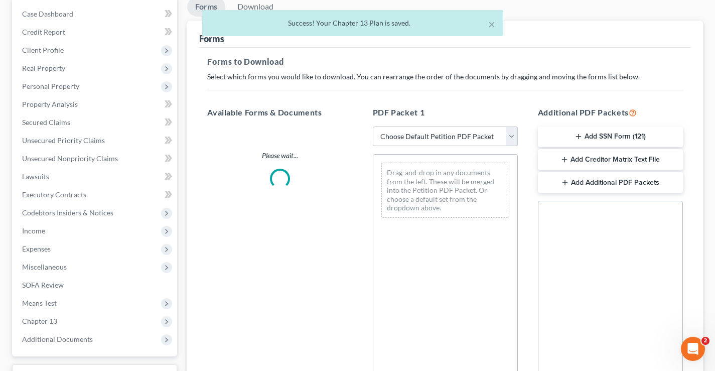
scroll to position [100, 0]
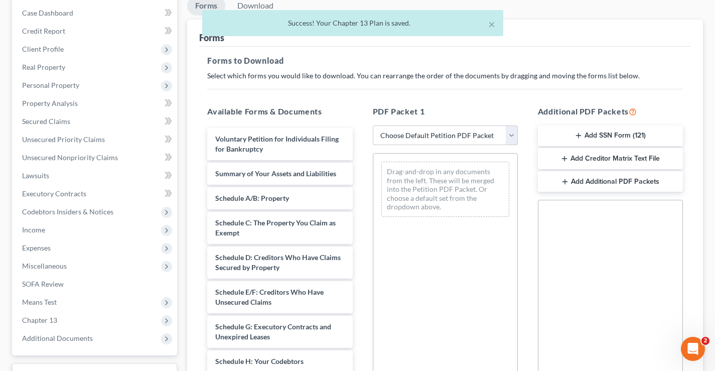
click at [510, 131] on select "Choose Default Petition PDF Packet Complete Bankruptcy Petition (all forms and …" at bounding box center [445, 135] width 145 height 20
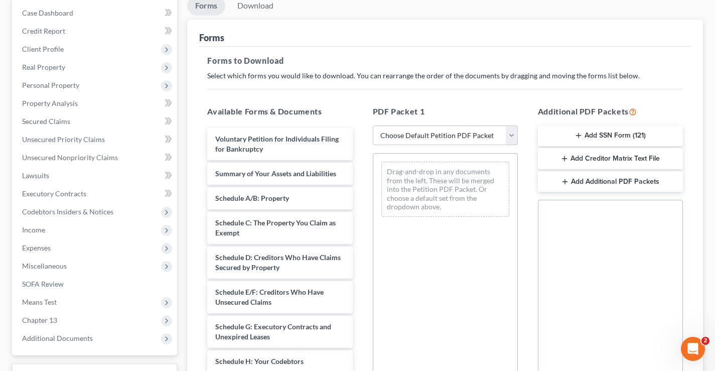
select select "0"
click at [373, 125] on select "Choose Default Petition PDF Packet Complete Bankruptcy Petition (all forms and …" at bounding box center [445, 135] width 145 height 20
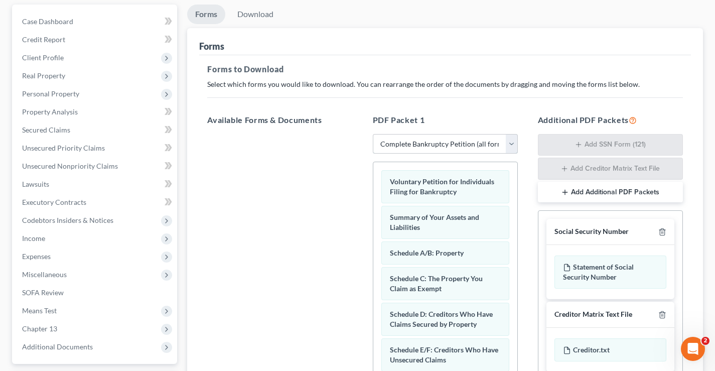
scroll to position [0, 0]
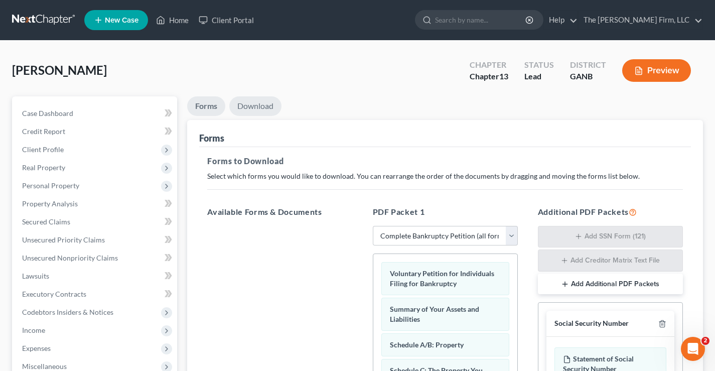
click at [257, 104] on link "Download" at bounding box center [255, 106] width 52 height 20
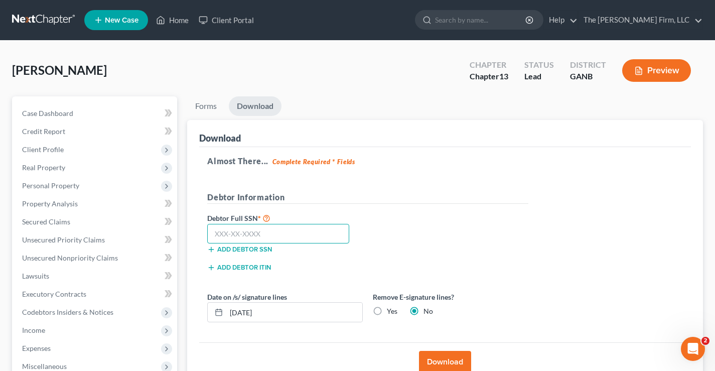
click at [236, 231] on input "text" at bounding box center [278, 234] width 142 height 20
type input "416-39-5049"
click at [447, 360] on button "Download" at bounding box center [445, 361] width 52 height 22
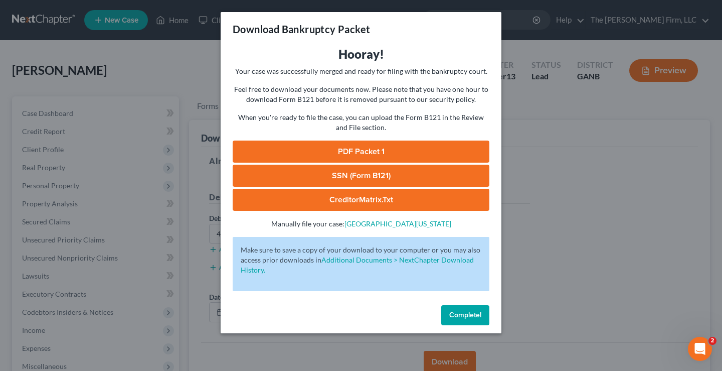
click at [363, 174] on link "SSN (Form B121)" at bounding box center [361, 175] width 257 height 22
click at [362, 151] on link "PDF Packet 1" at bounding box center [361, 151] width 257 height 22
click at [465, 310] on span "Complete!" at bounding box center [465, 314] width 32 height 9
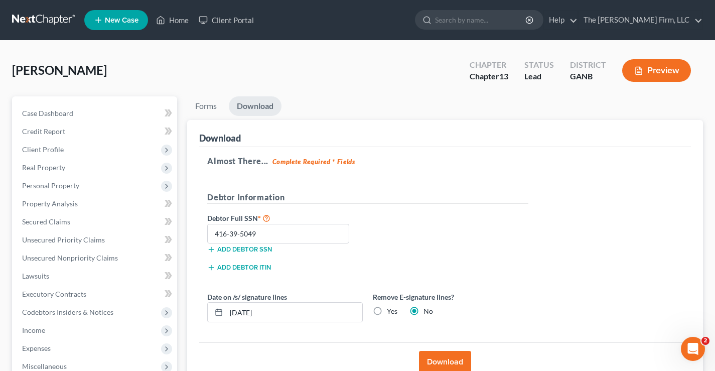
click at [646, 76] on button "Preview" at bounding box center [656, 70] width 69 height 23
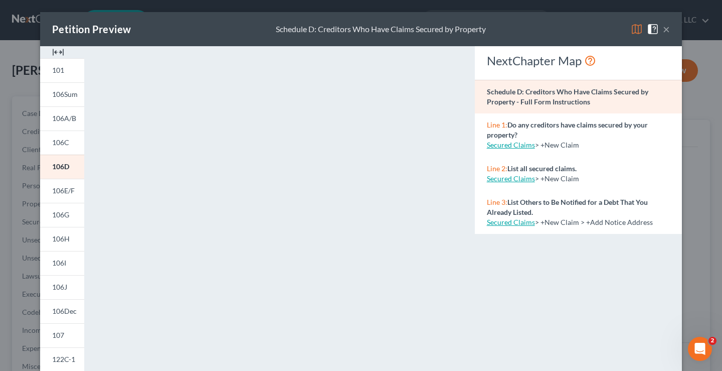
click at [664, 31] on button "×" at bounding box center [666, 29] width 7 height 12
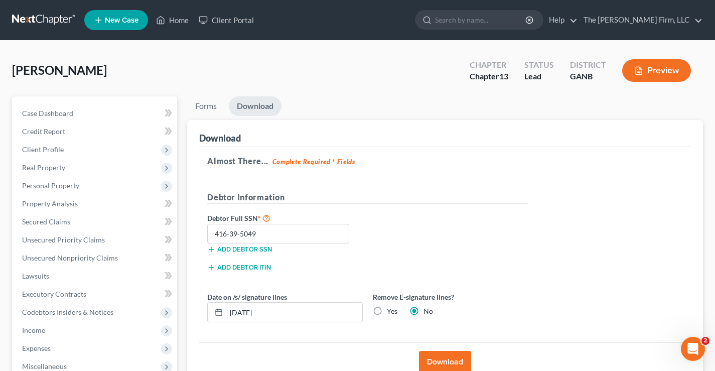
click at [284, 51] on div "Harris, Derrick Upgraded Chapter Chapter 13 Status Lead District GANB Preview P…" at bounding box center [357, 287] width 715 height 492
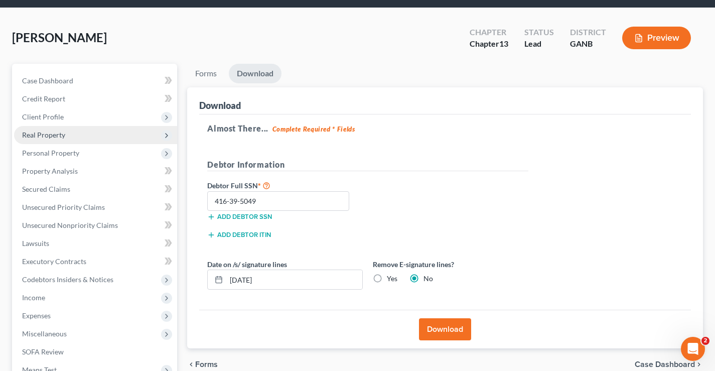
scroll to position [50, 0]
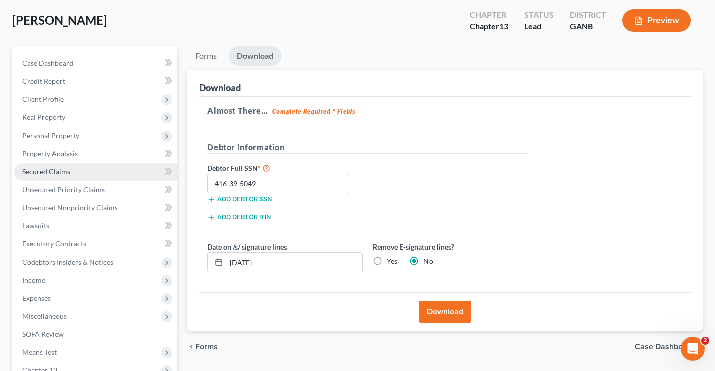
click at [69, 171] on span "Secured Claims" at bounding box center [46, 171] width 48 height 9
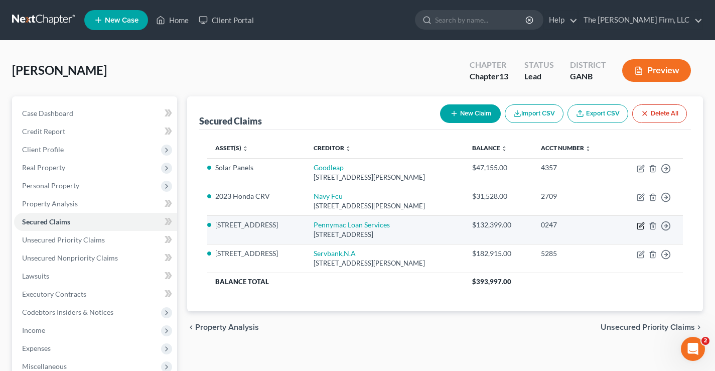
click at [638, 227] on icon "button" at bounding box center [640, 226] width 8 height 8
select select "4"
select select "0"
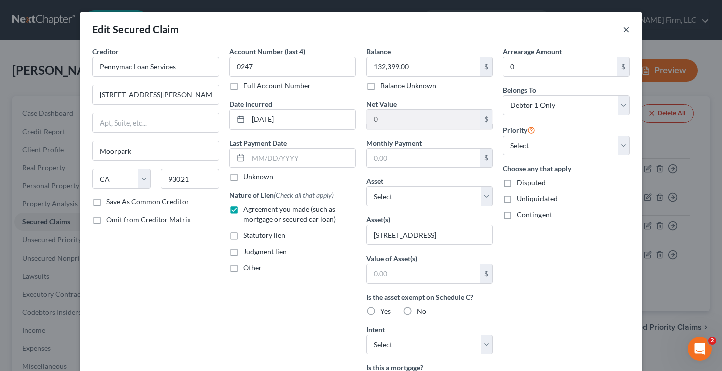
click at [624, 29] on button "×" at bounding box center [626, 29] width 7 height 12
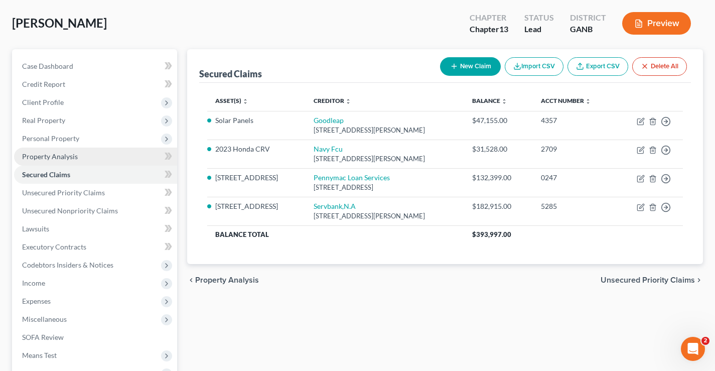
scroll to position [150, 0]
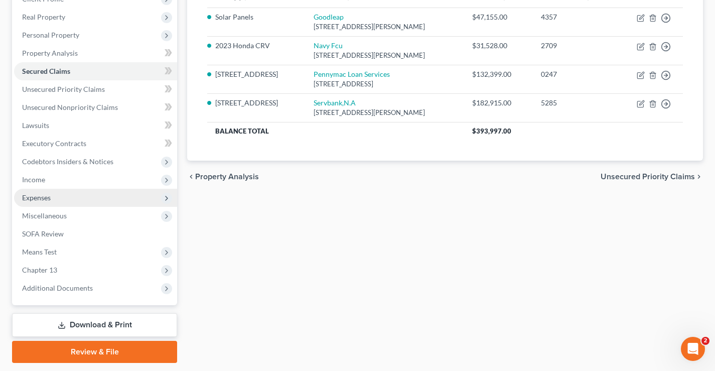
click at [39, 200] on span "Expenses" at bounding box center [36, 197] width 29 height 9
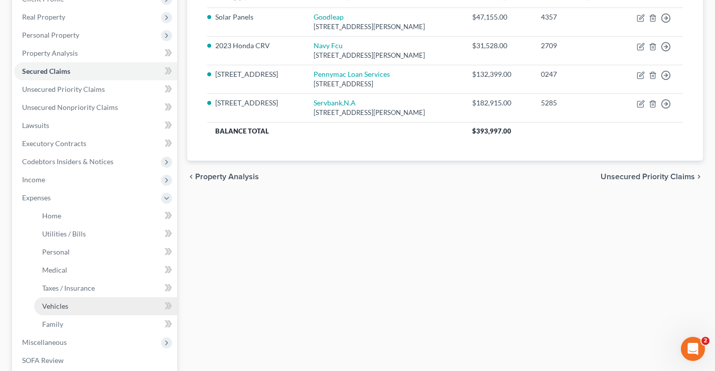
click at [66, 305] on span "Vehicles" at bounding box center [55, 305] width 26 height 9
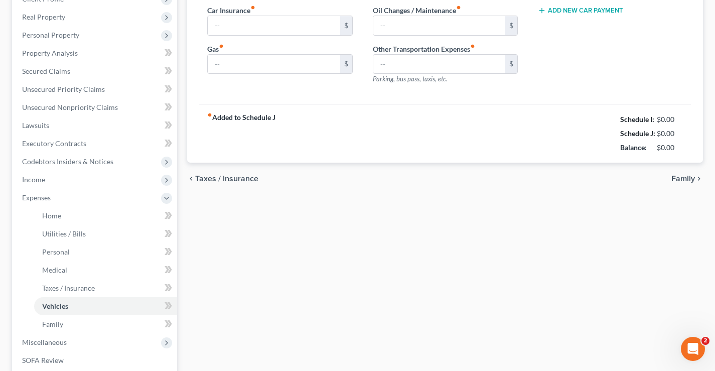
type input "223.00"
type input "460.00"
type input "0.00"
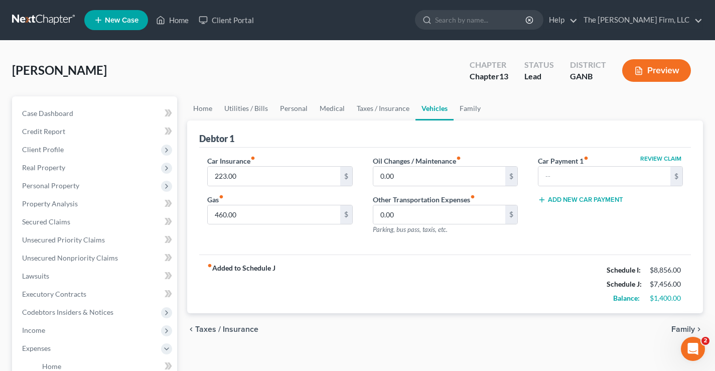
click at [355, 85] on div "[PERSON_NAME] Upgraded Chapter Chapter 13 Status Lead District GANB Preview" at bounding box center [357, 75] width 690 height 44
click at [663, 67] on button "Preview" at bounding box center [656, 70] width 69 height 23
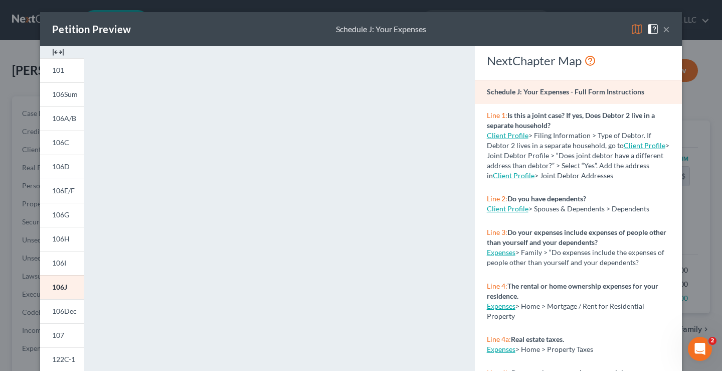
click at [664, 29] on button "×" at bounding box center [666, 29] width 7 height 12
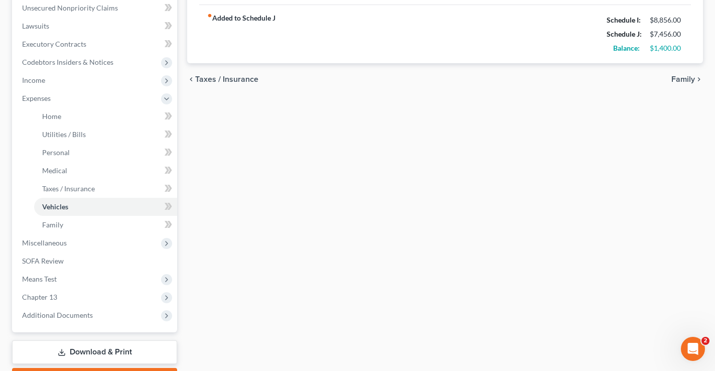
scroll to position [307, 0]
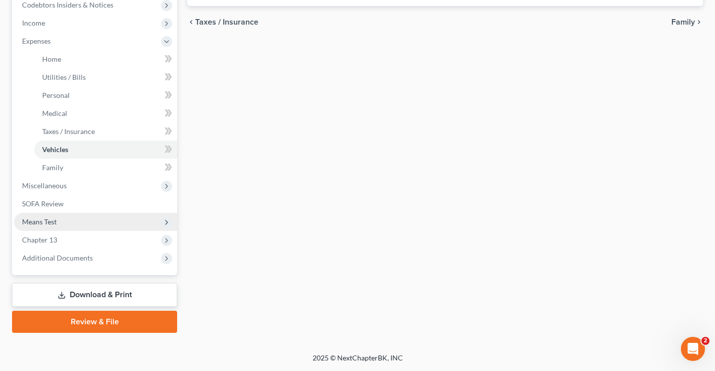
click at [51, 219] on span "Means Test" at bounding box center [39, 221] width 35 height 9
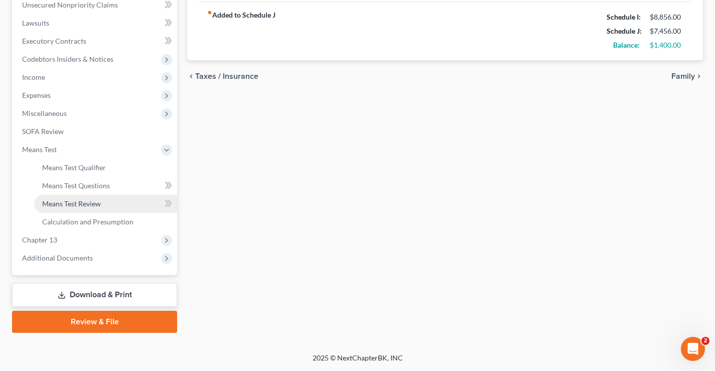
scroll to position [253, 0]
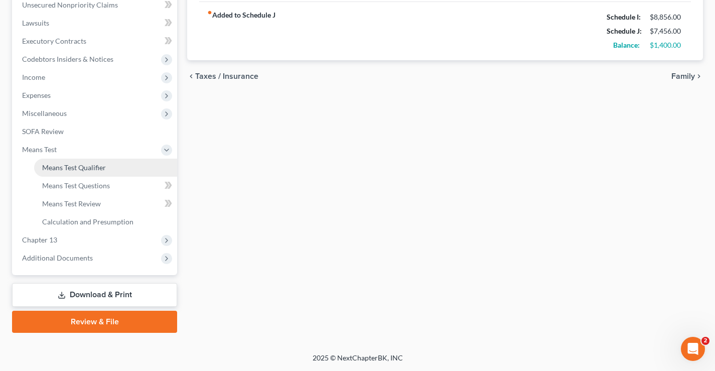
click at [110, 175] on link "Means Test Qualifier" at bounding box center [105, 167] width 143 height 18
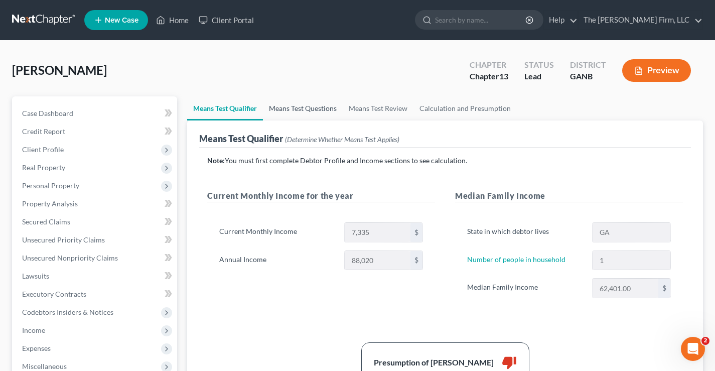
click at [322, 109] on link "Means Test Questions" at bounding box center [303, 108] width 80 height 24
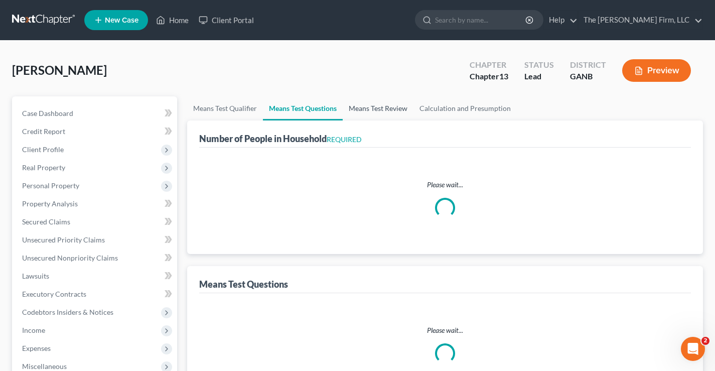
select select "0"
select select "60"
select select "1"
select select "60"
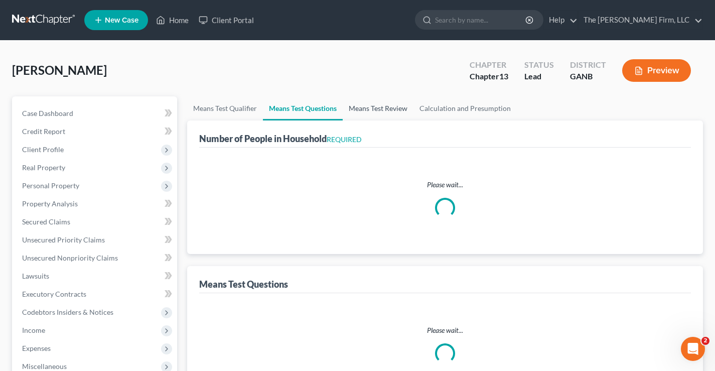
select select "60"
select select "1"
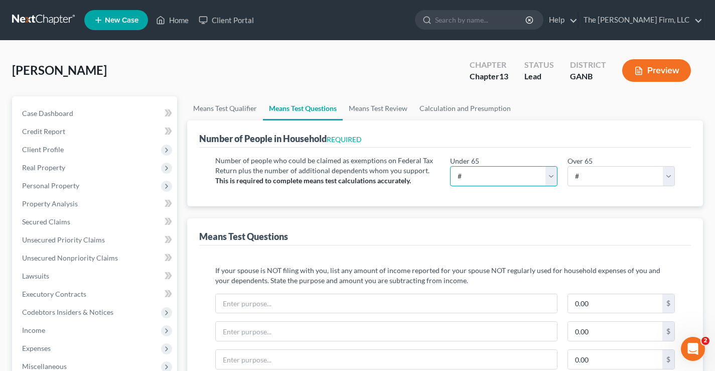
click at [503, 168] on select "# 0 1 2 3 4 5 6 7 8 9 10" at bounding box center [503, 176] width 107 height 20
select select "1"
click at [450, 166] on select "# 0 1 2 3 4 5 6 7 8 9 10" at bounding box center [503, 176] width 107 height 20
click at [375, 82] on div "[PERSON_NAME] Upgraded Chapter Chapter 13 Status Lead District GANB Preview" at bounding box center [357, 75] width 690 height 44
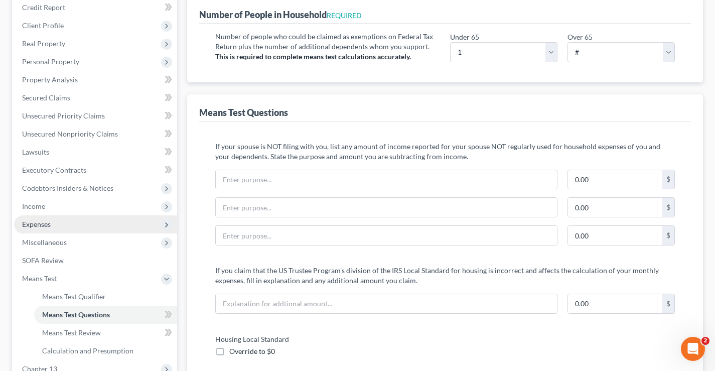
scroll to position [50, 0]
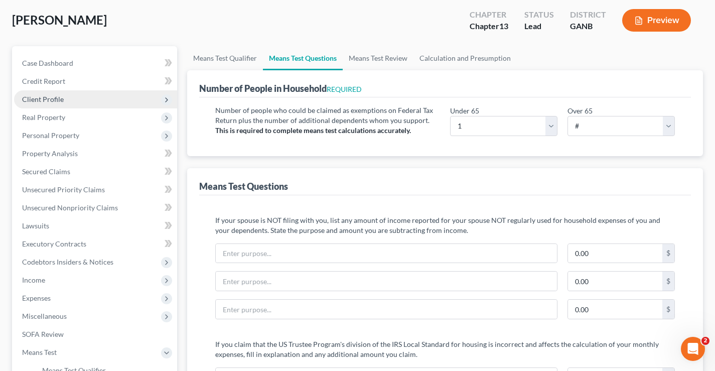
click at [37, 98] on span "Client Profile" at bounding box center [43, 99] width 42 height 9
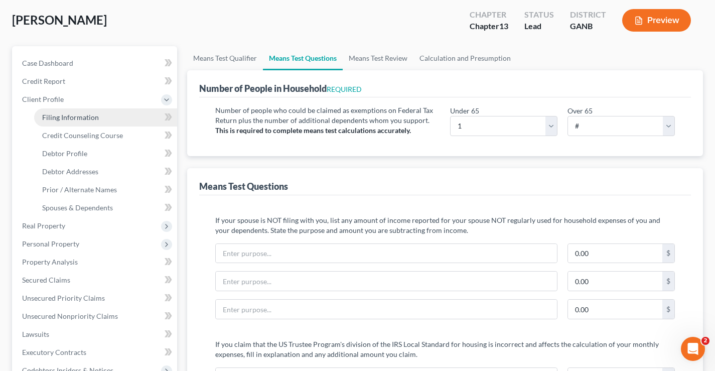
click at [57, 116] on span "Filing Information" at bounding box center [70, 117] width 57 height 9
select select "1"
select select "0"
select select "3"
select select "10"
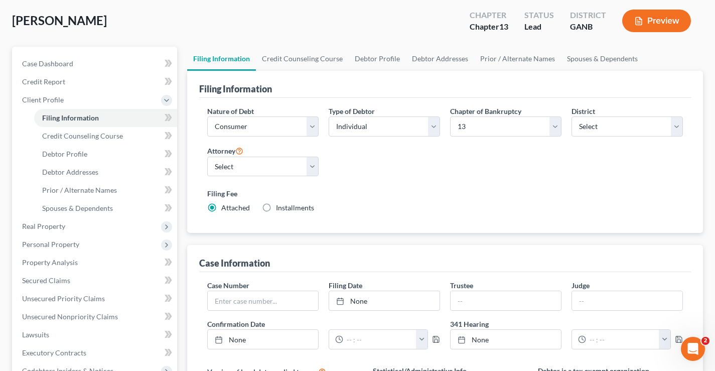
scroll to position [100, 0]
